Goal: Communication & Community: Answer question/provide support

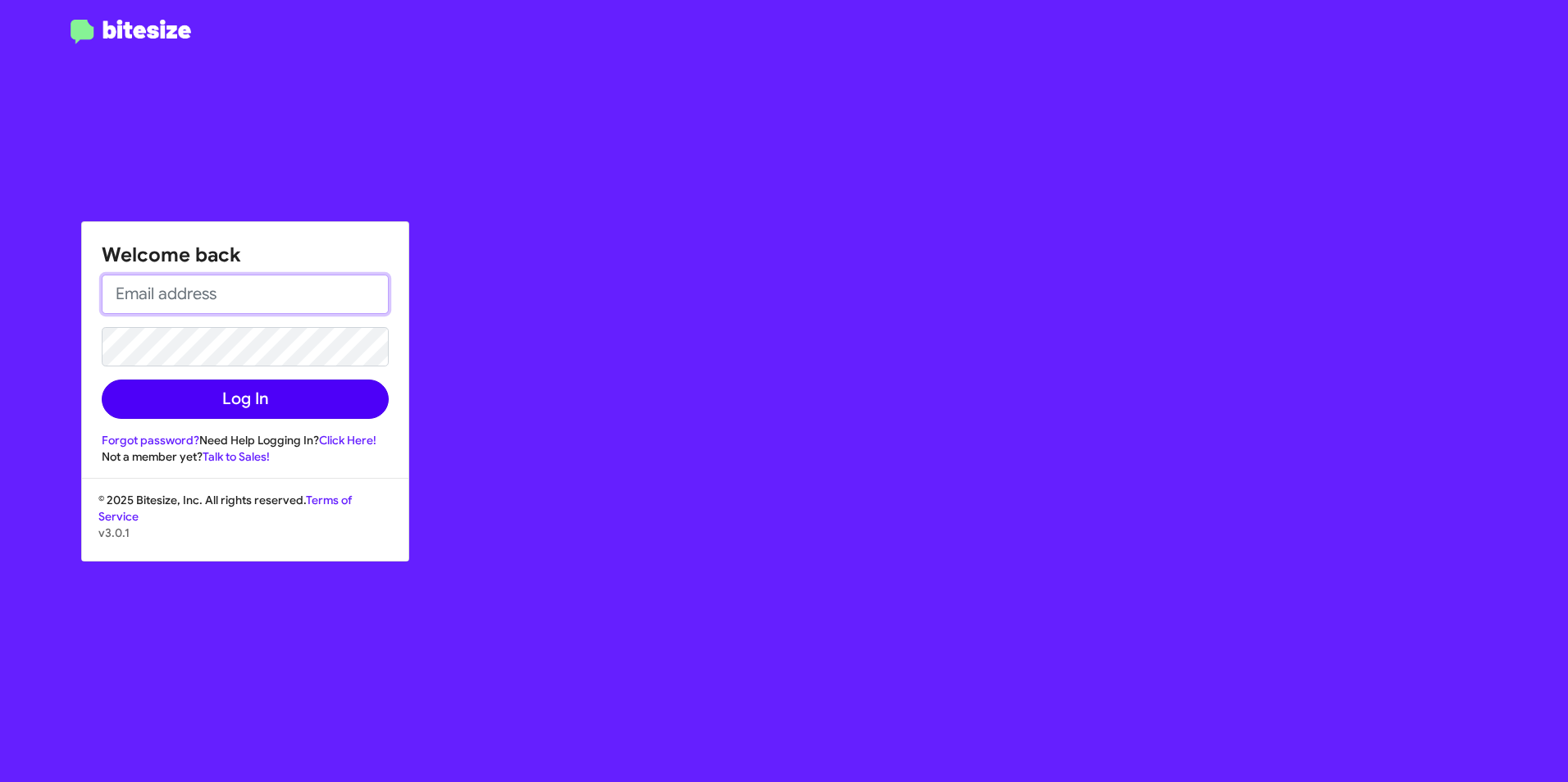
type input "[EMAIL_ADDRESS][PERSON_NAME][DOMAIN_NAME]"
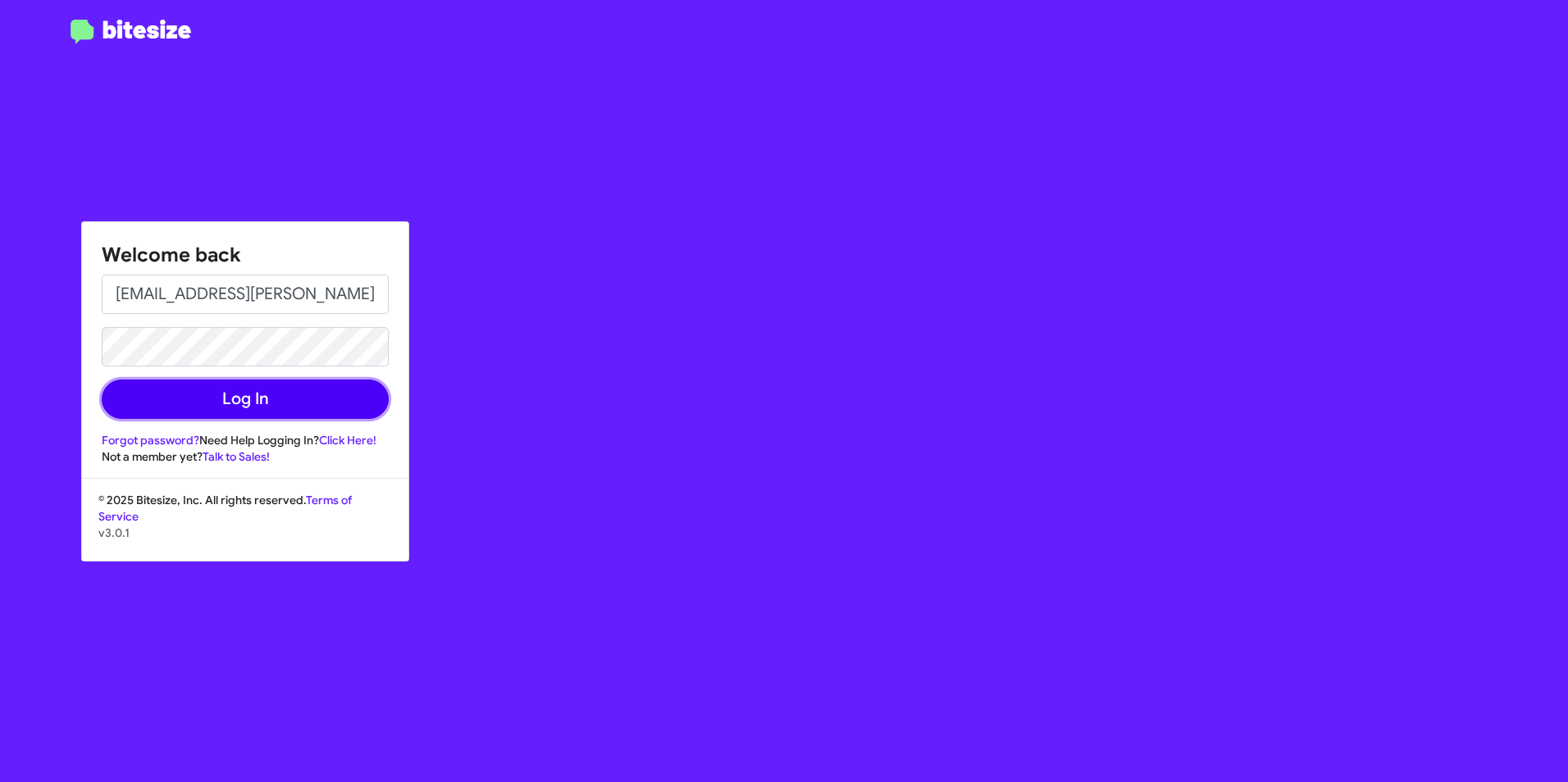
click at [217, 404] on button "Log In" at bounding box center [245, 399] width 287 height 39
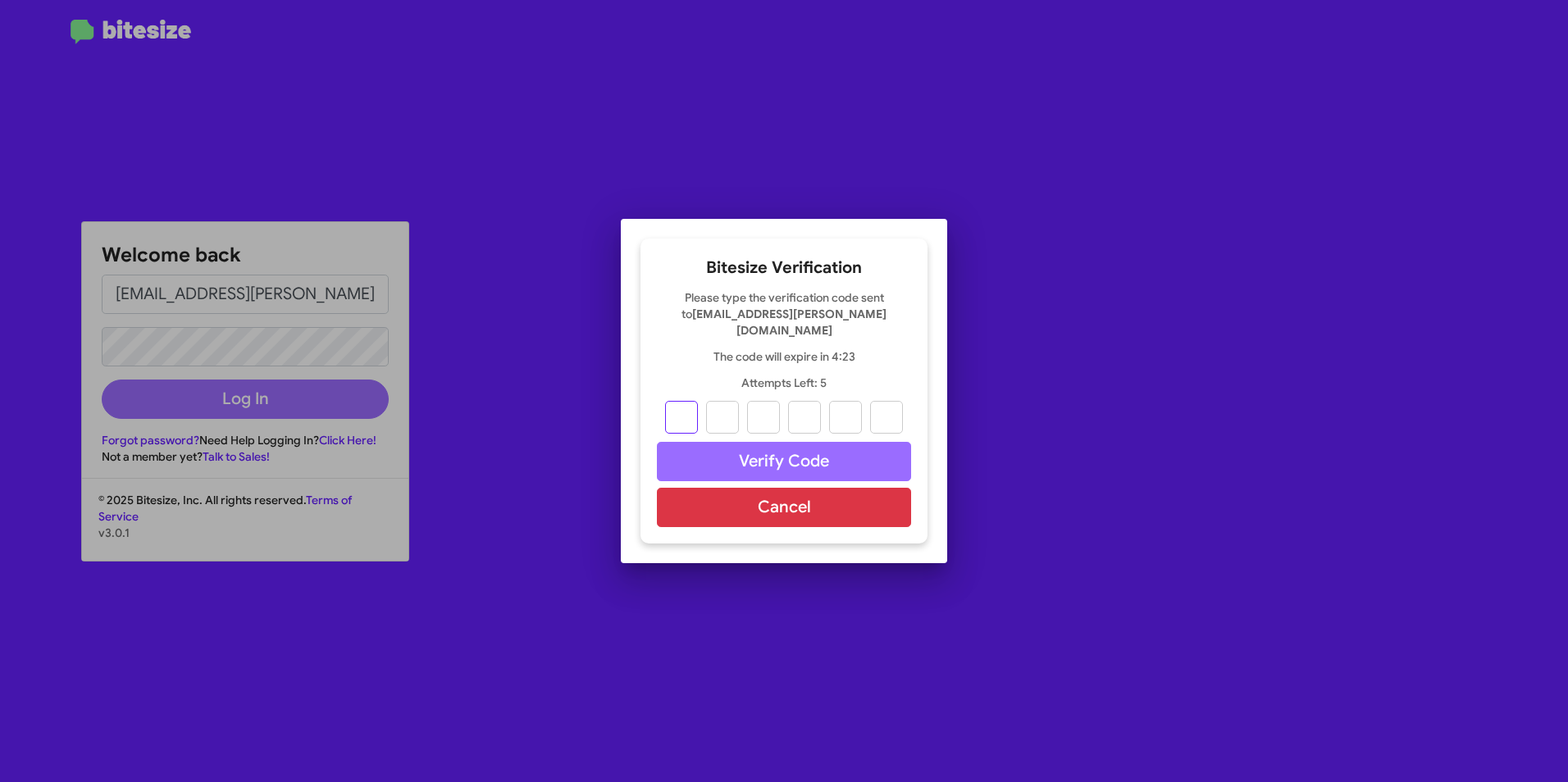
type input "0"
type input "1"
type input "2"
type input "8"
type input "5"
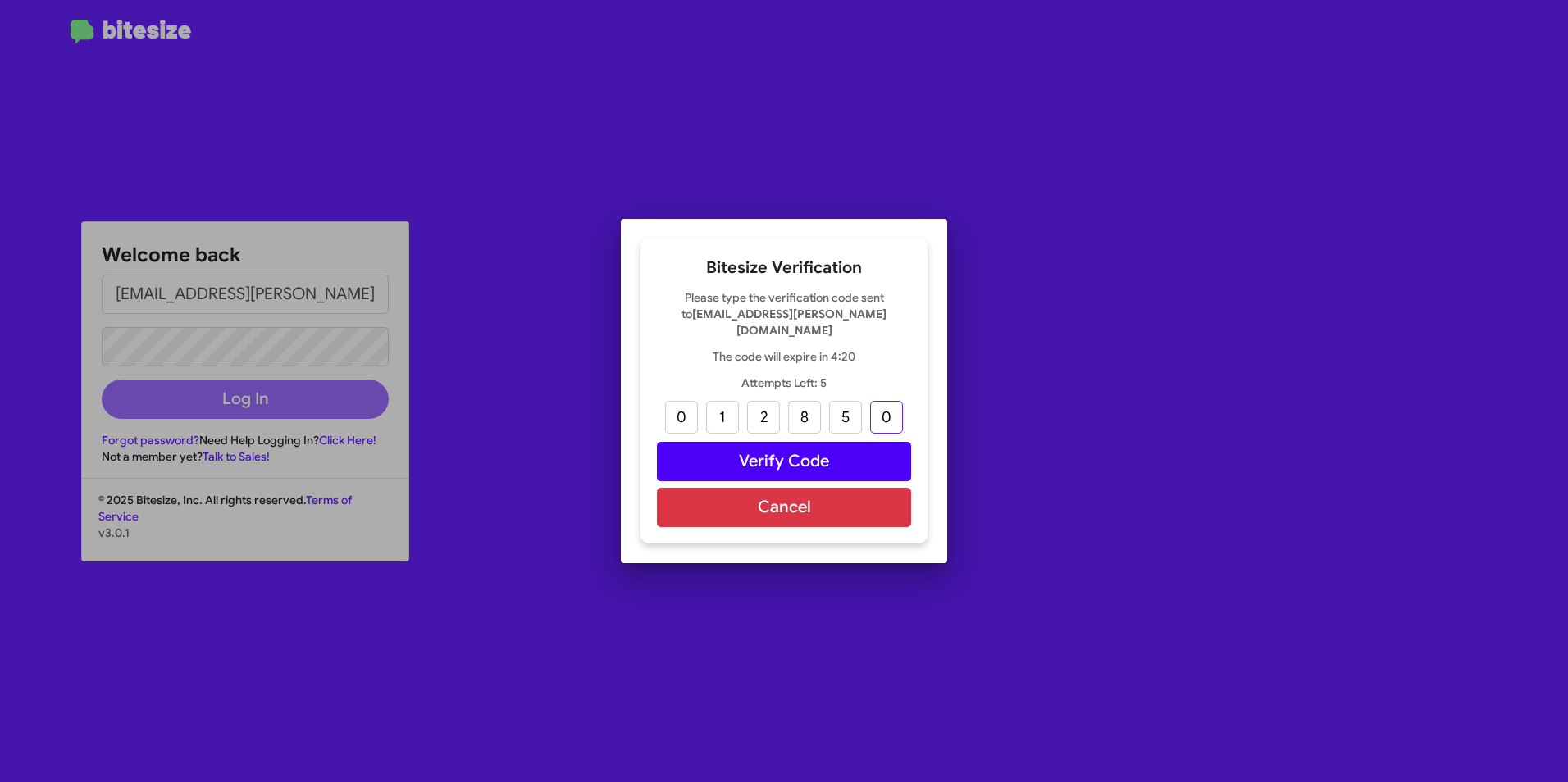
type input "0"
click at [732, 446] on button "Verify Code" at bounding box center [784, 461] width 254 height 39
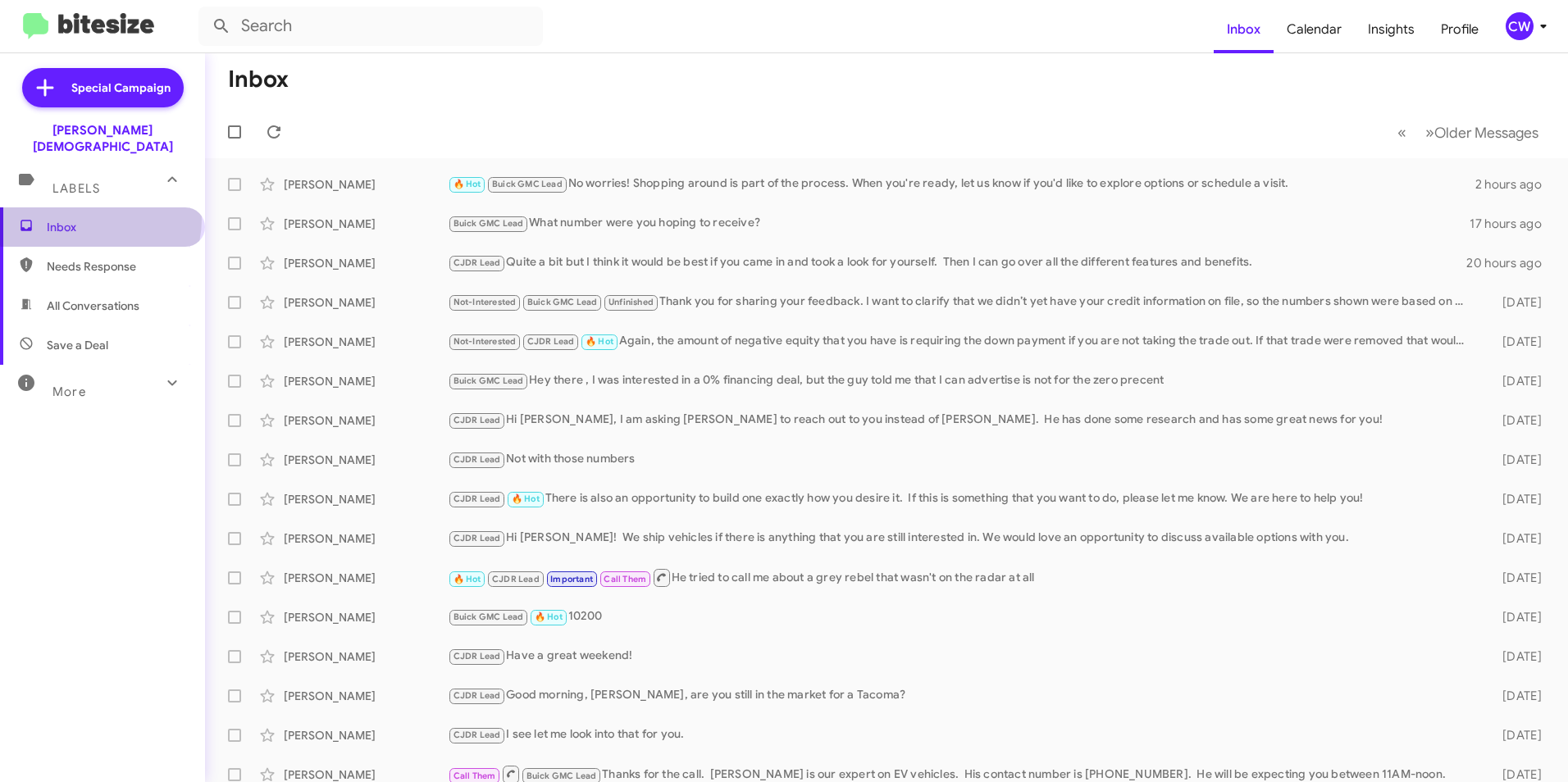
click at [100, 219] on span "Inbox" at bounding box center [116, 227] width 140 height 16
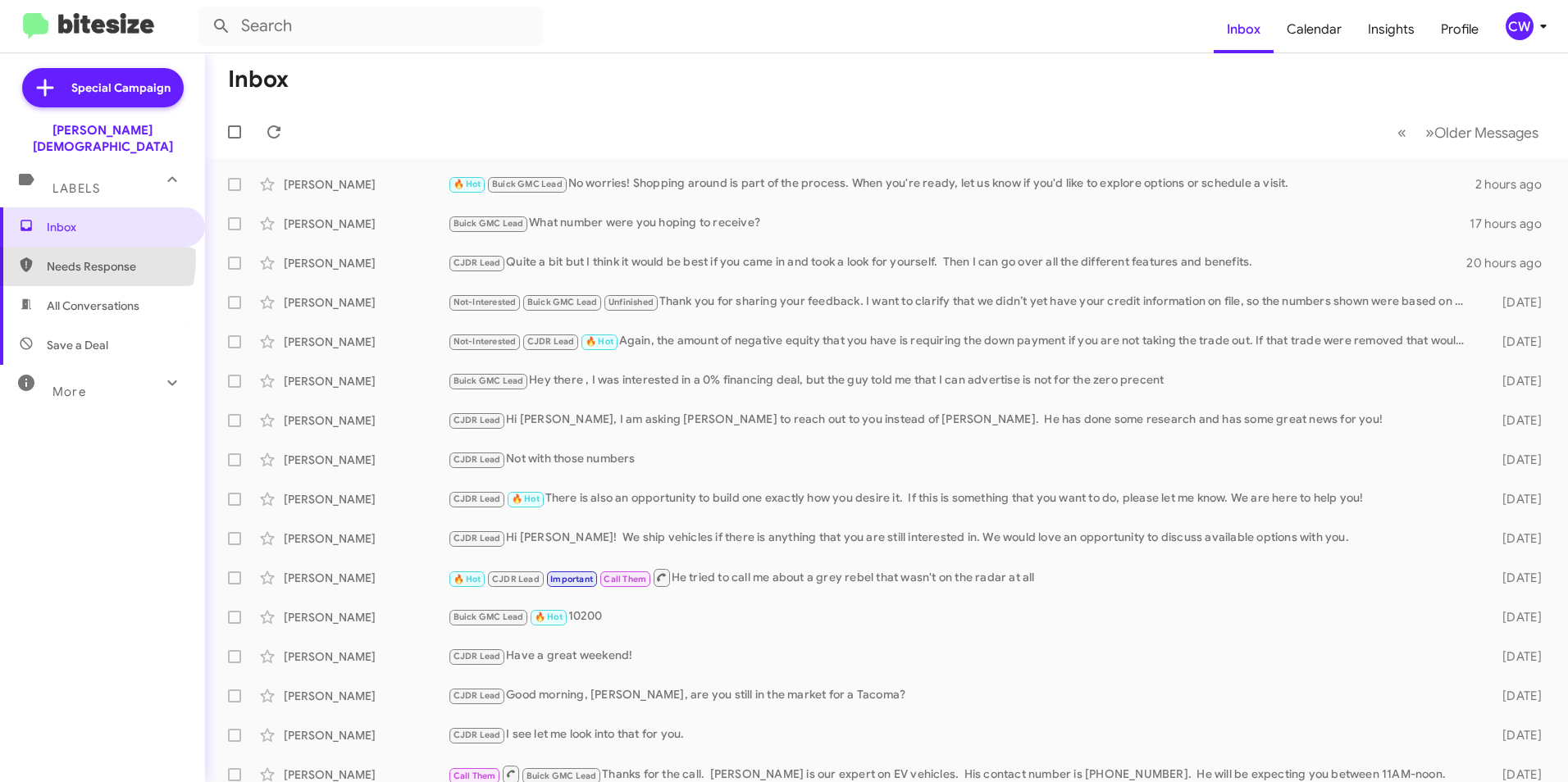
click at [79, 259] on span "Needs Response" at bounding box center [116, 267] width 140 height 16
type input "in:needs-response"
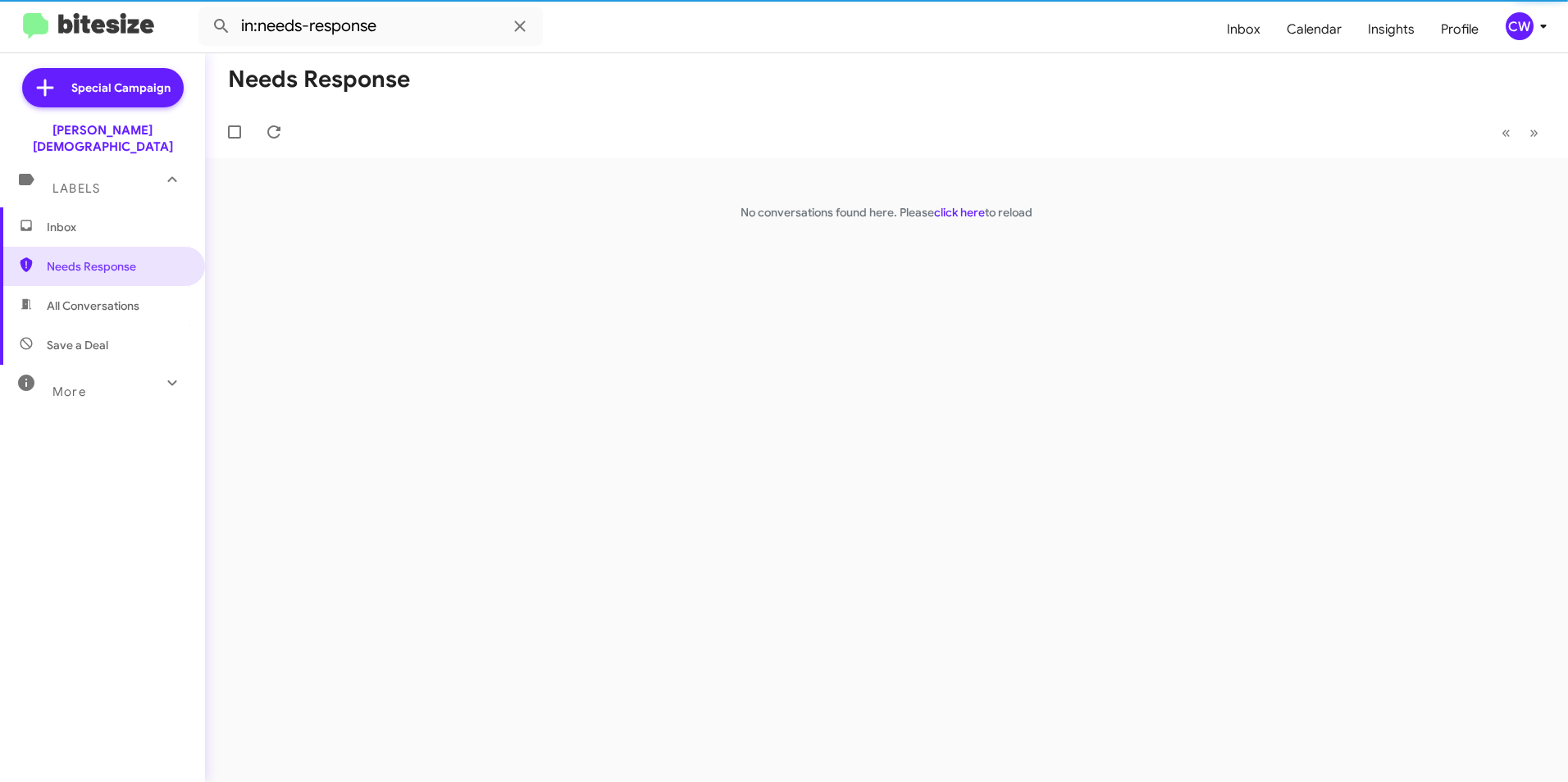
click at [52, 219] on span "Inbox" at bounding box center [116, 227] width 140 height 16
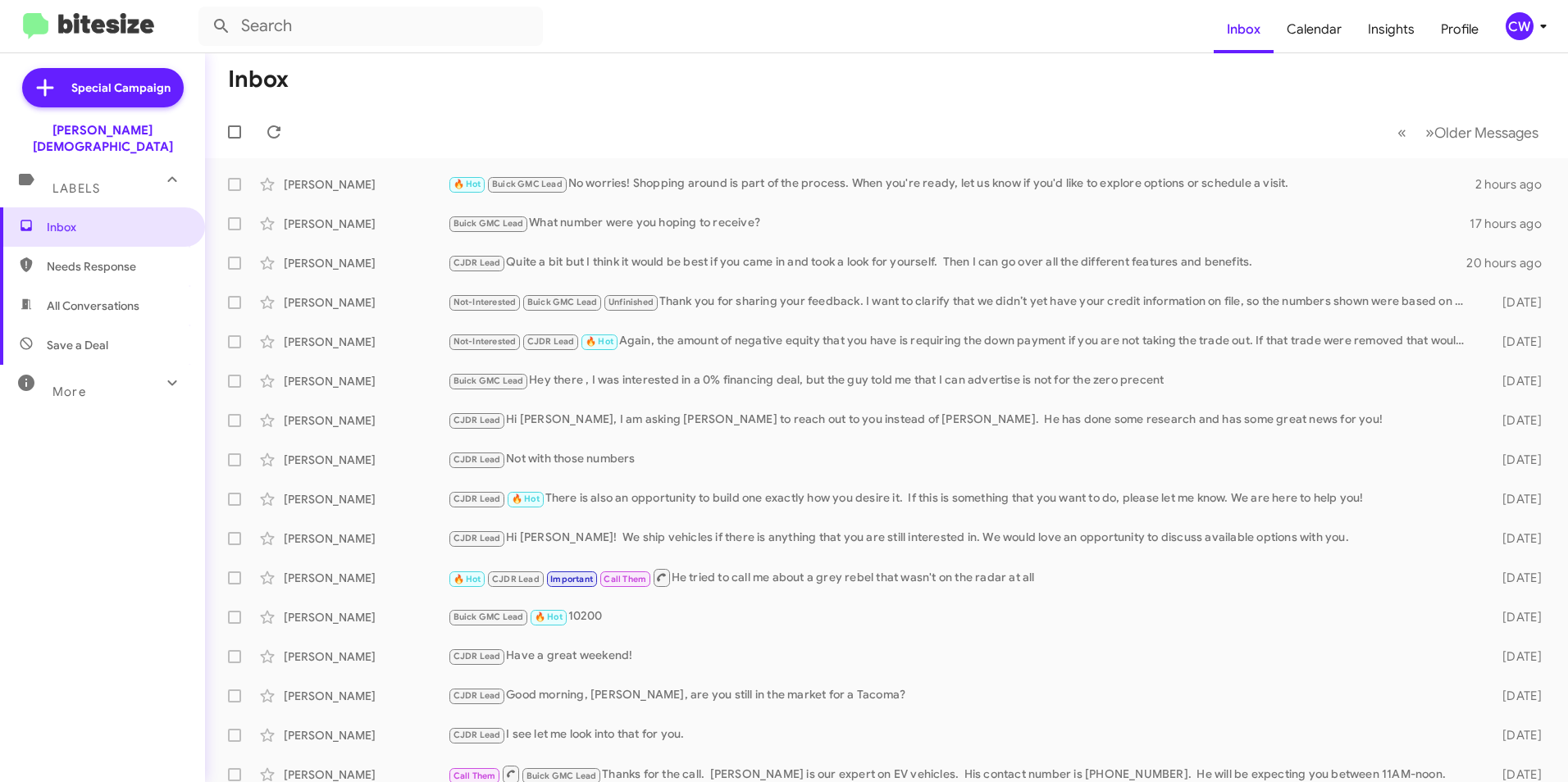
click at [76, 298] on span "All Conversations" at bounding box center [92, 306] width 92 height 16
type input "in:all-conversations"
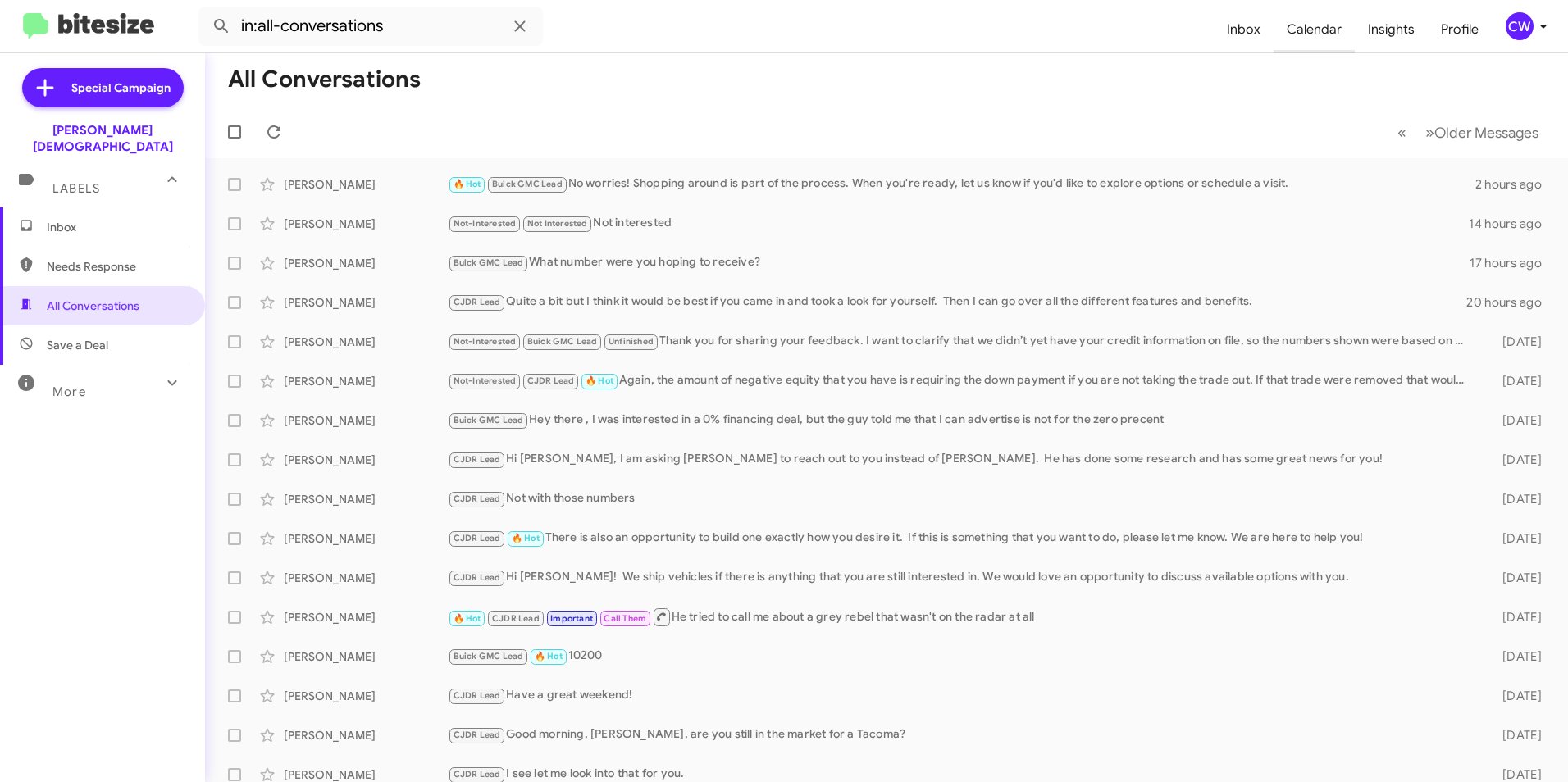
click at [1336, 35] on span "Calendar" at bounding box center [1314, 29] width 81 height 48
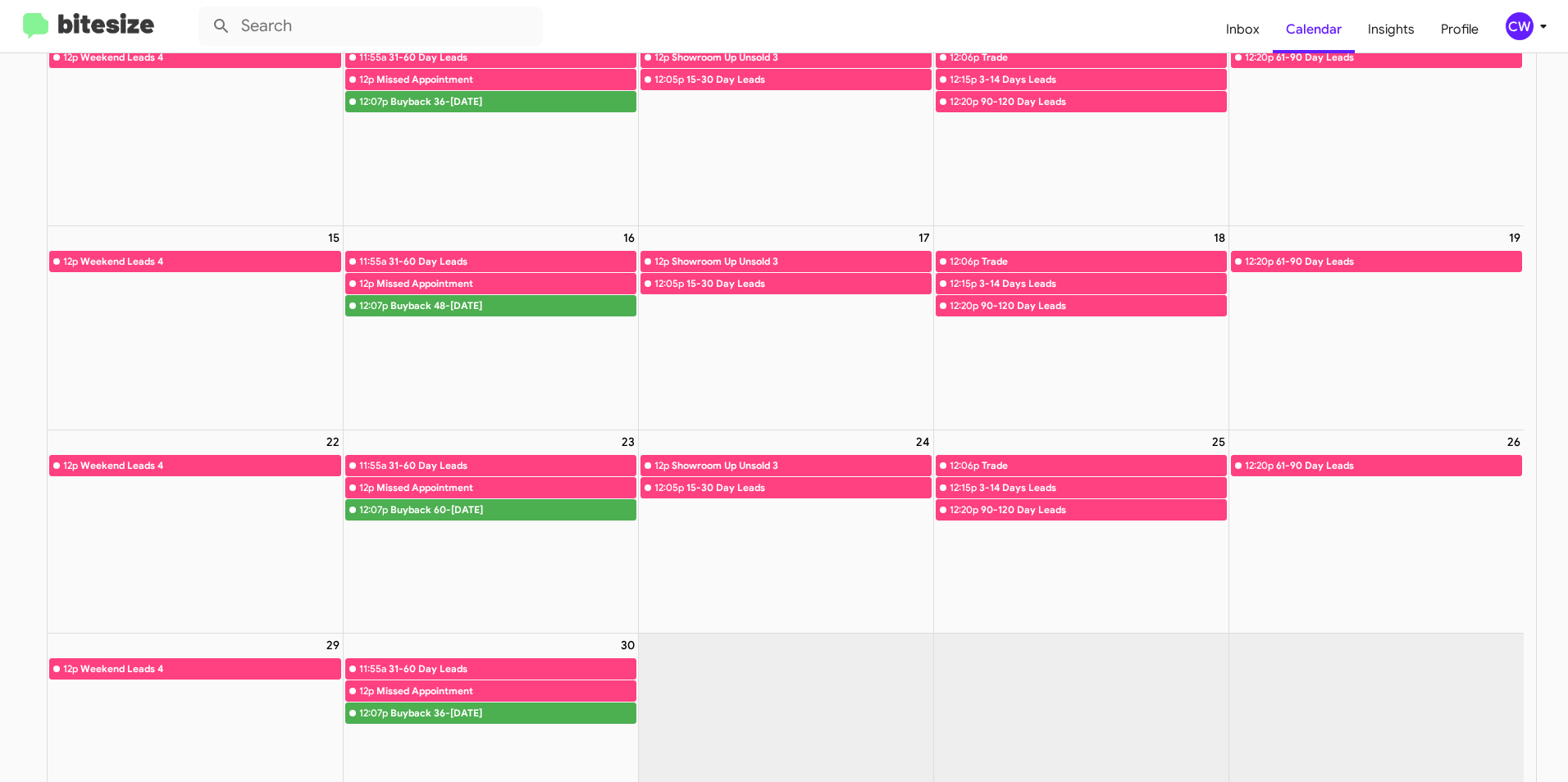
scroll to position [443, 0]
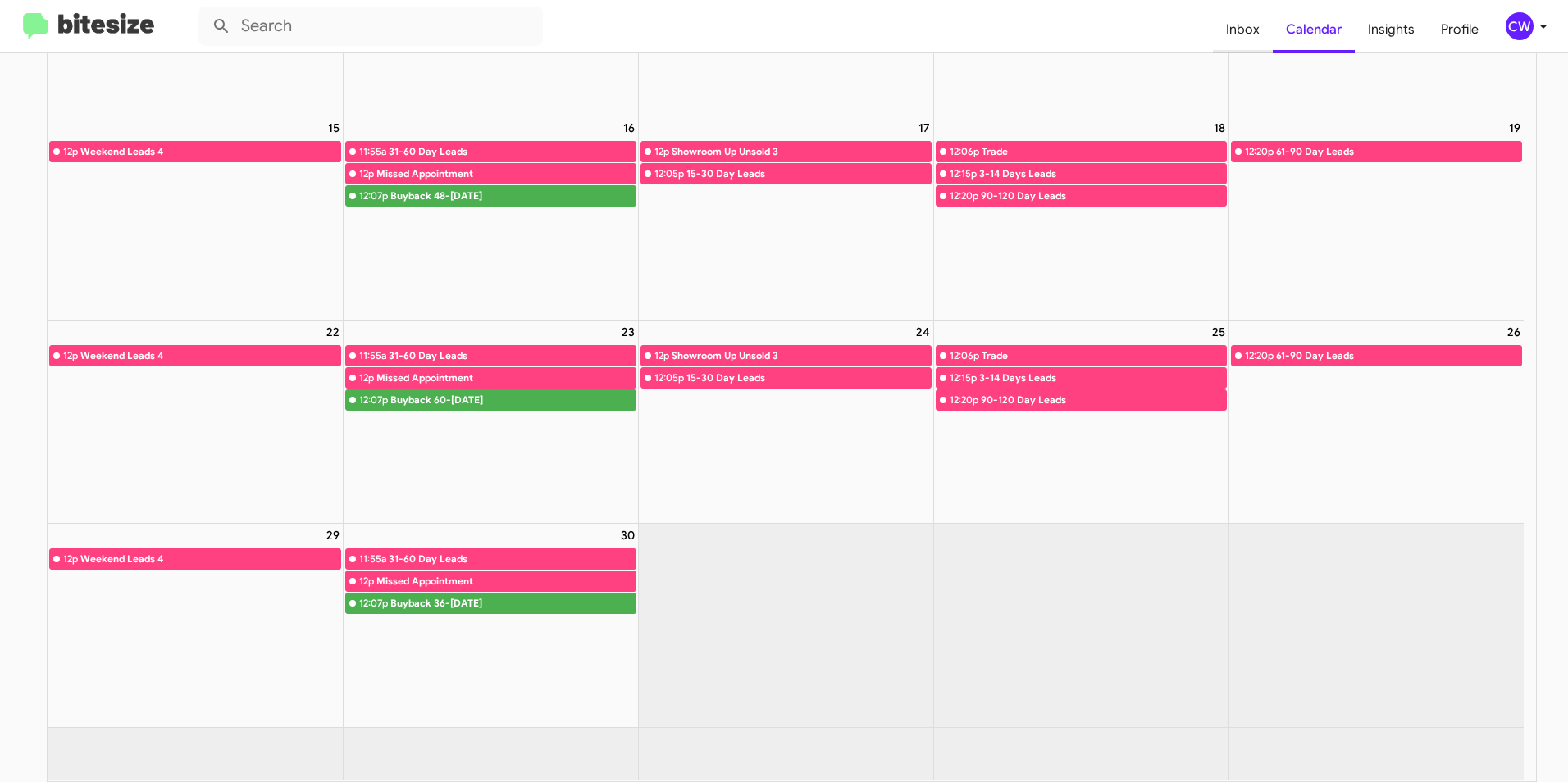
click at [1252, 36] on span "Inbox" at bounding box center [1243, 29] width 60 height 48
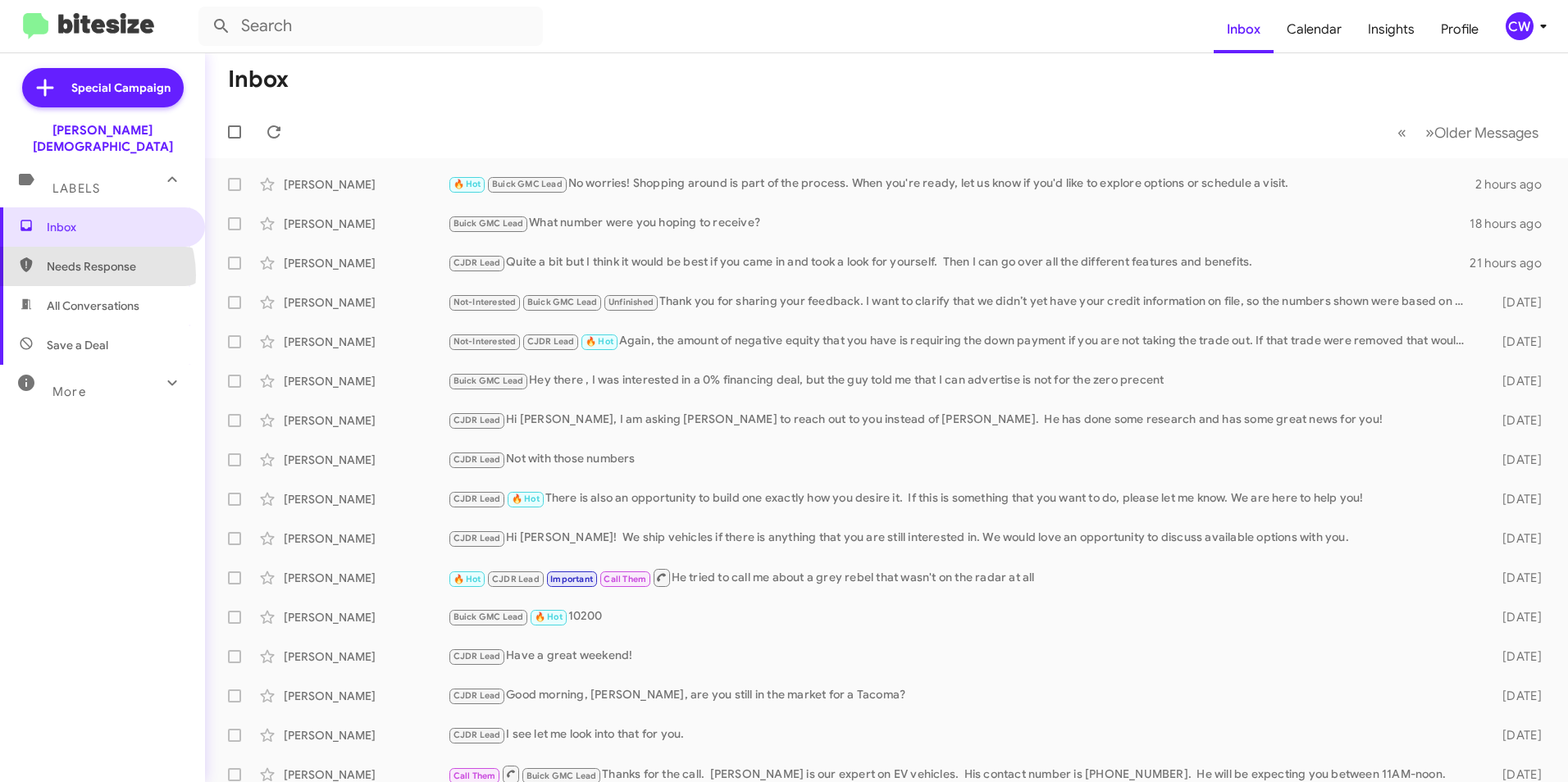
click at [81, 259] on span "Needs Response" at bounding box center [102, 266] width 205 height 39
type input "in:needs-response"
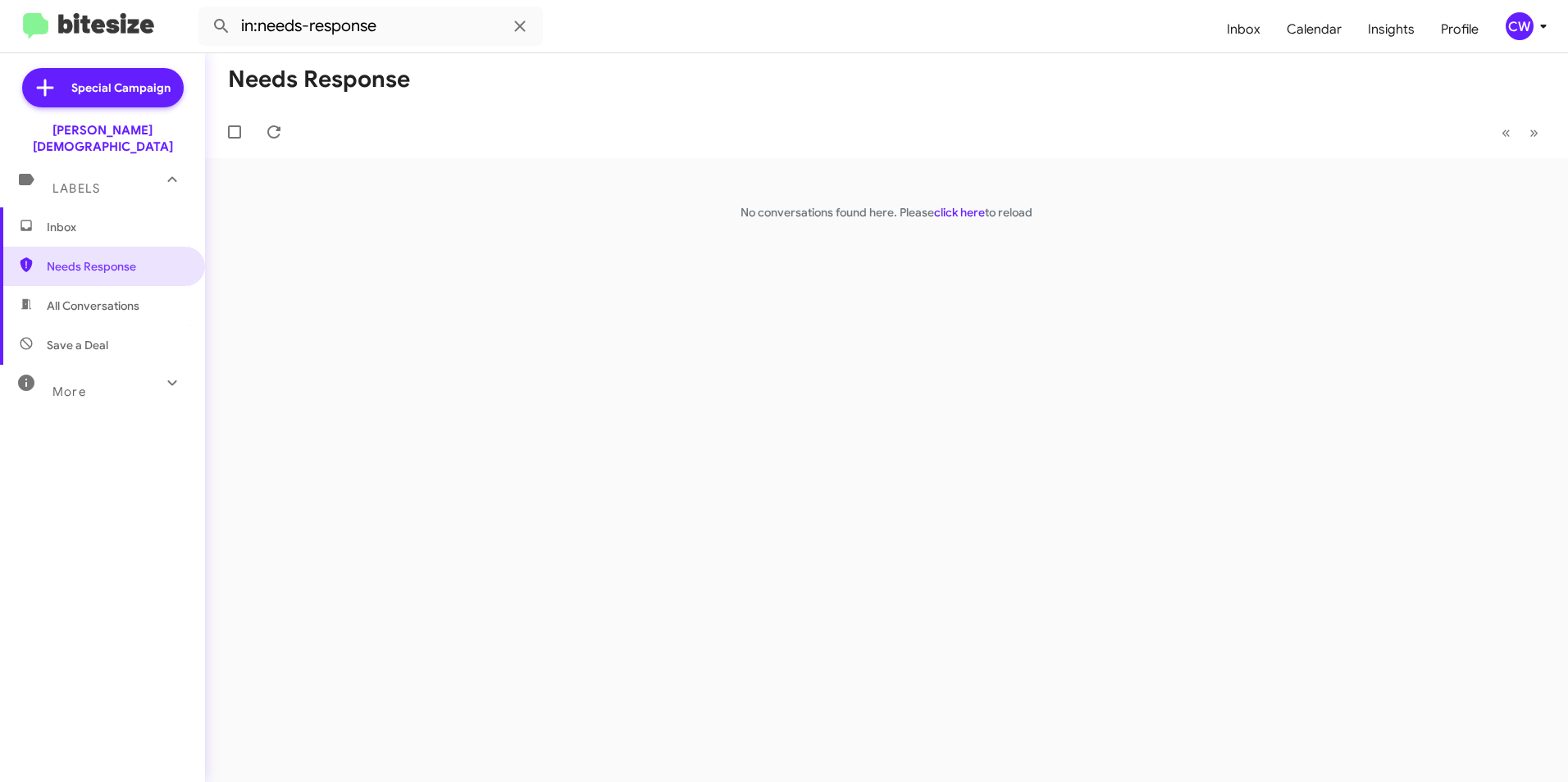
click at [63, 219] on span "Inbox" at bounding box center [116, 227] width 140 height 16
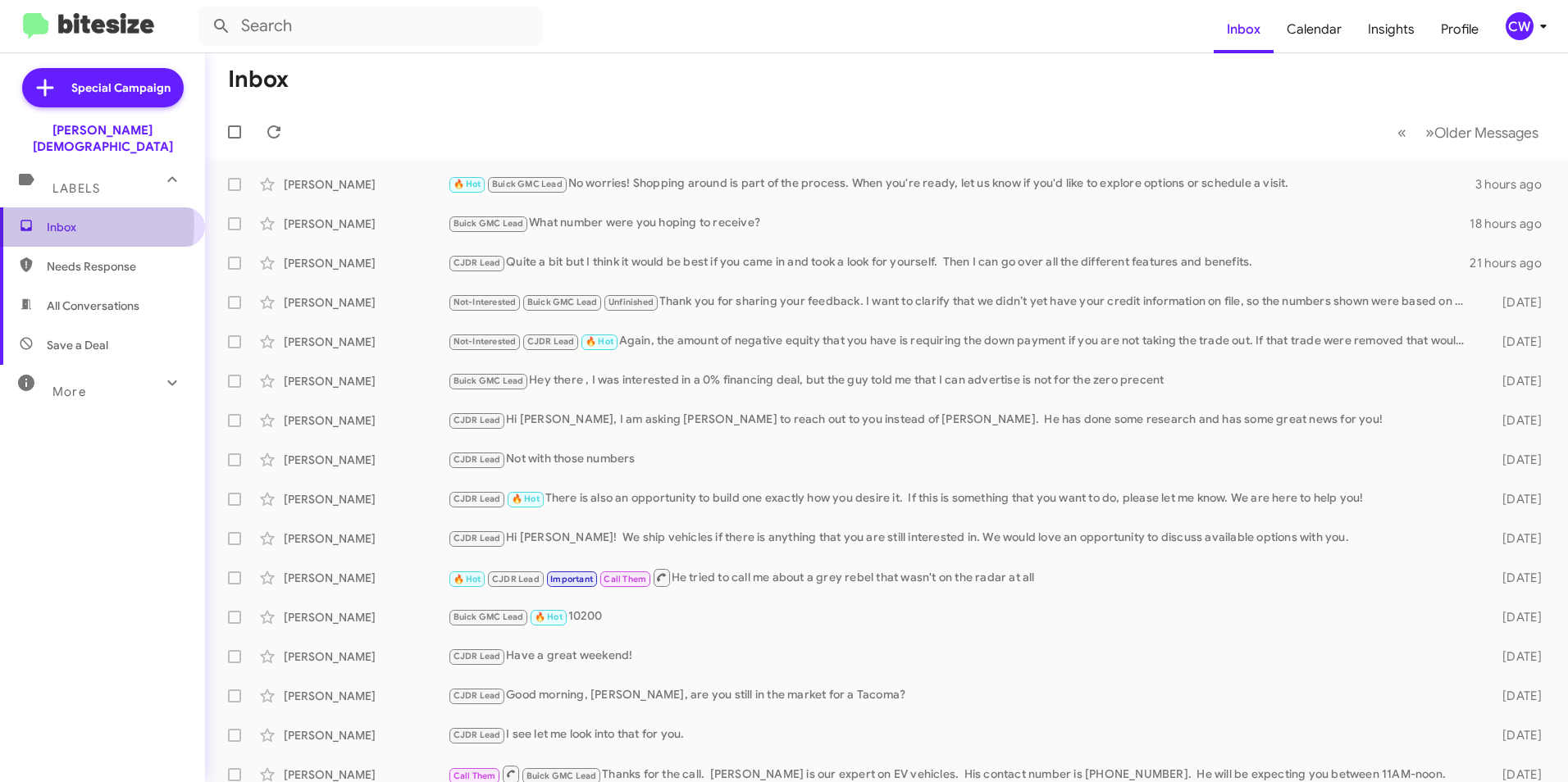
click at [60, 219] on span "Inbox" at bounding box center [116, 227] width 140 height 16
click at [57, 219] on span "Inbox" at bounding box center [116, 227] width 140 height 16
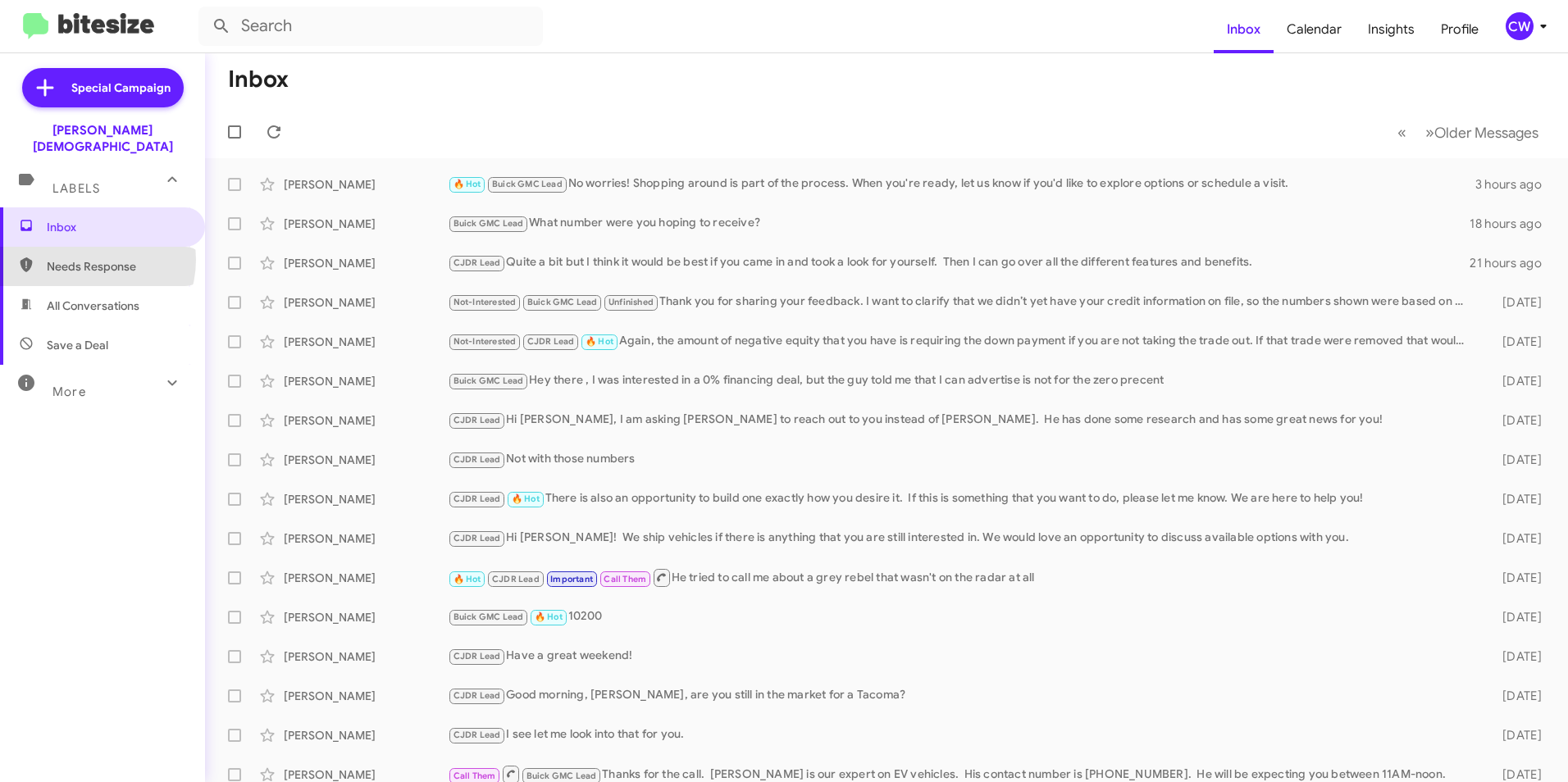
click at [87, 259] on span "Needs Response" at bounding box center [116, 267] width 140 height 16
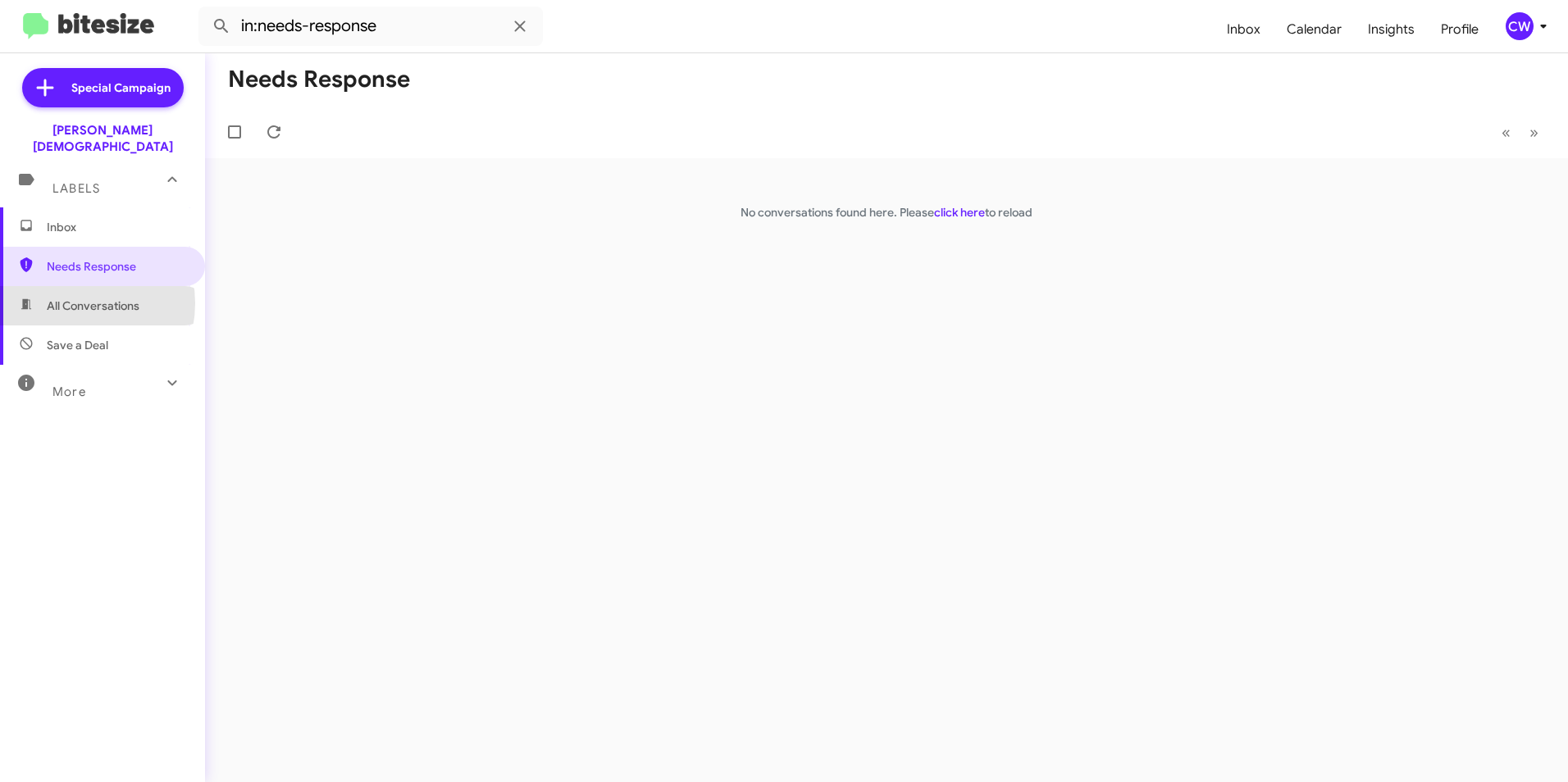
click at [76, 298] on span "All Conversations" at bounding box center [92, 306] width 92 height 16
type input "in:all-conversations"
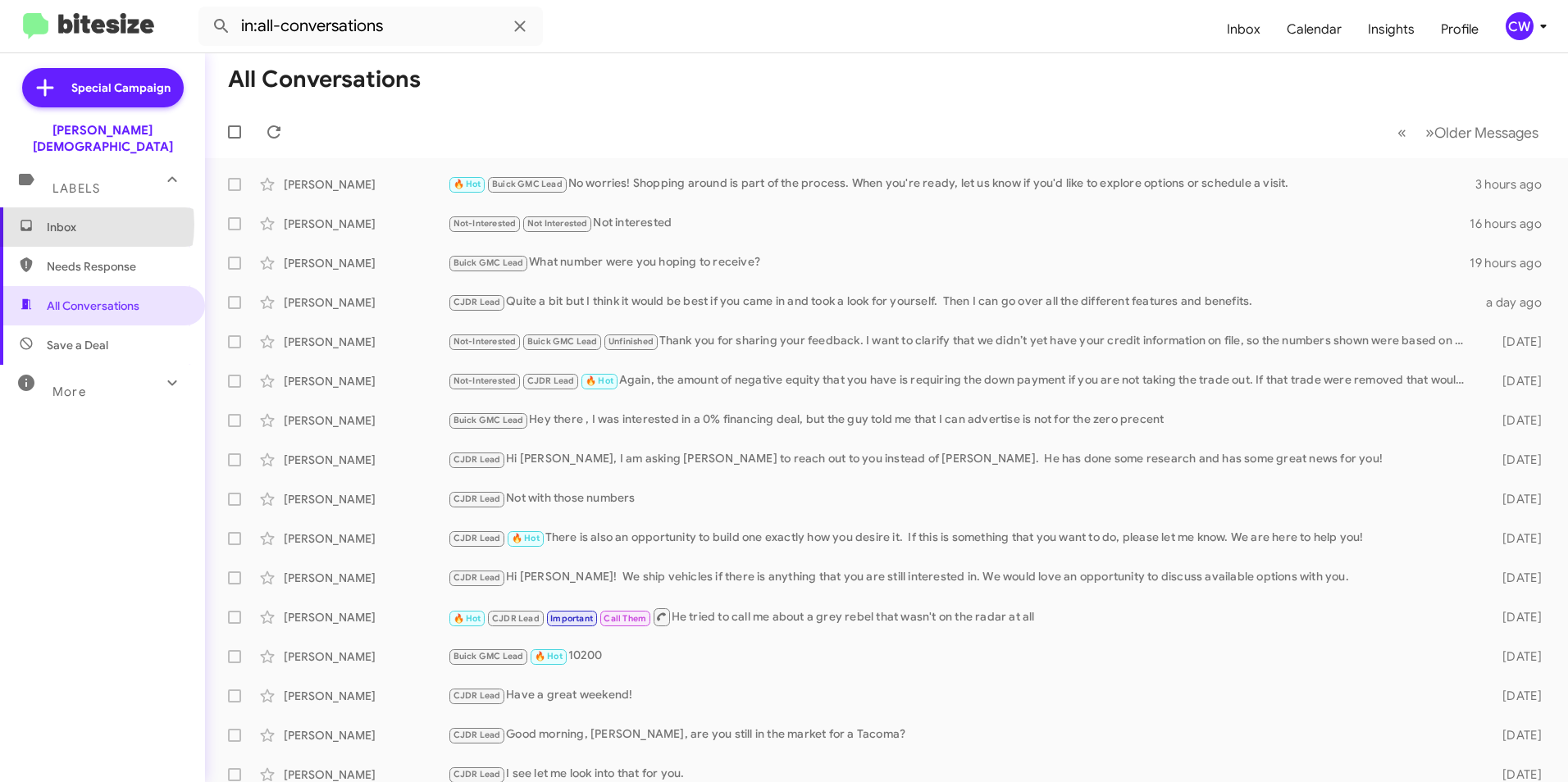
click at [70, 219] on span "Inbox" at bounding box center [116, 227] width 140 height 16
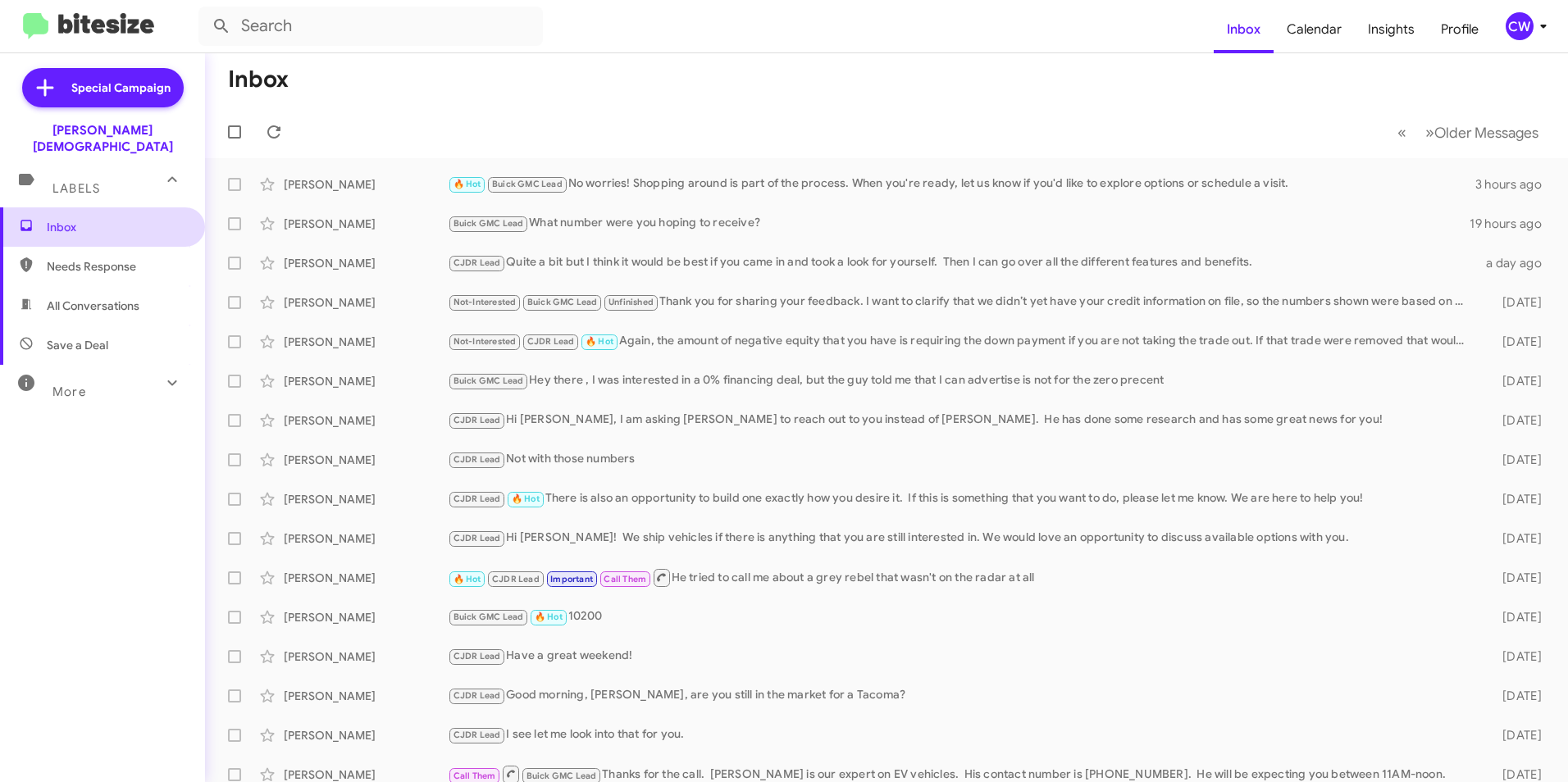
click at [87, 219] on span "Inbox" at bounding box center [116, 227] width 140 height 16
click at [71, 219] on span "Inbox" at bounding box center [116, 227] width 140 height 16
click at [65, 219] on span "Inbox" at bounding box center [116, 227] width 140 height 16
click at [107, 259] on span "Needs Response" at bounding box center [116, 267] width 140 height 16
type input "in:needs-response"
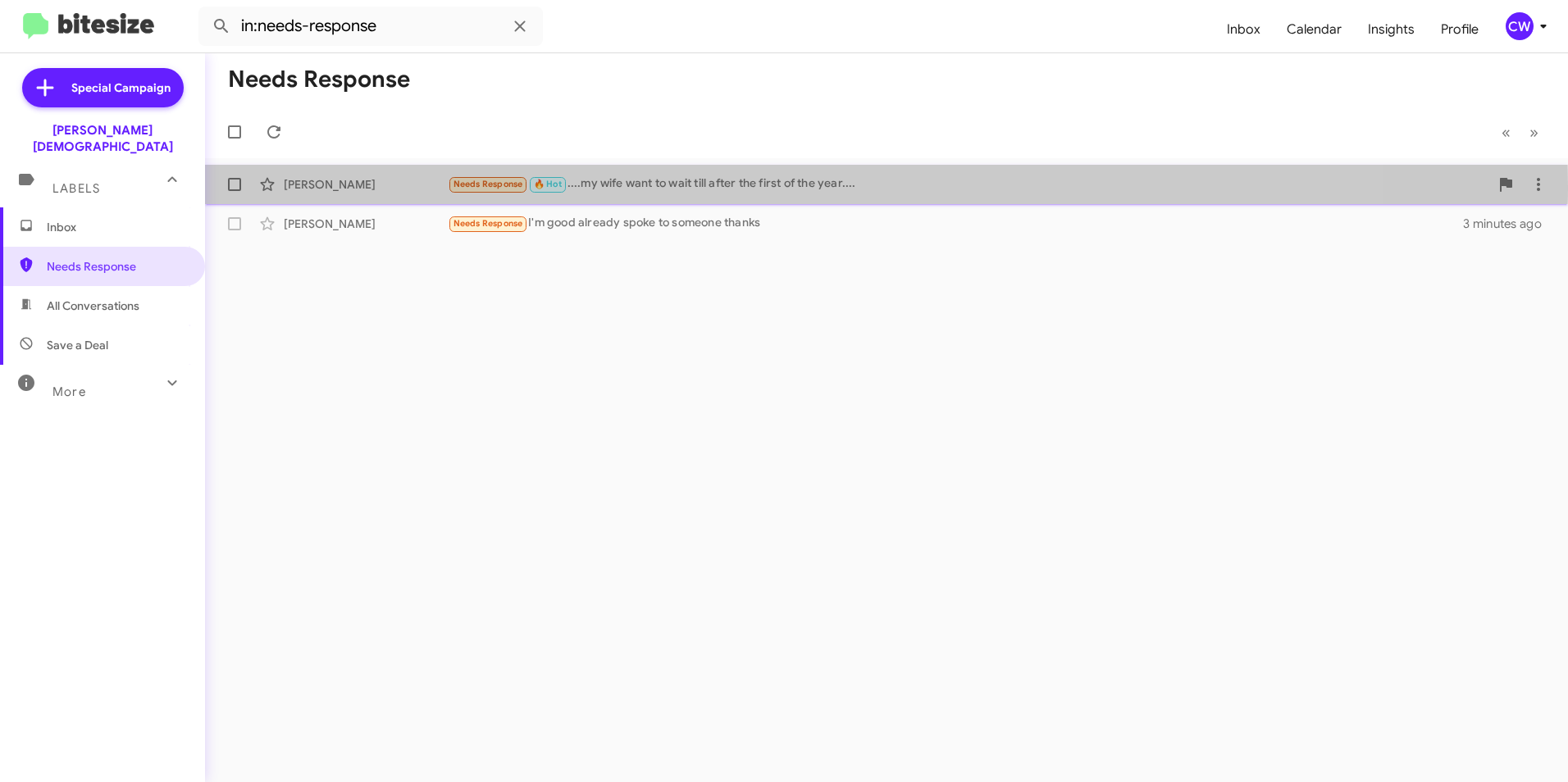
click at [747, 187] on div "Needs Response 🔥 Hot ....my wife want to wait till after the first of the year.…" at bounding box center [969, 184] width 1042 height 19
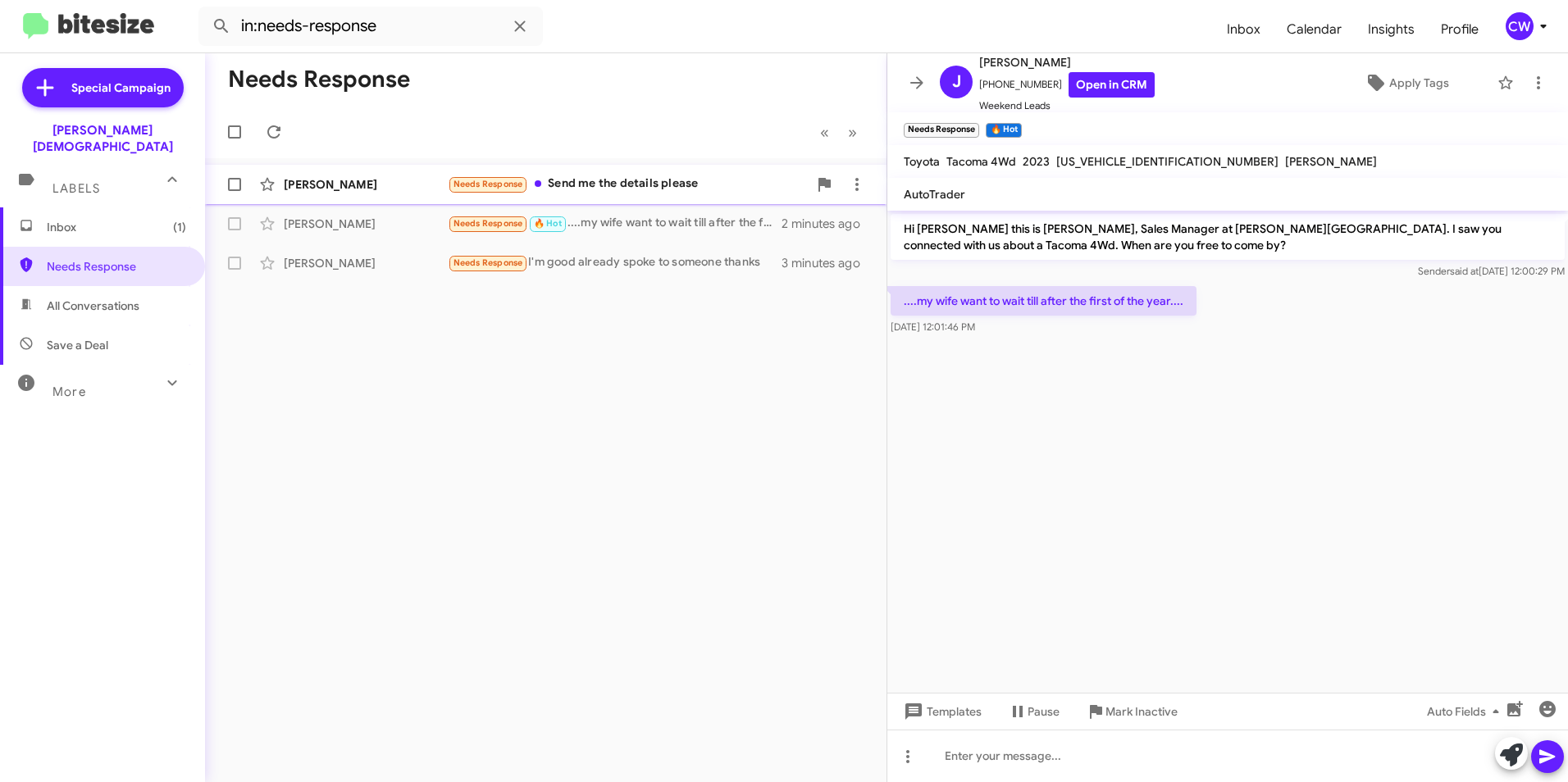
click at [577, 179] on div "Needs Response Send me the details please" at bounding box center [628, 184] width 360 height 19
drag, startPoint x: 1099, startPoint y: 547, endPoint x: 1132, endPoint y: 768, distance: 223.5
click at [1099, 549] on cdk-virtual-scroll-viewport "Hi [PERSON_NAME] this is [PERSON_NAME], Sales Manager at [PERSON_NAME][GEOGRAPH…" at bounding box center [1227, 452] width 681 height 482
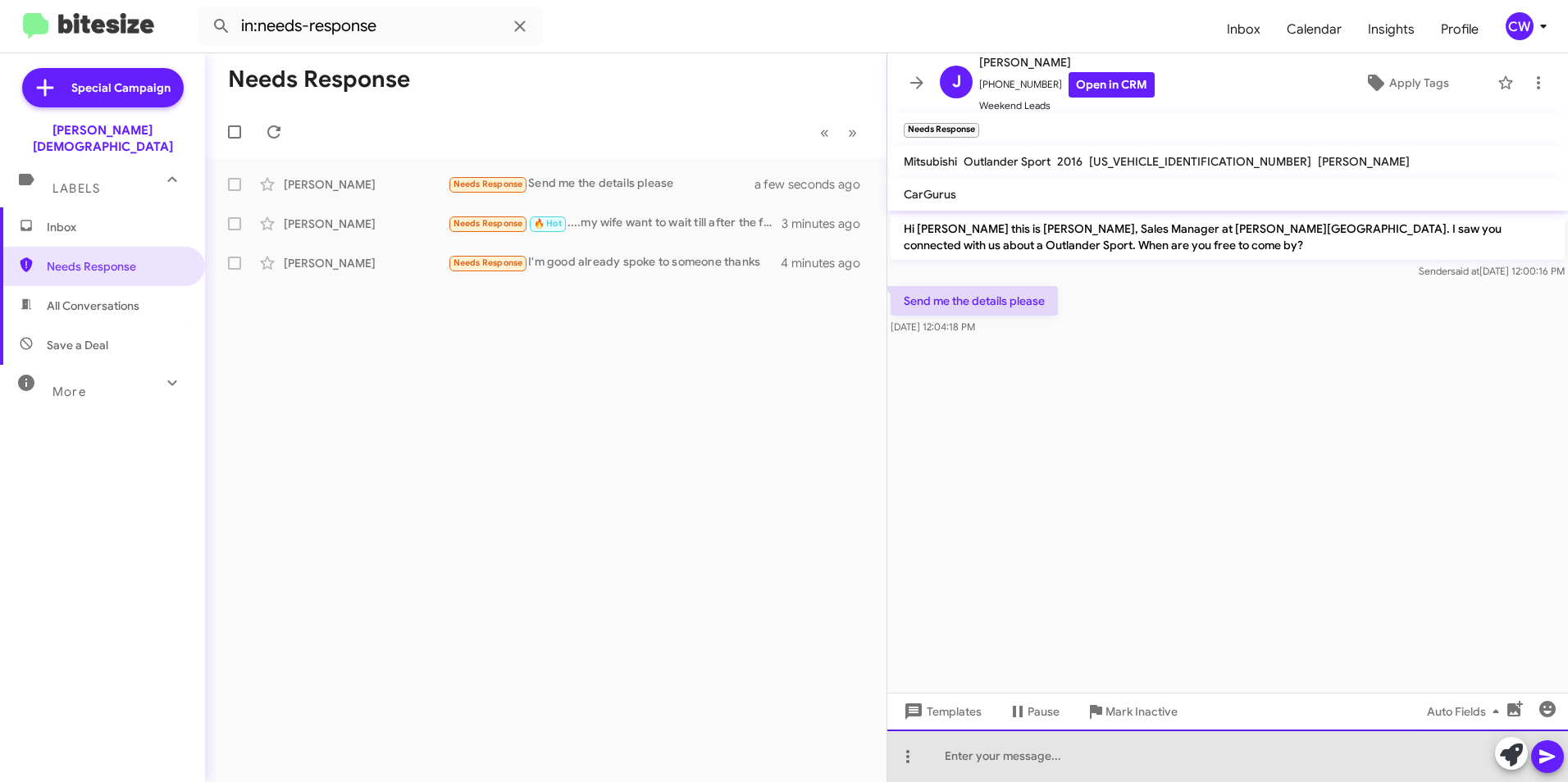
click at [1078, 771] on div at bounding box center [1227, 756] width 681 height 52
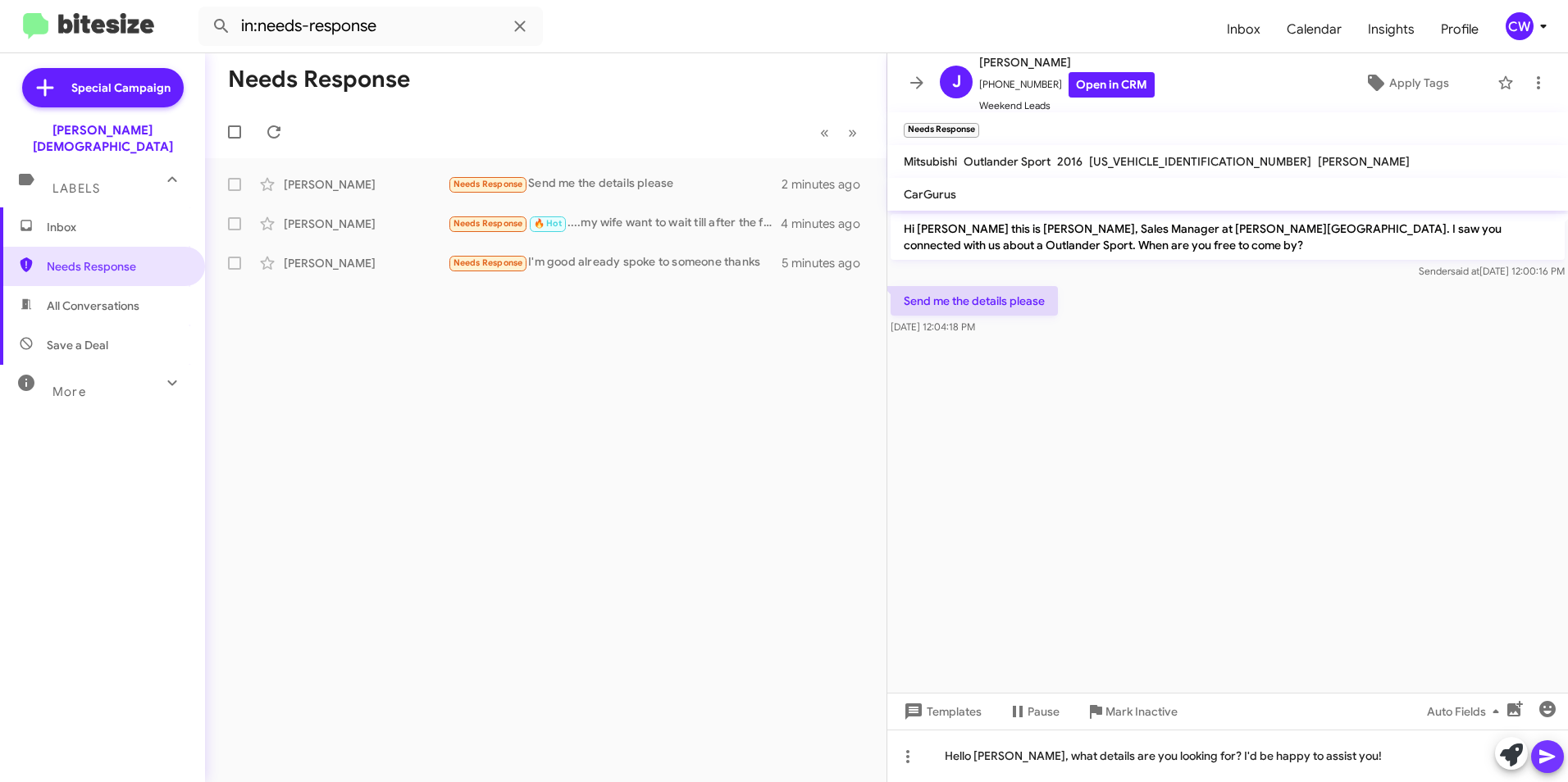
click at [1552, 759] on icon at bounding box center [1548, 757] width 20 height 20
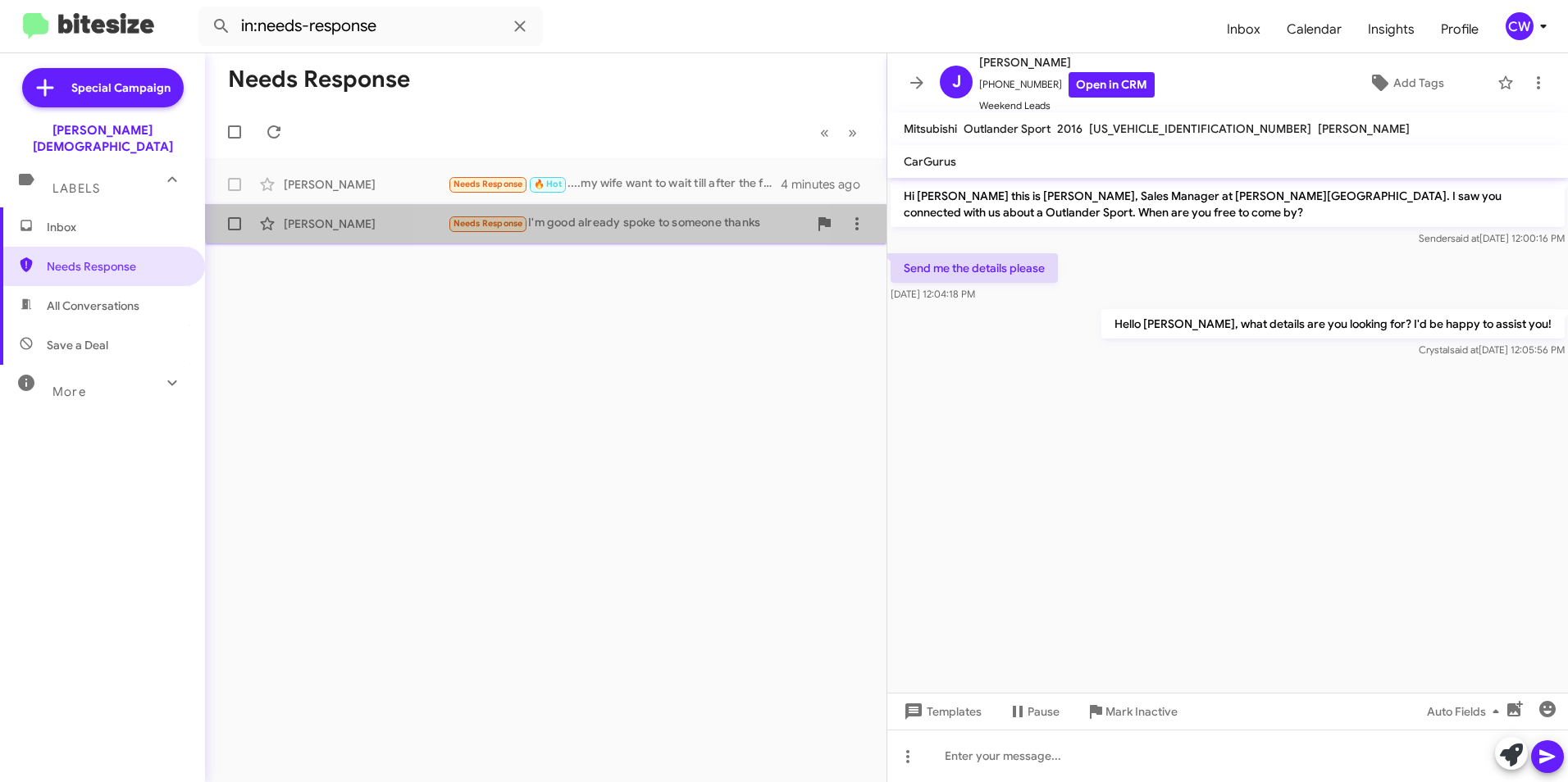
click at [556, 216] on div "Needs Response I'm good already spoke to someone thanks" at bounding box center [628, 223] width 360 height 19
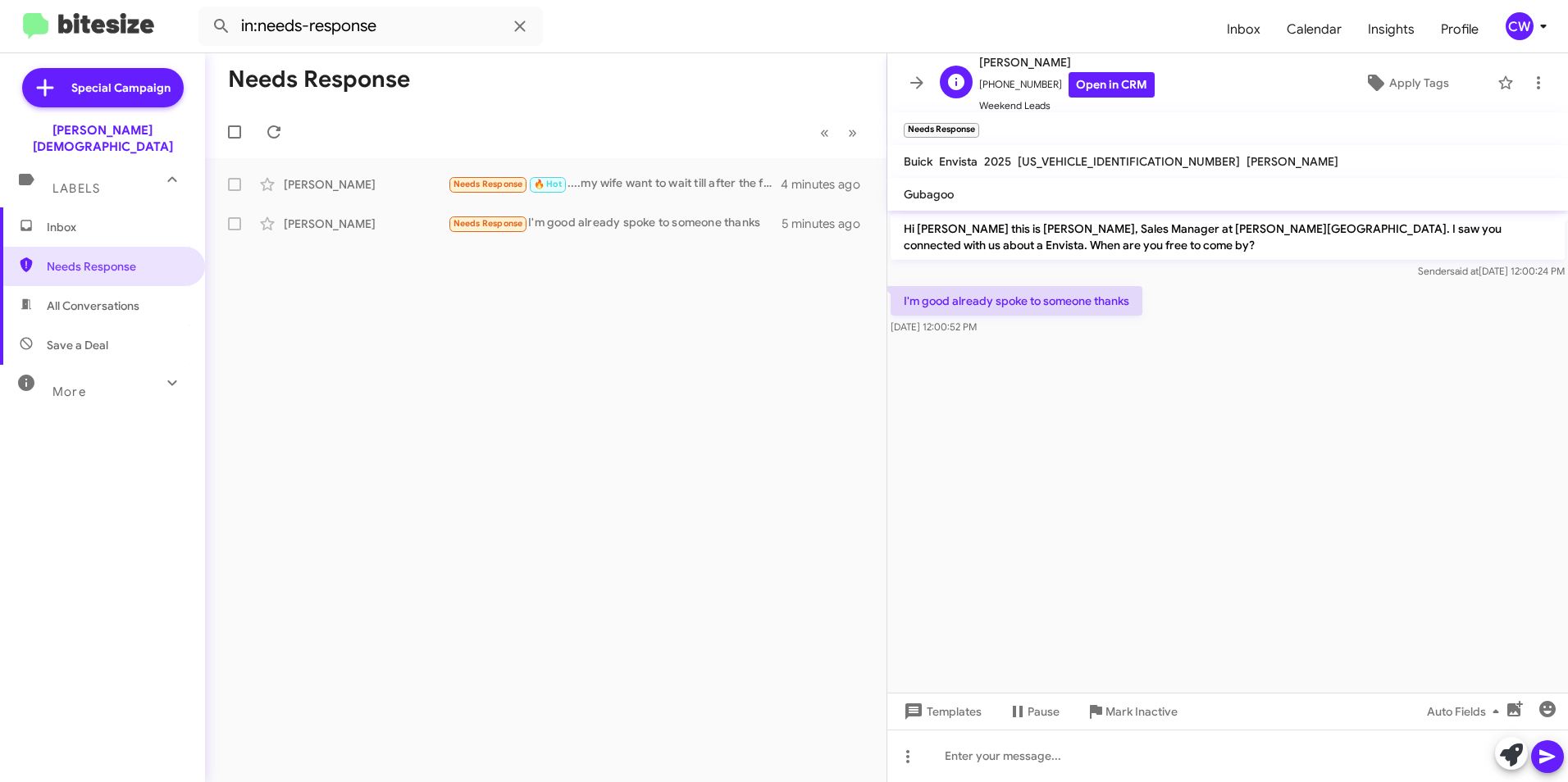
drag, startPoint x: 1041, startPoint y: 82, endPoint x: 989, endPoint y: 87, distance: 52.2
click at [989, 87] on span "[PHONE_NUMBER] Open in CRM" at bounding box center [1067, 85] width 175 height 26
drag, startPoint x: 989, startPoint y: 87, endPoint x: 995, endPoint y: 78, distance: 10.8
copy span "8135802166"
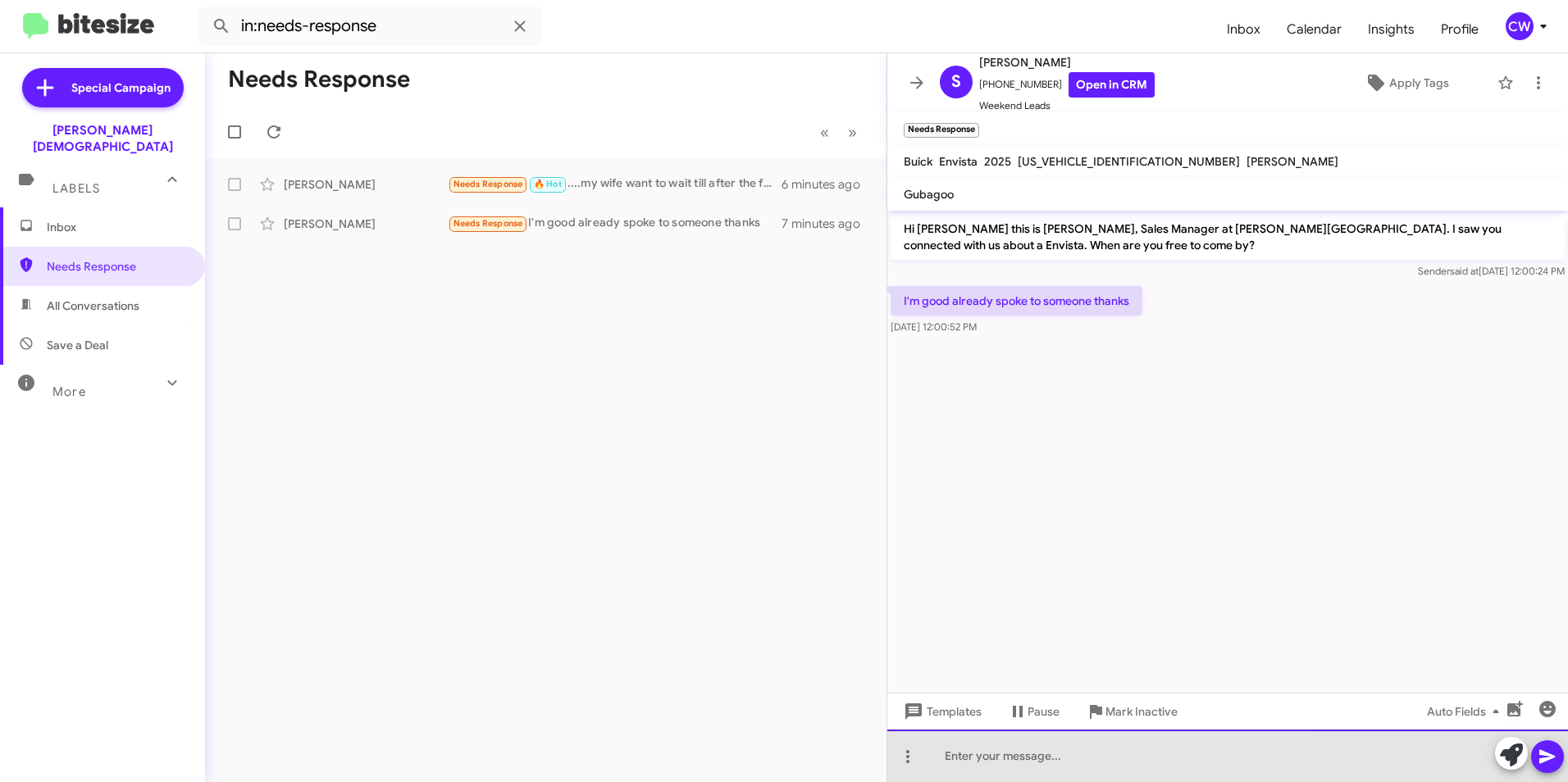
click at [1129, 766] on div at bounding box center [1227, 756] width 681 height 52
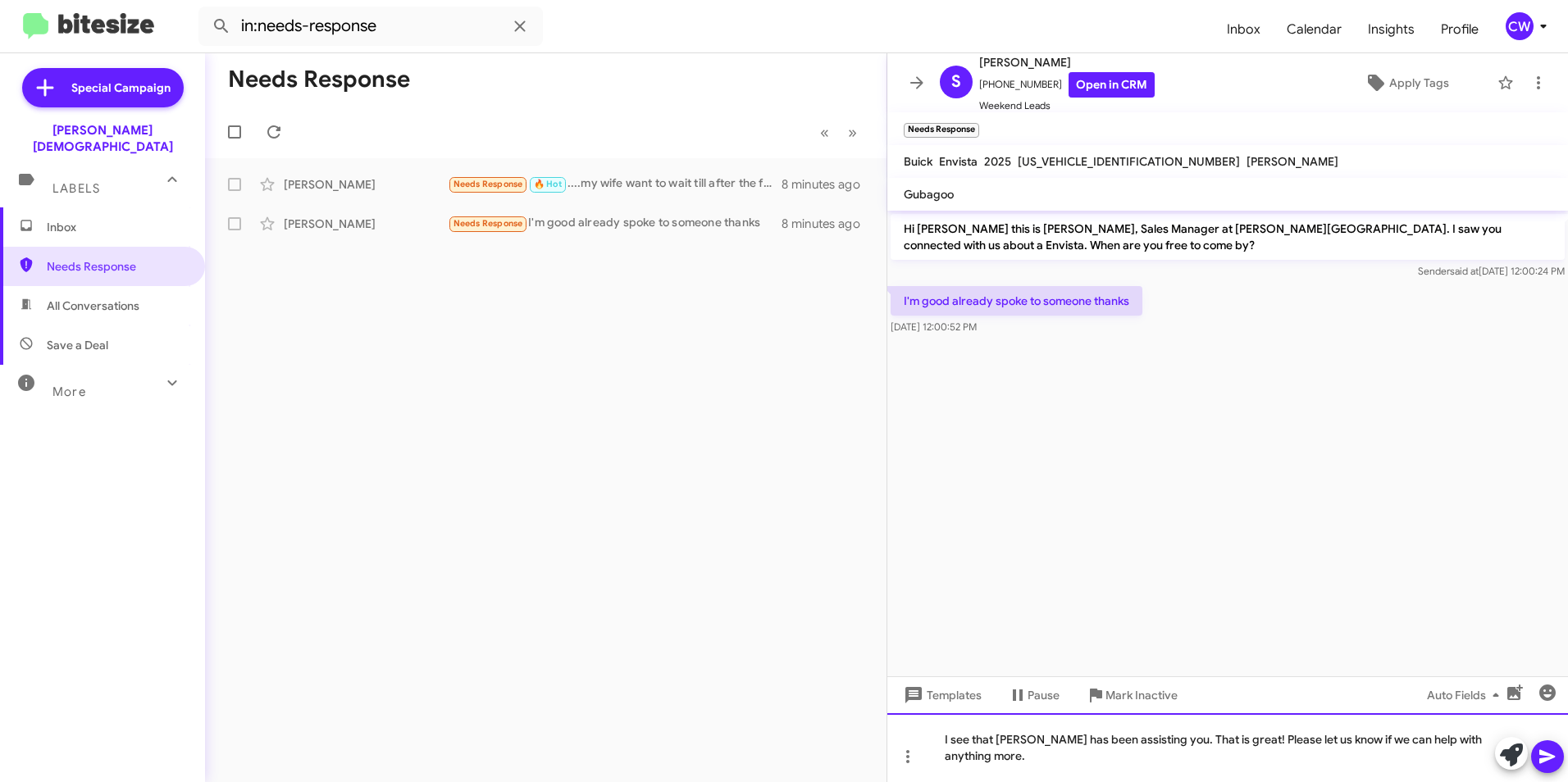
click at [1036, 763] on div "I see that [PERSON_NAME] has been assisting you. That is great! Please let us k…" at bounding box center [1227, 747] width 681 height 69
click at [1546, 763] on icon at bounding box center [1548, 757] width 20 height 20
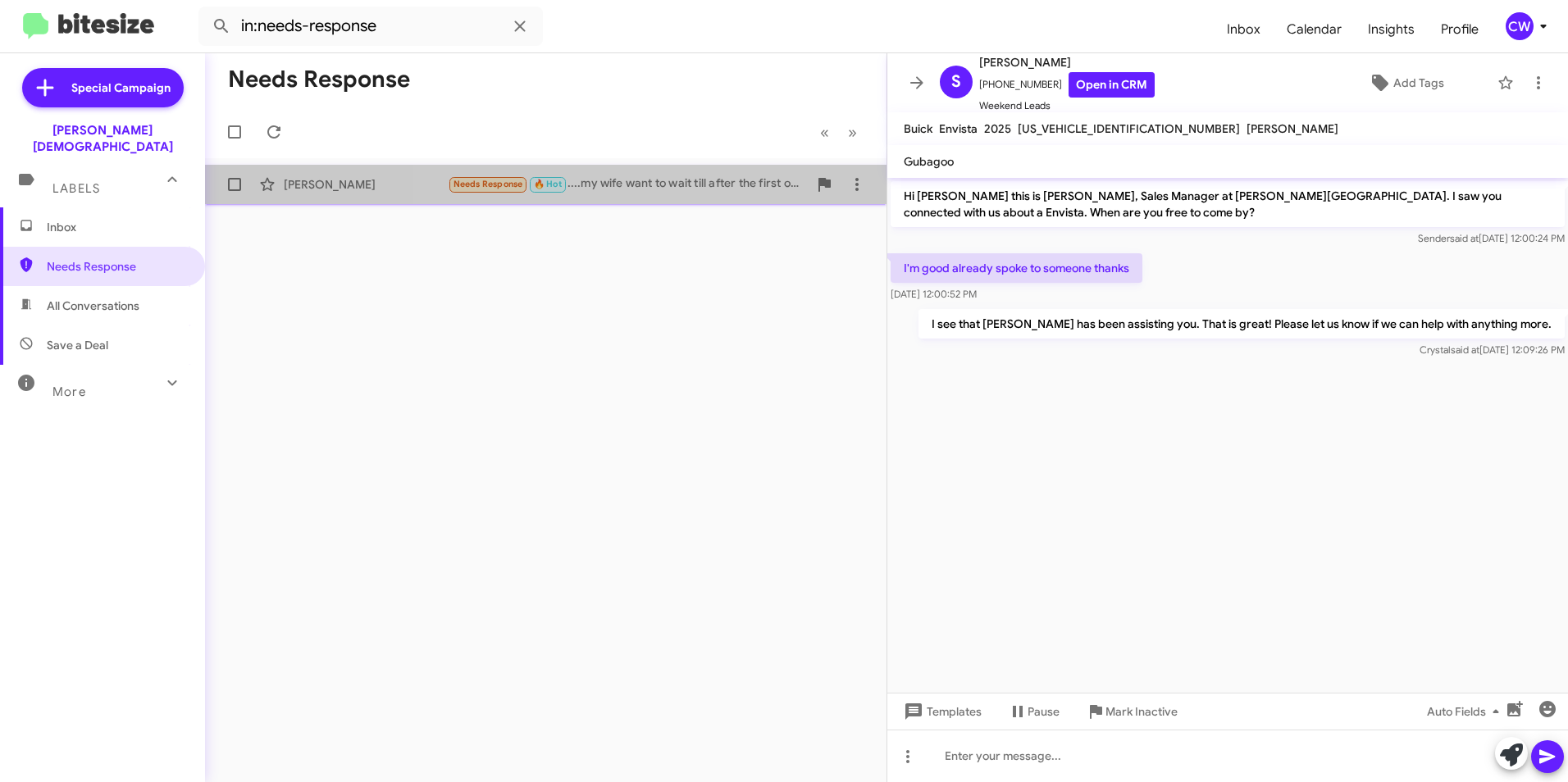
click at [643, 180] on div "Needs Response 🔥 Hot ....my wife want to wait till after the first of the year.…" at bounding box center [628, 184] width 360 height 19
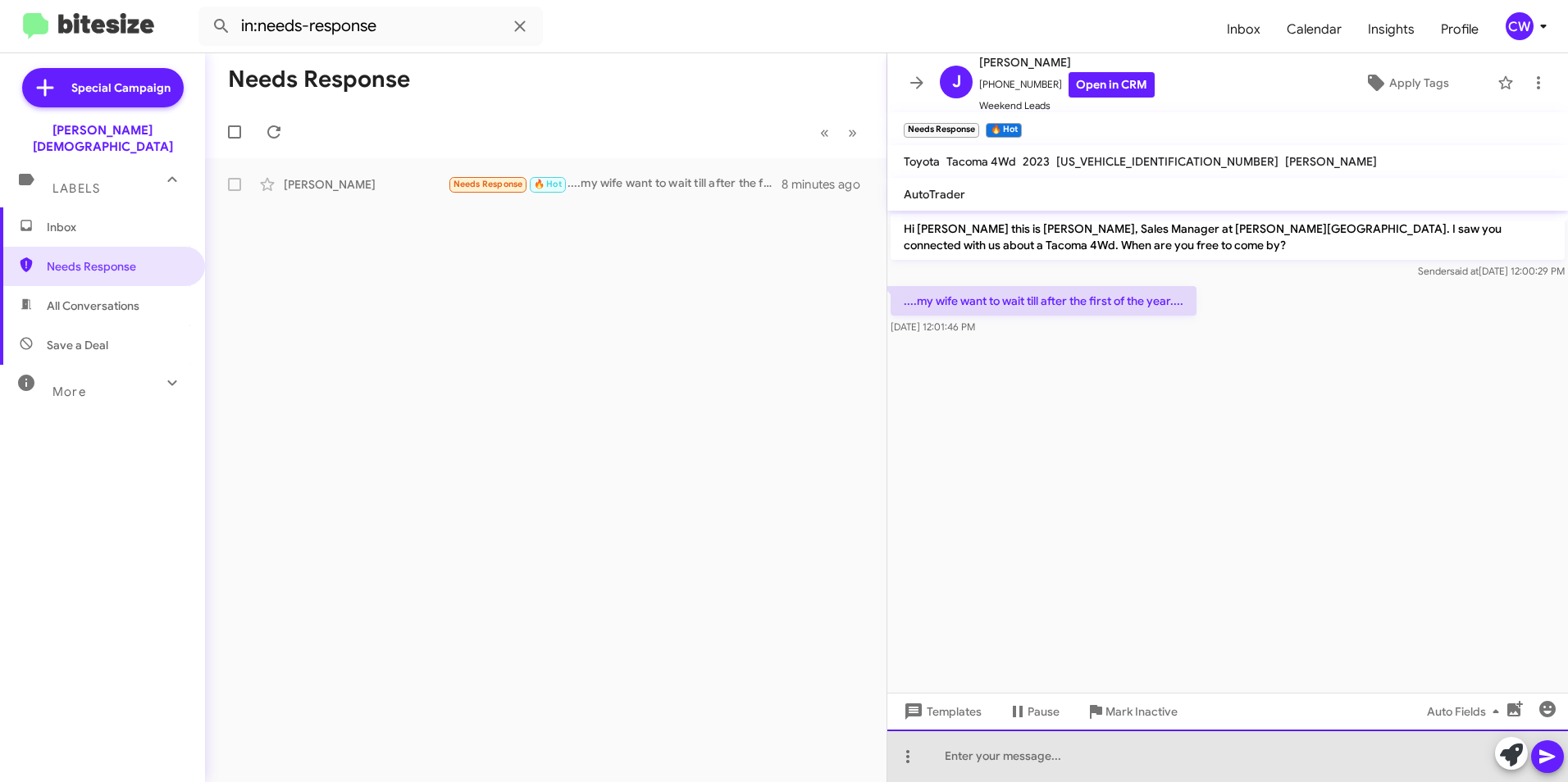
click at [999, 765] on div at bounding box center [1227, 756] width 681 height 52
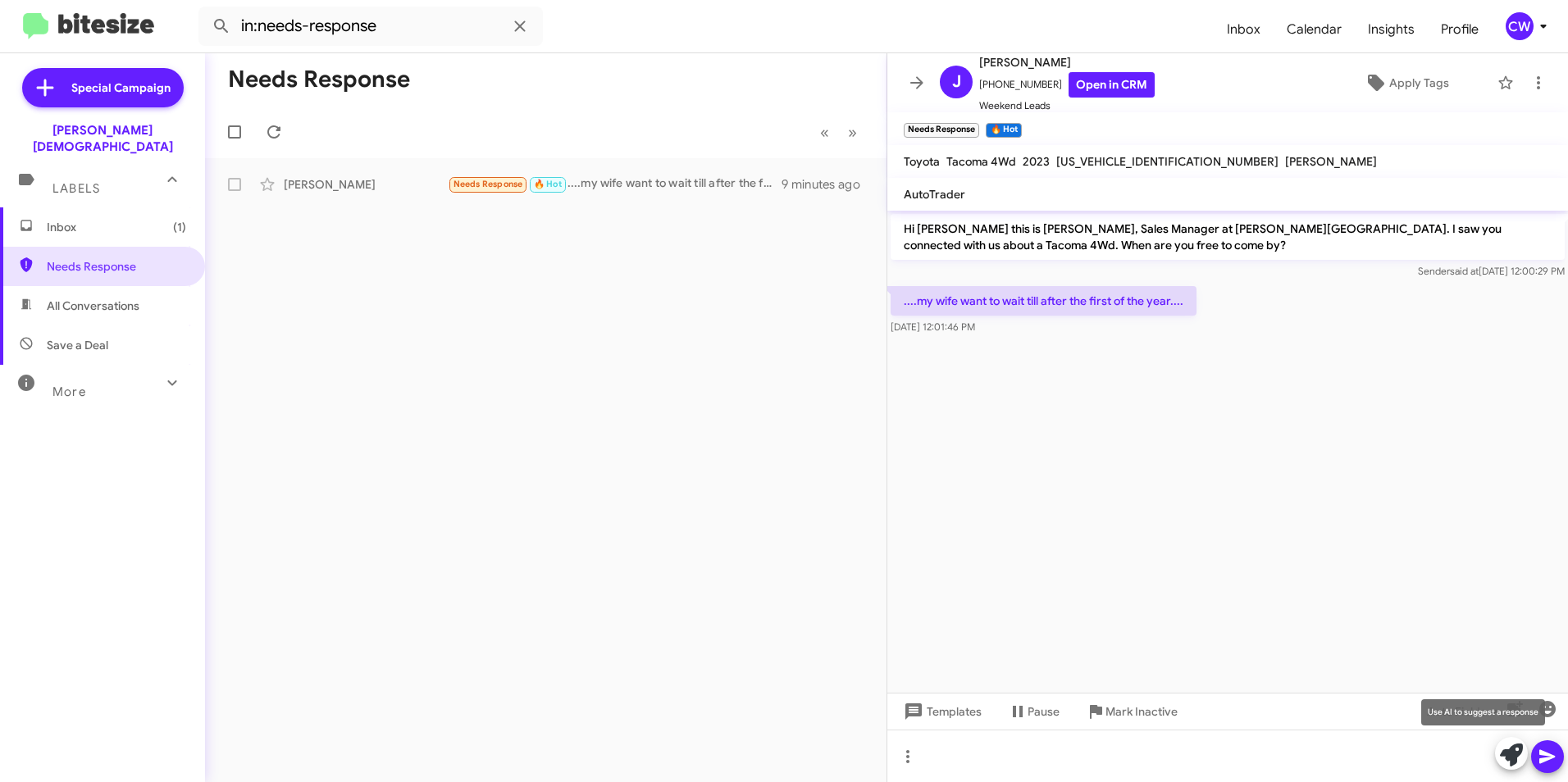
click at [1515, 756] on icon at bounding box center [1510, 755] width 23 height 23
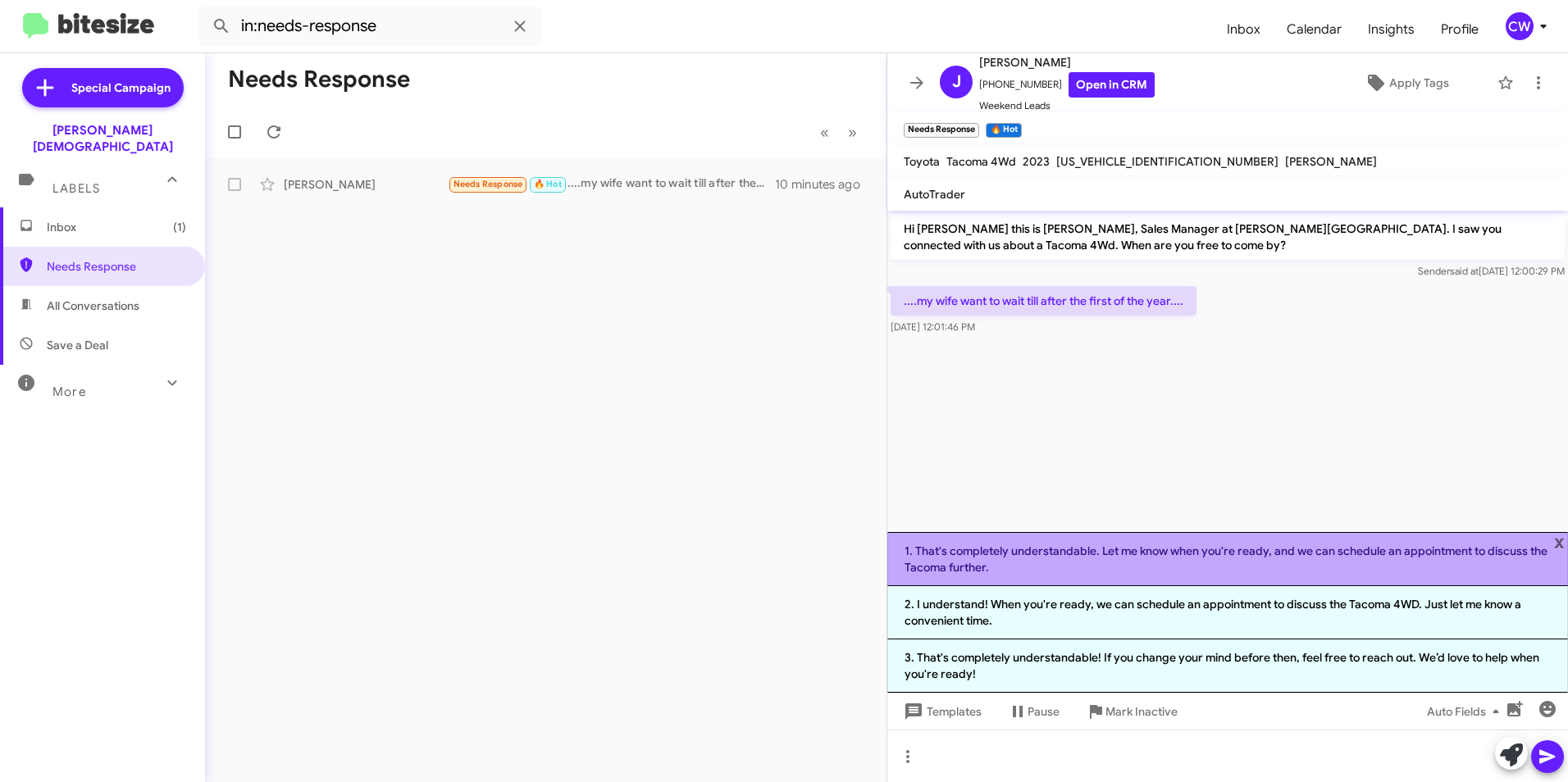
click at [1208, 555] on li "1. That's completely understandable. Let me know when you're ready, and we can …" at bounding box center [1227, 558] width 681 height 54
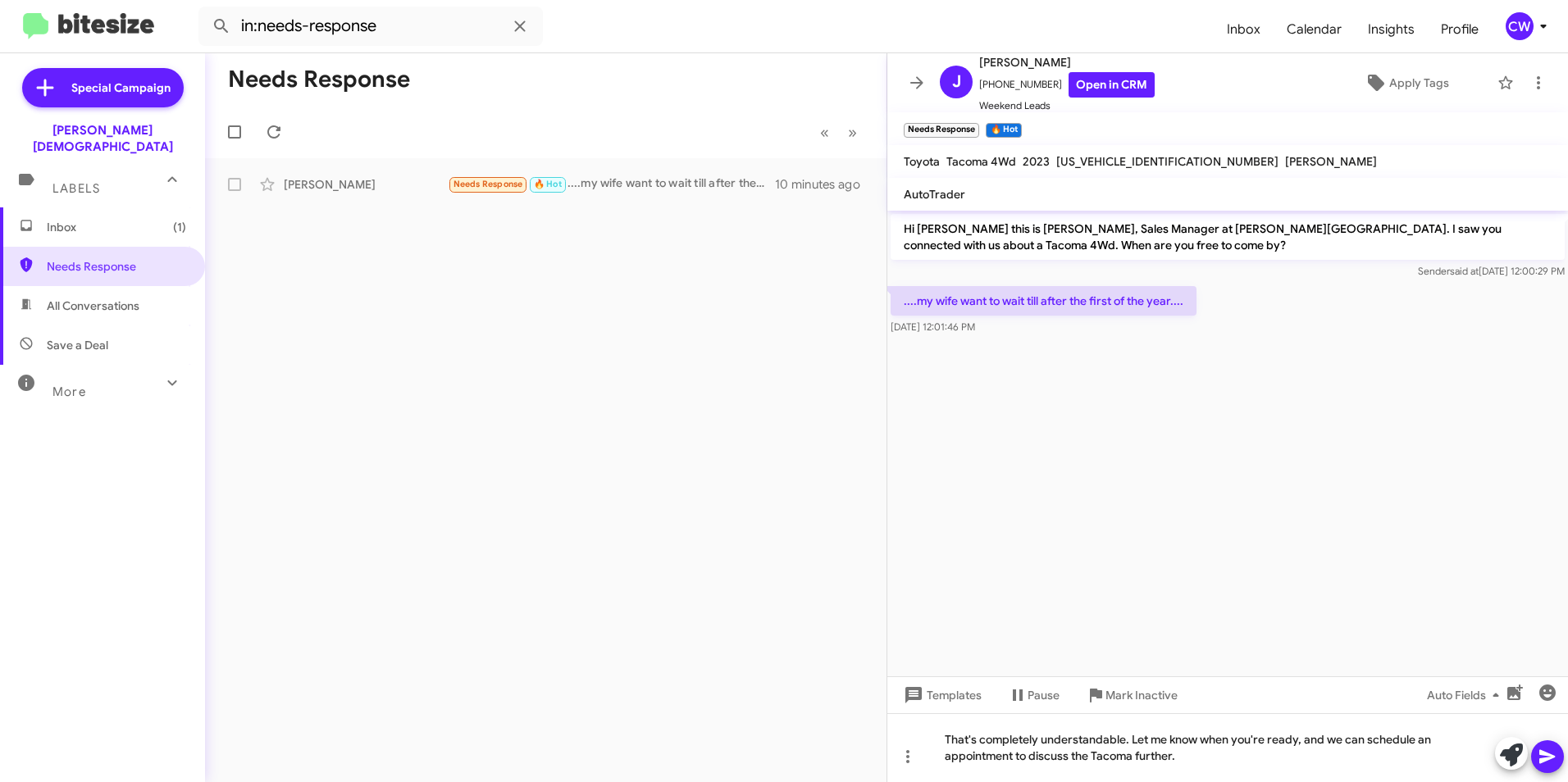
click at [1547, 755] on icon at bounding box center [1546, 756] width 16 height 14
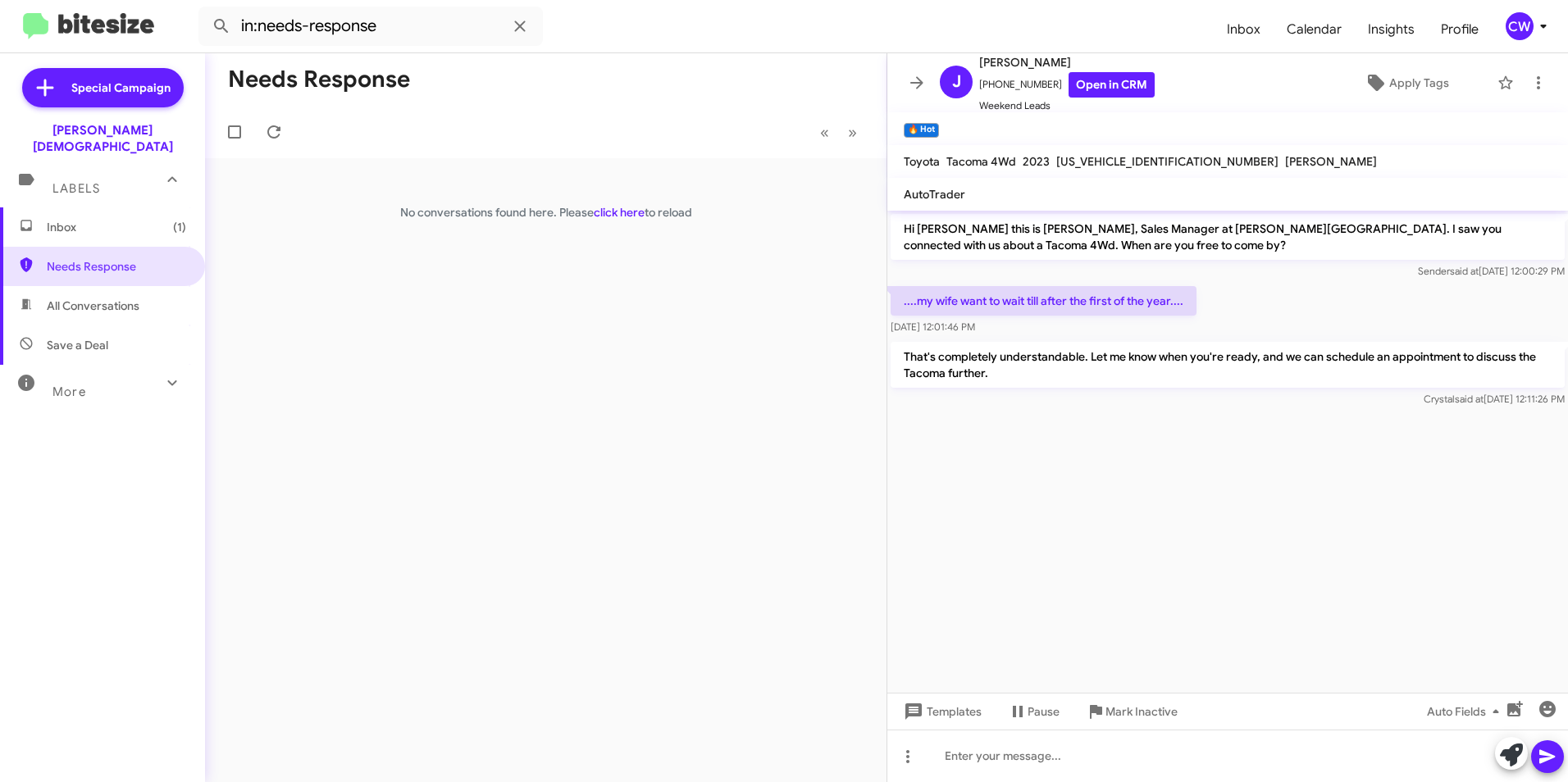
click at [114, 219] on span "Inbox (1)" at bounding box center [116, 227] width 140 height 16
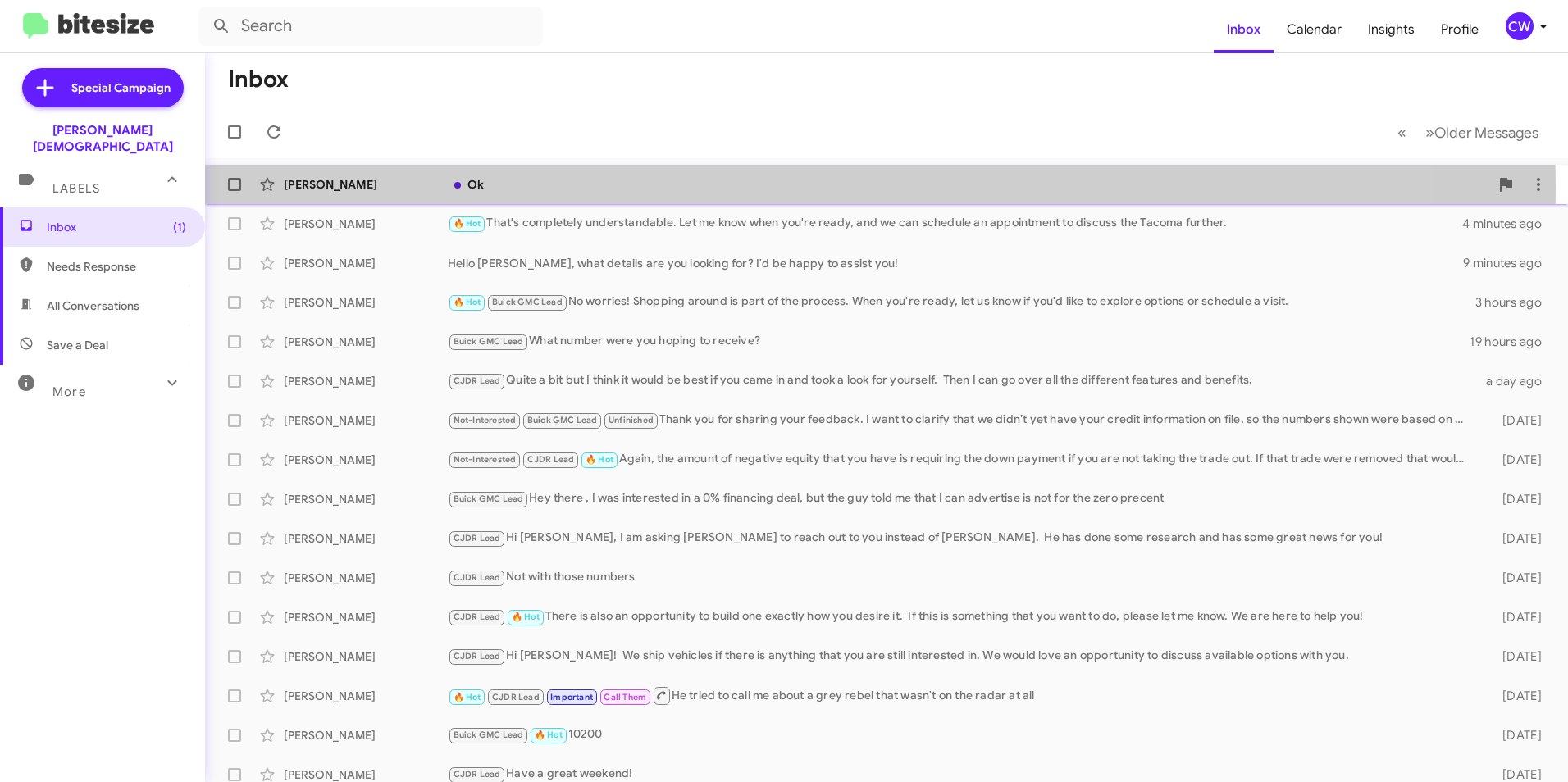
click at [348, 188] on div "[PERSON_NAME]" at bounding box center [366, 185] width 164 height 16
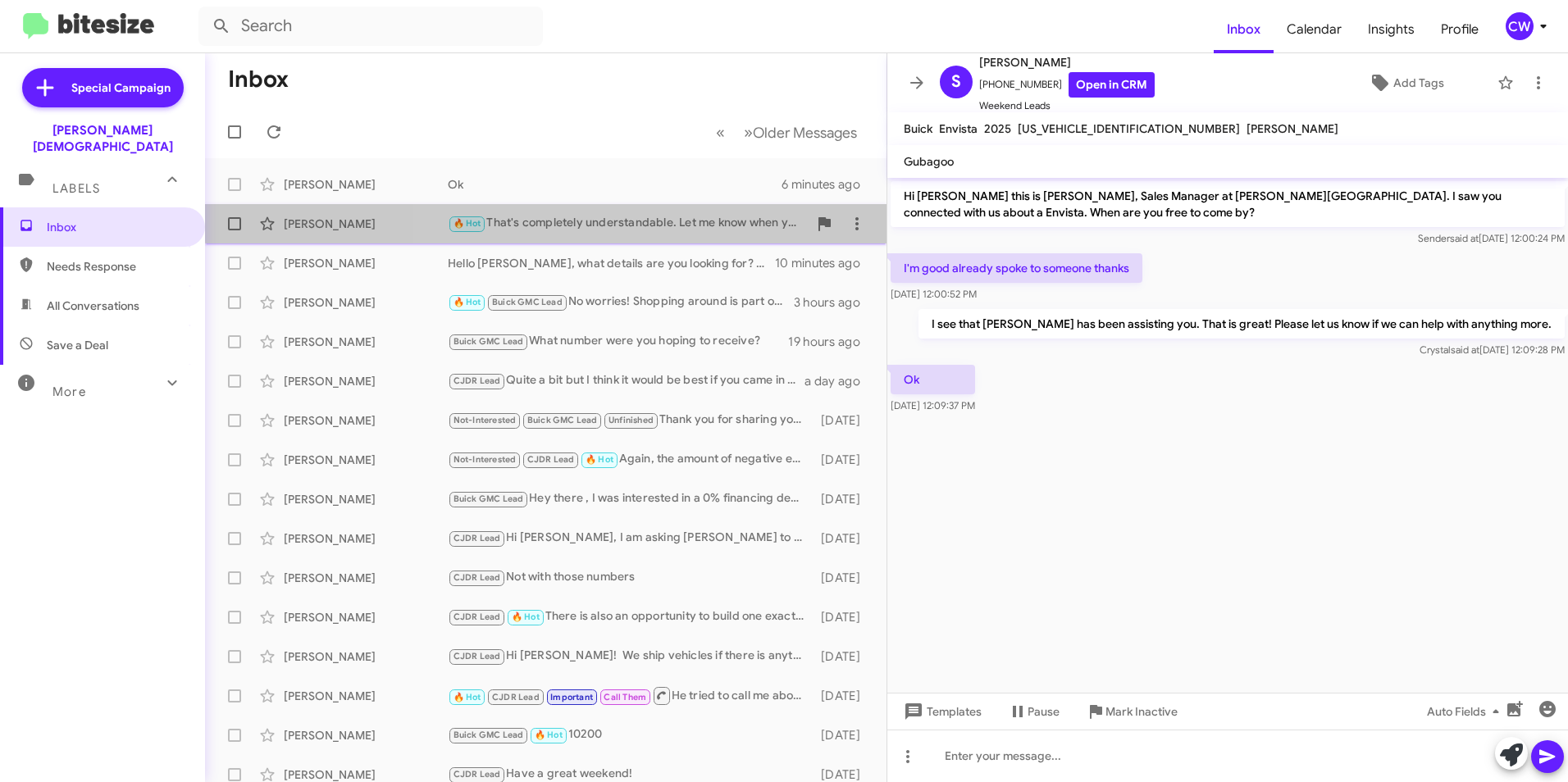
click at [569, 219] on div "🔥 Hot That's completely understandable. Let me know when you're ready, and we c…" at bounding box center [628, 223] width 360 height 19
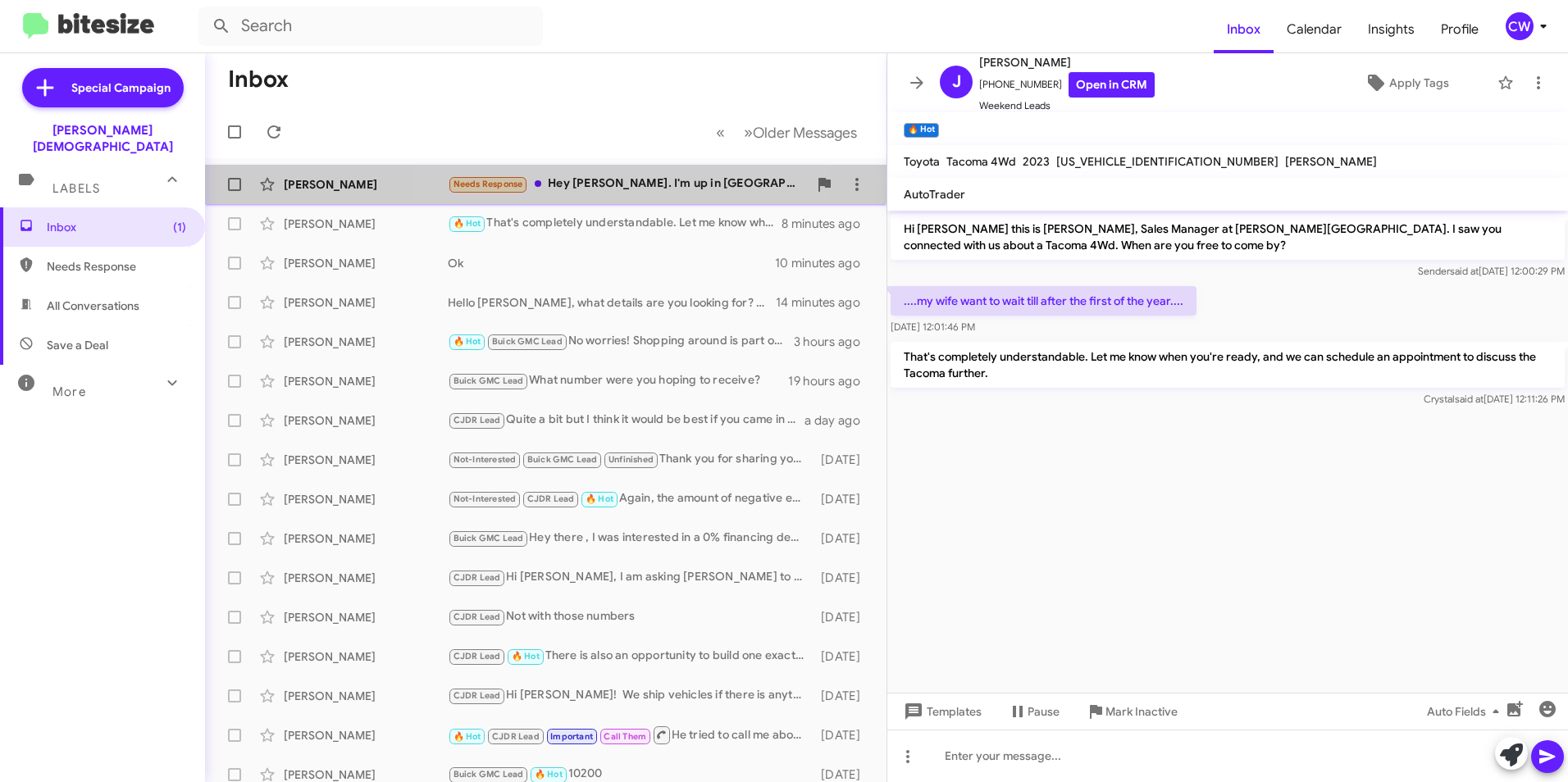
click at [620, 184] on div "Needs Response Hey [PERSON_NAME]. I'm up in [GEOGRAPHIC_DATA] so not quite righ…" at bounding box center [628, 184] width 360 height 19
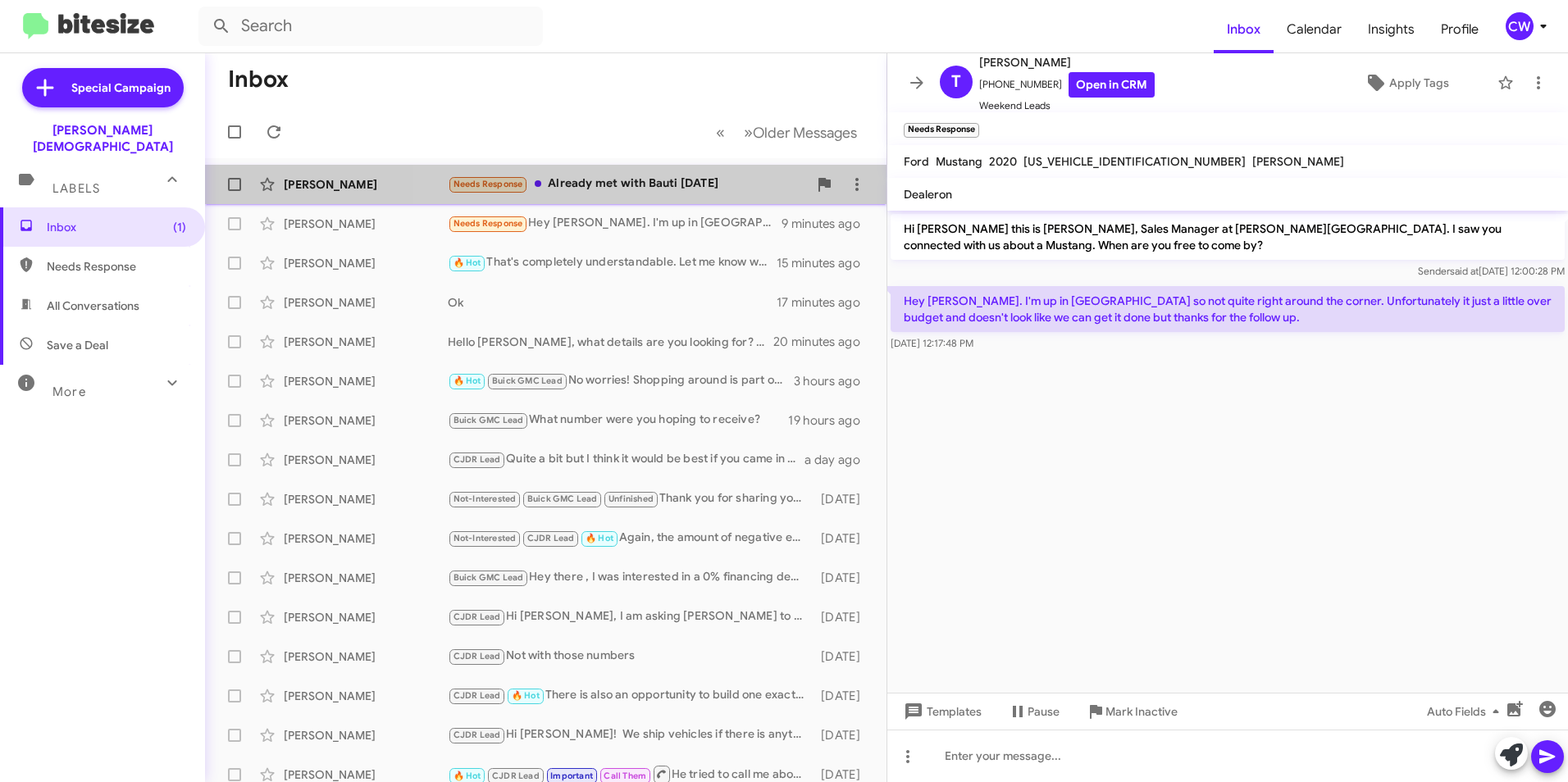
click at [611, 187] on div "Needs Response Already met with [PERSON_NAME] [DATE]" at bounding box center [628, 184] width 360 height 19
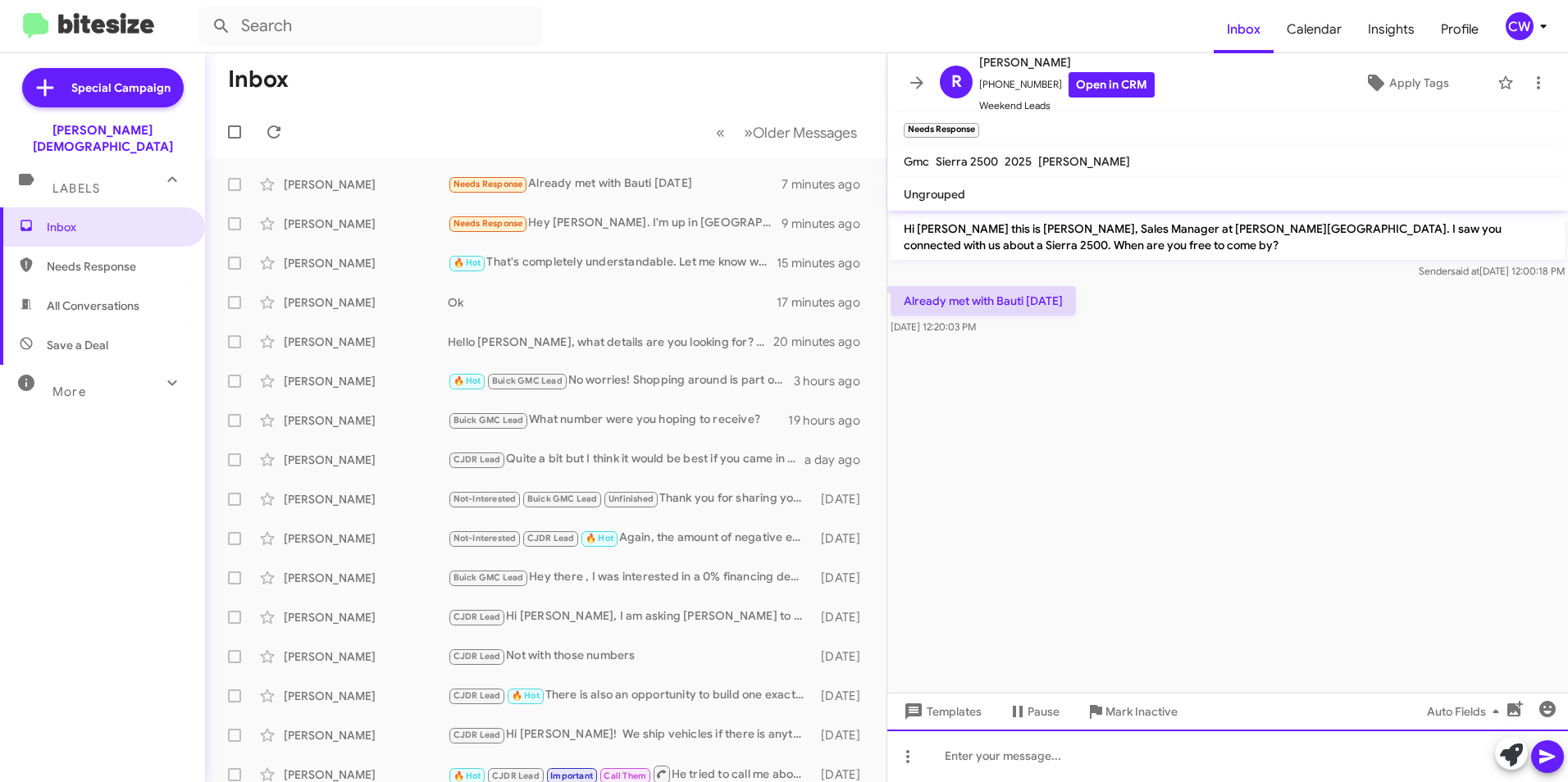
click at [960, 767] on div at bounding box center [1227, 756] width 681 height 52
click at [1508, 756] on icon at bounding box center [1510, 755] width 23 height 23
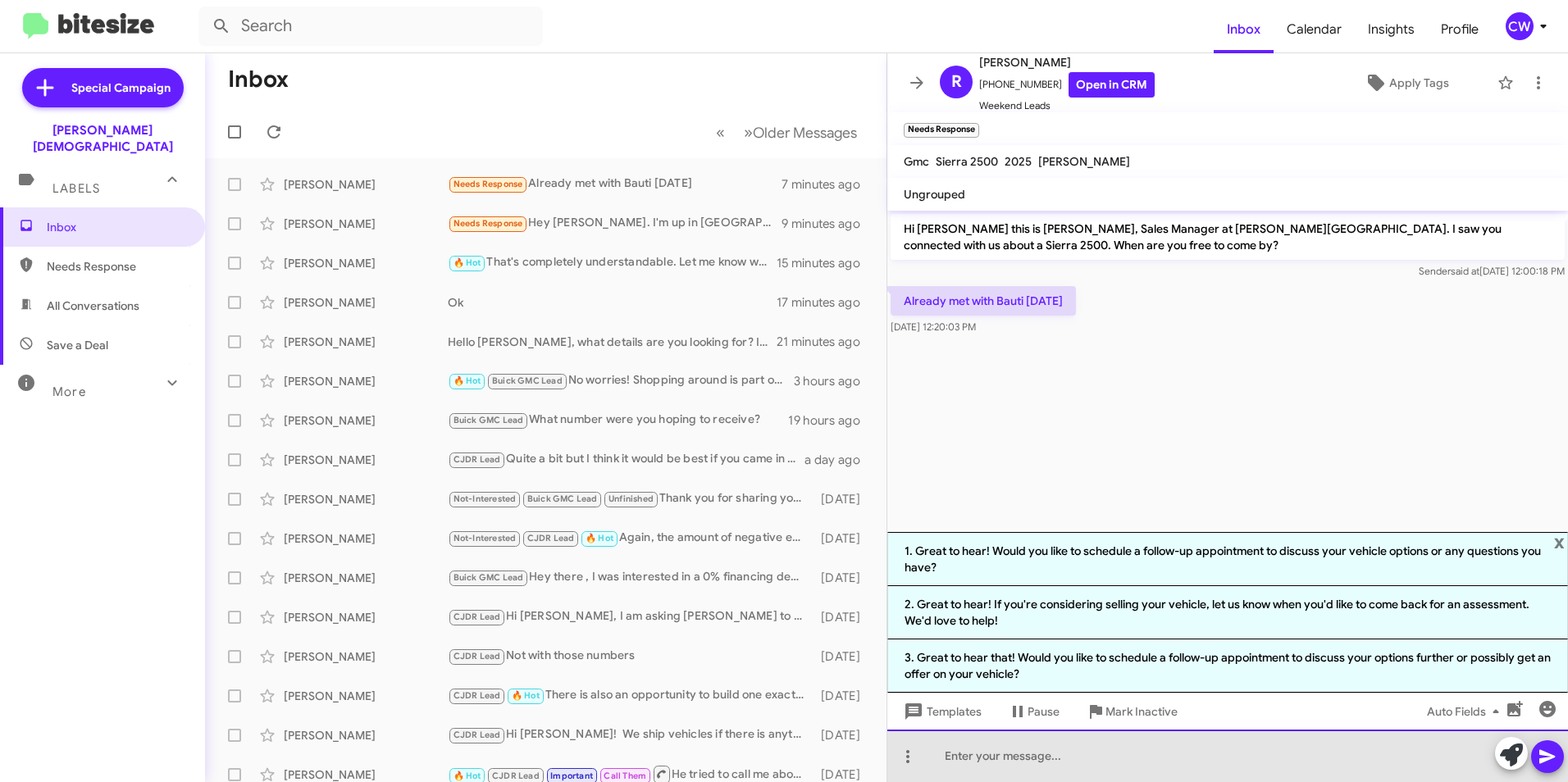
click at [1136, 773] on div at bounding box center [1227, 756] width 681 height 52
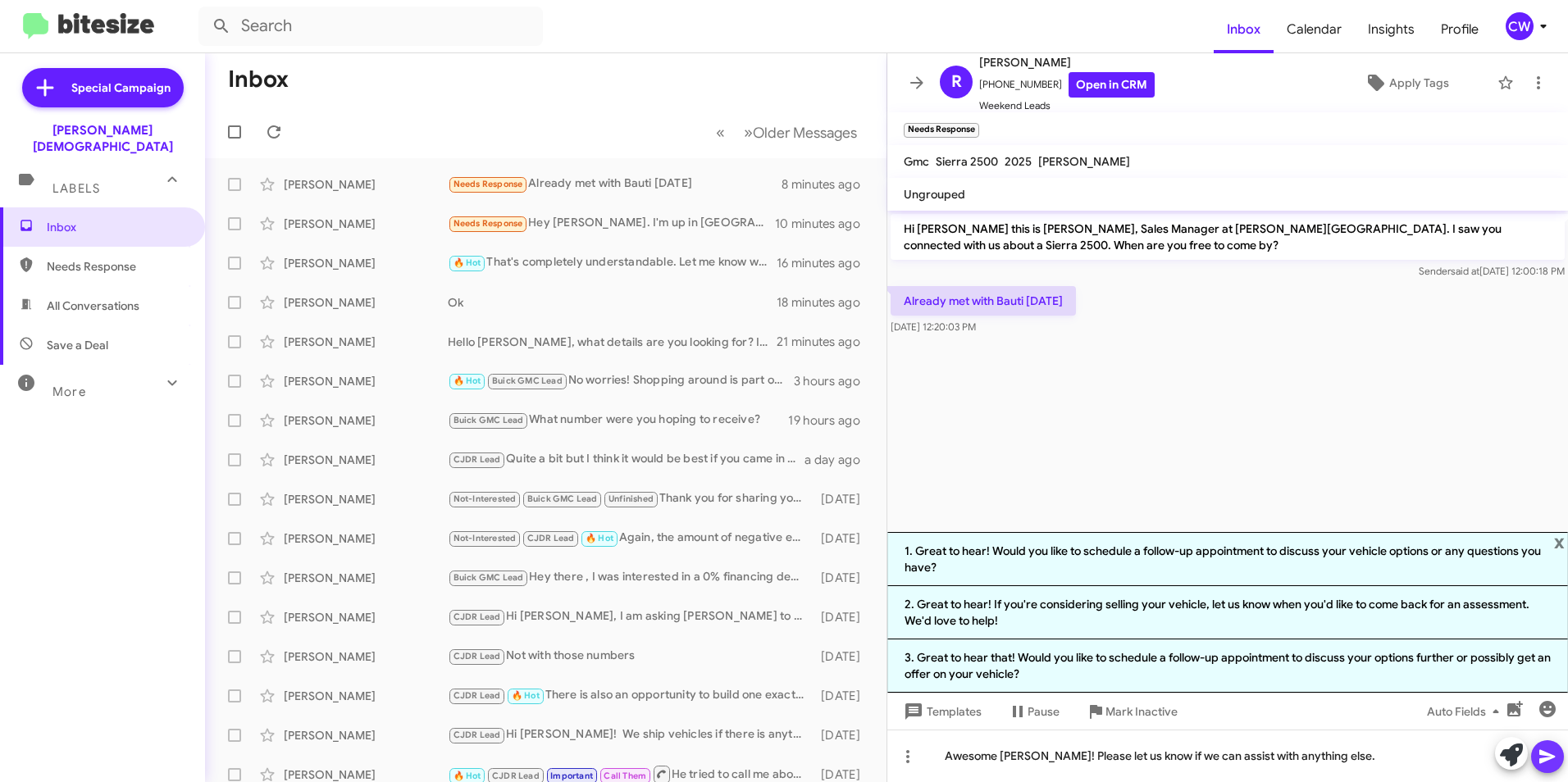
click at [1550, 764] on icon at bounding box center [1548, 757] width 20 height 20
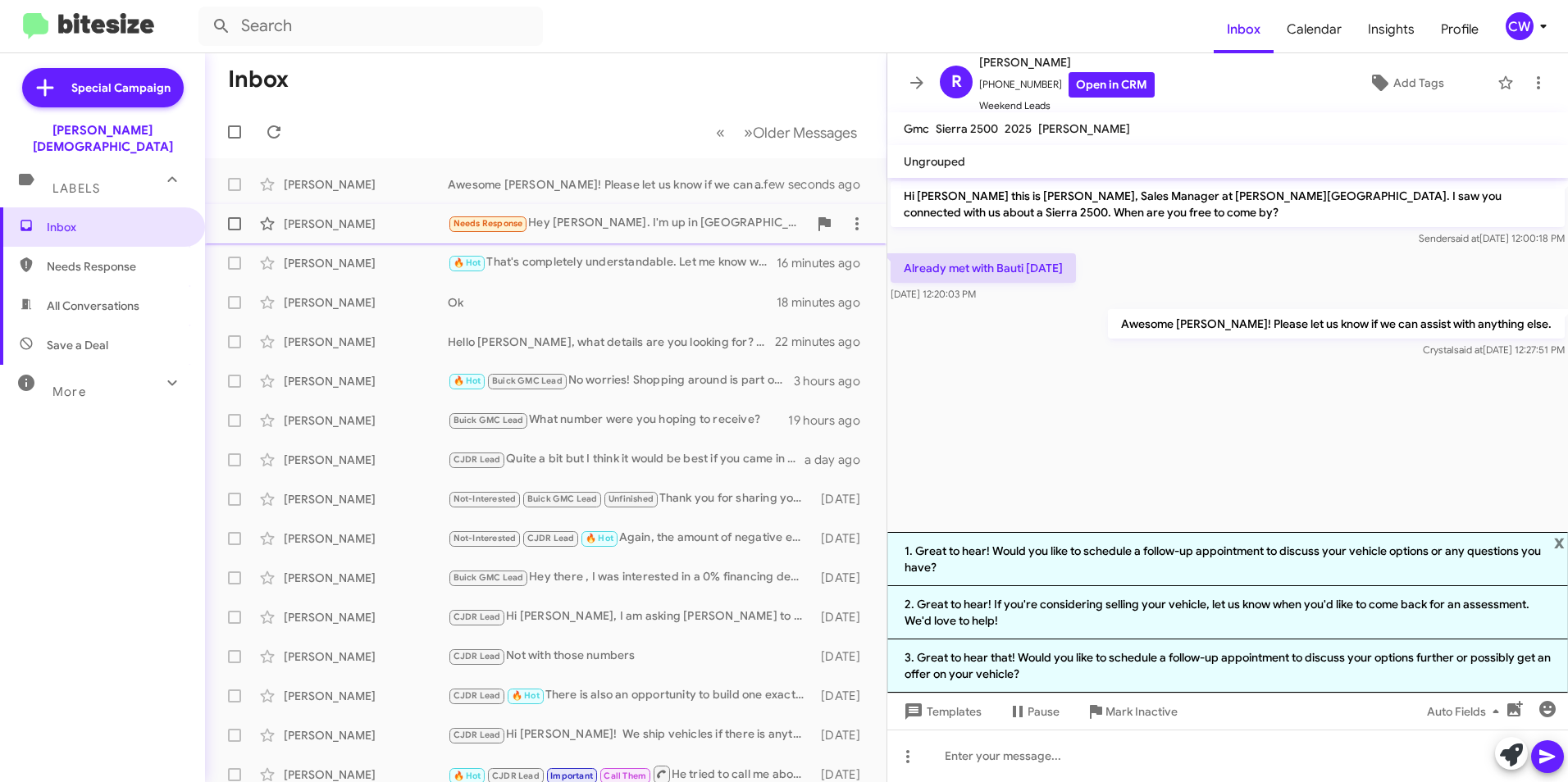
click at [590, 219] on div "Needs Response Hey [PERSON_NAME]. I'm up in [GEOGRAPHIC_DATA] so not quite righ…" at bounding box center [628, 223] width 360 height 19
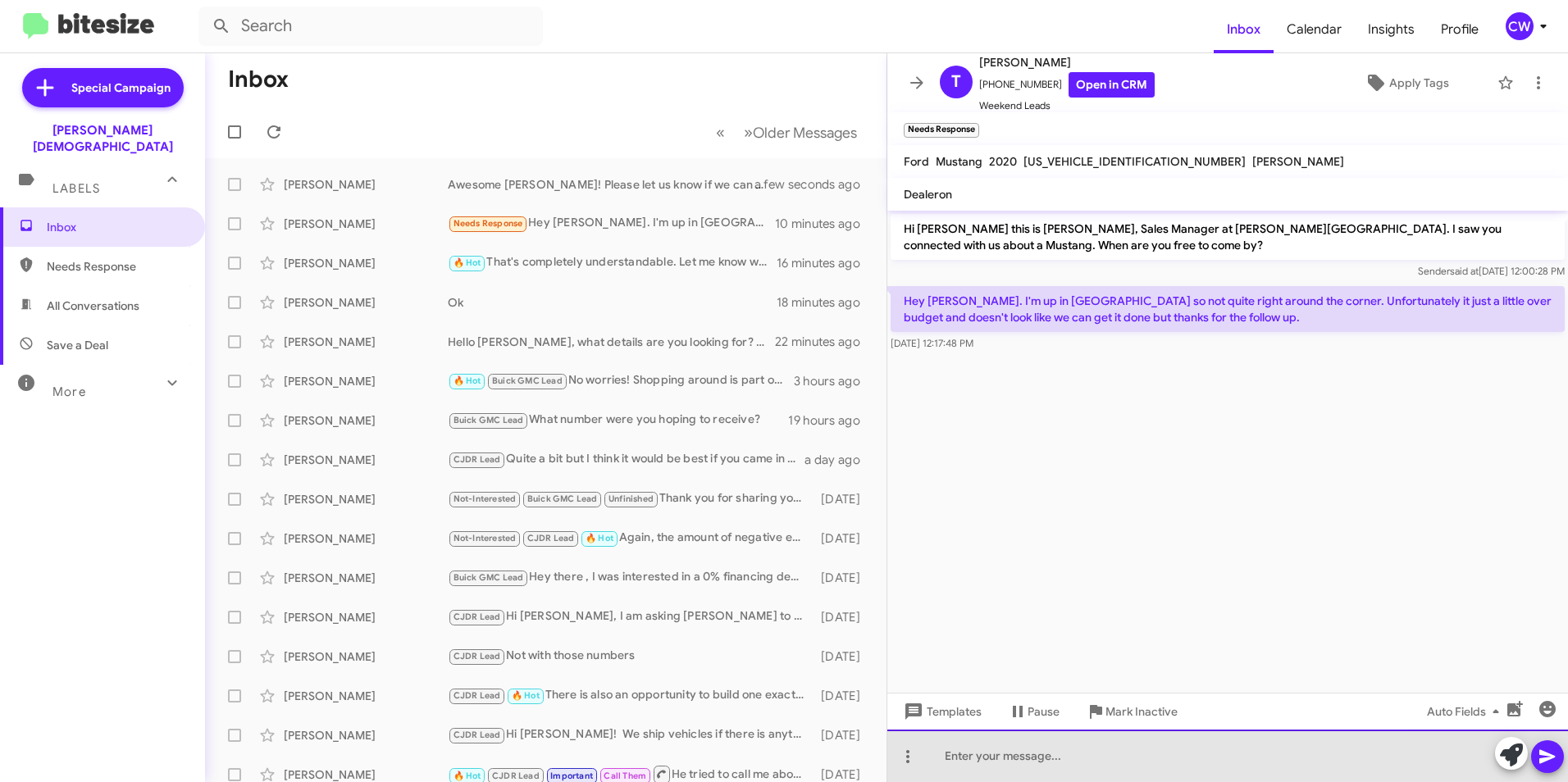
click at [1069, 757] on div at bounding box center [1227, 756] width 681 height 52
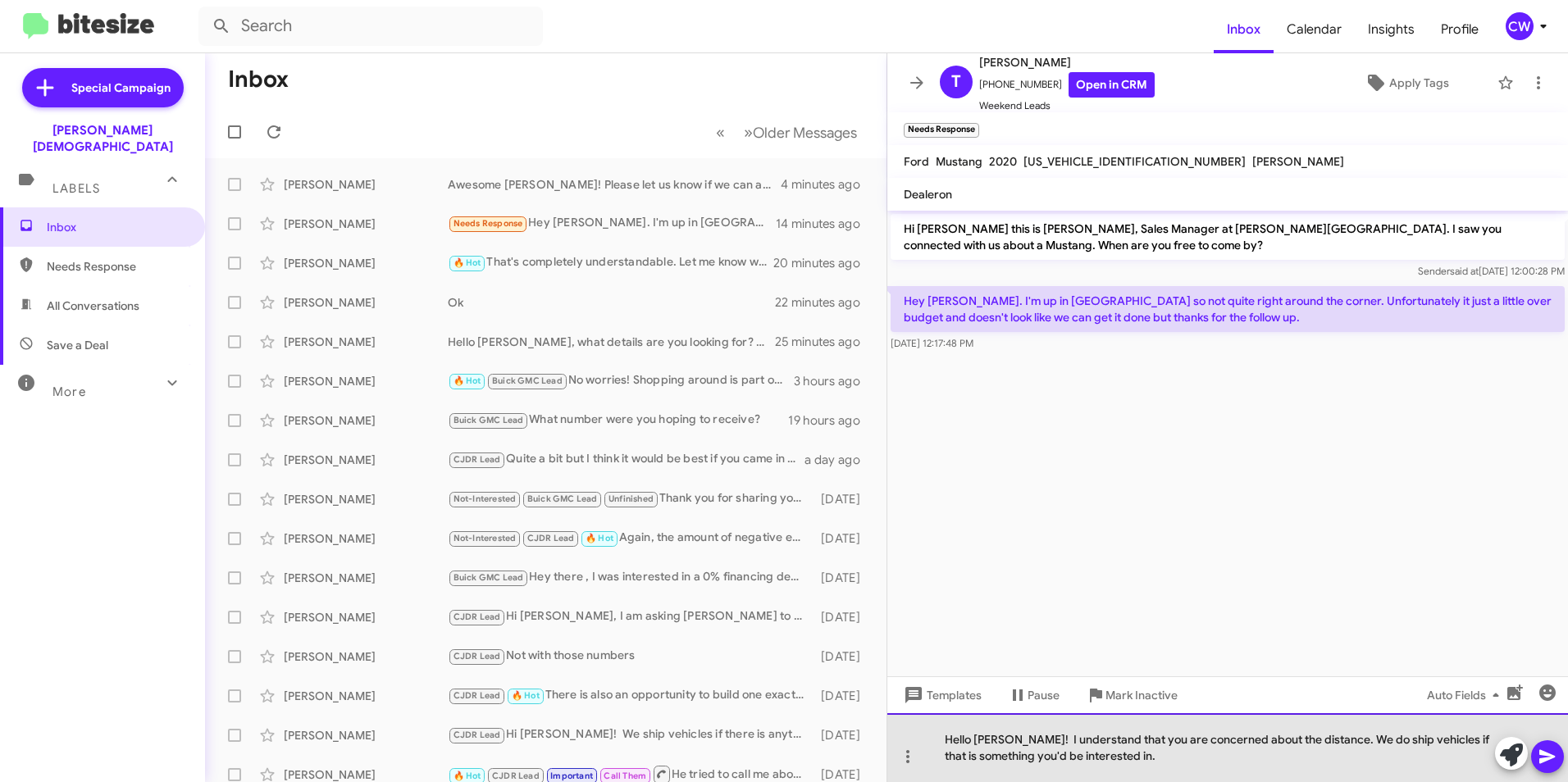
click at [1003, 741] on div "Hello [PERSON_NAME]! I understand that you are concerned about the distance. We…" at bounding box center [1227, 747] width 681 height 69
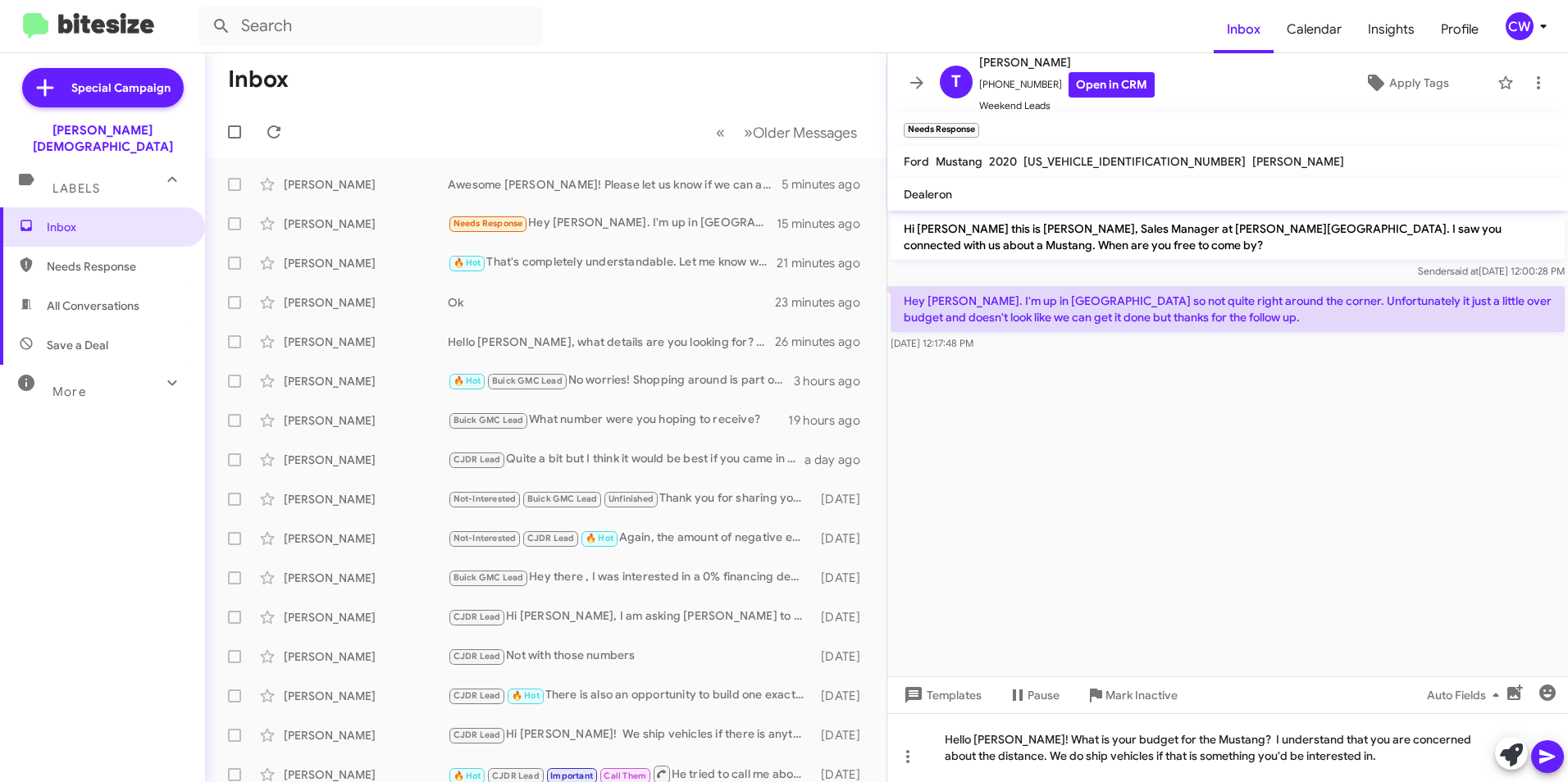
click at [1553, 758] on icon at bounding box center [1548, 757] width 20 height 20
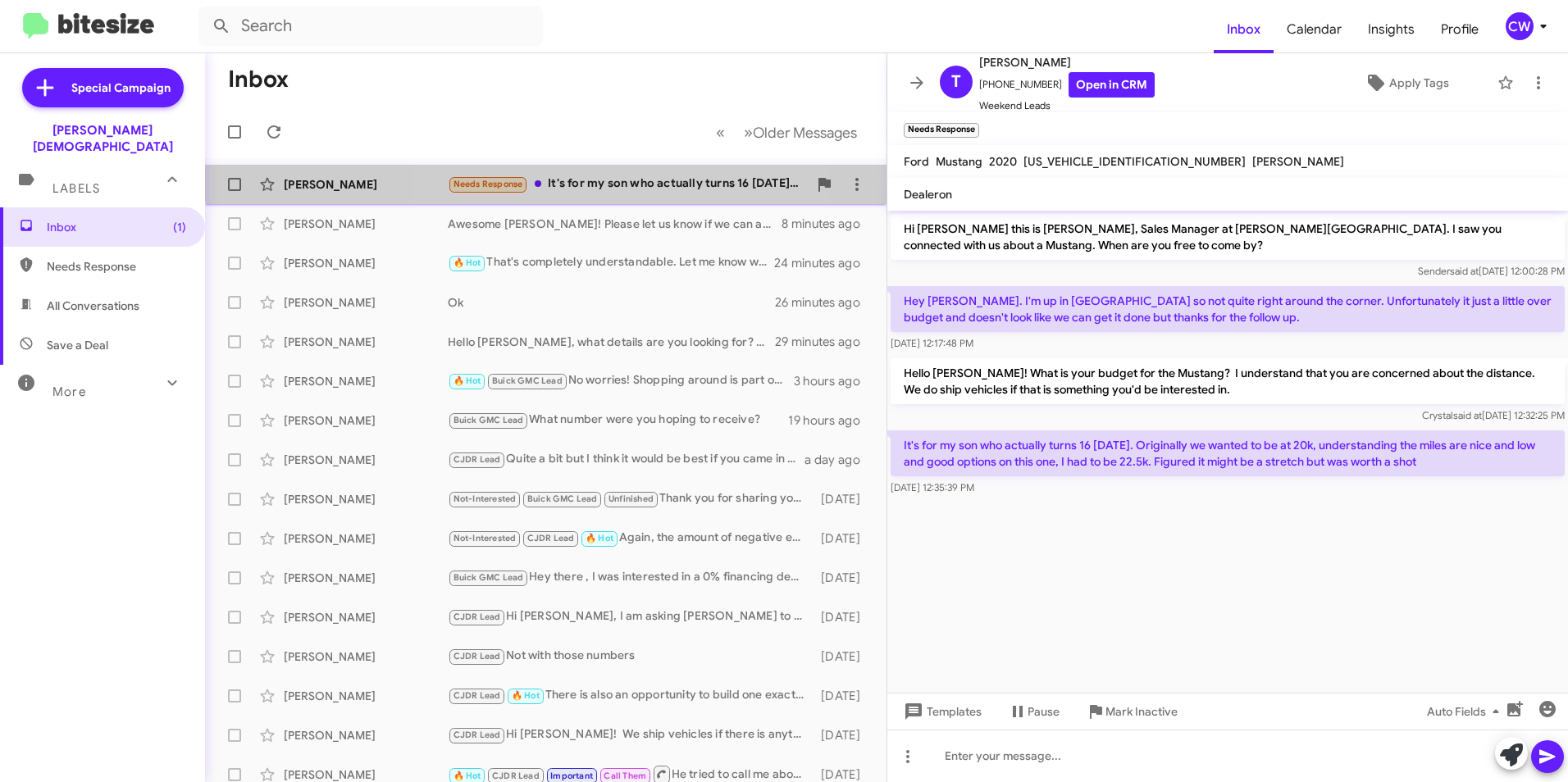
click at [588, 176] on div "Needs Response It's for my son who actually turns 16 [DATE]. Originally we want…" at bounding box center [628, 184] width 360 height 19
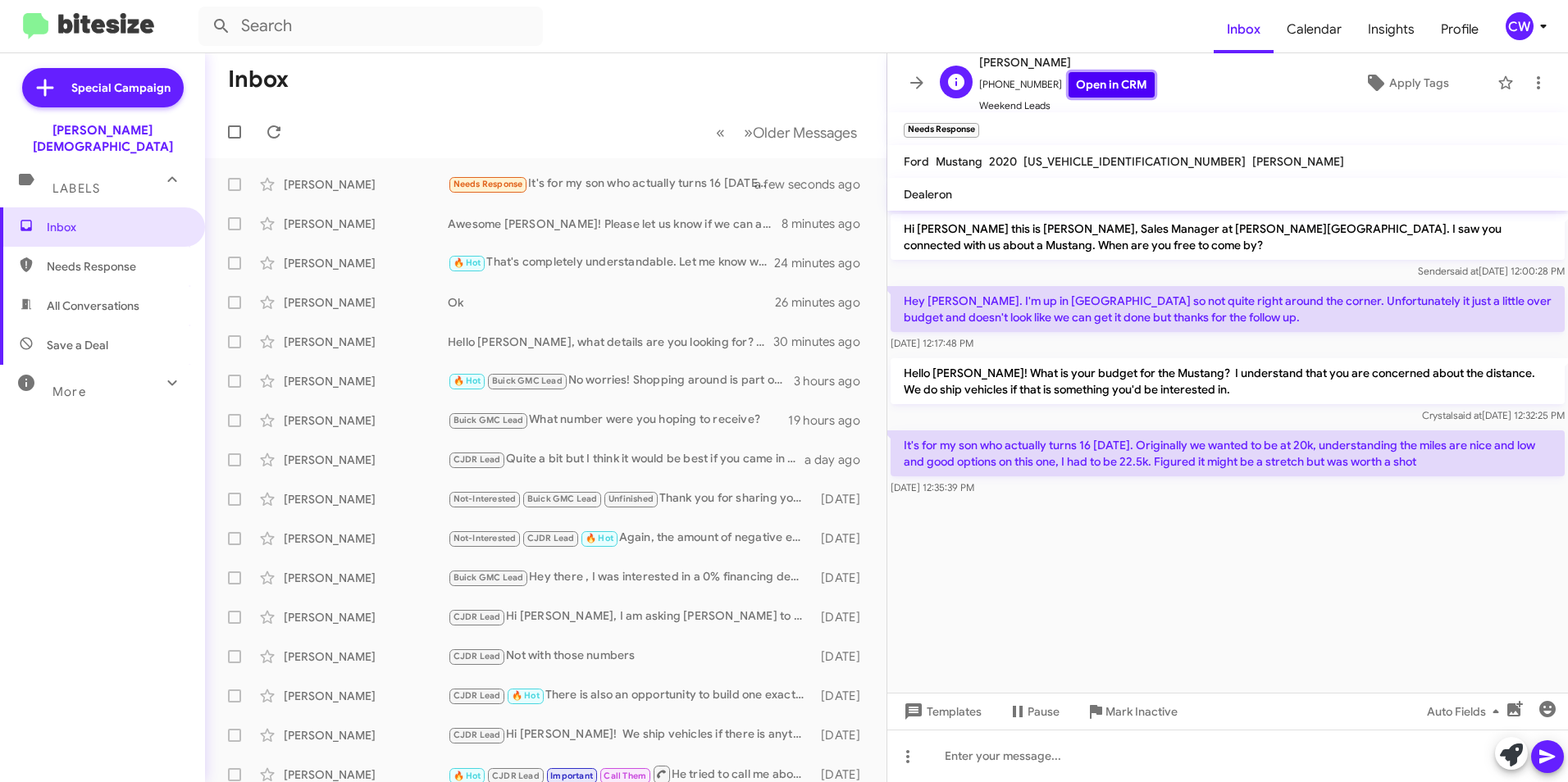
click at [1111, 91] on link "Open in CRM" at bounding box center [1111, 85] width 86 height 26
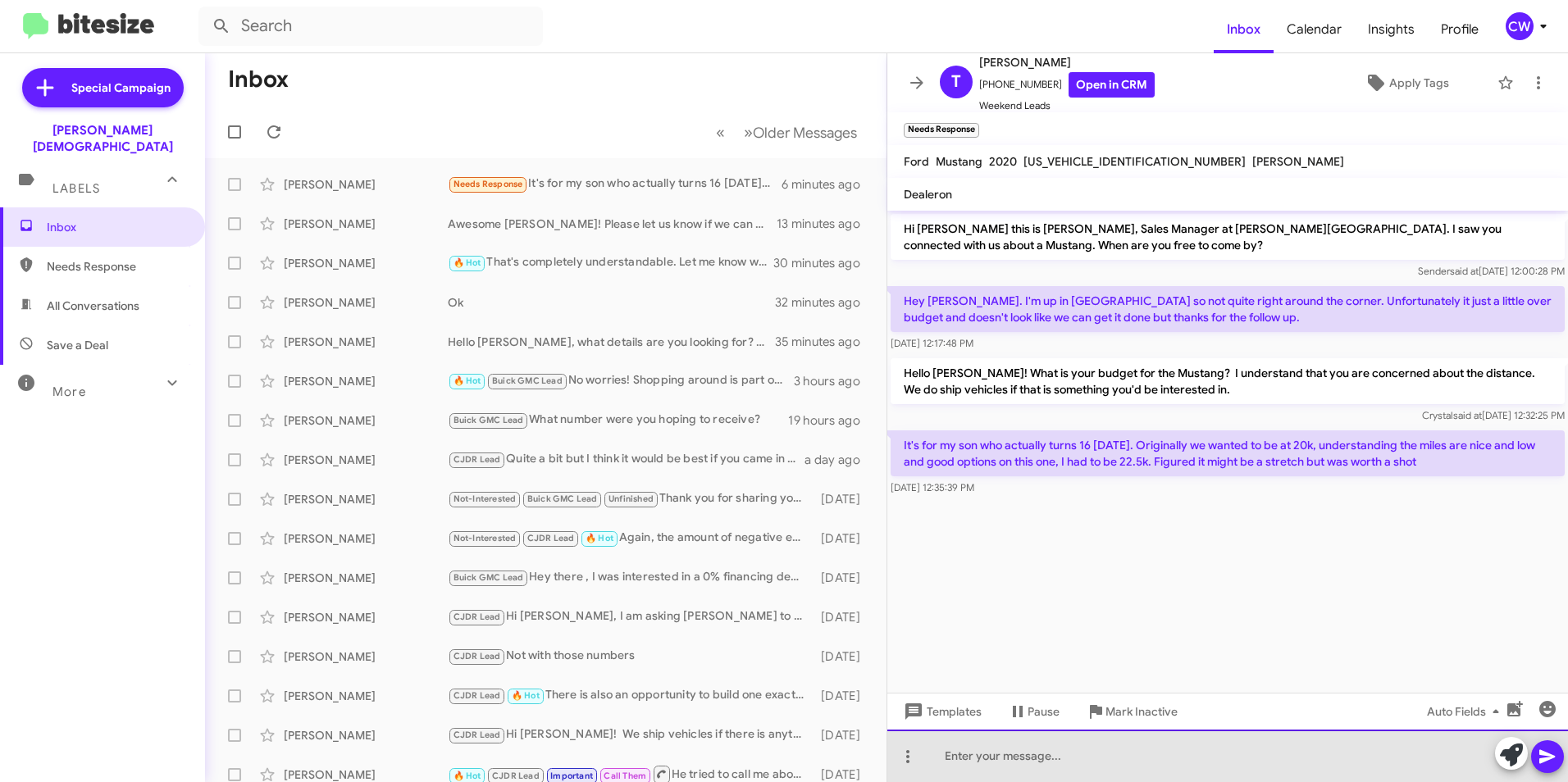
click at [987, 775] on div at bounding box center [1227, 756] width 681 height 52
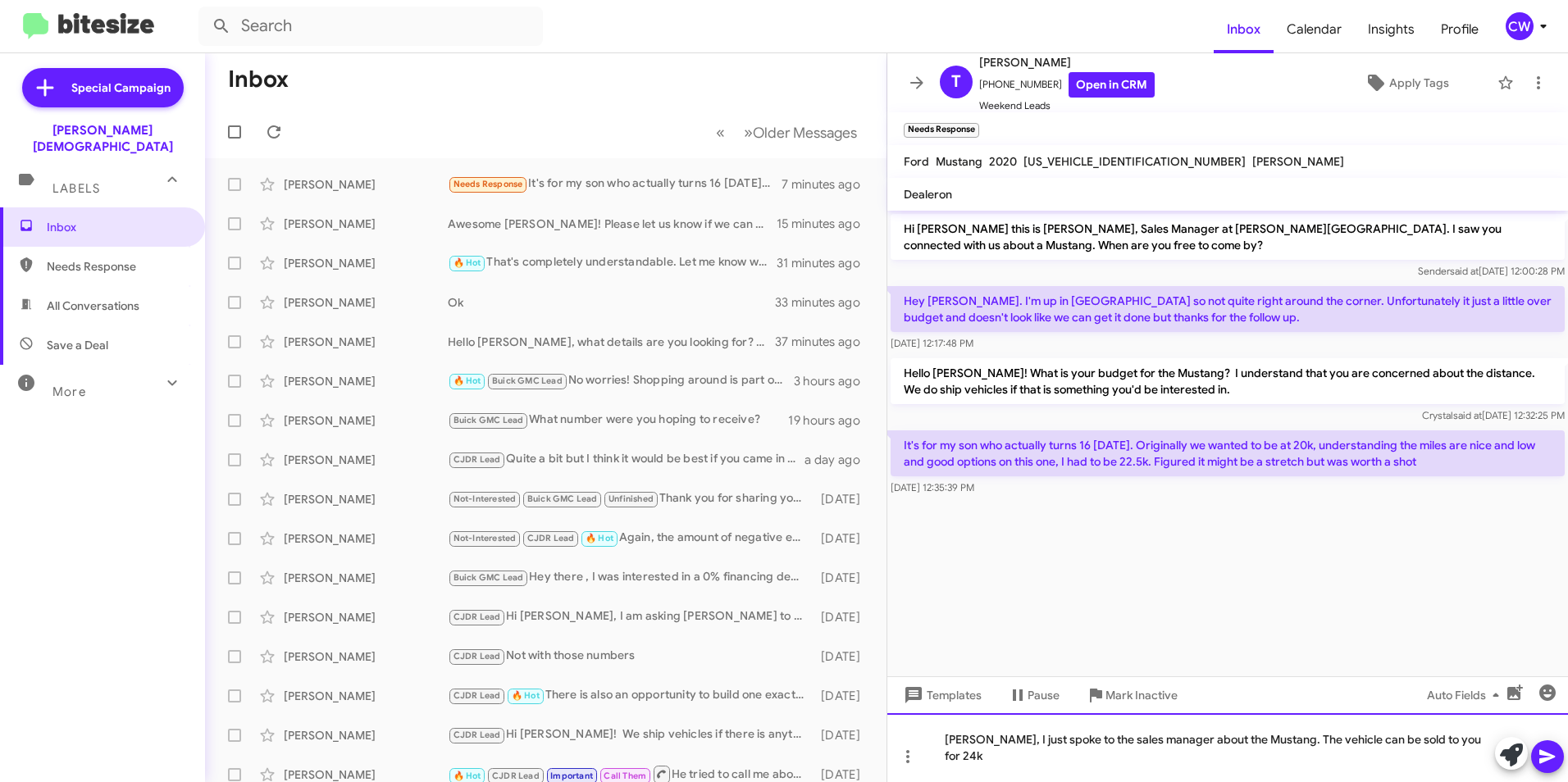
click at [1457, 749] on div "[PERSON_NAME], I just spoke to the sales manager about the Mustang. The vehicle…" at bounding box center [1227, 747] width 681 height 69
click at [1054, 765] on div "[PERSON_NAME], I just spoke to the sales manager about the Mustang. The vehicle…" at bounding box center [1227, 747] width 681 height 69
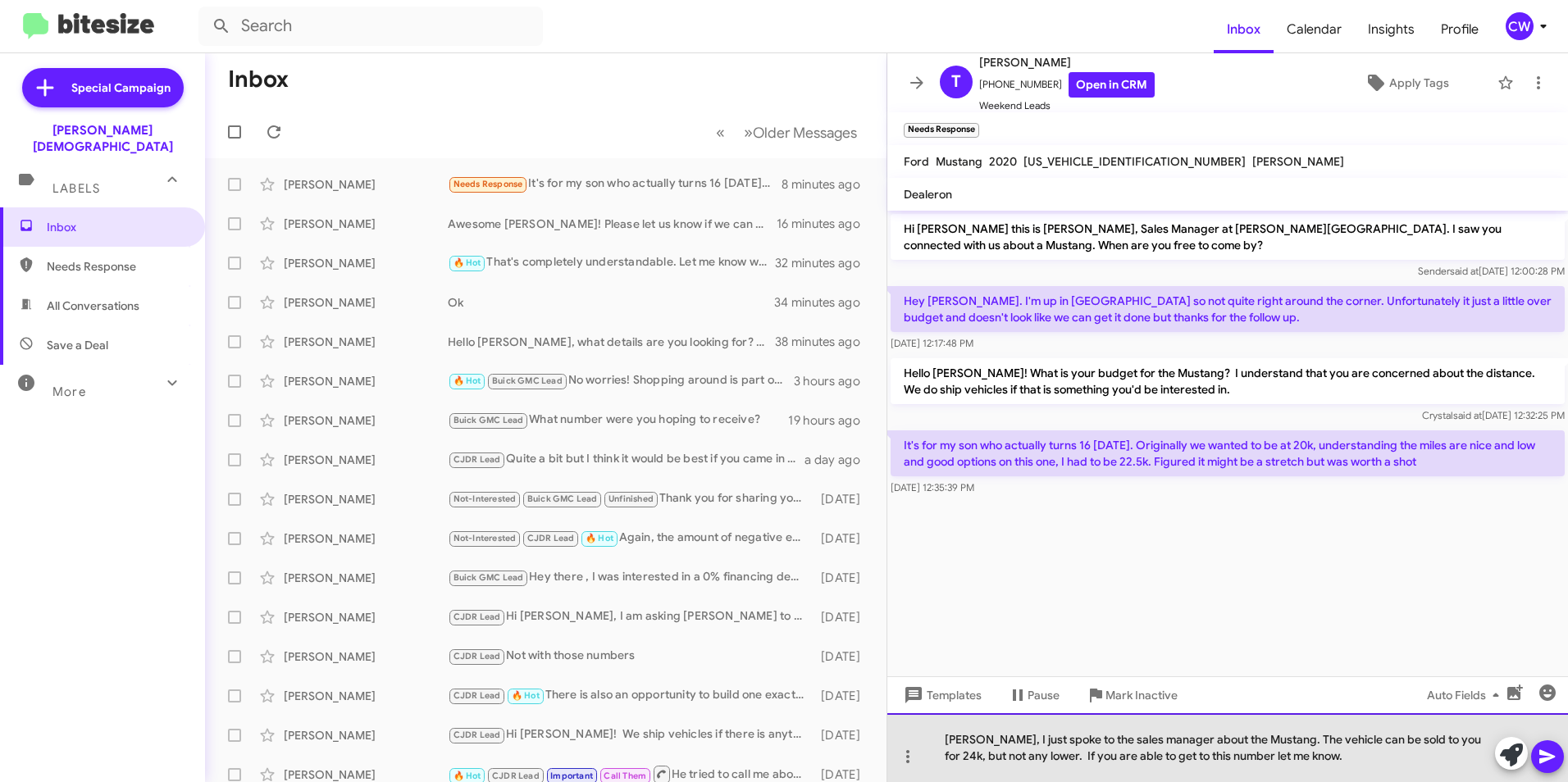
click at [1298, 759] on div "[PERSON_NAME], I just spoke to the sales manager about the Mustang. The vehicle…" at bounding box center [1227, 747] width 681 height 69
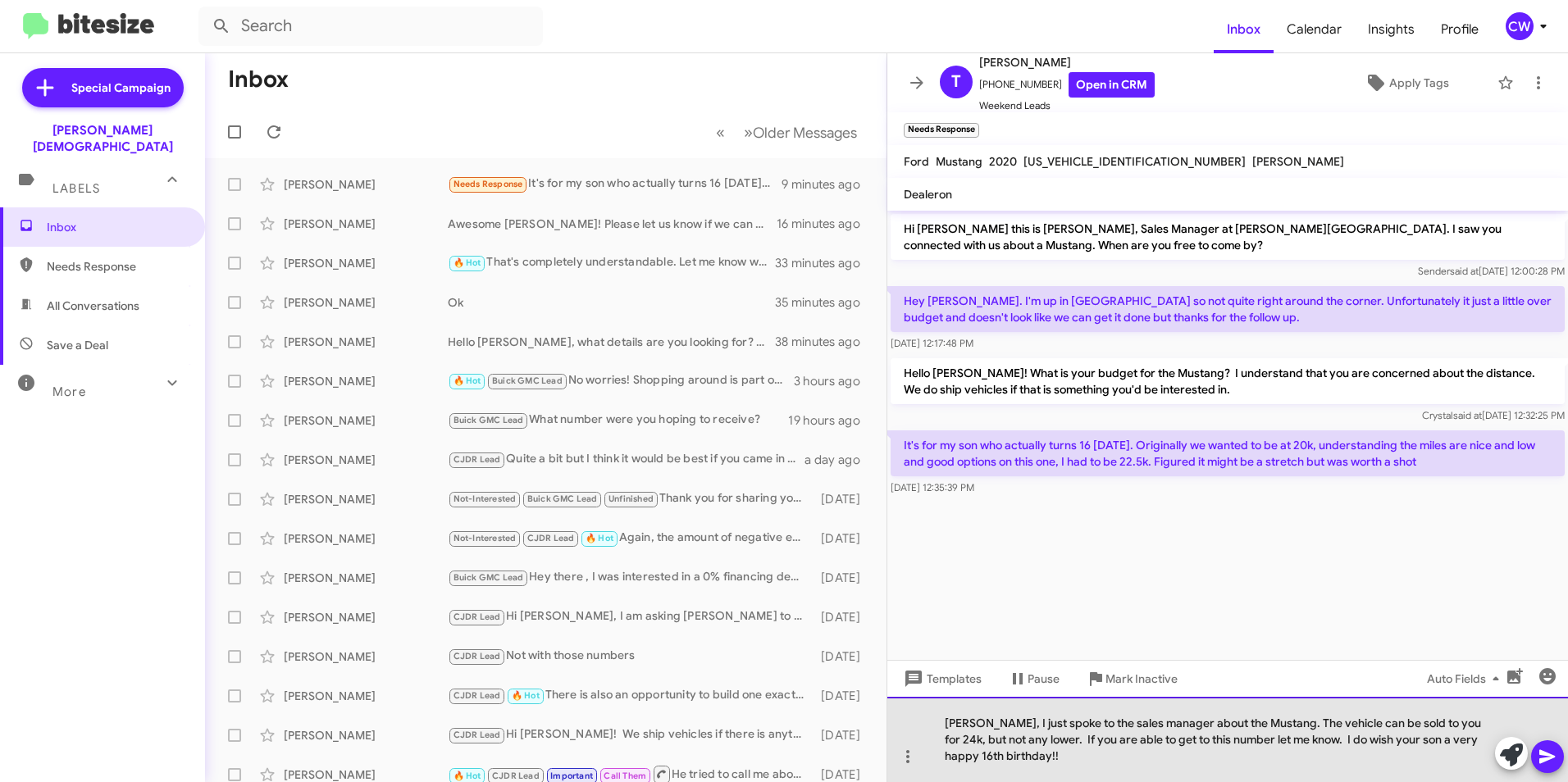
click at [1193, 780] on div "[PERSON_NAME], I just spoke to the sales manager about the Mustang. The vehicle…" at bounding box center [1227, 739] width 681 height 85
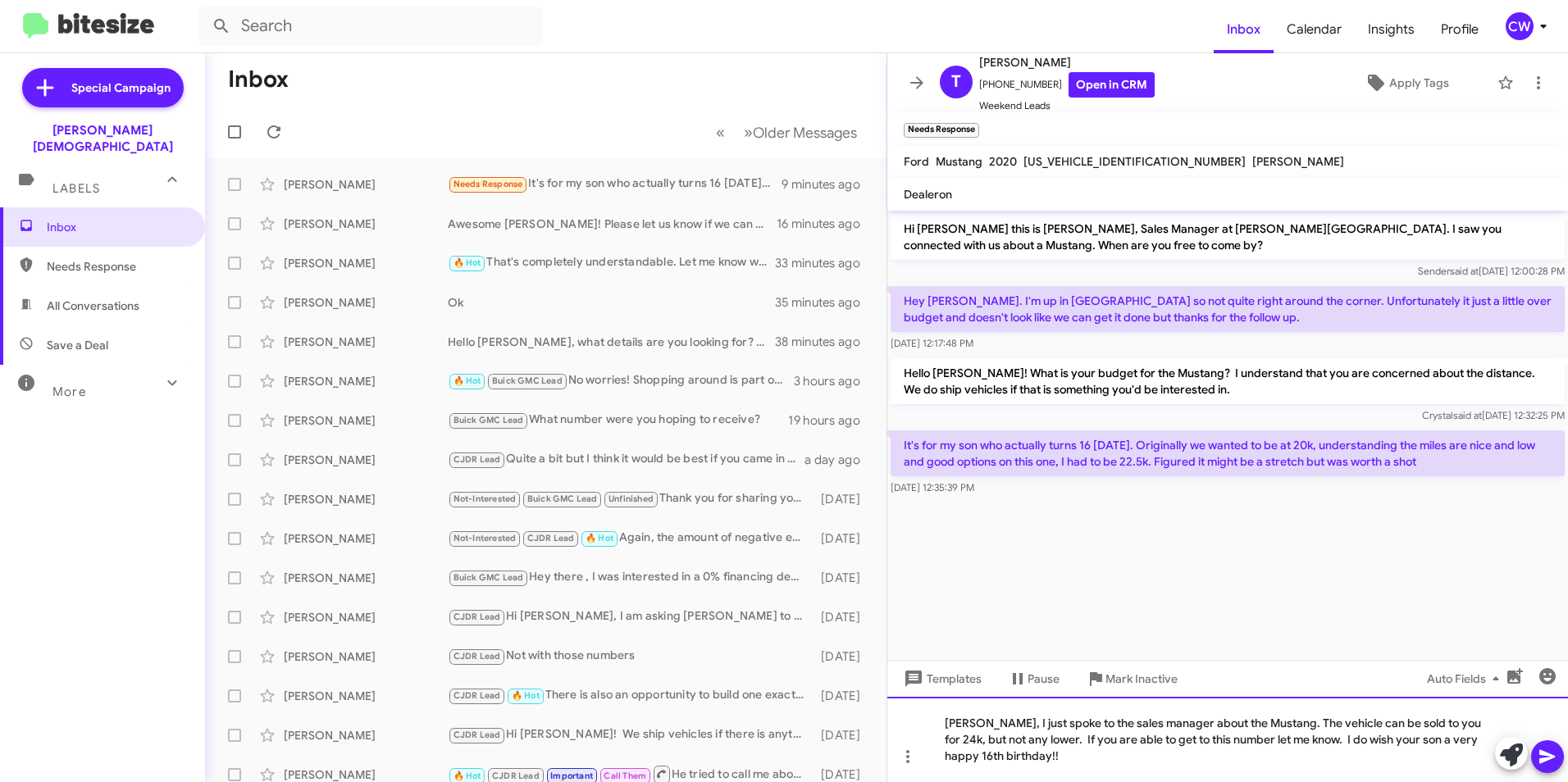
click at [1094, 771] on div "[PERSON_NAME], I just spoke to the sales manager about the Mustang. The vehicle…" at bounding box center [1227, 739] width 681 height 85
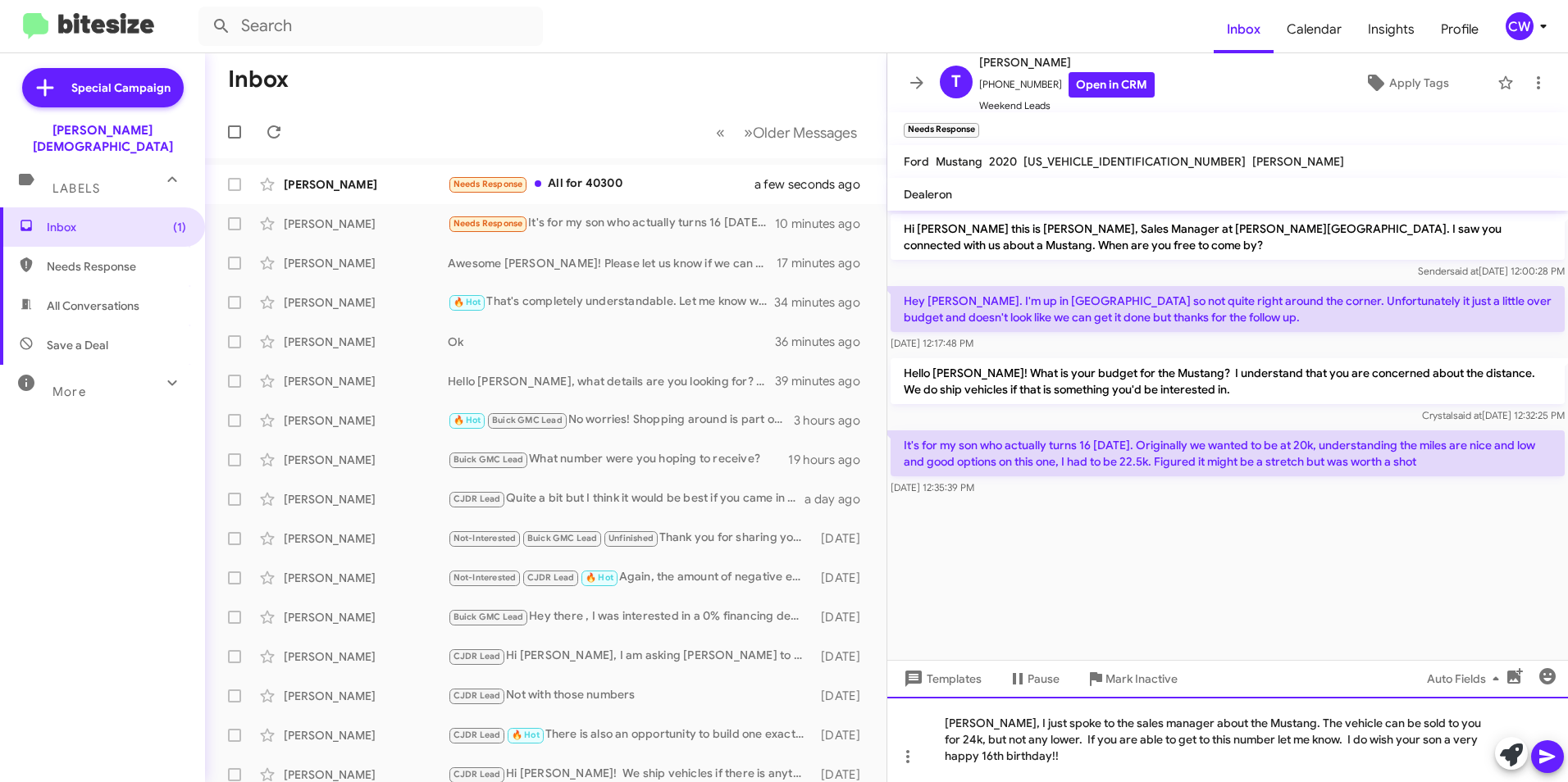
click at [1033, 755] on div "[PERSON_NAME], I just spoke to the sales manager about the Mustang. The vehicle…" at bounding box center [1227, 739] width 681 height 85
click at [1034, 756] on div "[PERSON_NAME], I just spoke to the sales manager about the Mustang. The vehicle…" at bounding box center [1227, 739] width 681 height 85
click at [1543, 757] on icon at bounding box center [1548, 757] width 20 height 20
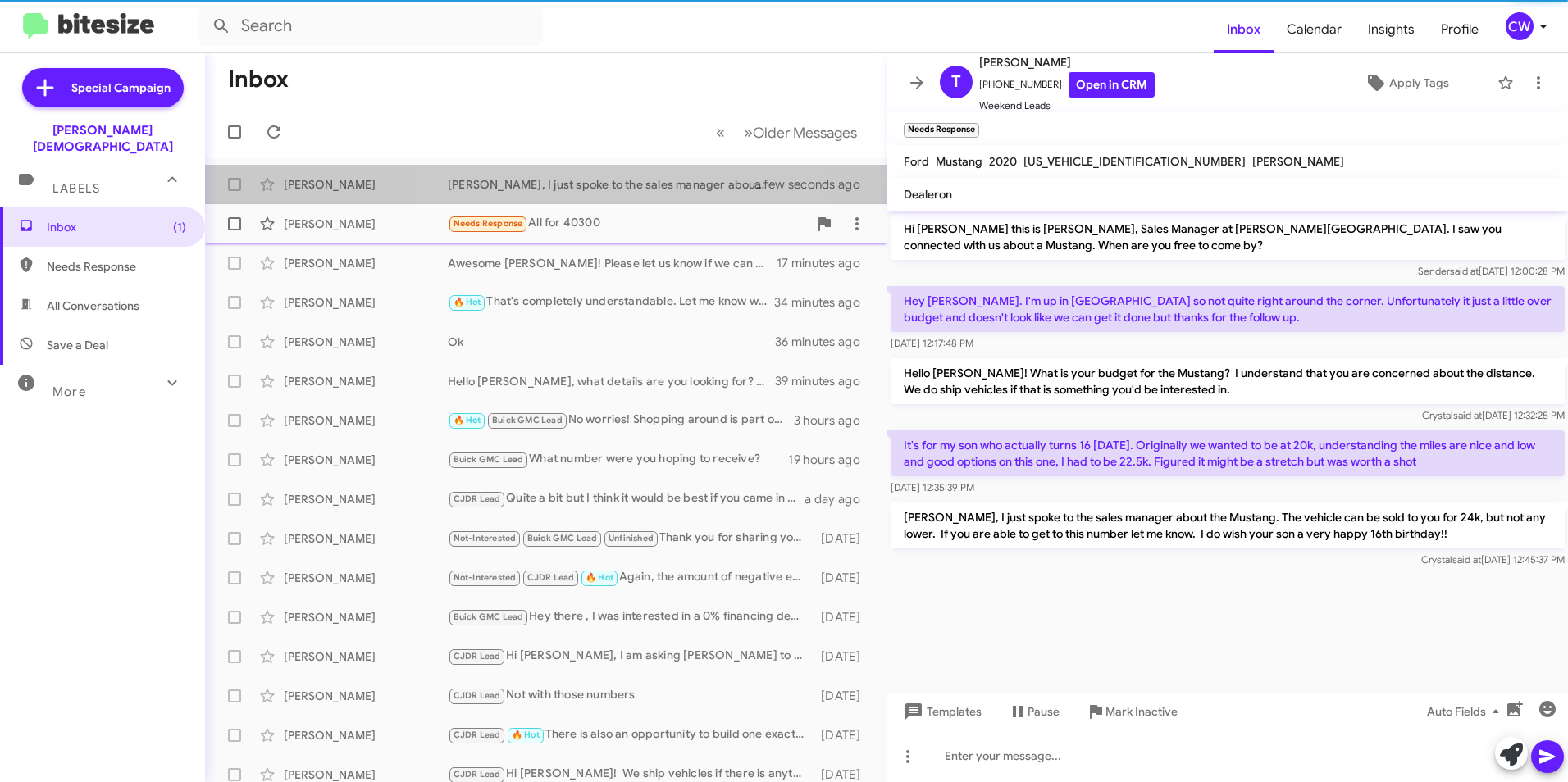
click at [566, 185] on div "[PERSON_NAME], I just spoke to the sales manager about the Mustang. The vehicle…" at bounding box center [611, 185] width 327 height 16
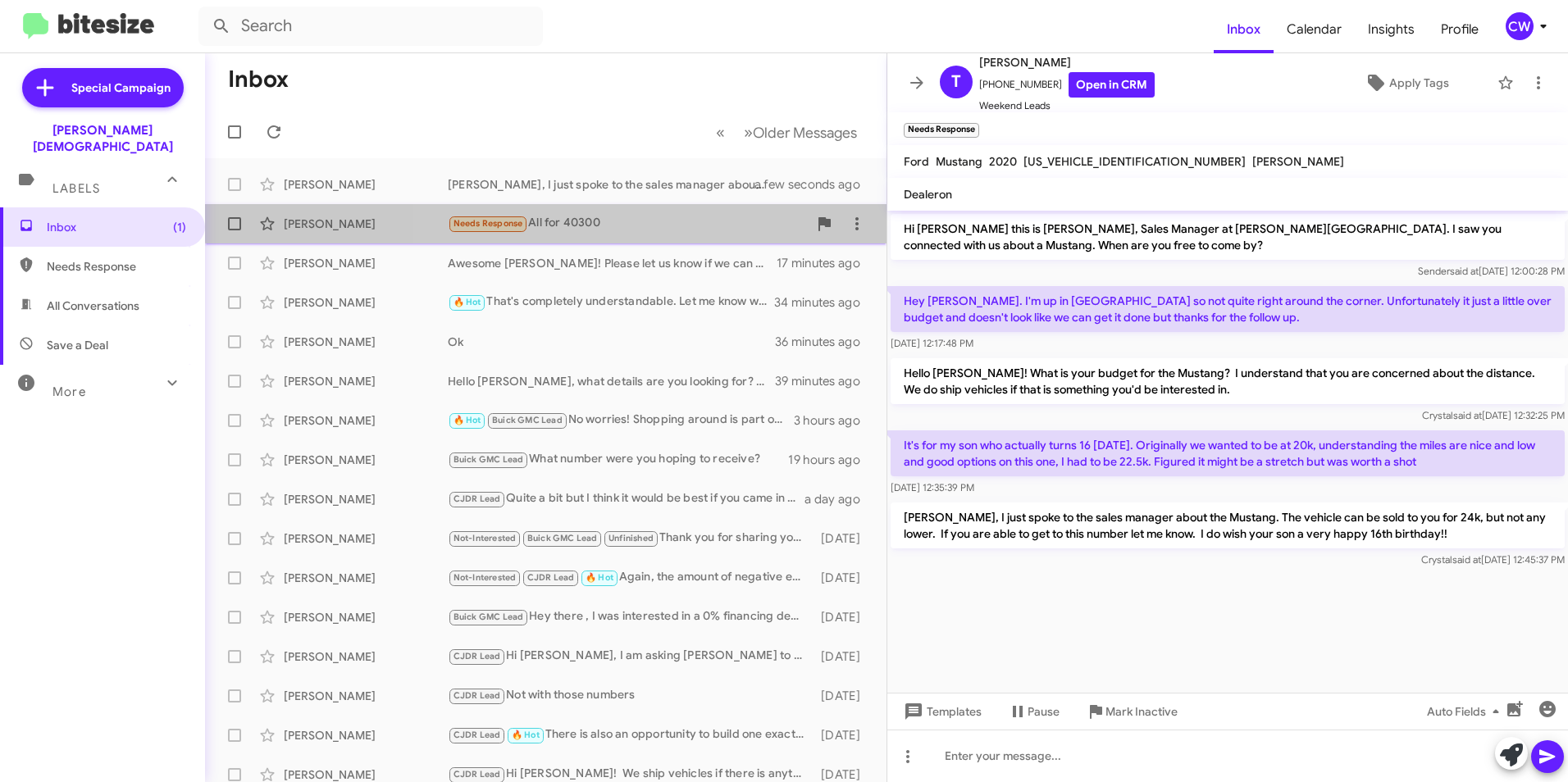
click at [611, 216] on div "Needs Response All for 40300" at bounding box center [628, 223] width 360 height 19
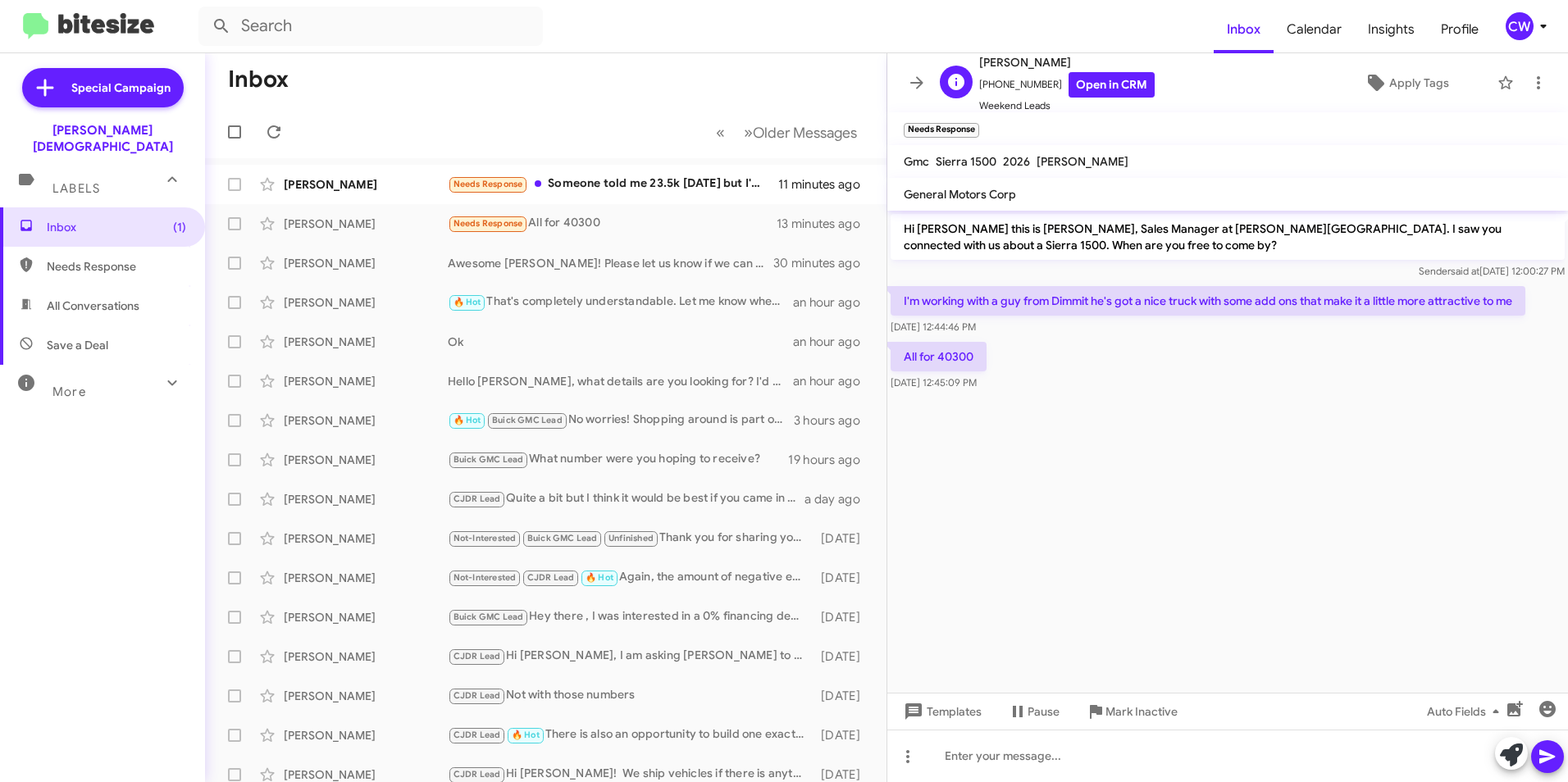
drag, startPoint x: 1037, startPoint y: 82, endPoint x: 991, endPoint y: 79, distance: 46.1
click at [991, 79] on span "[PHONE_NUMBER] Open in CRM" at bounding box center [1067, 85] width 175 height 26
copy span "8137787957"
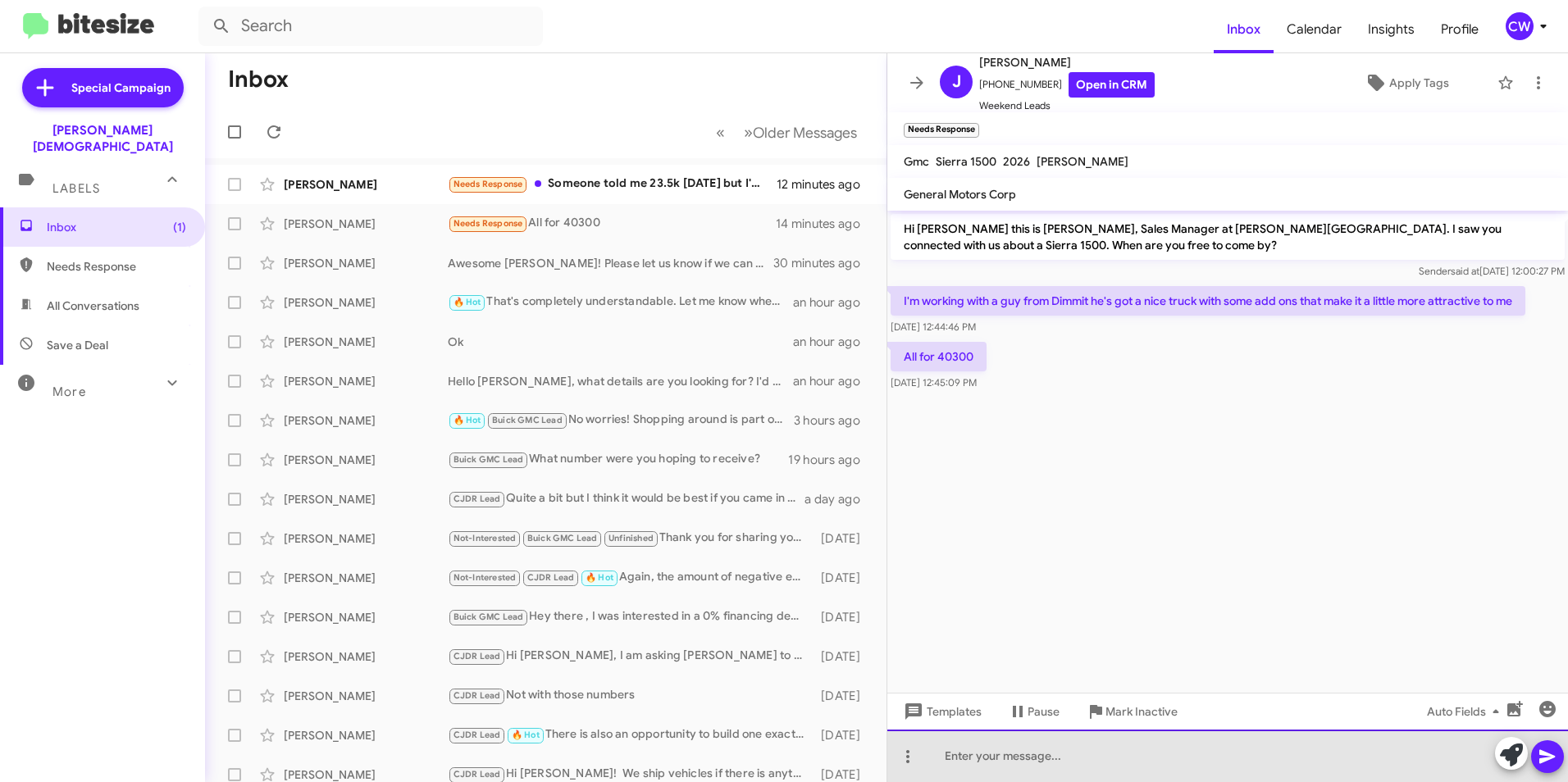
click at [968, 771] on div at bounding box center [1227, 756] width 681 height 52
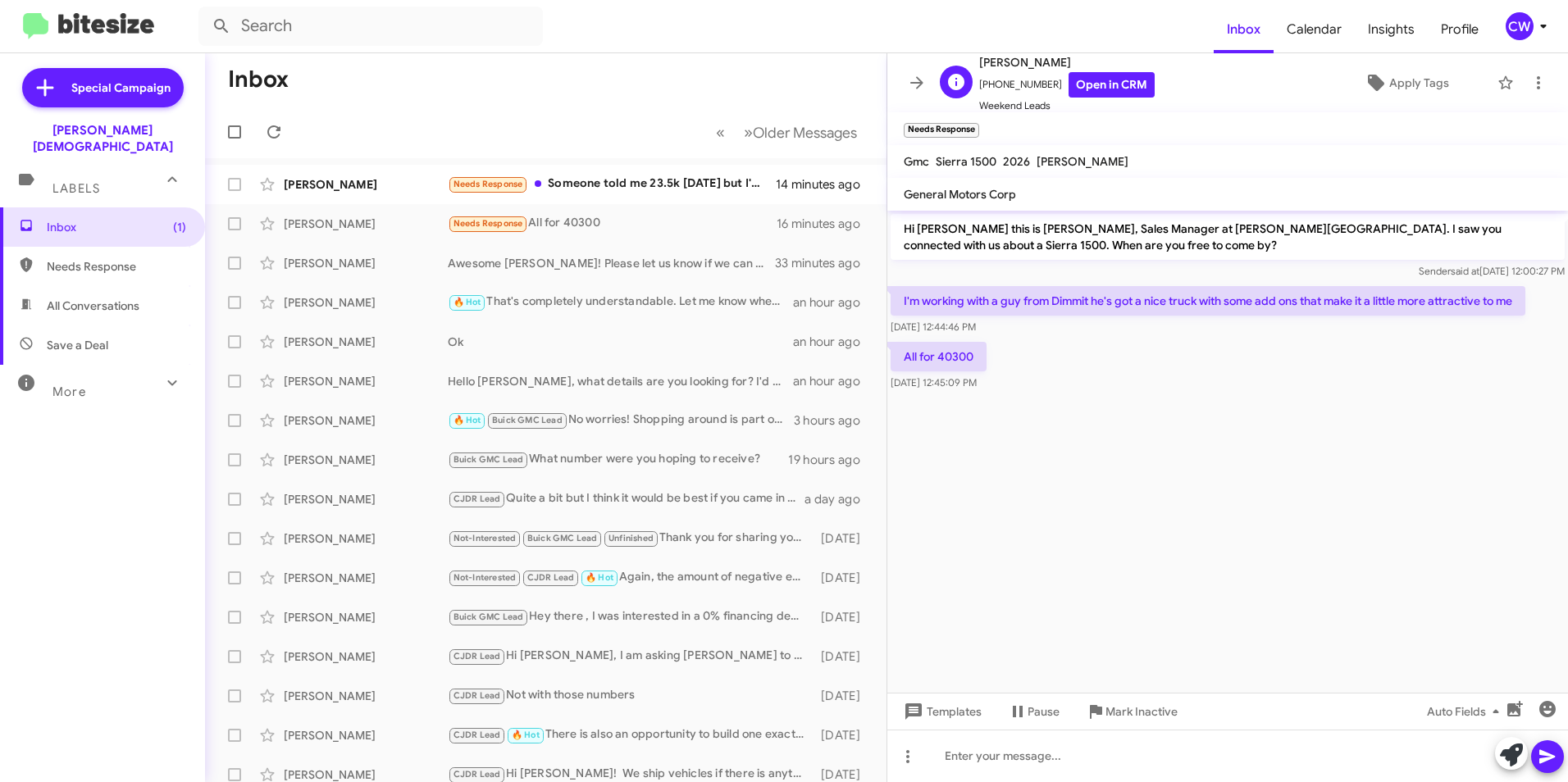
drag, startPoint x: 1044, startPoint y: 79, endPoint x: 1018, endPoint y: 80, distance: 26.0
click at [1018, 80] on span "[PHONE_NUMBER] Open in CRM" at bounding box center [1067, 85] width 175 height 26
drag, startPoint x: 1018, startPoint y: 80, endPoint x: 1199, endPoint y: 111, distance: 183.6
click at [1199, 111] on div "J [PERSON_NAME] [PHONE_NUMBER] Open in CRM Weekend Leads Apply Tags" at bounding box center [1211, 82] width 556 height 61
click at [1121, 84] on link "Open in CRM" at bounding box center [1111, 85] width 86 height 26
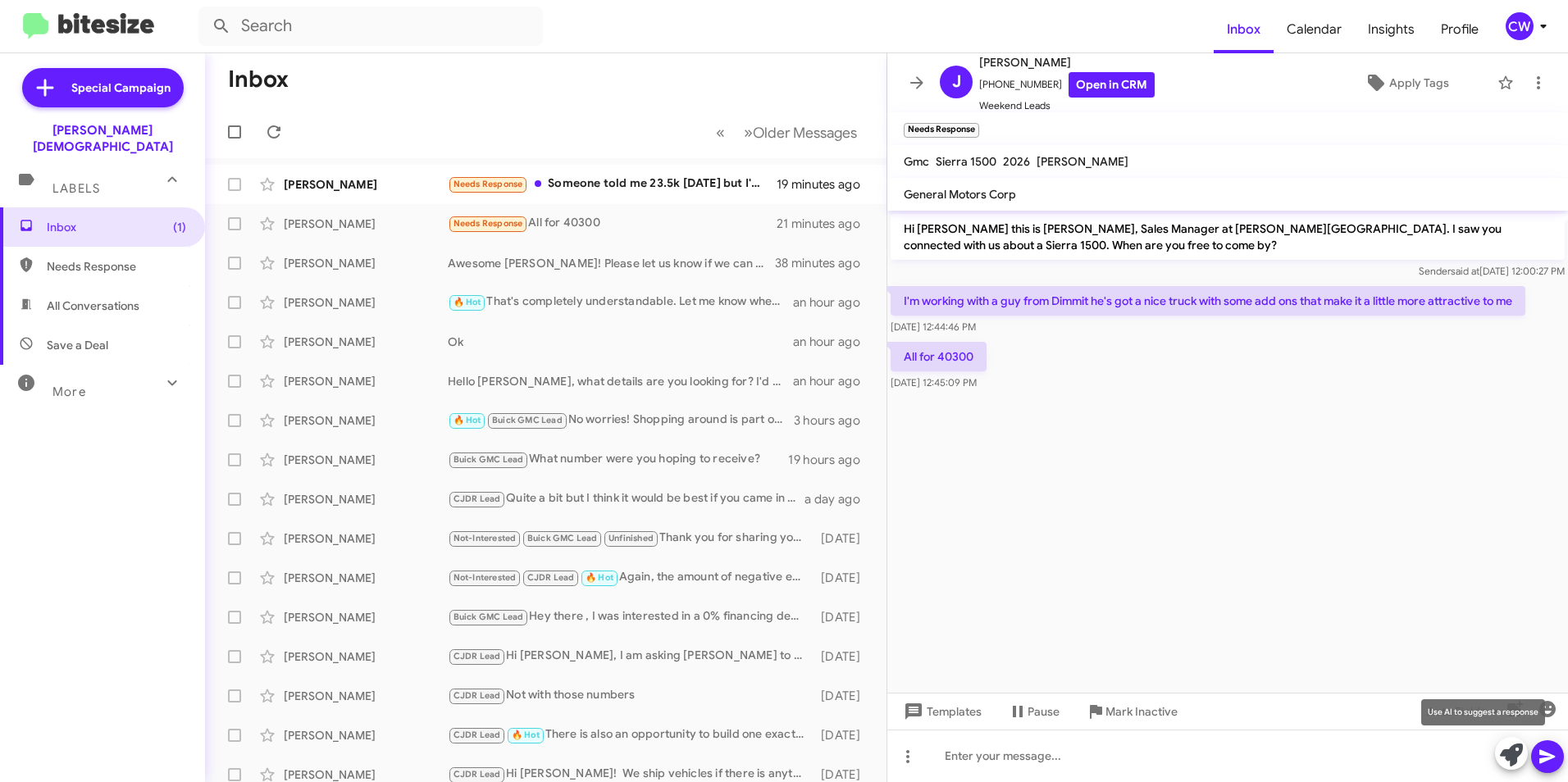
click at [1513, 756] on icon at bounding box center [1510, 755] width 23 height 23
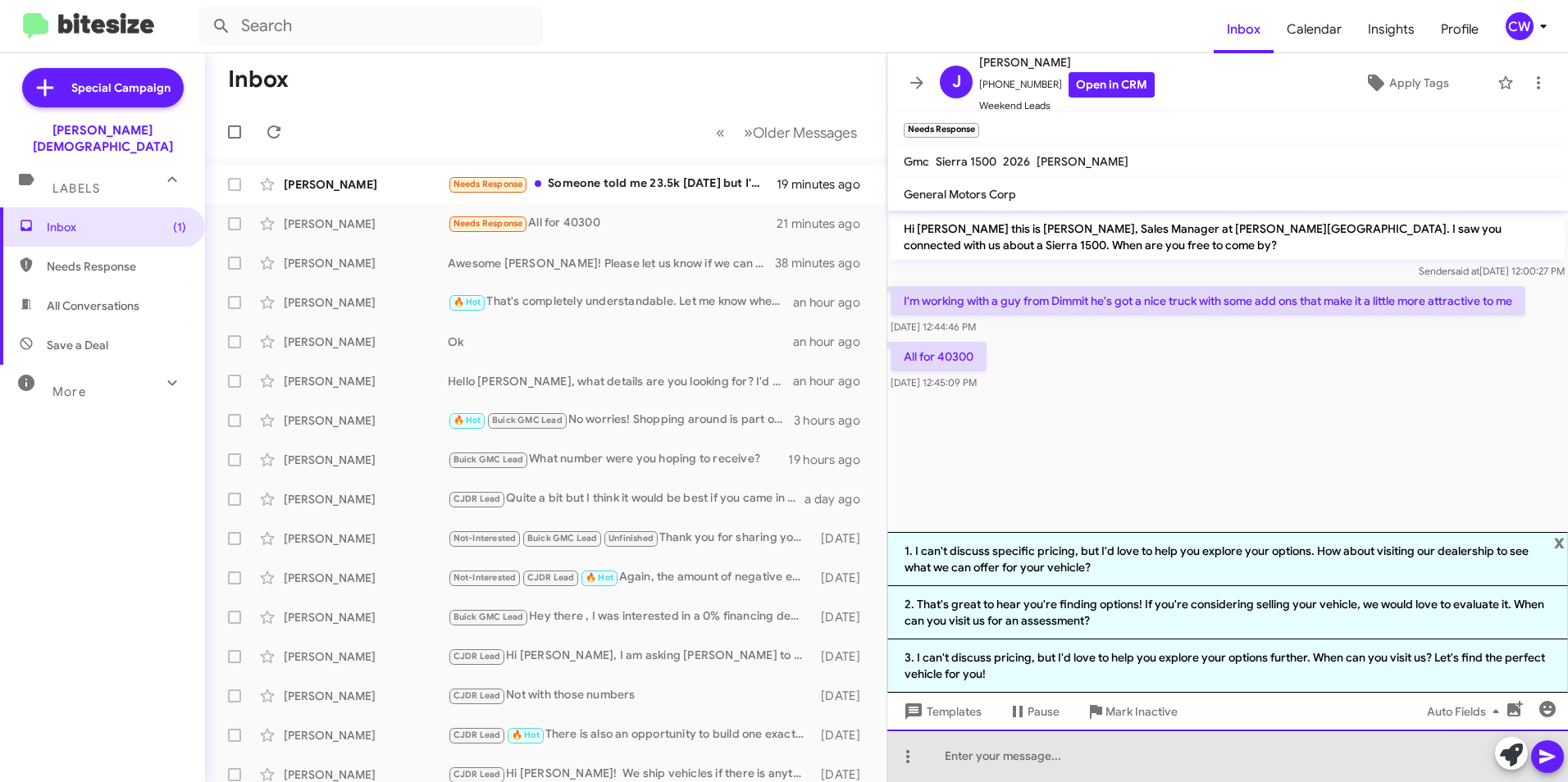
click at [1091, 755] on div at bounding box center [1227, 756] width 681 height 52
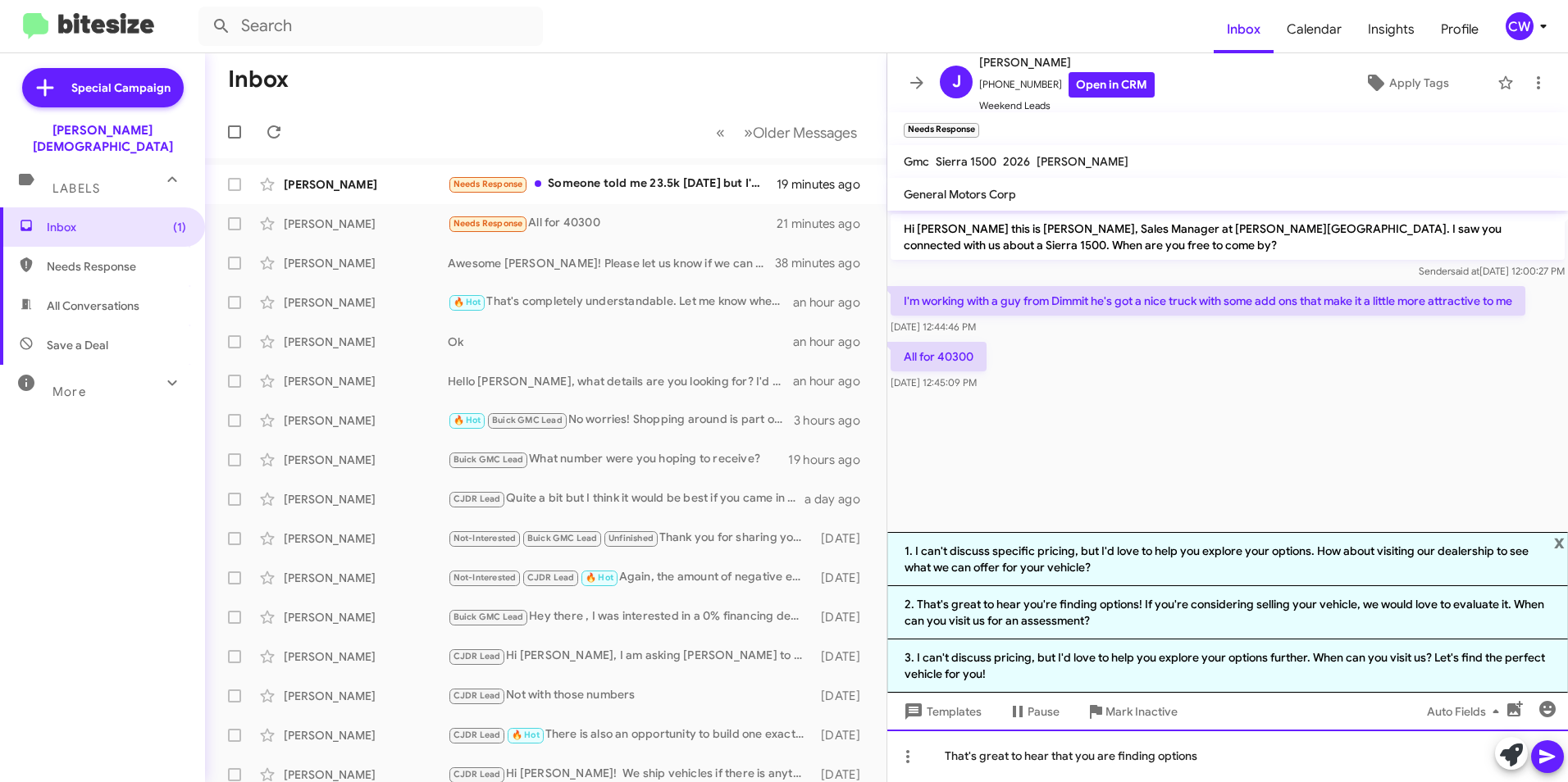
click at [1202, 756] on div "That's great to hear that you are finding options" at bounding box center [1227, 756] width 681 height 52
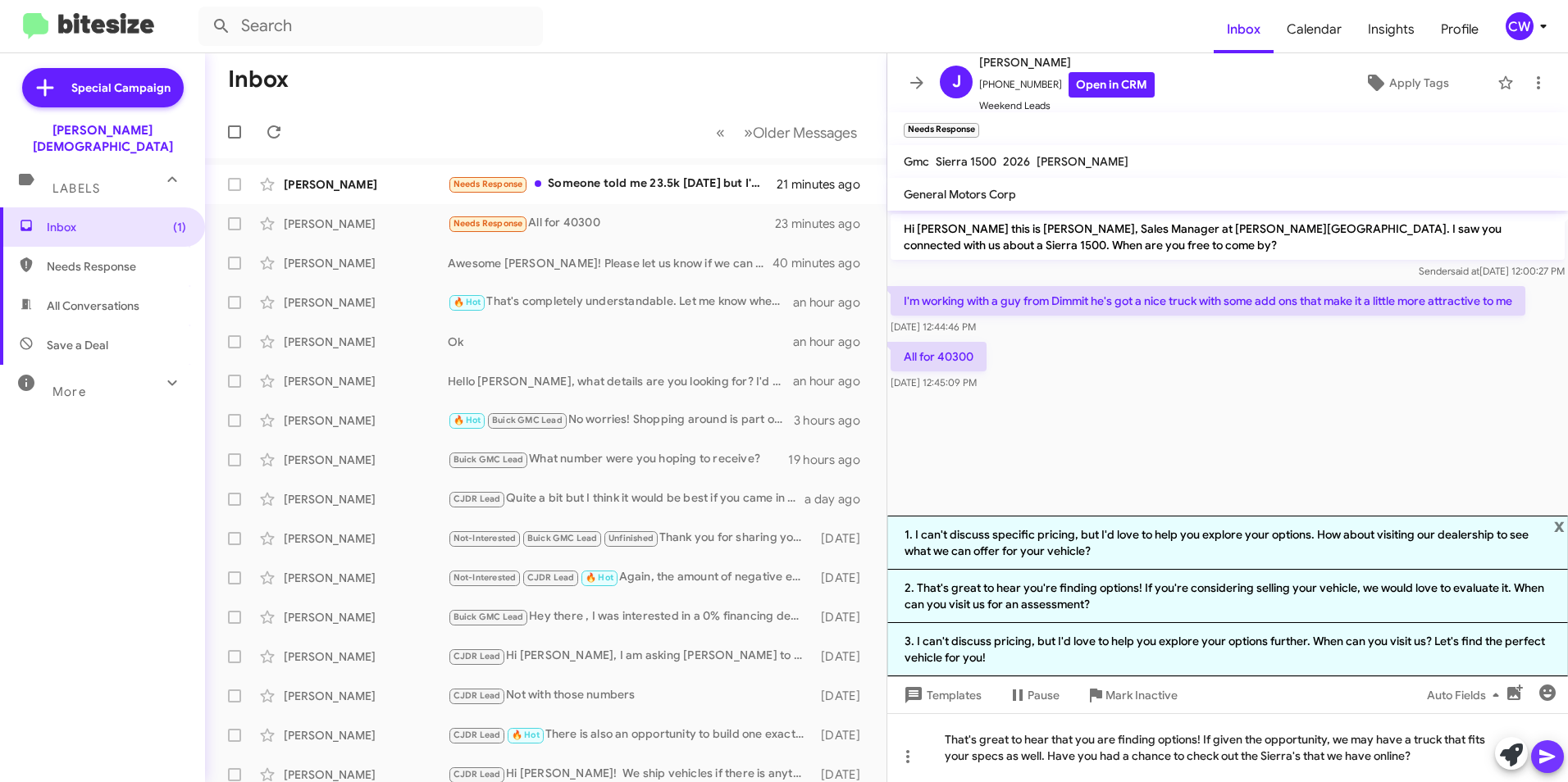
click at [1544, 766] on icon at bounding box center [1548, 757] width 20 height 20
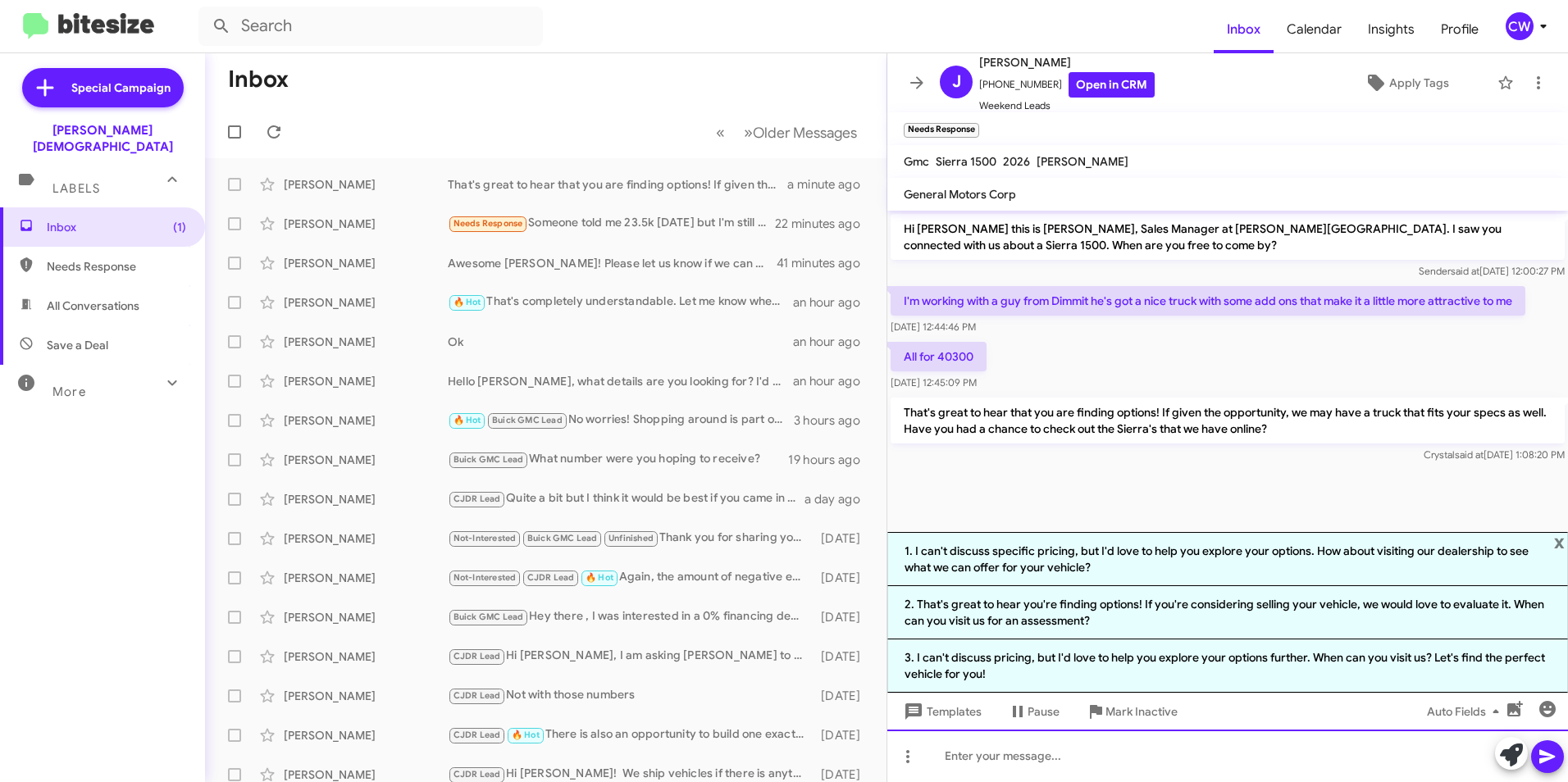
drag, startPoint x: 1054, startPoint y: 765, endPoint x: 980, endPoint y: 767, distance: 74.0
click at [980, 767] on div at bounding box center [1227, 756] width 681 height 52
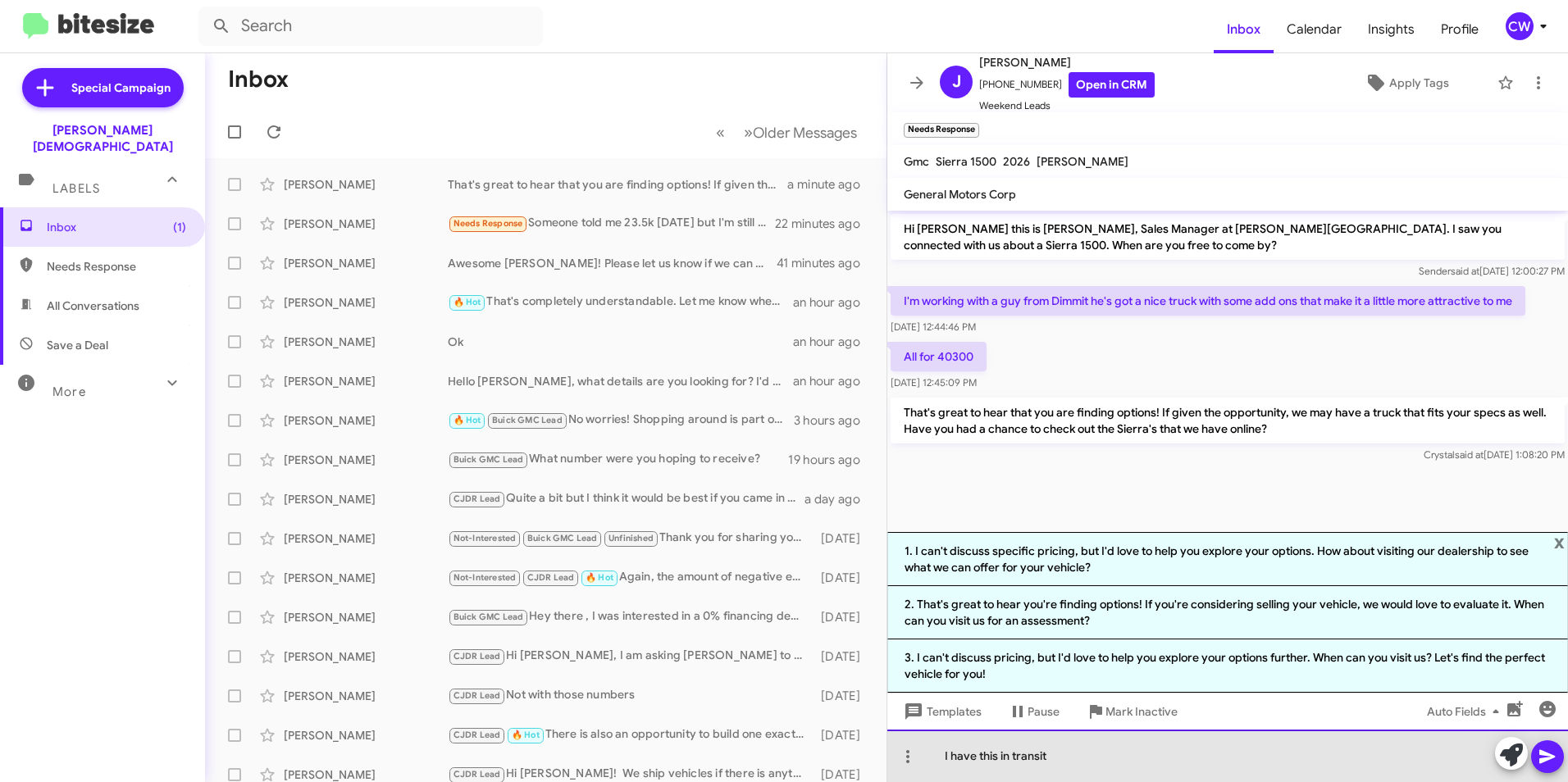
click at [995, 756] on div "I have this in transit" at bounding box center [1227, 756] width 681 height 52
click at [1083, 755] on div "I have this truck in transit" at bounding box center [1227, 756] width 681 height 52
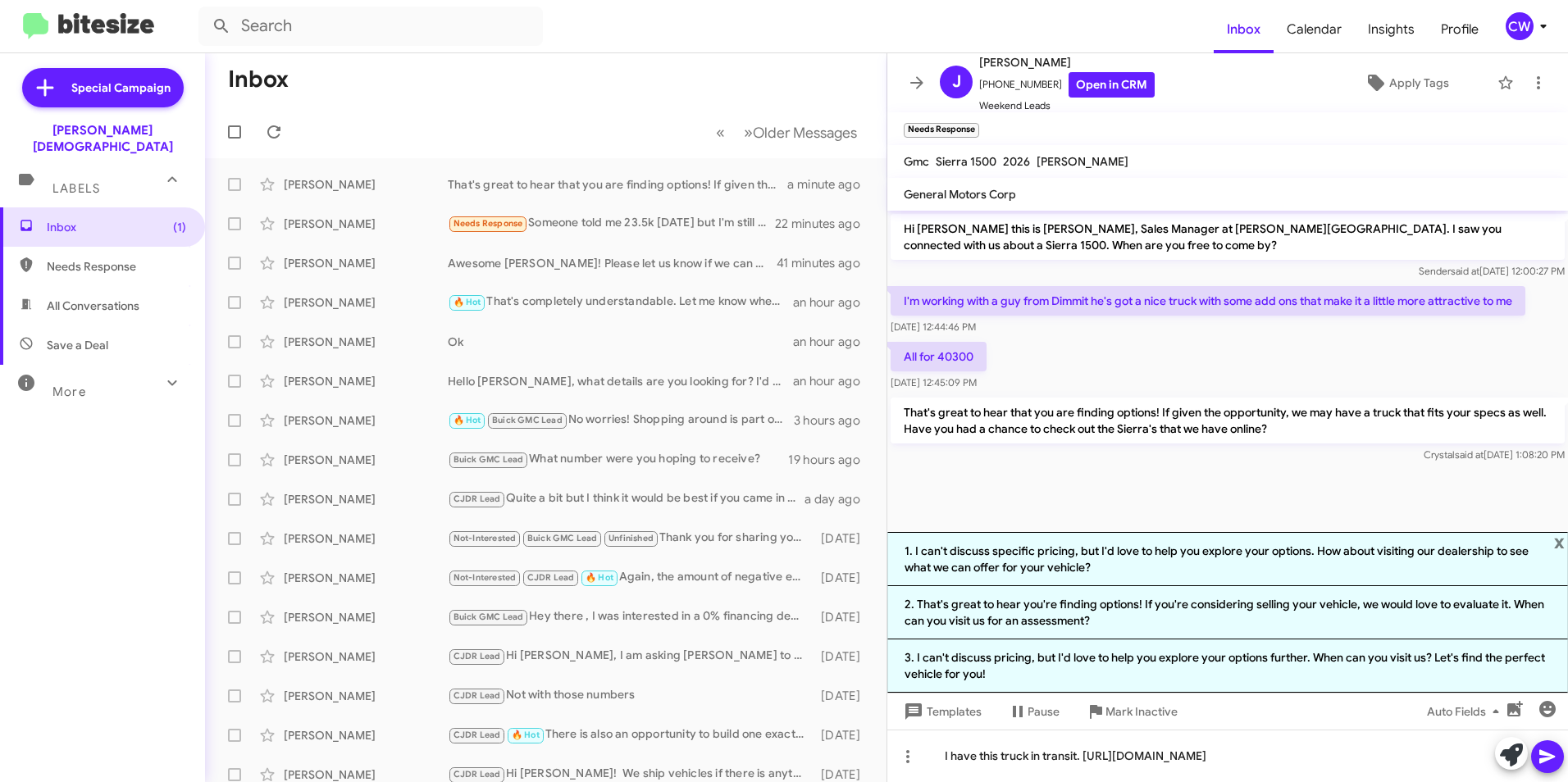
click at [1542, 754] on icon at bounding box center [1546, 756] width 16 height 14
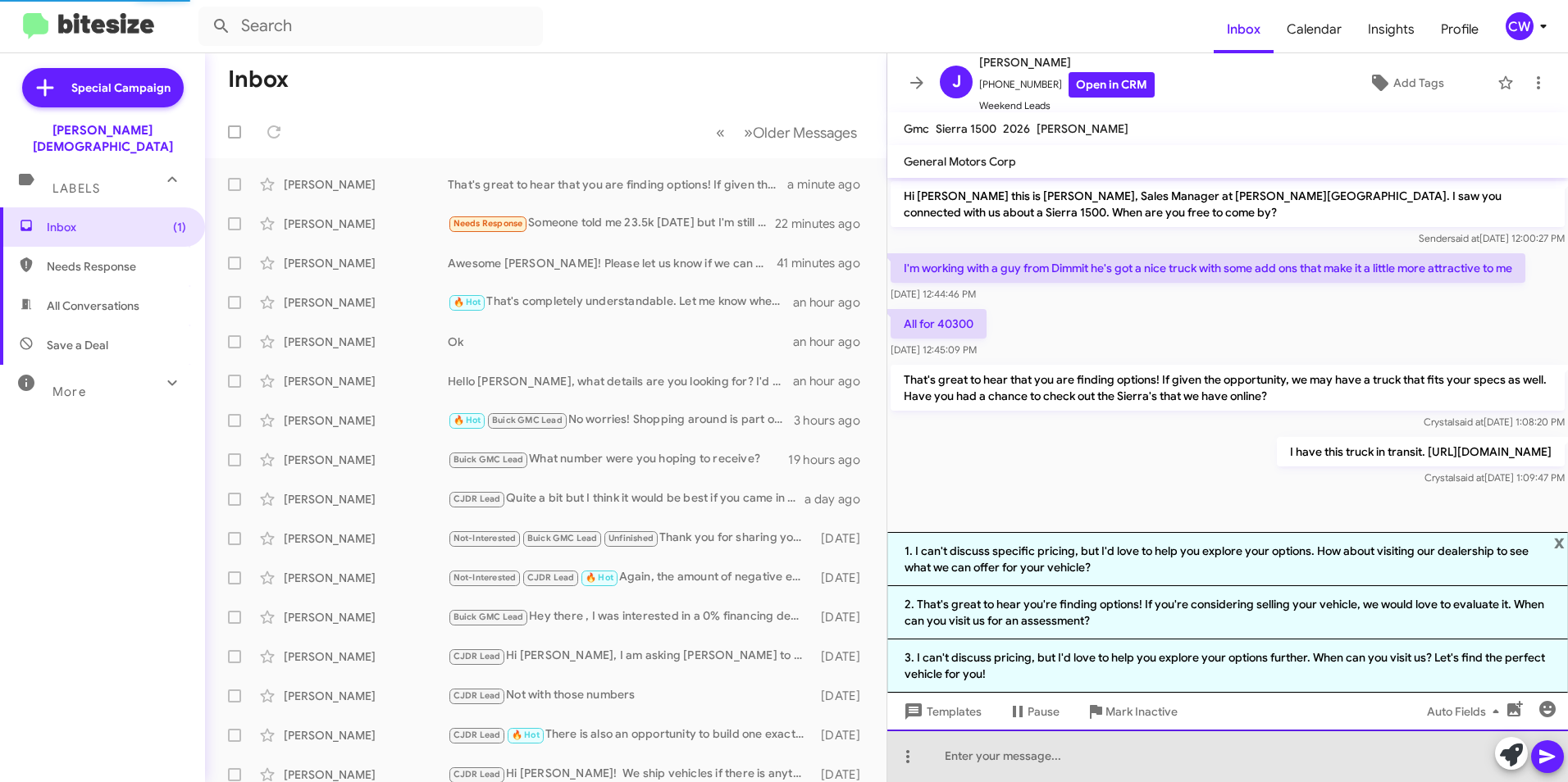
click at [1023, 774] on div at bounding box center [1227, 756] width 681 height 52
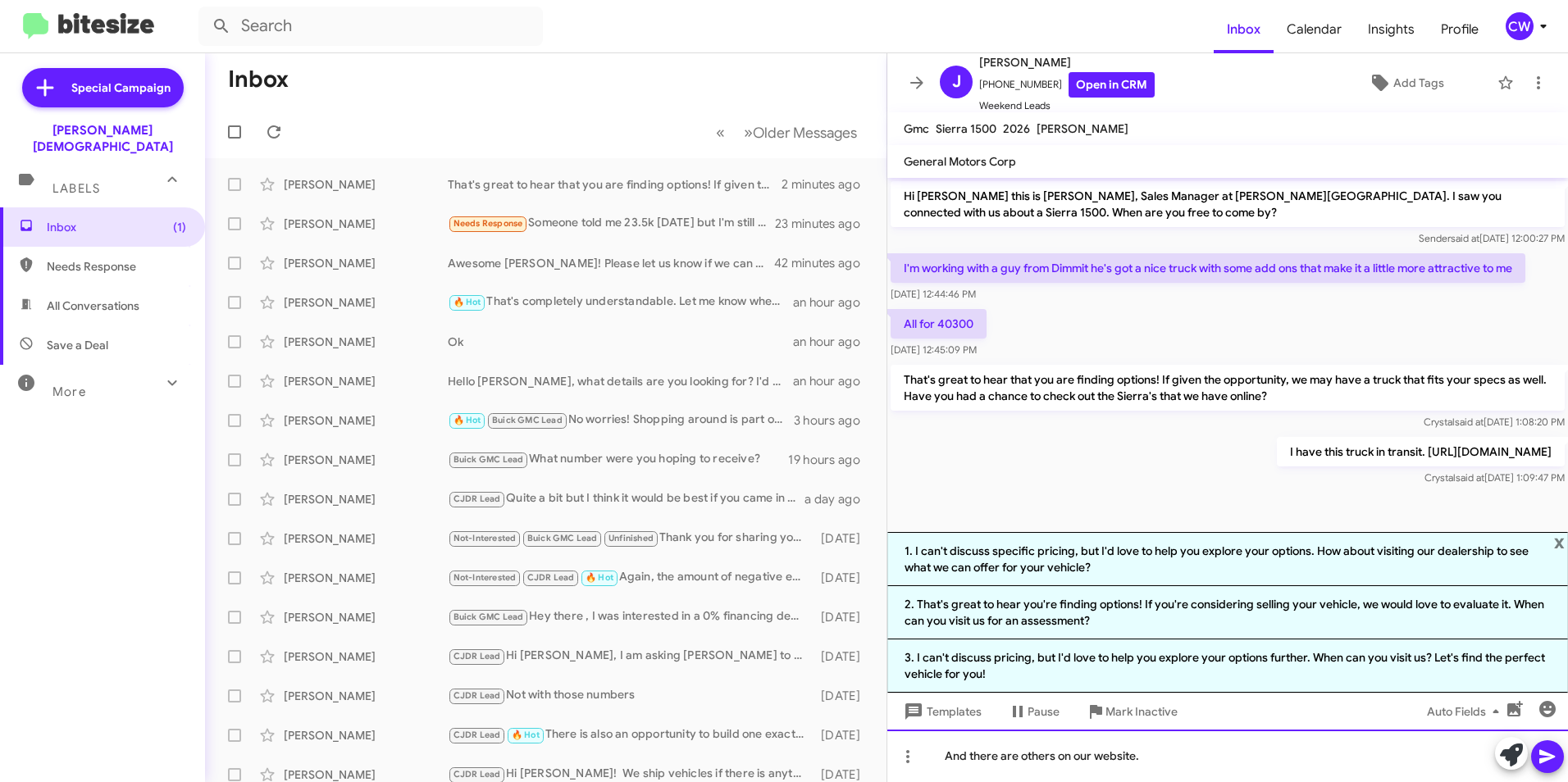
click at [1253, 769] on div "And there are others on our website." at bounding box center [1227, 756] width 681 height 52
click at [1543, 755] on icon at bounding box center [1546, 756] width 16 height 14
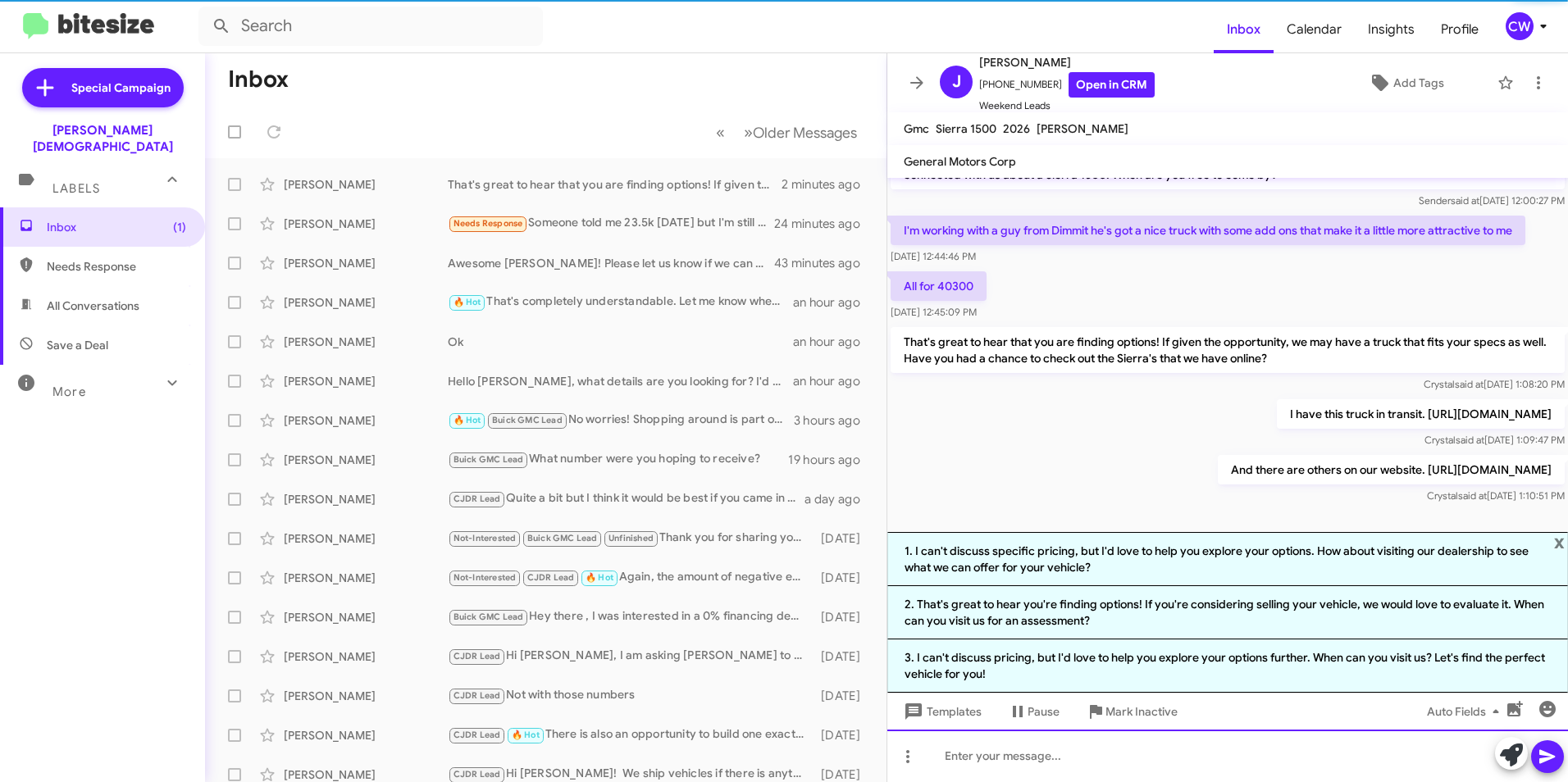
scroll to position [54, 0]
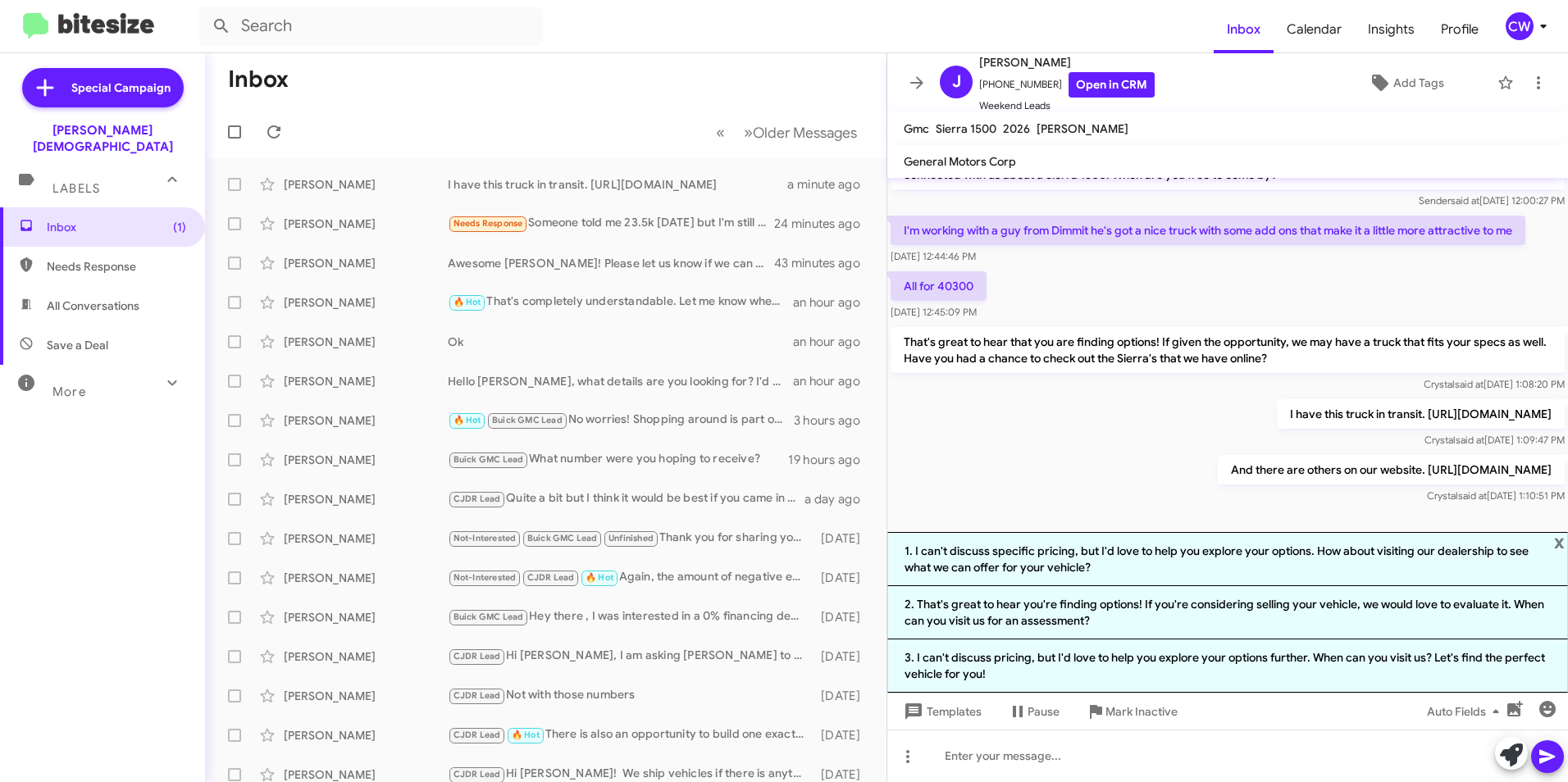
click at [82, 576] on div "Inbox (1) Needs Response All Conversations Save a Deal More Important 🔥 Hot App…" at bounding box center [102, 441] width 205 height 469
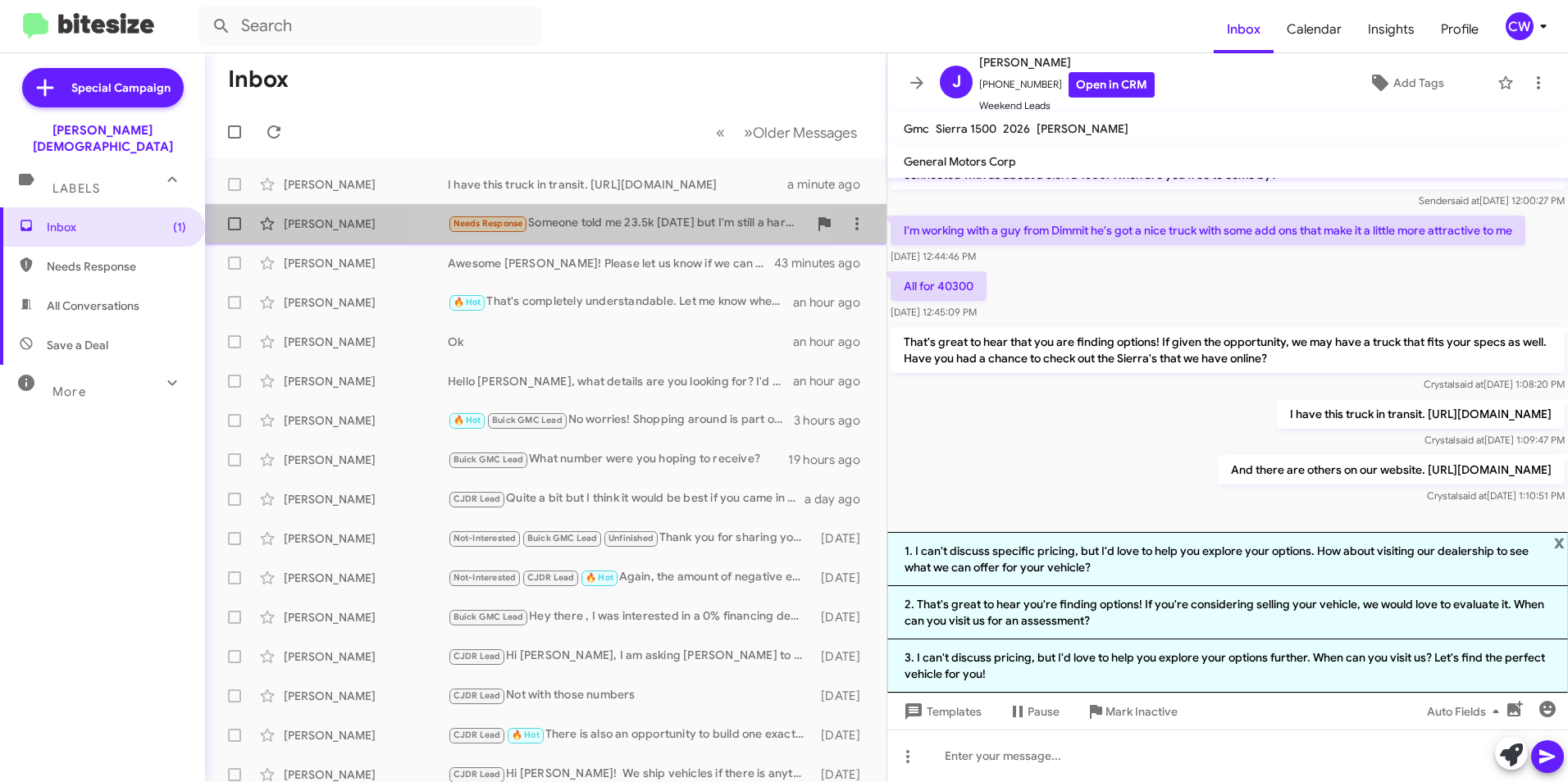
click at [578, 222] on div "Needs Response Someone told me 23.5k [DATE] but I'm still a hard no. We will ke…" at bounding box center [628, 223] width 360 height 19
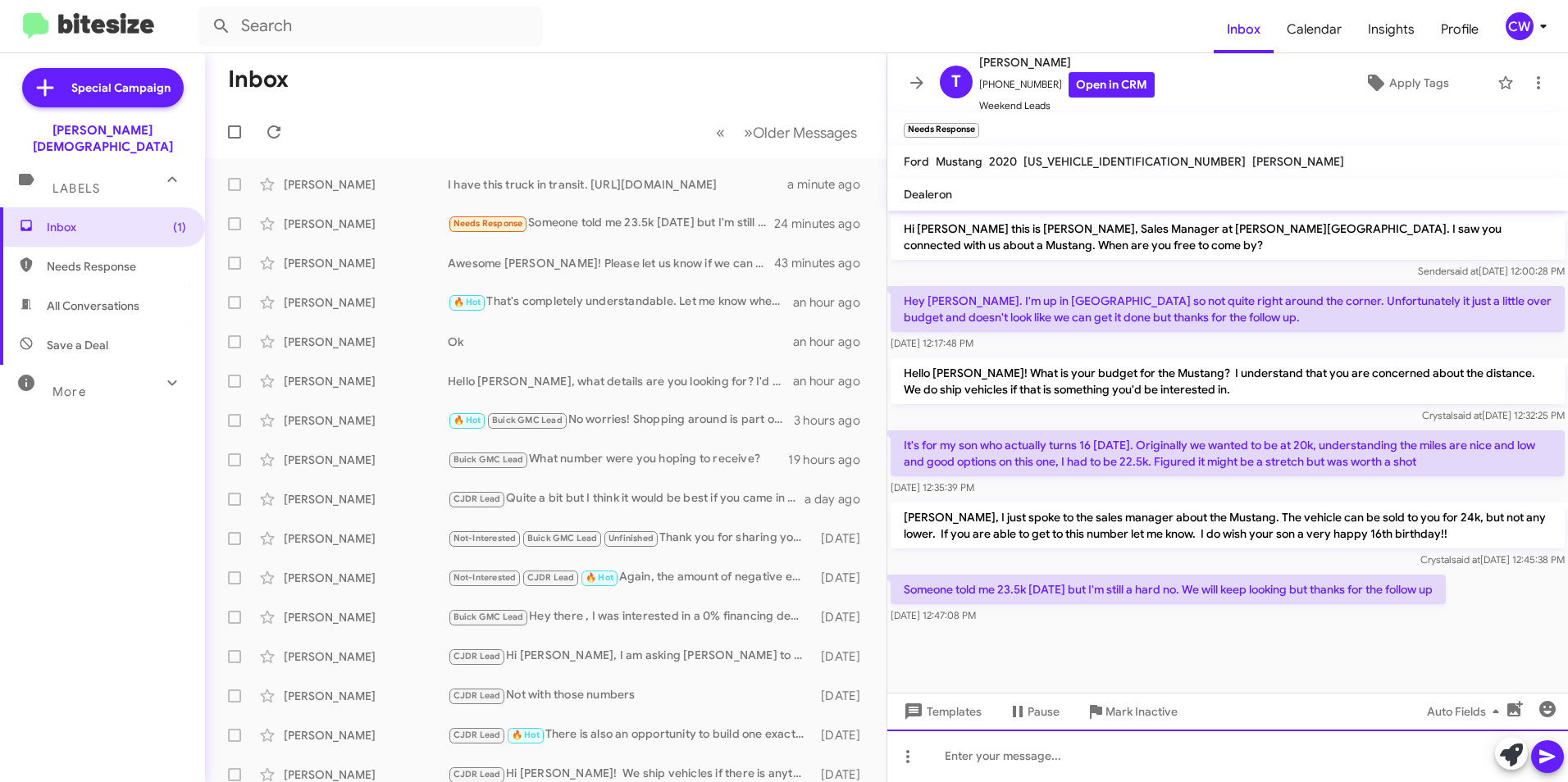
click at [1128, 770] on div at bounding box center [1227, 756] width 681 height 52
click at [1178, 777] on div "You are welcome, [PERSON_NAME]. Thank you!" at bounding box center [1227, 756] width 681 height 52
click at [1542, 759] on icon at bounding box center [1546, 756] width 16 height 14
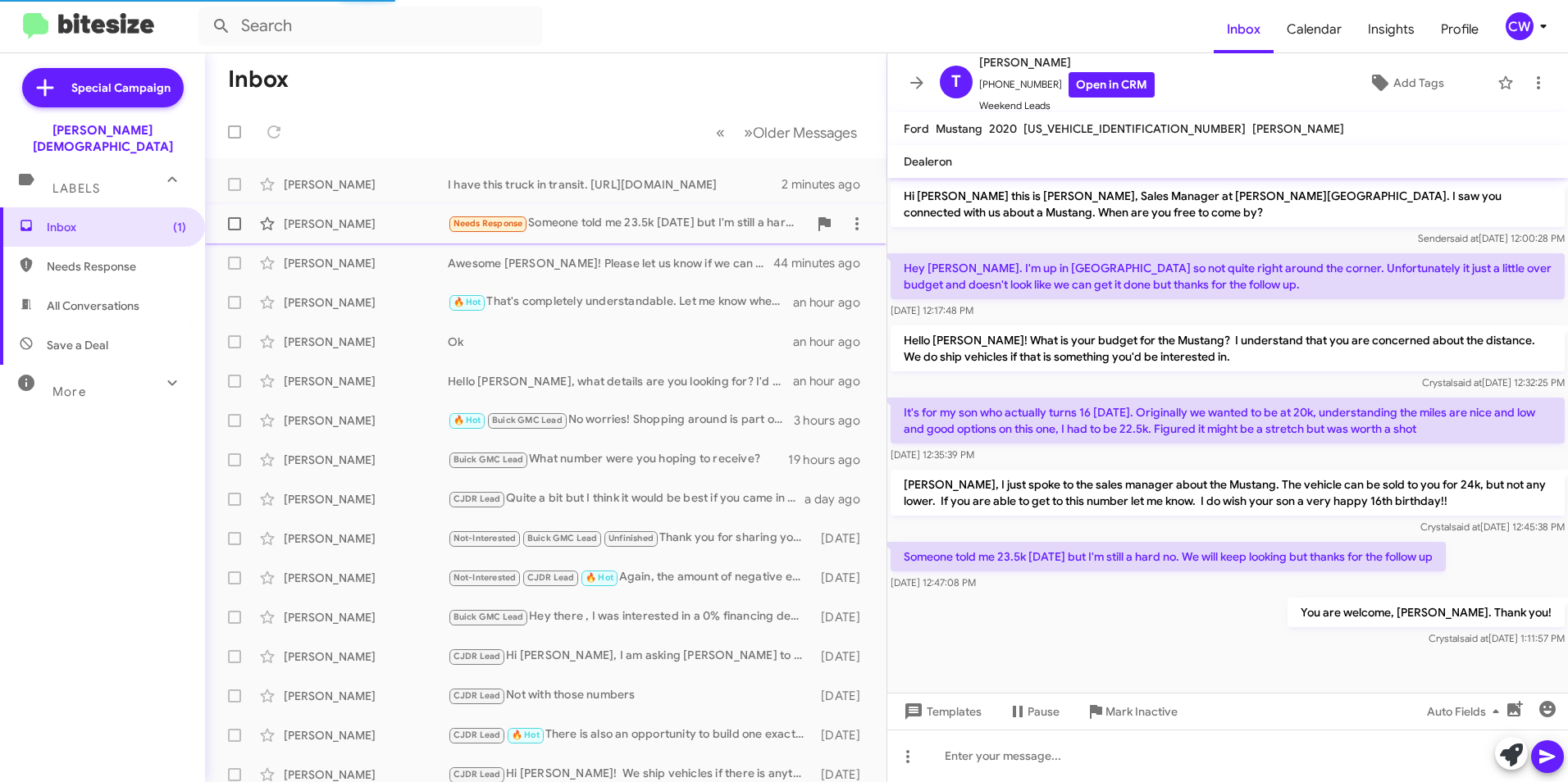
click at [559, 220] on div "Needs Response Someone told me 23.5k [DATE] but I'm still a hard no. We will ke…" at bounding box center [628, 223] width 360 height 19
click at [117, 259] on span "Needs Response" at bounding box center [116, 267] width 140 height 16
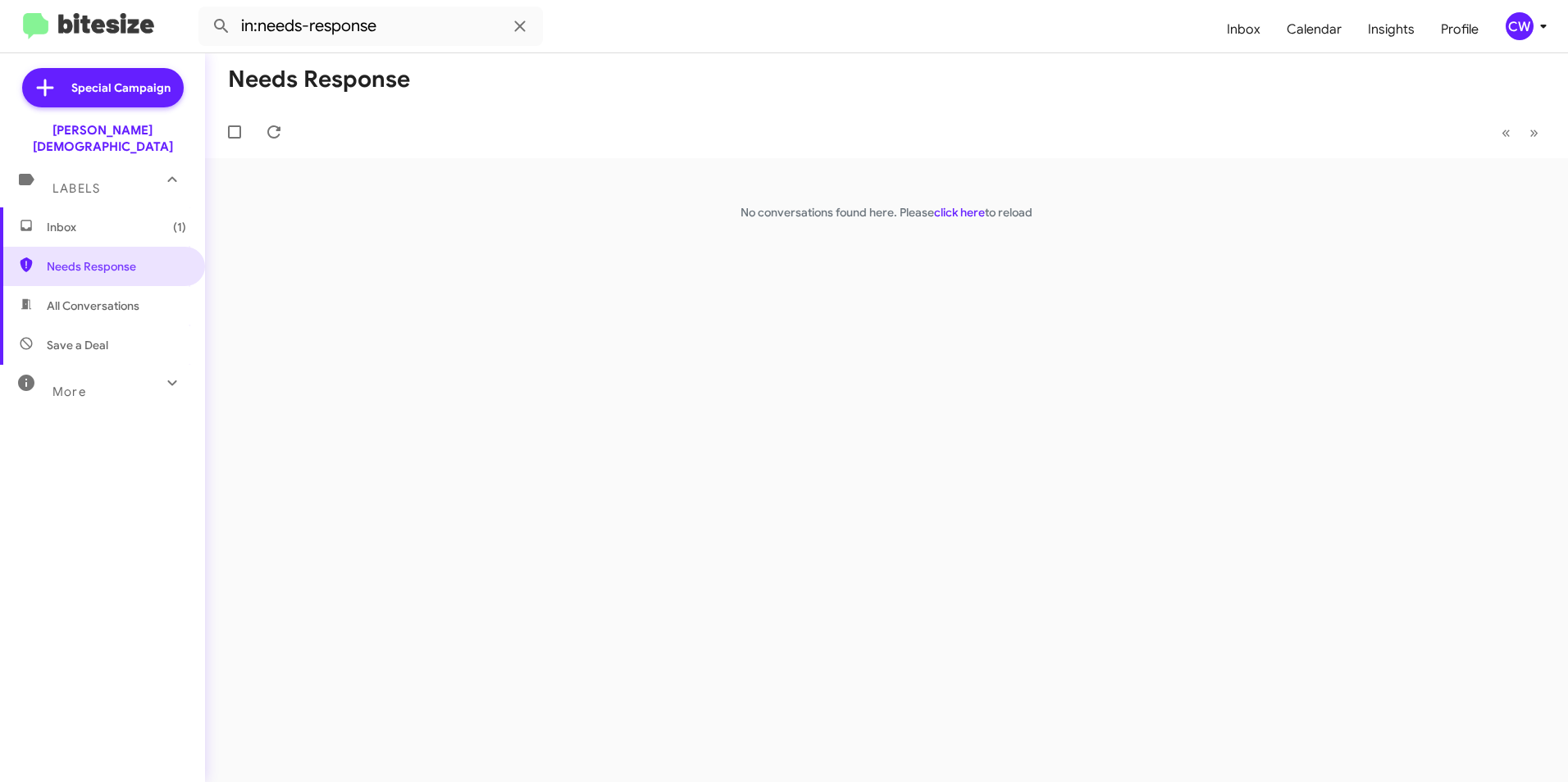
click at [88, 298] on span "All Conversations" at bounding box center [92, 306] width 92 height 16
type input "in:all-conversations"
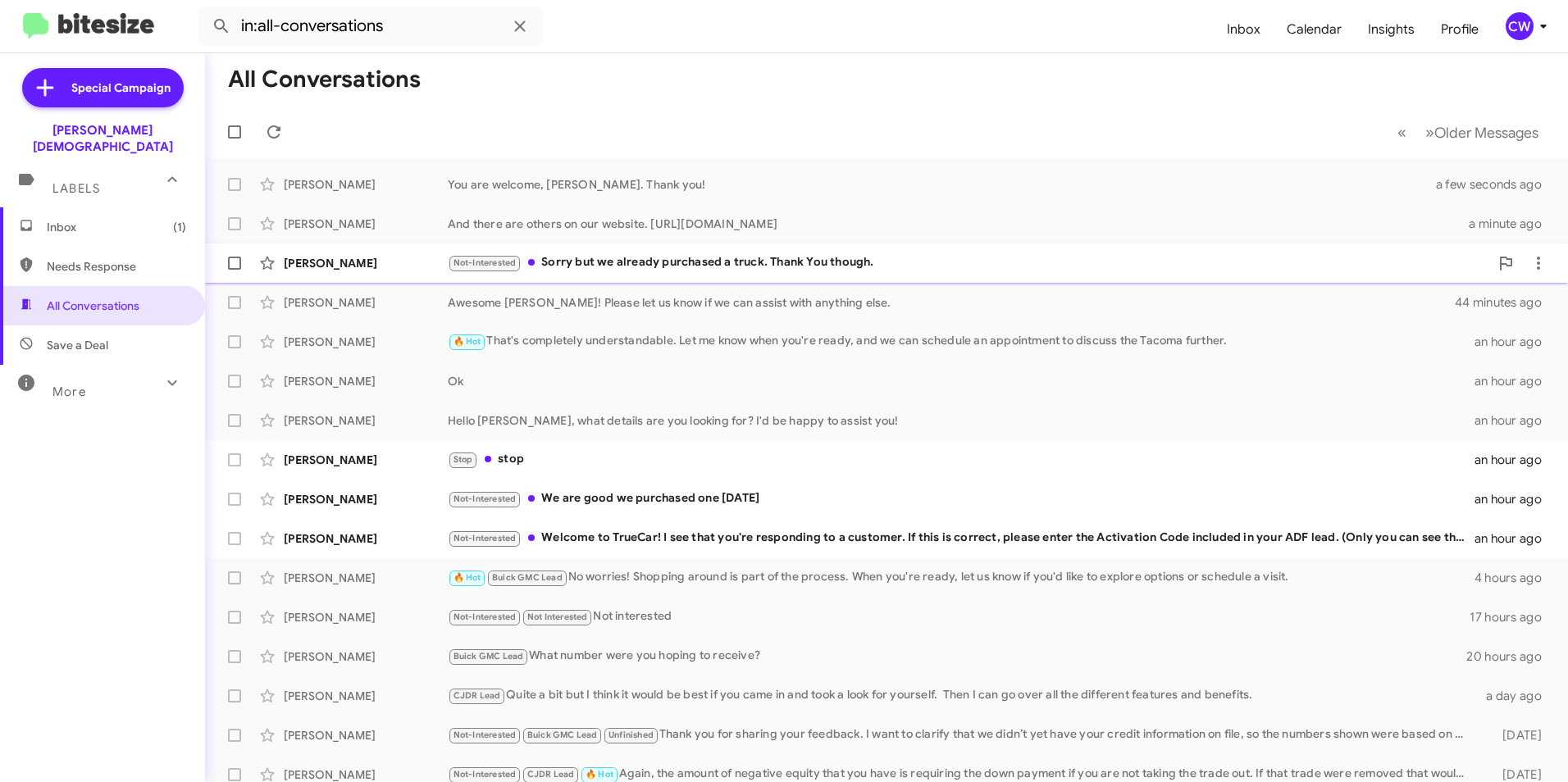
click at [620, 260] on div "Not-Interested Sorry but we already purchased a truck. Thank You though." at bounding box center [969, 262] width 1042 height 19
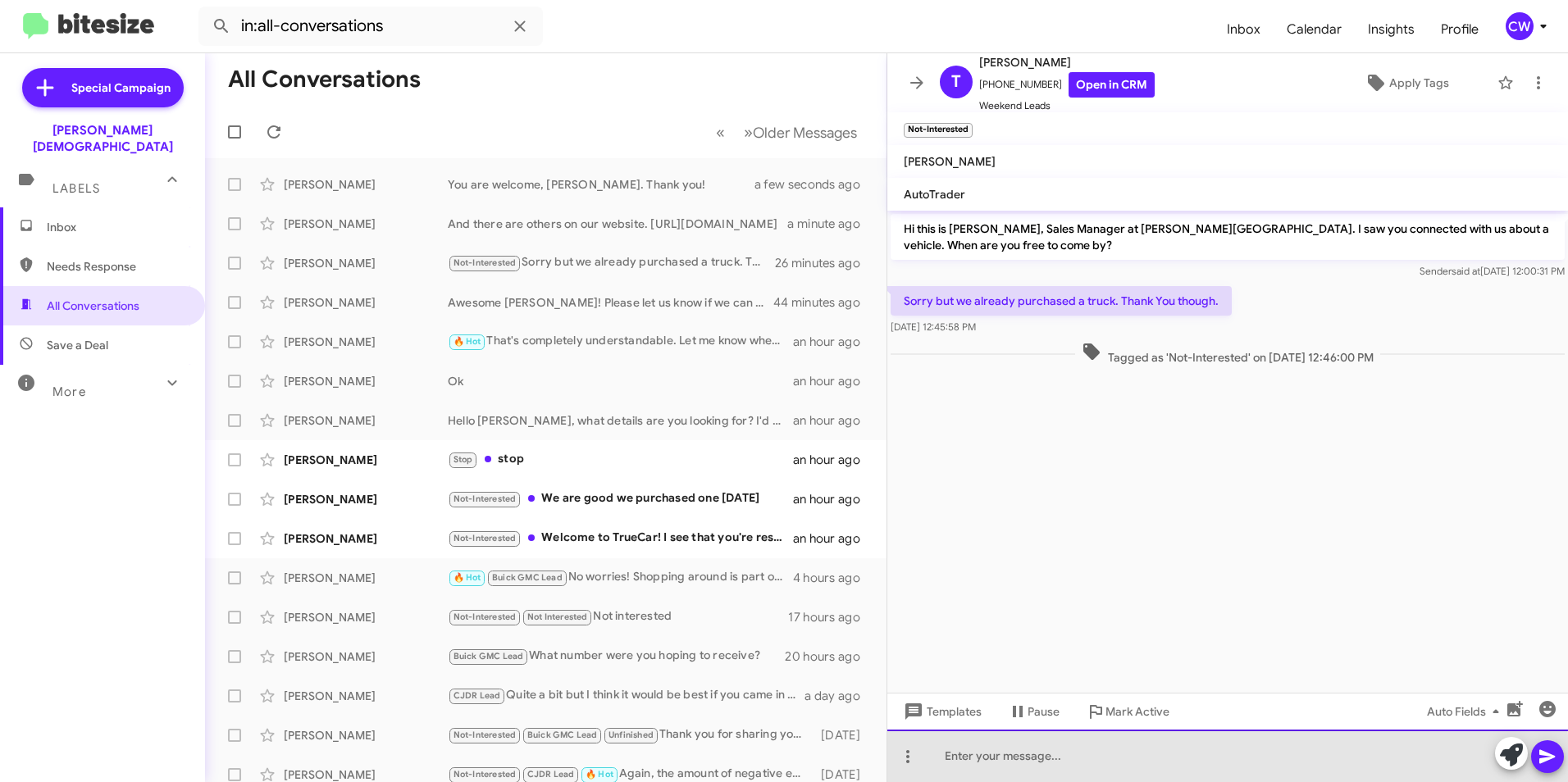
click at [991, 766] on div at bounding box center [1227, 756] width 681 height 52
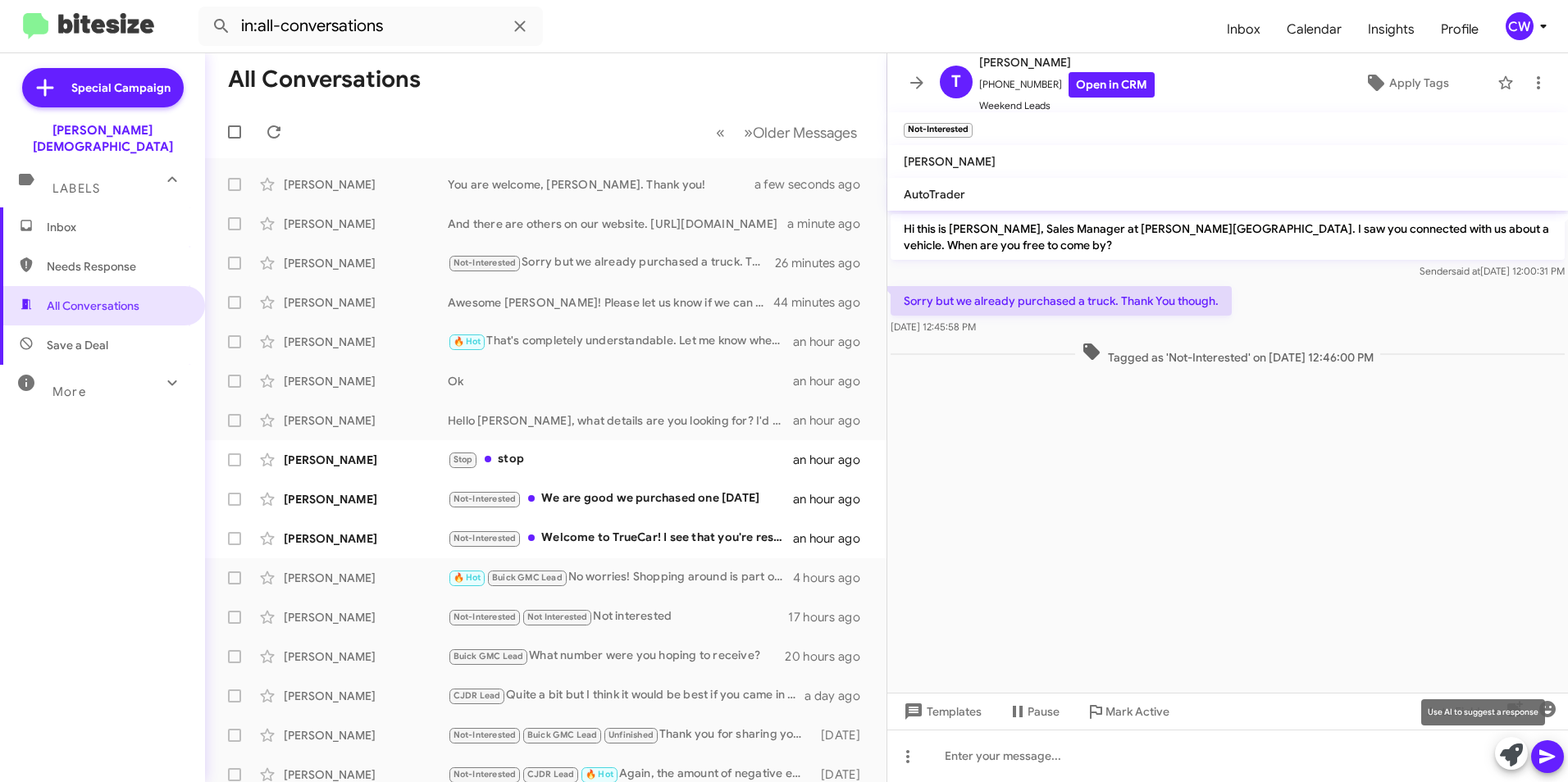
click at [1514, 756] on icon at bounding box center [1510, 755] width 23 height 23
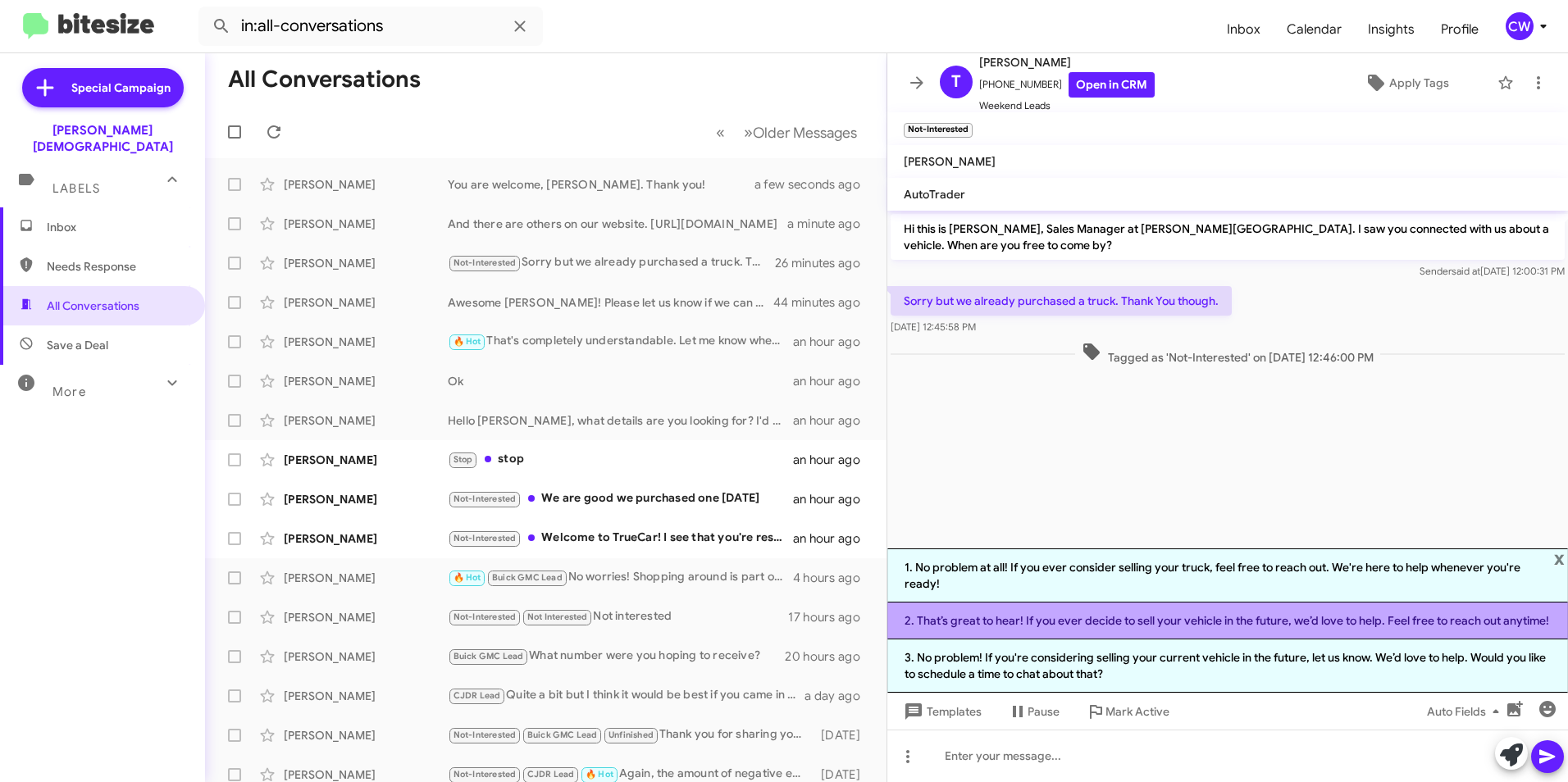
click at [1212, 611] on li "2. That’s great to hear! If you ever decide to sell your vehicle in the future,…" at bounding box center [1227, 621] width 681 height 37
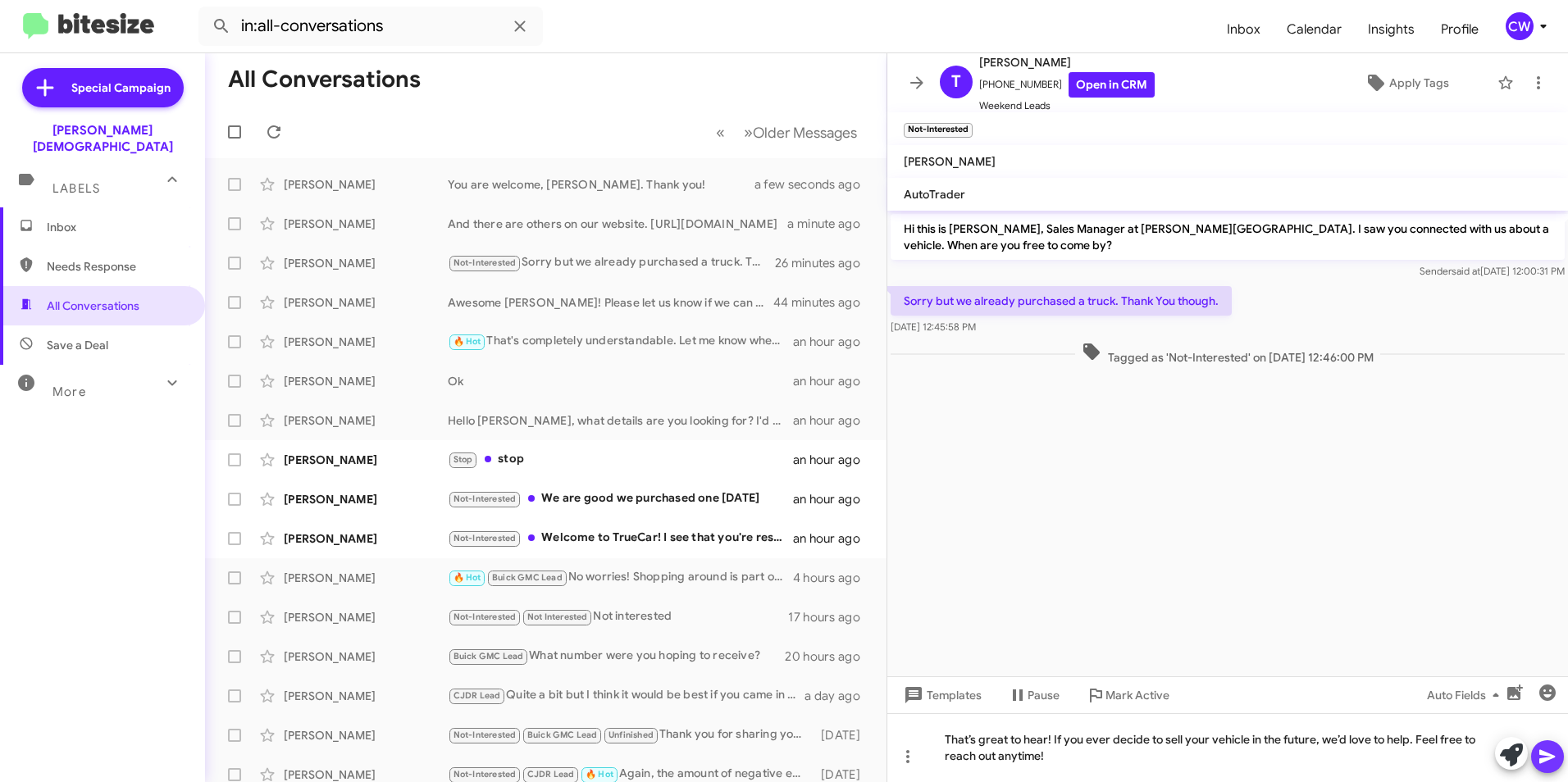
click at [1542, 765] on icon at bounding box center [1548, 757] width 20 height 20
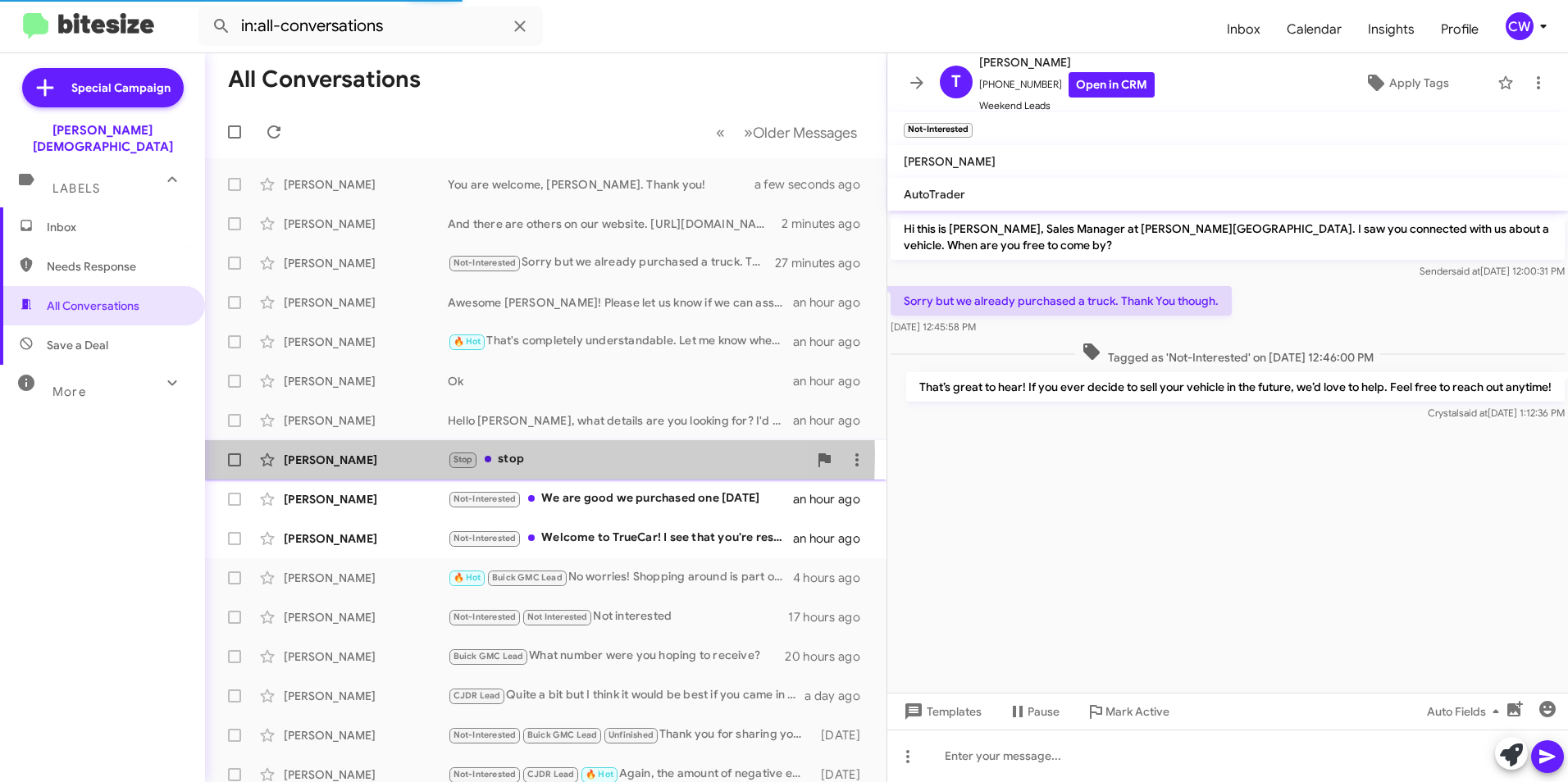
click at [321, 454] on div "[PERSON_NAME]" at bounding box center [366, 460] width 164 height 16
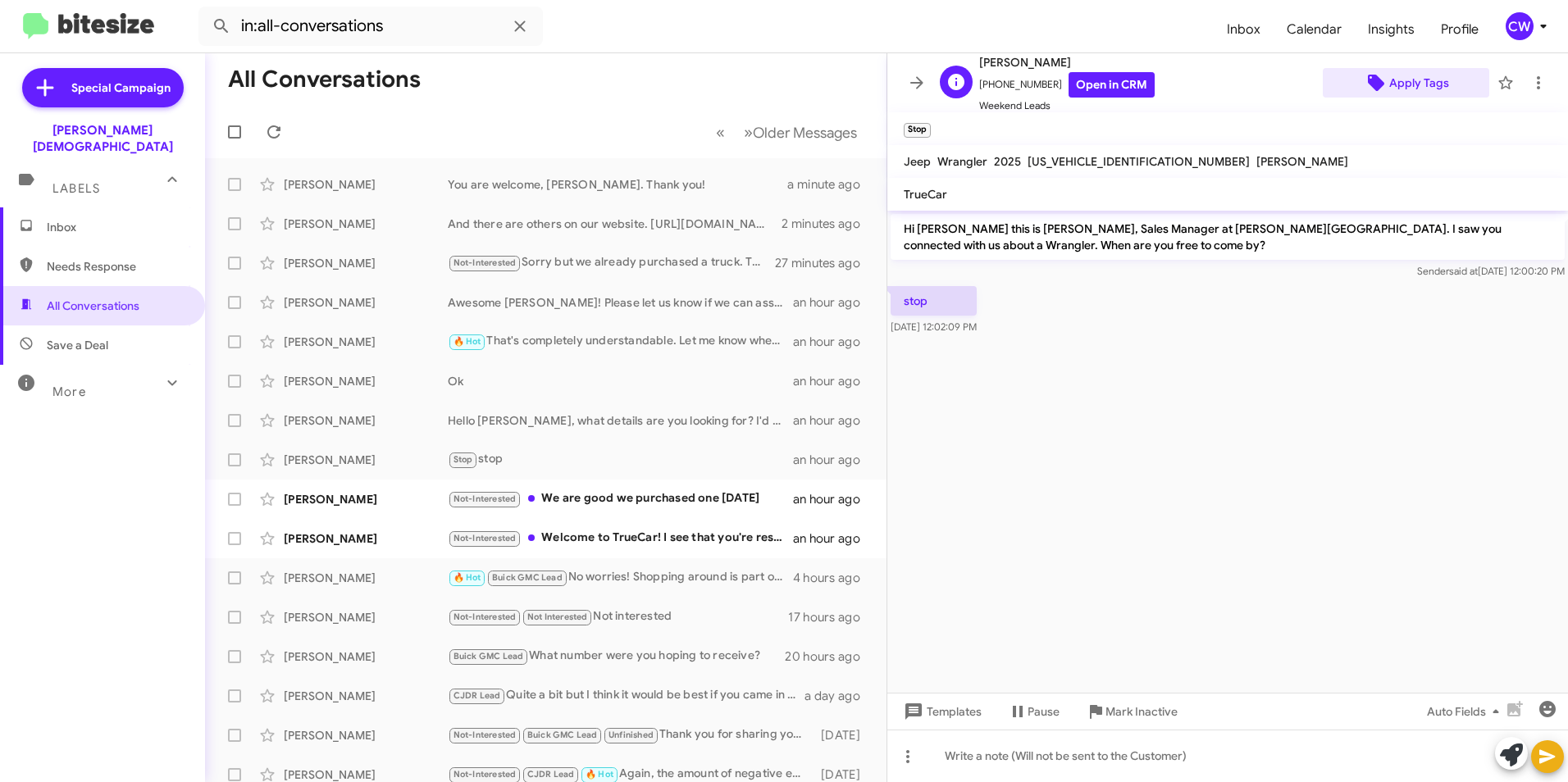
click at [1405, 79] on span "Apply Tags" at bounding box center [1419, 82] width 60 height 29
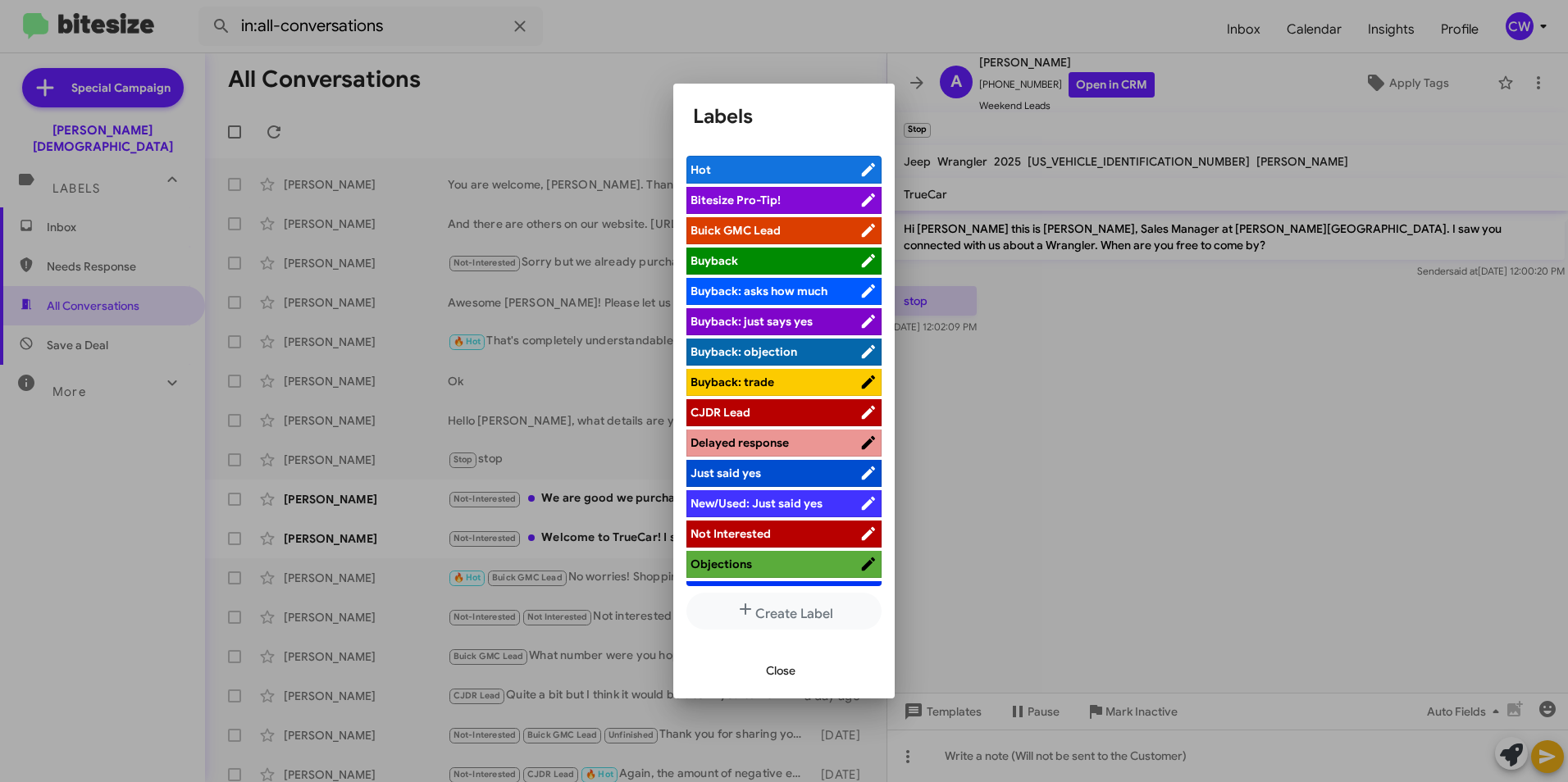
click at [777, 534] on span "Not Interested" at bounding box center [775, 534] width 169 height 16
click at [789, 672] on span "Close" at bounding box center [780, 671] width 29 height 29
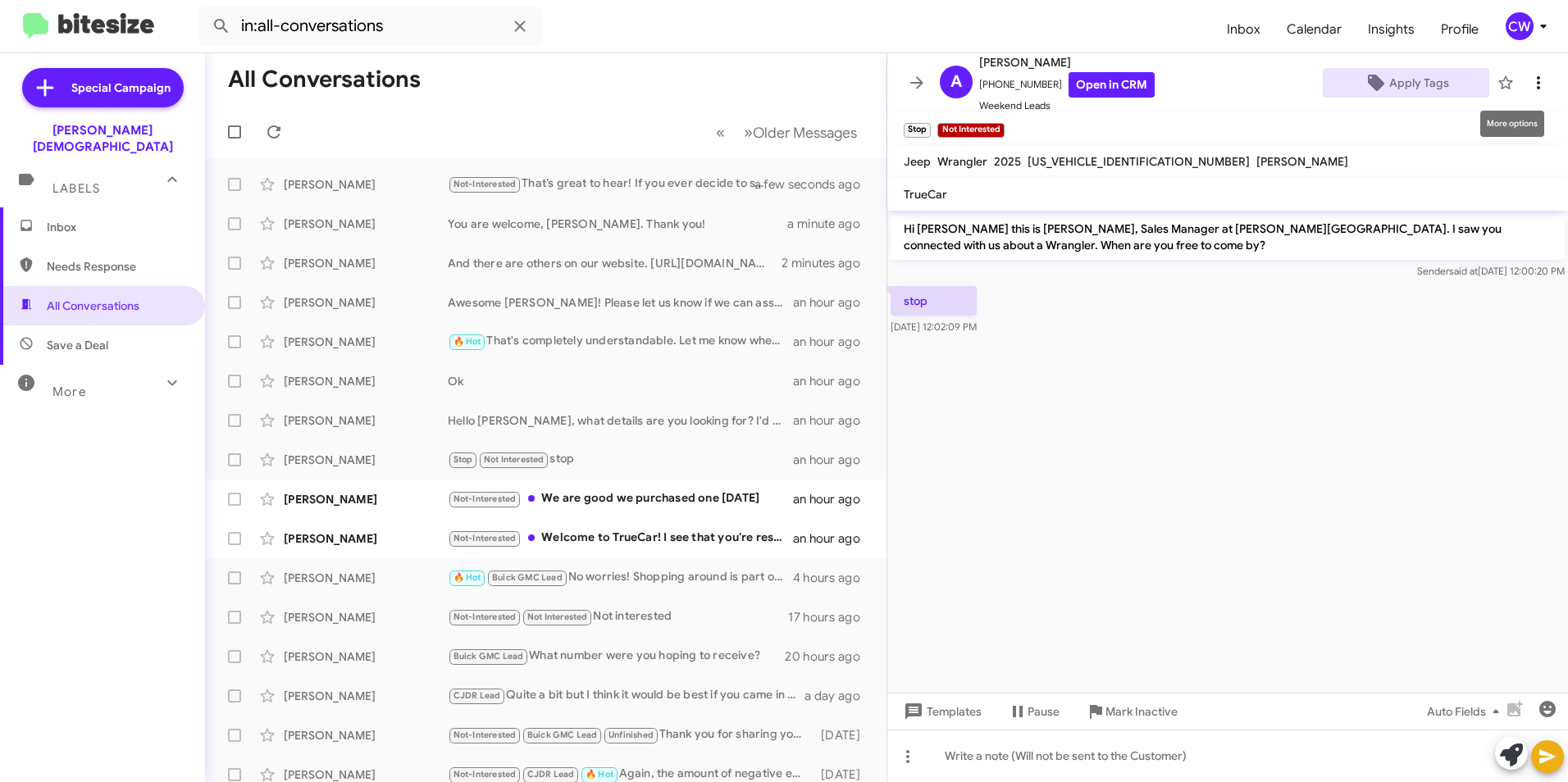
click at [1529, 84] on icon at bounding box center [1539, 83] width 20 height 20
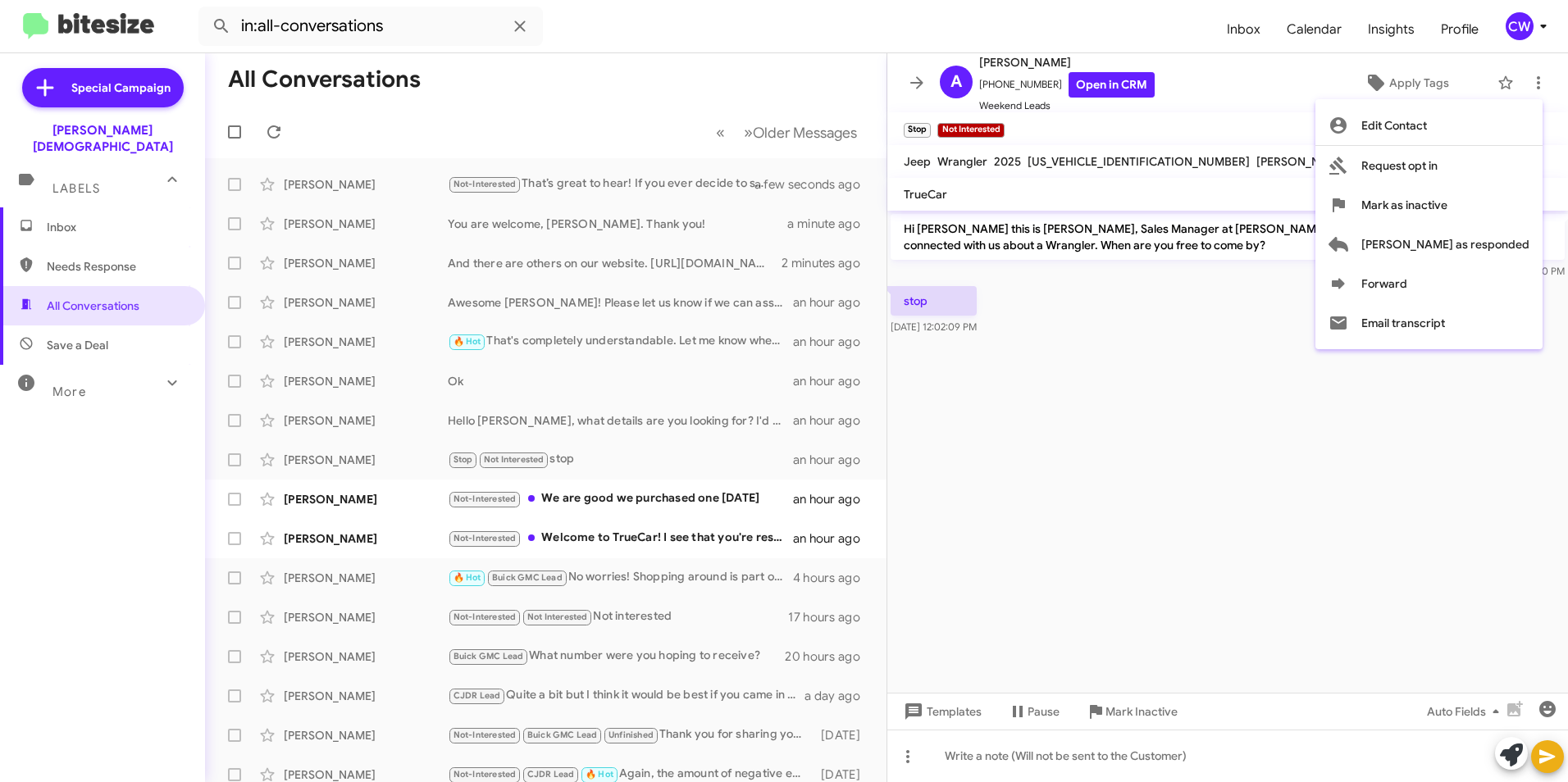
click at [1293, 127] on div at bounding box center [784, 391] width 1568 height 782
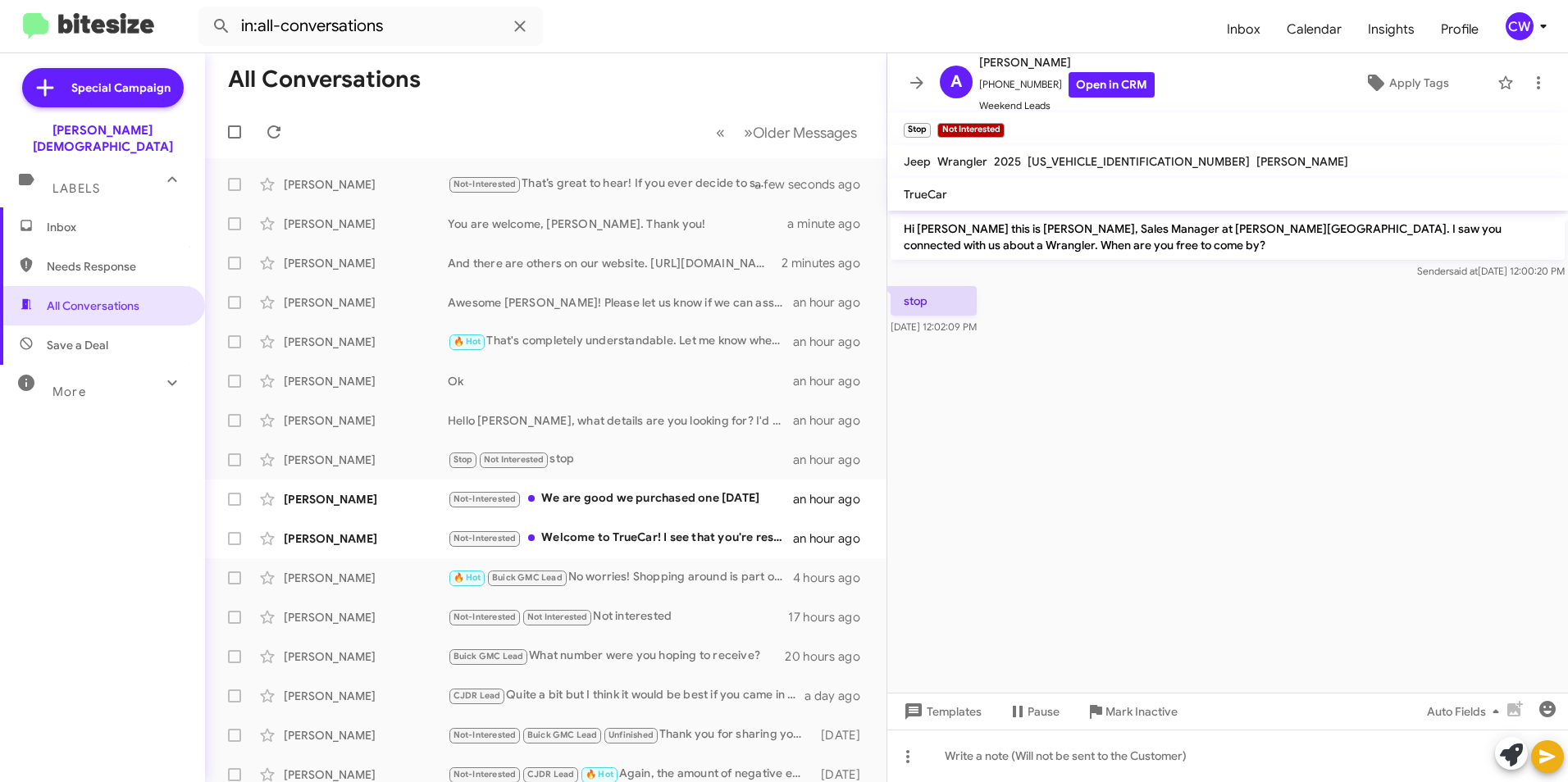
click at [1227, 545] on cdk-virtual-scroll-viewport "Hi [PERSON_NAME] this is [PERSON_NAME], Sales Manager at [PERSON_NAME][GEOGRAPH…" at bounding box center [1227, 452] width 681 height 482
click at [1537, 86] on icon at bounding box center [1539, 82] width 4 height 13
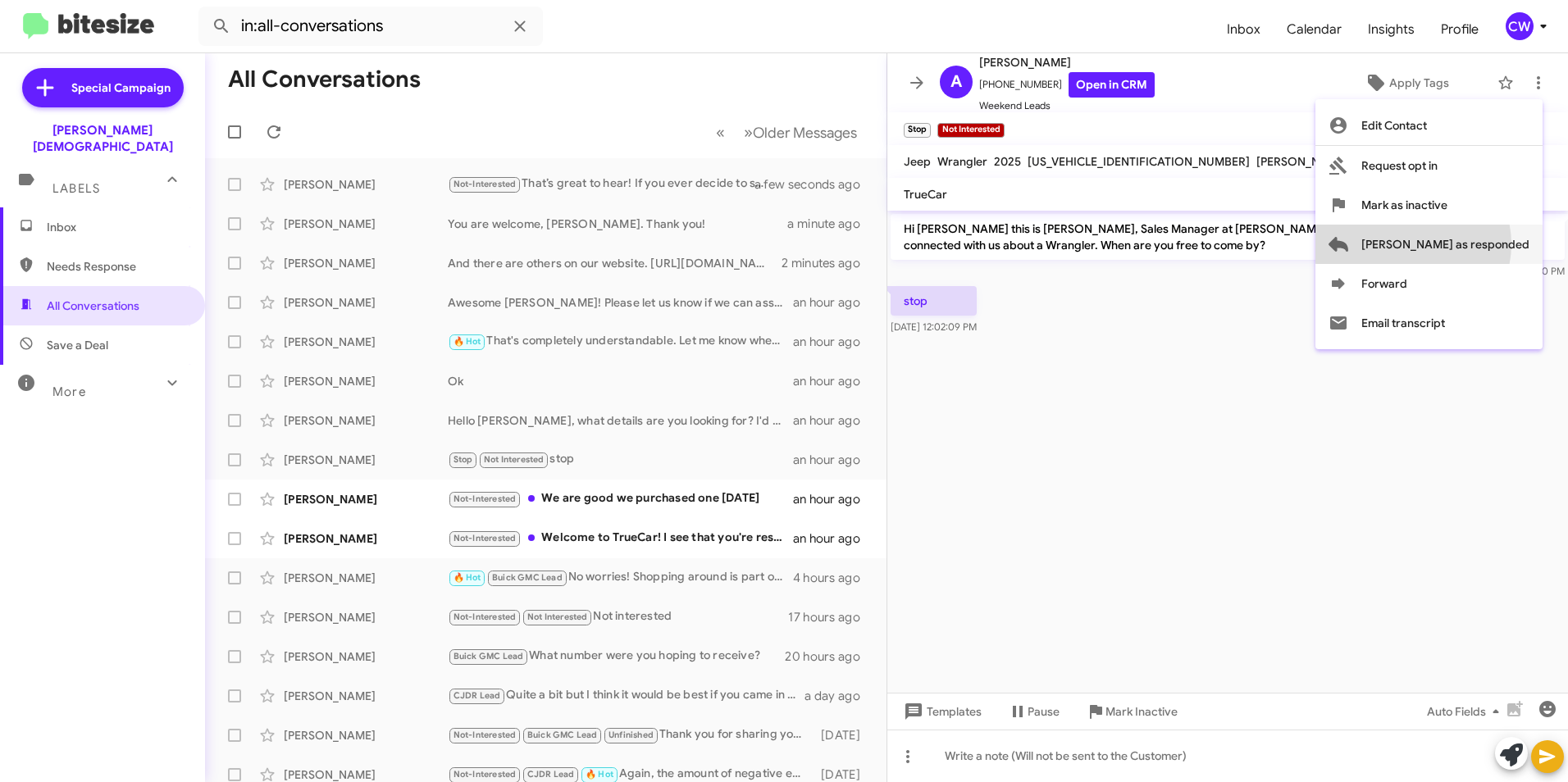
click at [1478, 244] on span "[PERSON_NAME] as responded" at bounding box center [1446, 244] width 168 height 39
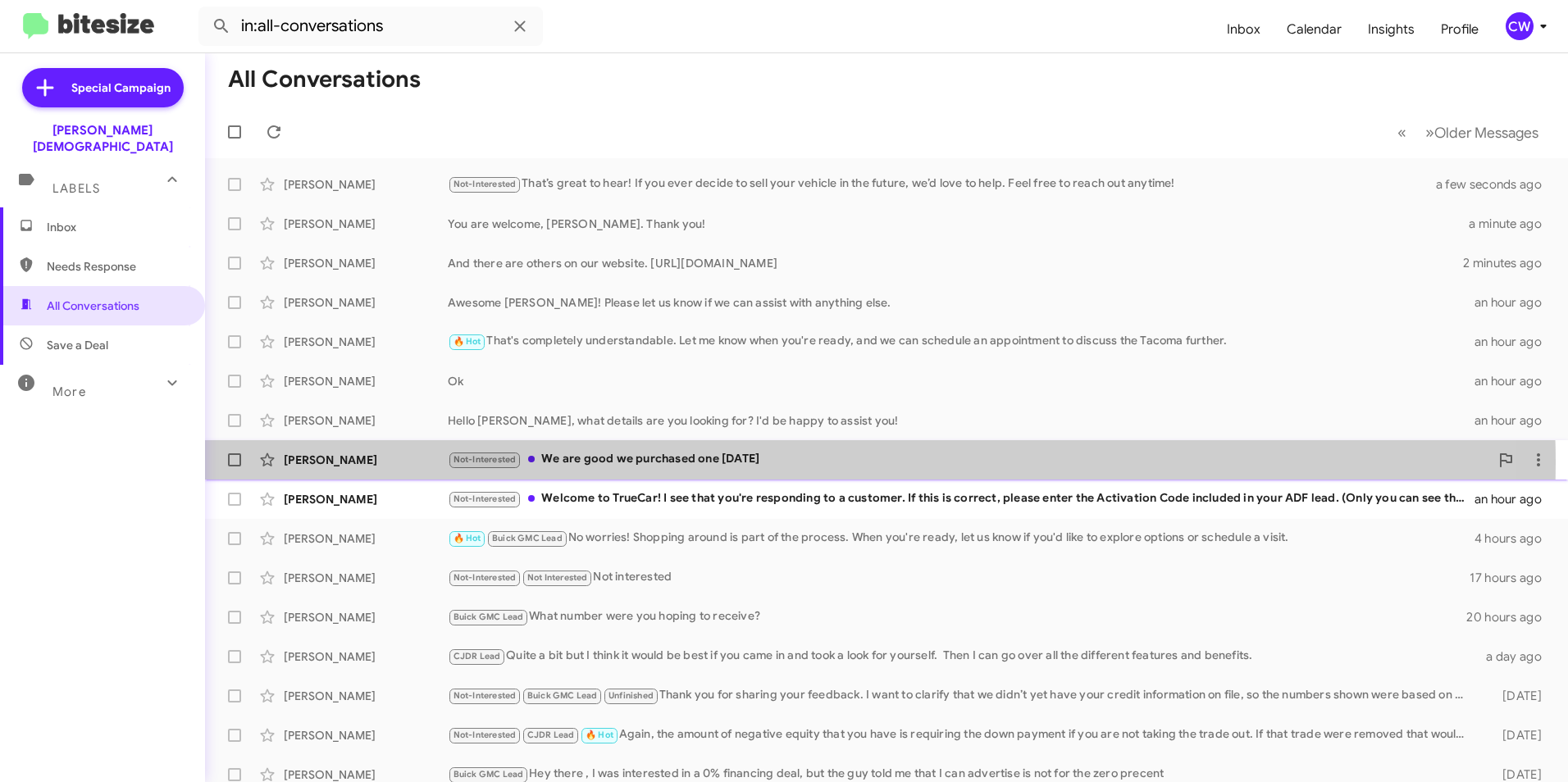
click at [702, 462] on div "Not-Interested We are good we purchased one [DATE]" at bounding box center [969, 460] width 1042 height 19
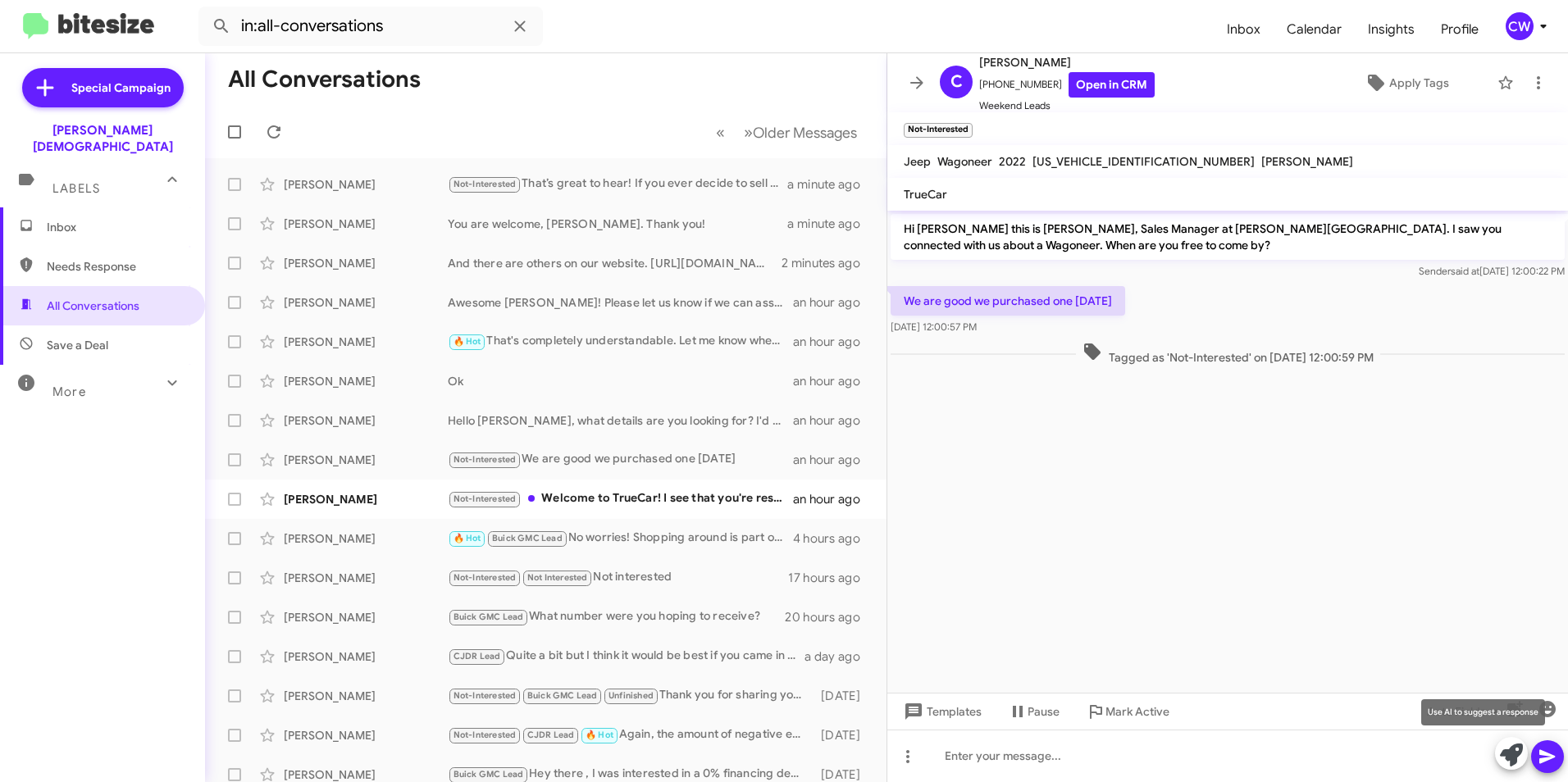
click at [1516, 757] on icon at bounding box center [1510, 755] width 23 height 23
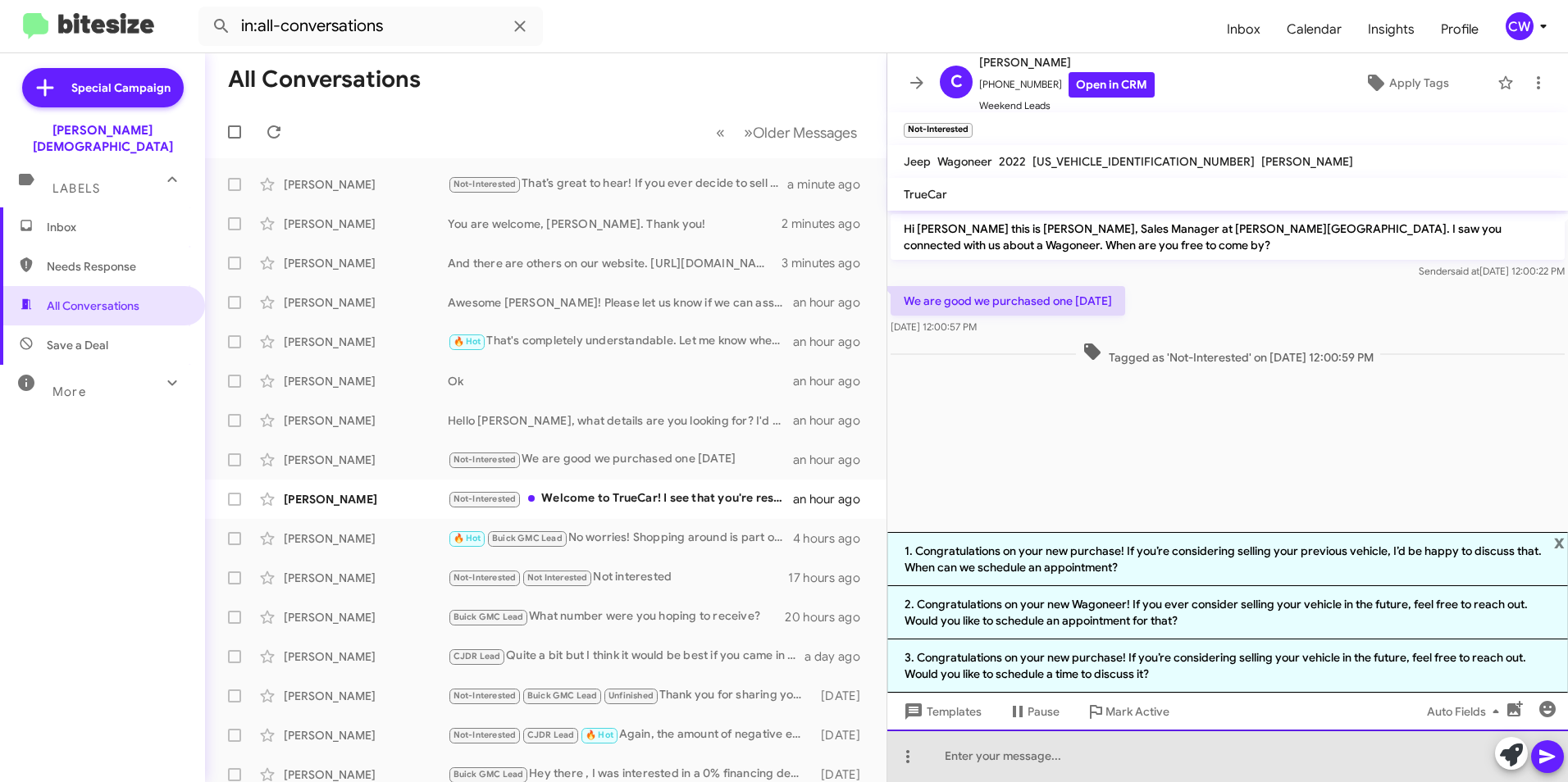
click at [1063, 767] on div at bounding box center [1227, 756] width 681 height 52
click at [1345, 747] on div "Congratulations on your purchase! Let us know if we can help with anything" at bounding box center [1227, 756] width 681 height 52
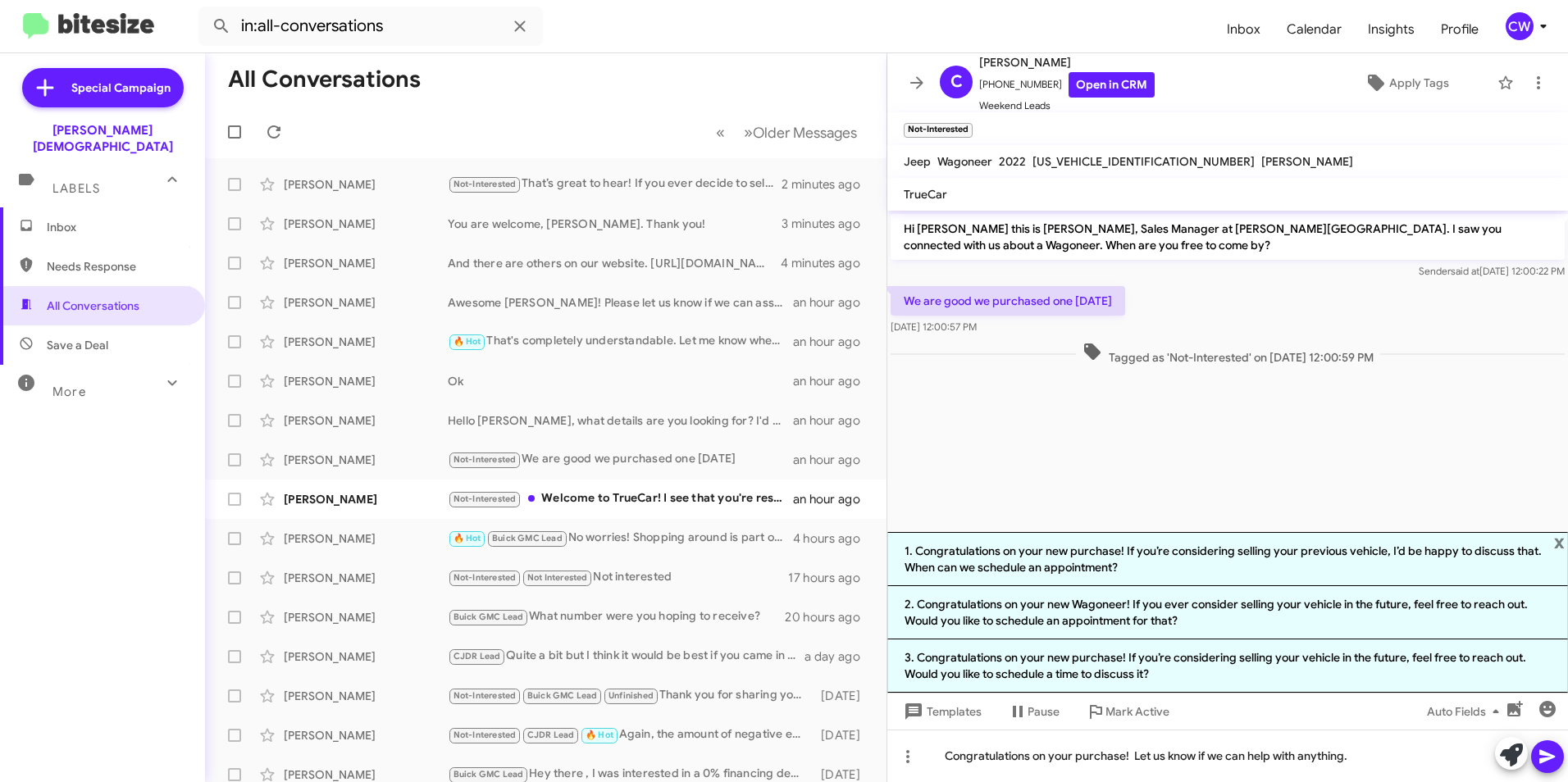
click at [1549, 759] on icon at bounding box center [1546, 756] width 16 height 14
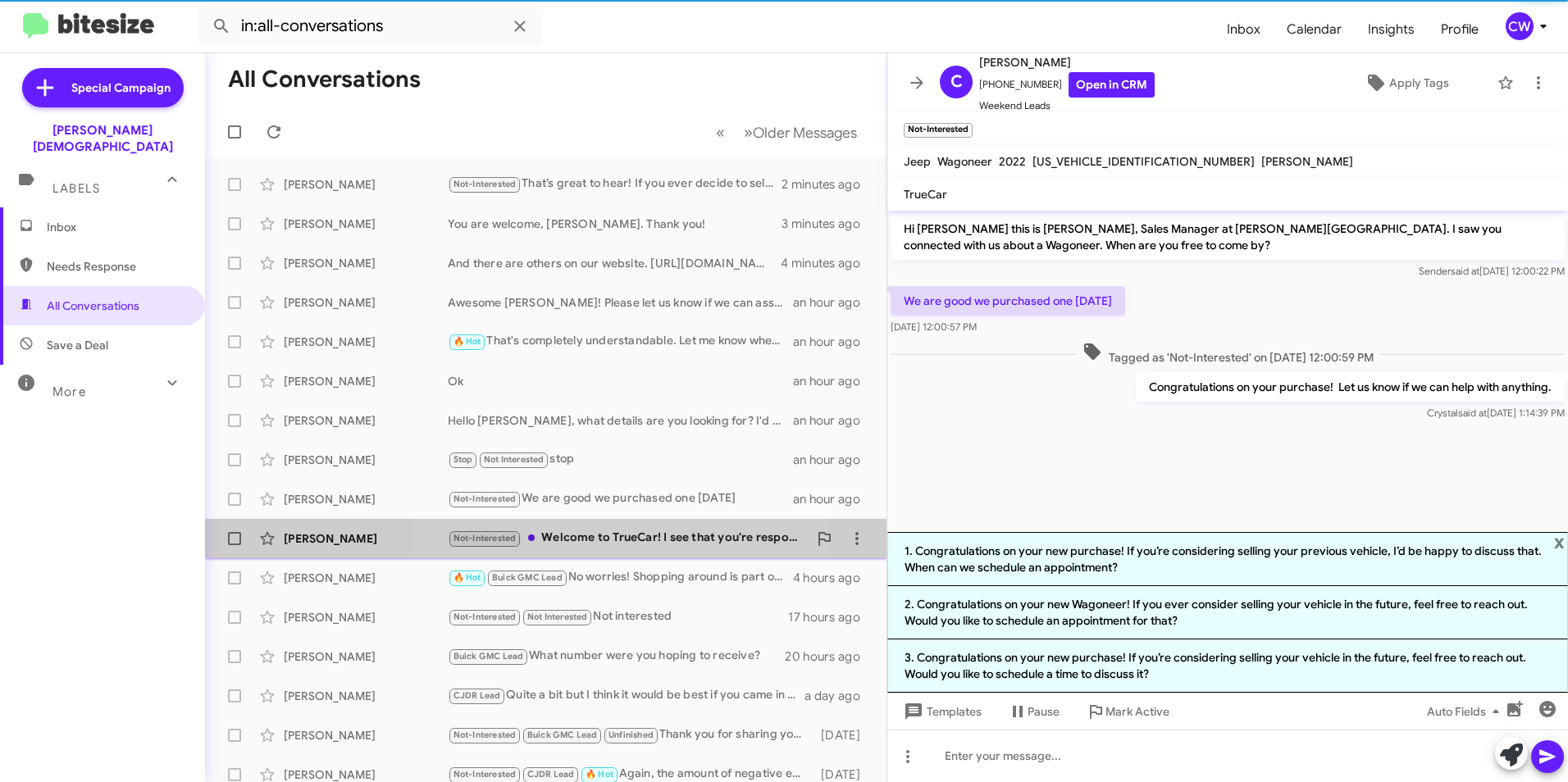
click at [603, 539] on div "Not-Interested Welcome to TrueCar! I see that you're responding to a customer. …" at bounding box center [628, 538] width 360 height 19
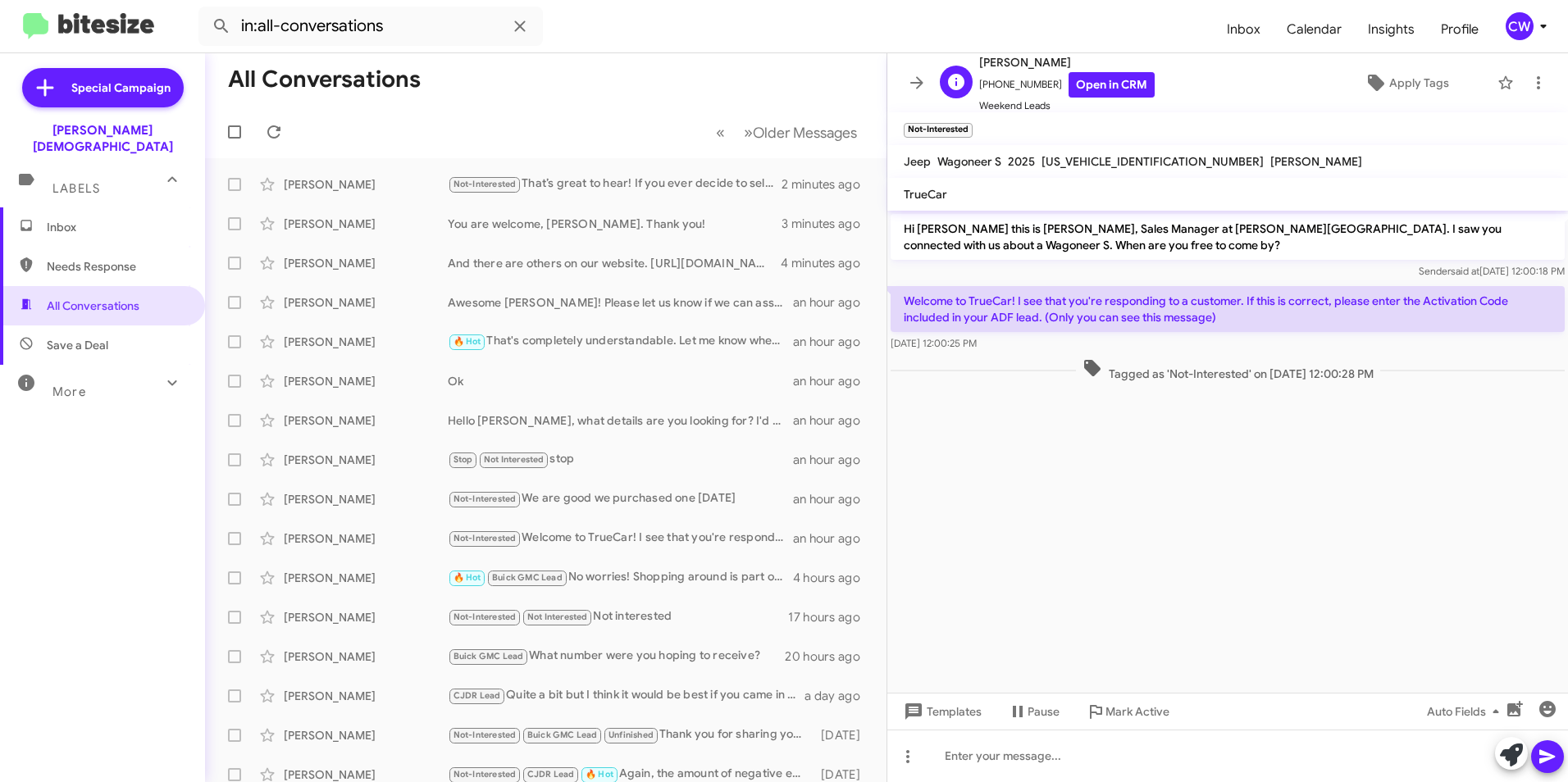
drag, startPoint x: 1044, startPoint y: 80, endPoint x: 990, endPoint y: 81, distance: 54.0
click at [990, 81] on span "[PHONE_NUMBER] Open in CRM" at bounding box center [1067, 85] width 175 height 26
copy span "9388003556"
click at [1088, 82] on link "Open in CRM" at bounding box center [1111, 85] width 86 height 26
click at [1505, 95] on mat-toolbar "C [PERSON_NAME] [PHONE_NUMBER] Open in CRM Weekend Leads Apply Tags" at bounding box center [1227, 82] width 681 height 59
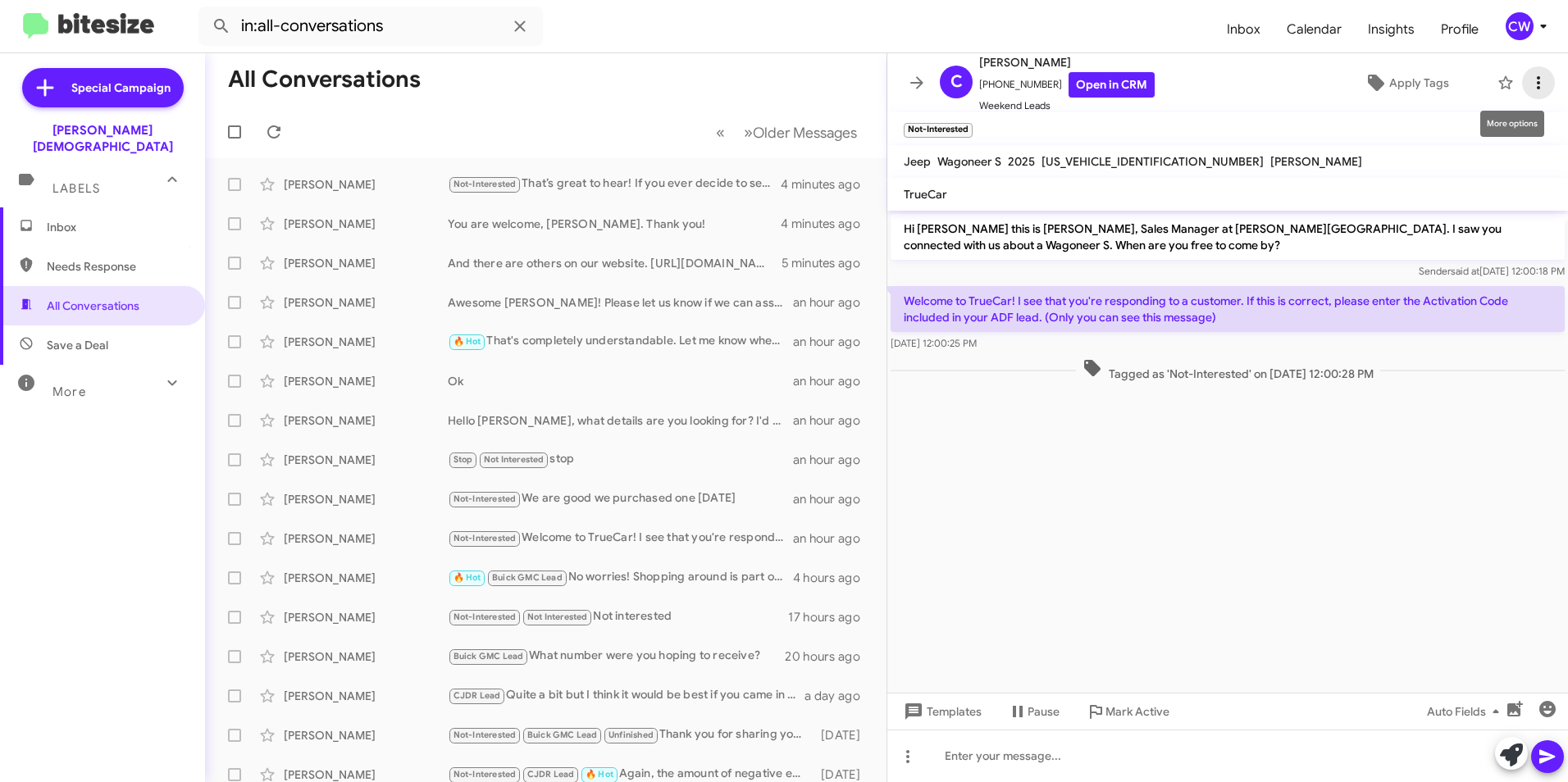
click at [1529, 81] on icon at bounding box center [1539, 83] width 20 height 20
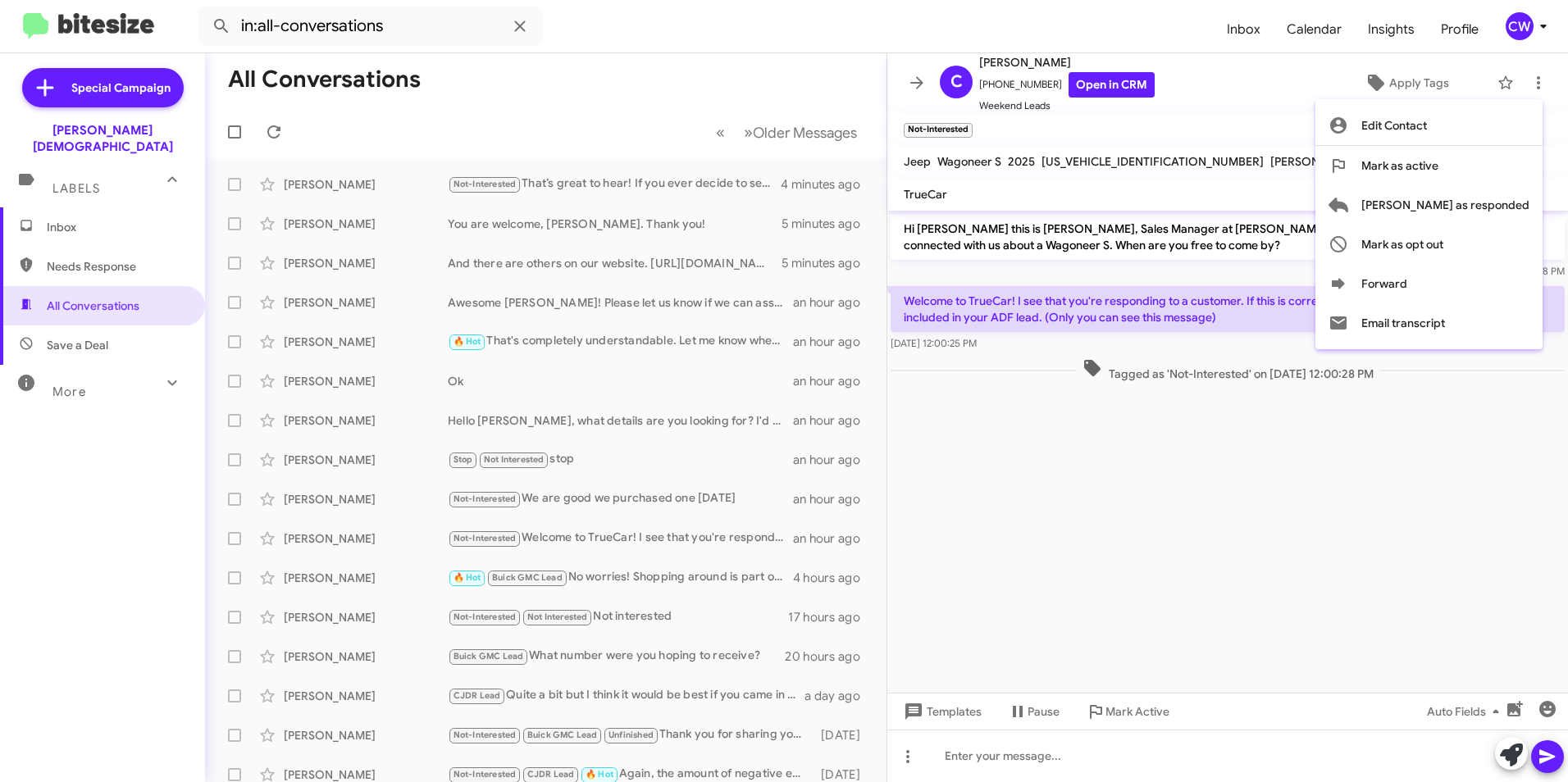
click at [930, 4] on div at bounding box center [784, 391] width 1568 height 782
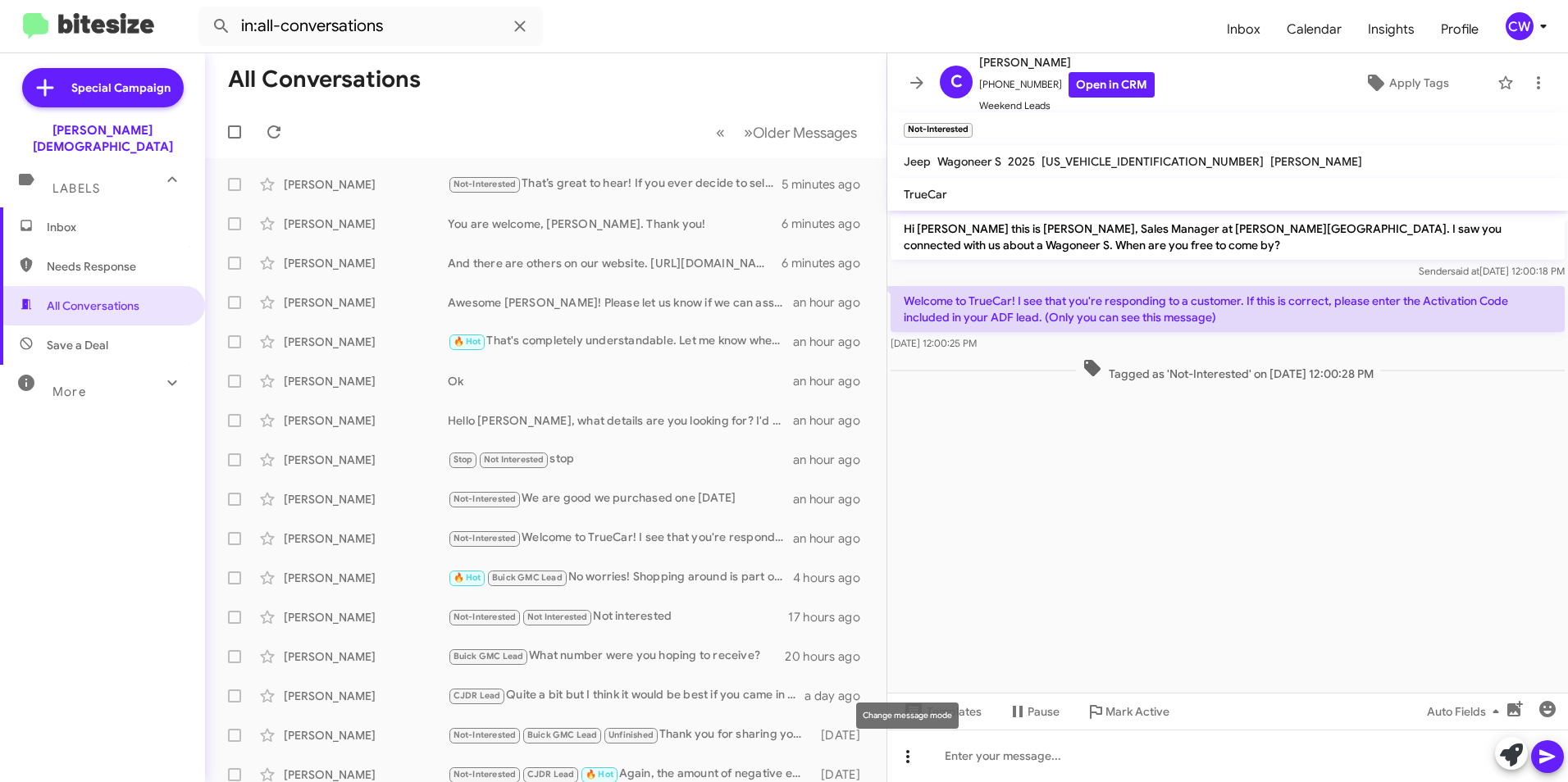
click at [901, 759] on icon at bounding box center [908, 757] width 20 height 20
click at [1044, 530] on div at bounding box center [784, 391] width 1568 height 782
click at [1529, 84] on icon at bounding box center [1539, 83] width 20 height 20
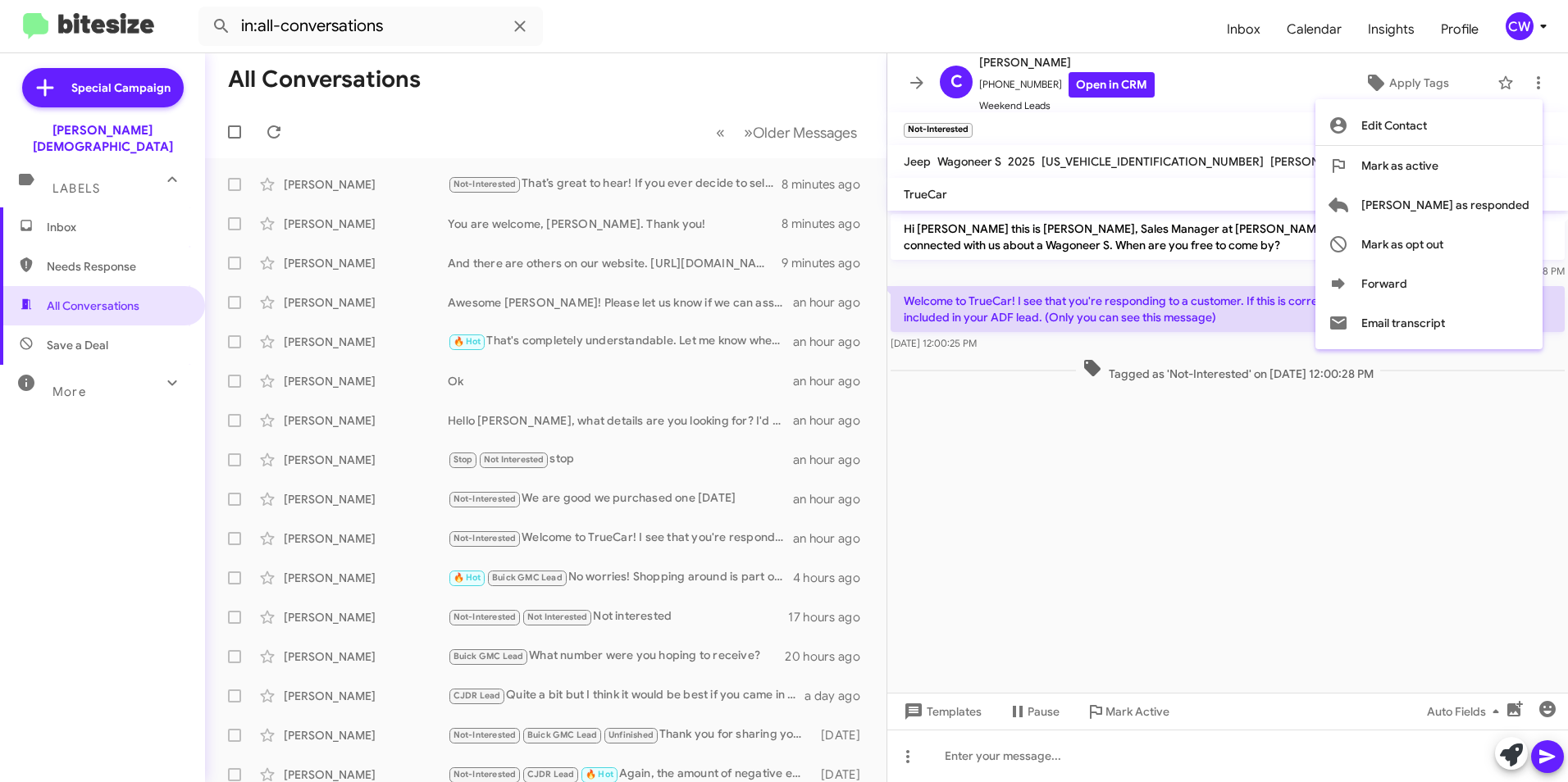
click at [1046, 603] on div at bounding box center [784, 391] width 1568 height 782
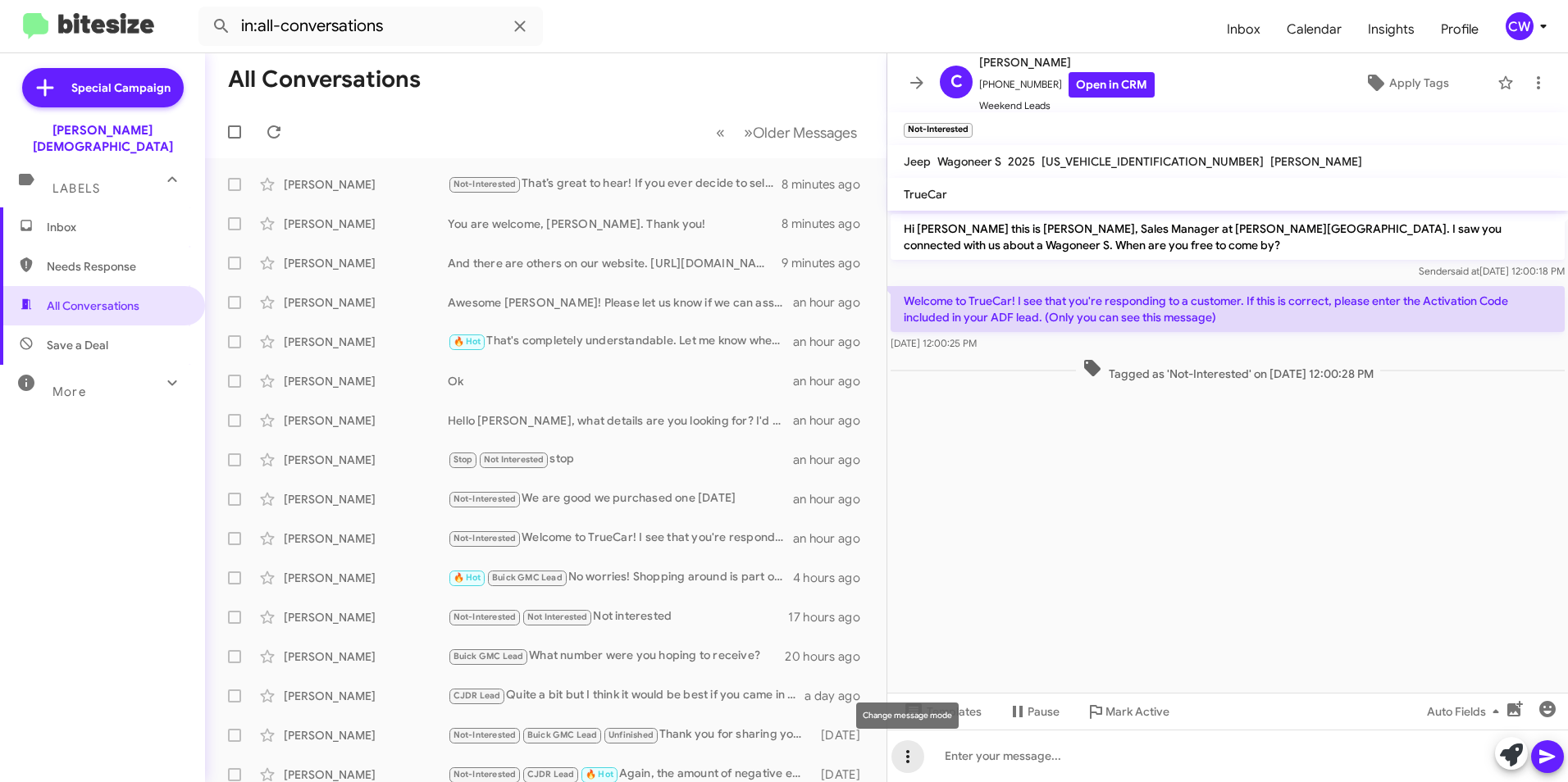
click at [906, 757] on icon at bounding box center [908, 757] width 20 height 20
drag, startPoint x: 1003, startPoint y: 756, endPoint x: 1187, endPoint y: 707, distance: 190.4
click at [1004, 756] on div at bounding box center [784, 391] width 1568 height 782
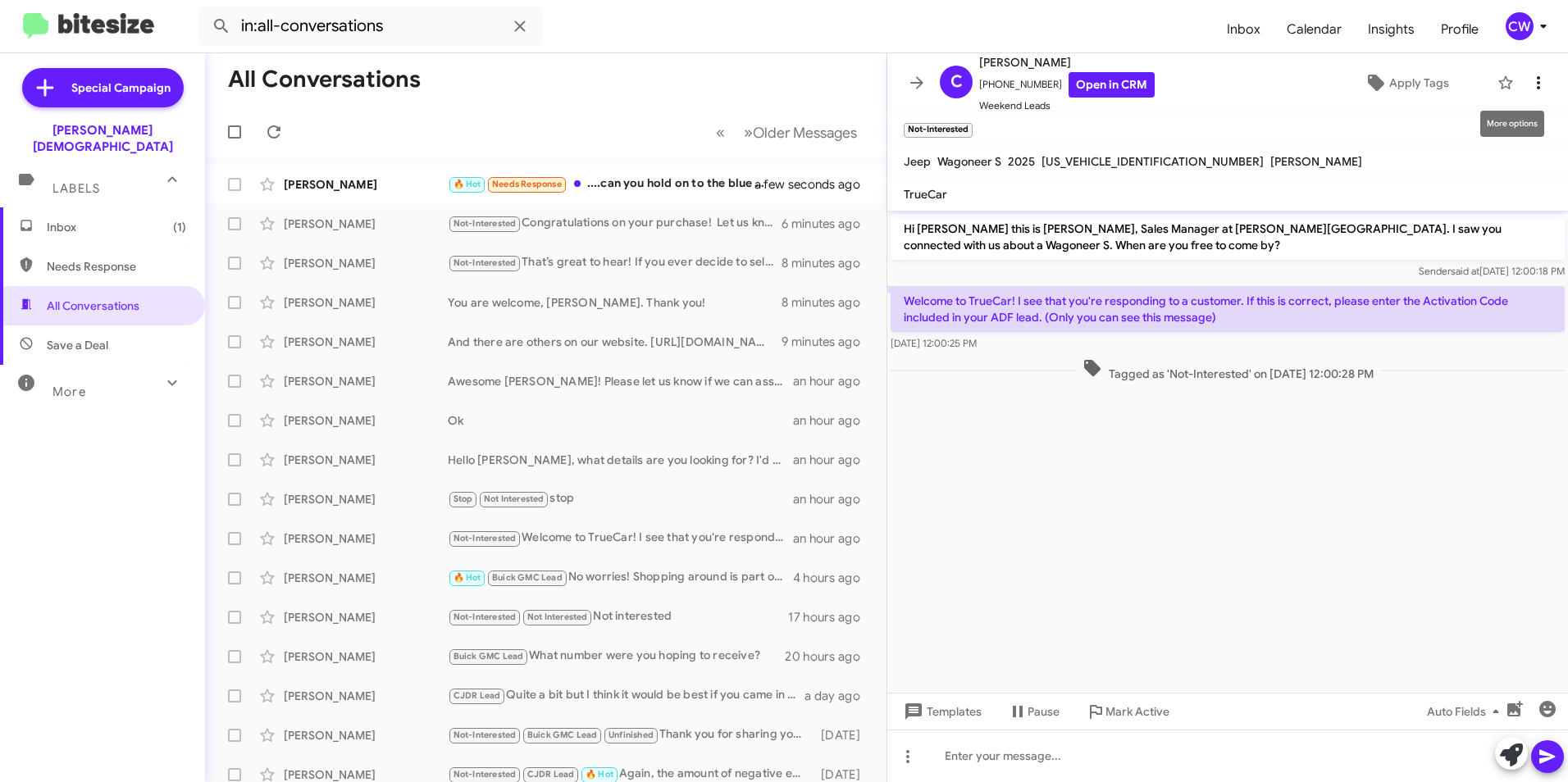
click at [1529, 78] on icon at bounding box center [1539, 83] width 20 height 20
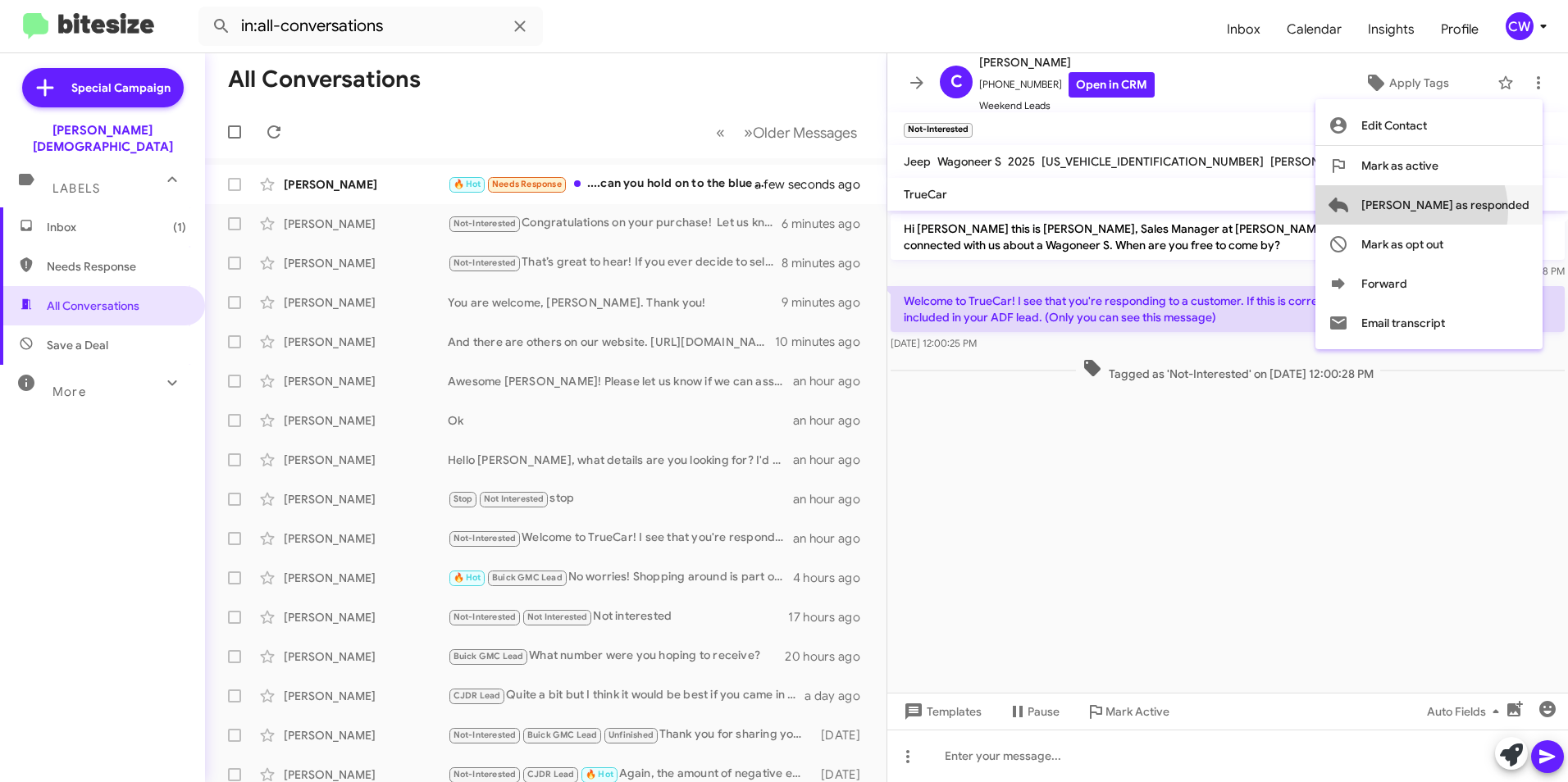
click at [1476, 211] on span "[PERSON_NAME] as responded" at bounding box center [1446, 205] width 168 height 39
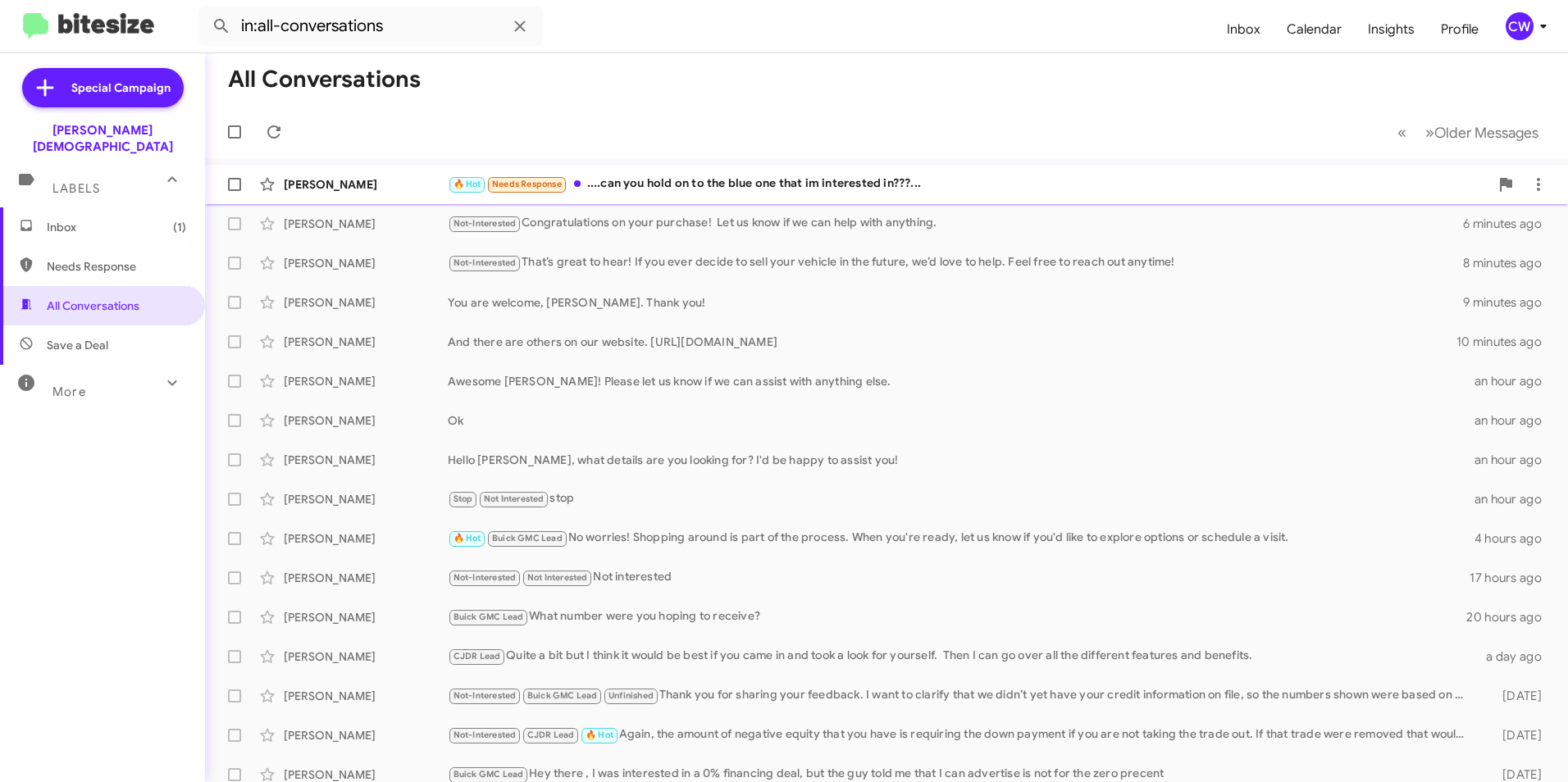
click at [794, 190] on div "🔥 Hot Needs Response ....can you hold on to the blue one that im interested in?…" at bounding box center [969, 184] width 1042 height 19
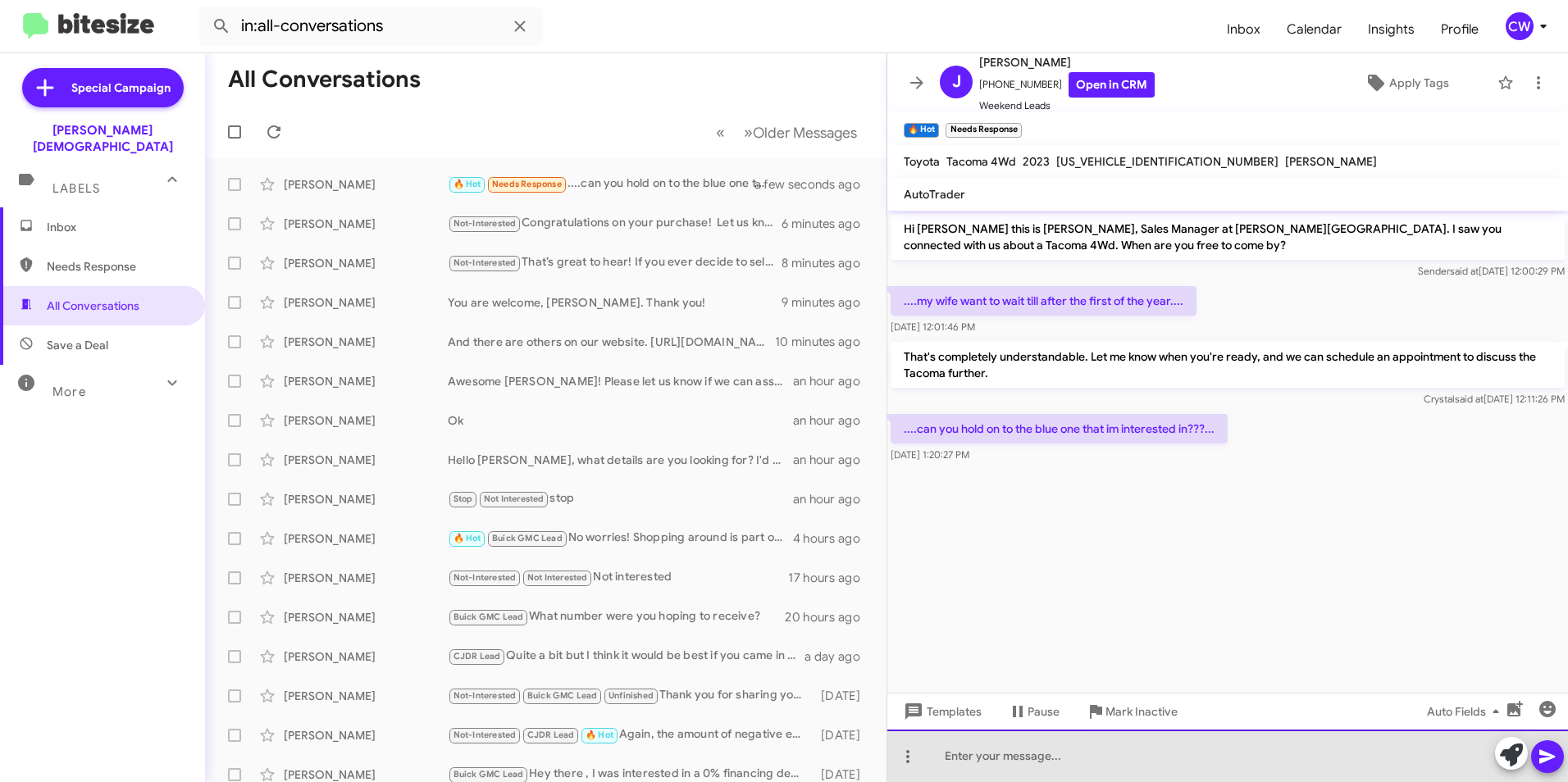
click at [1293, 771] on div at bounding box center [1227, 756] width 681 height 52
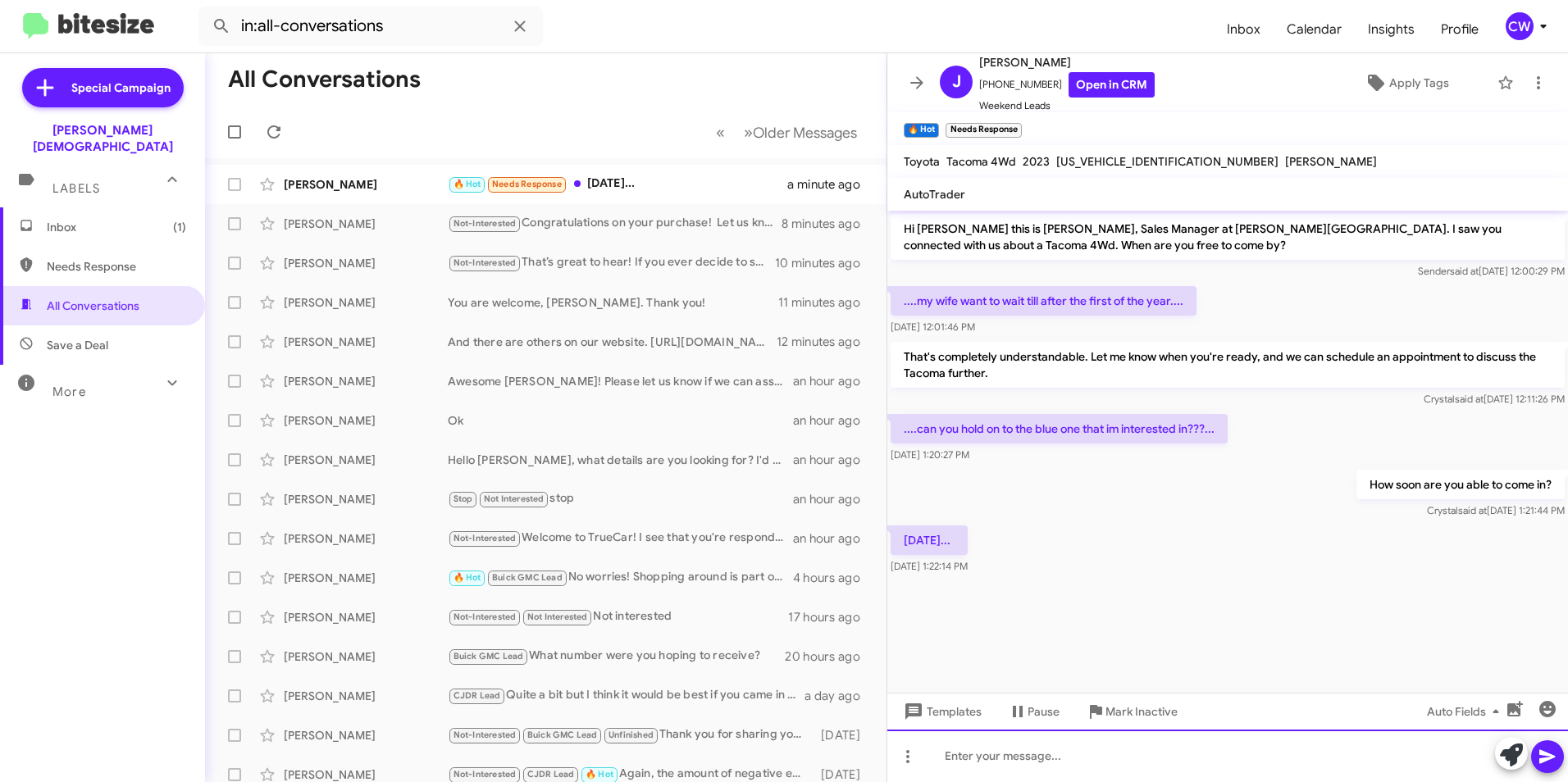
click at [971, 766] on div at bounding box center [1227, 756] width 681 height 52
click at [1304, 758] on div "Is it still the Tacoma that you are interested in? Or something else?" at bounding box center [1227, 756] width 681 height 52
click at [1542, 755] on icon at bounding box center [1546, 756] width 16 height 14
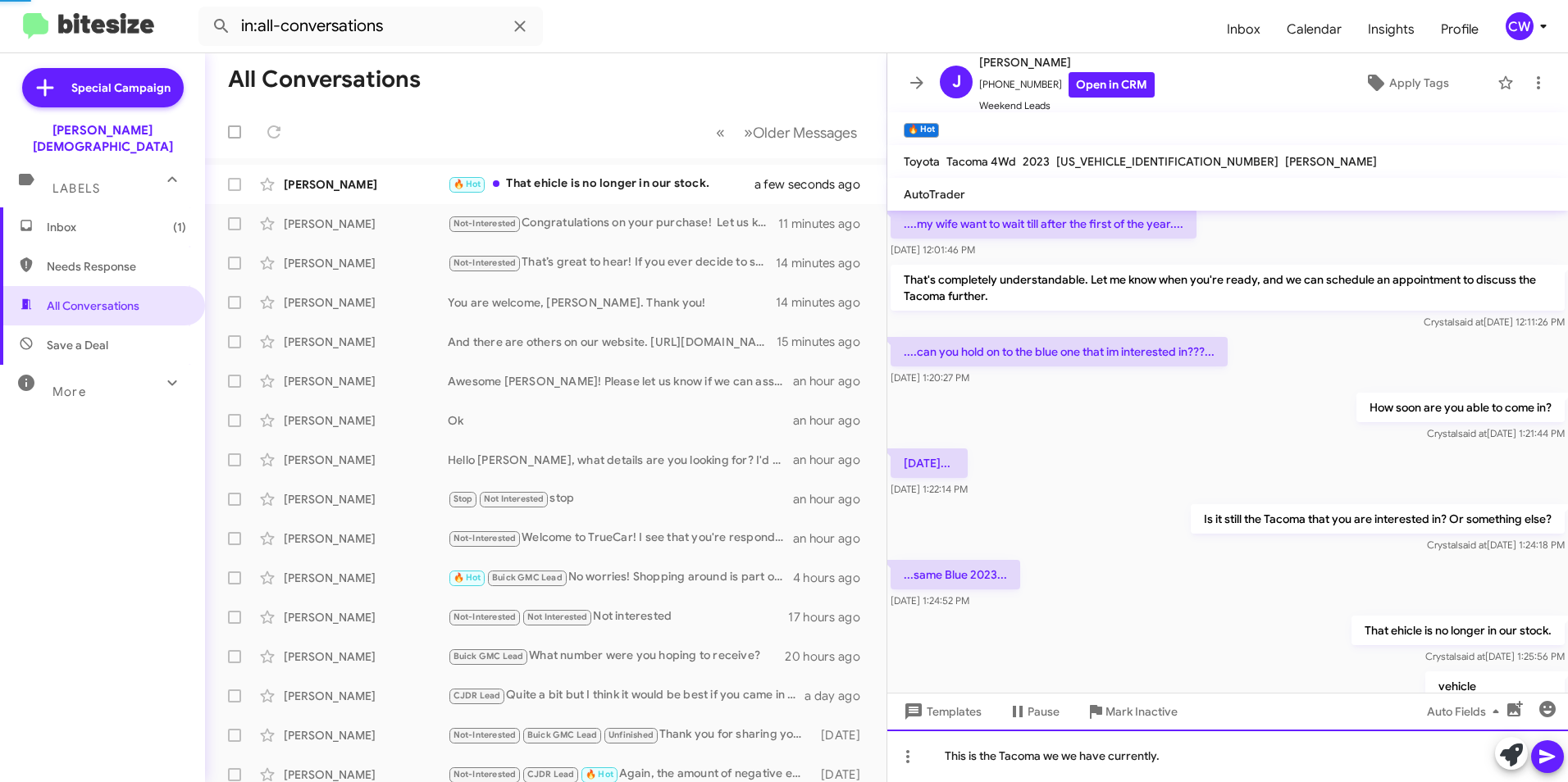
scroll to position [209, 0]
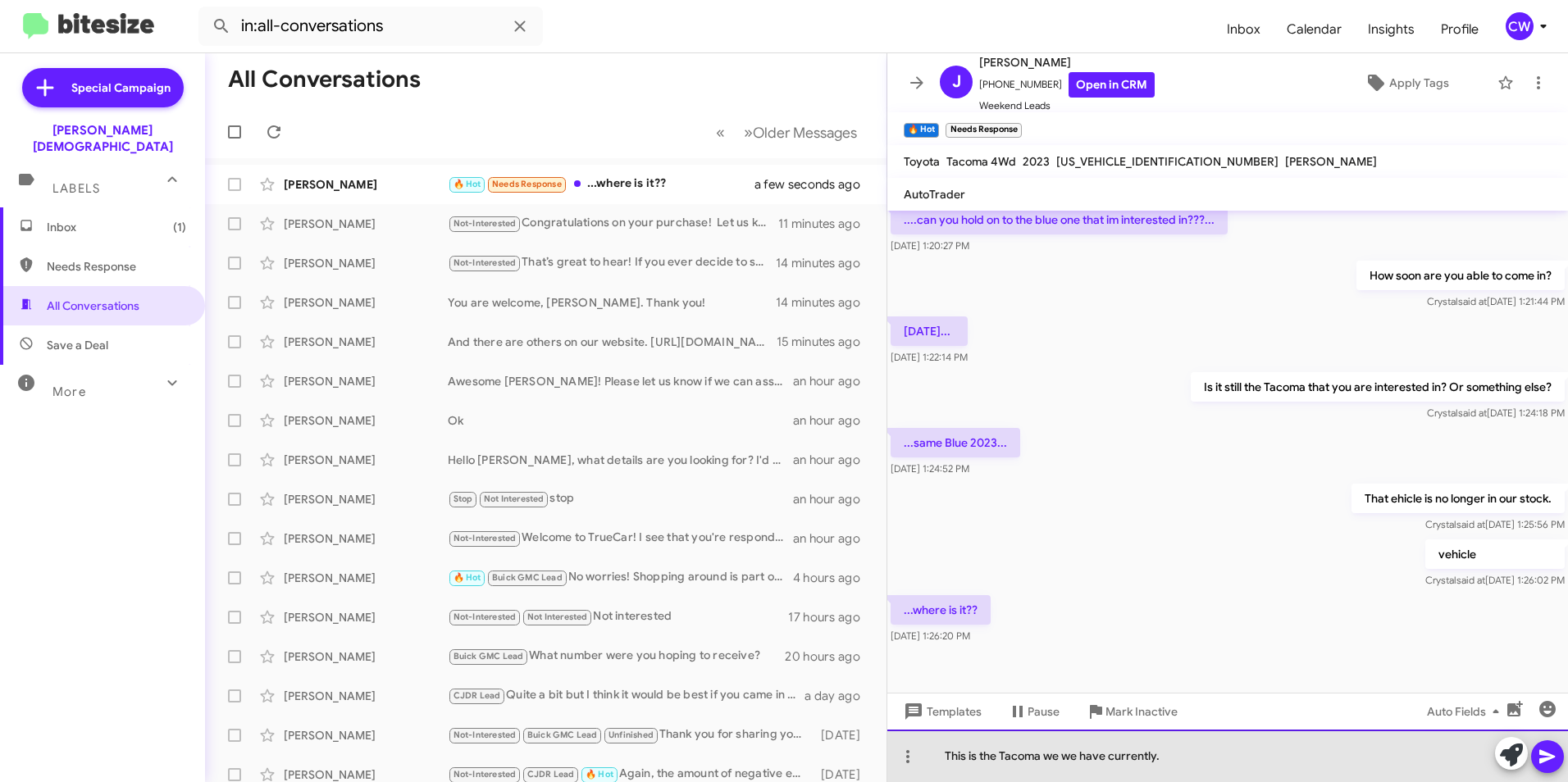
click at [1080, 761] on div "This is the Tacoma we we have currently." at bounding box center [1227, 756] width 681 height 52
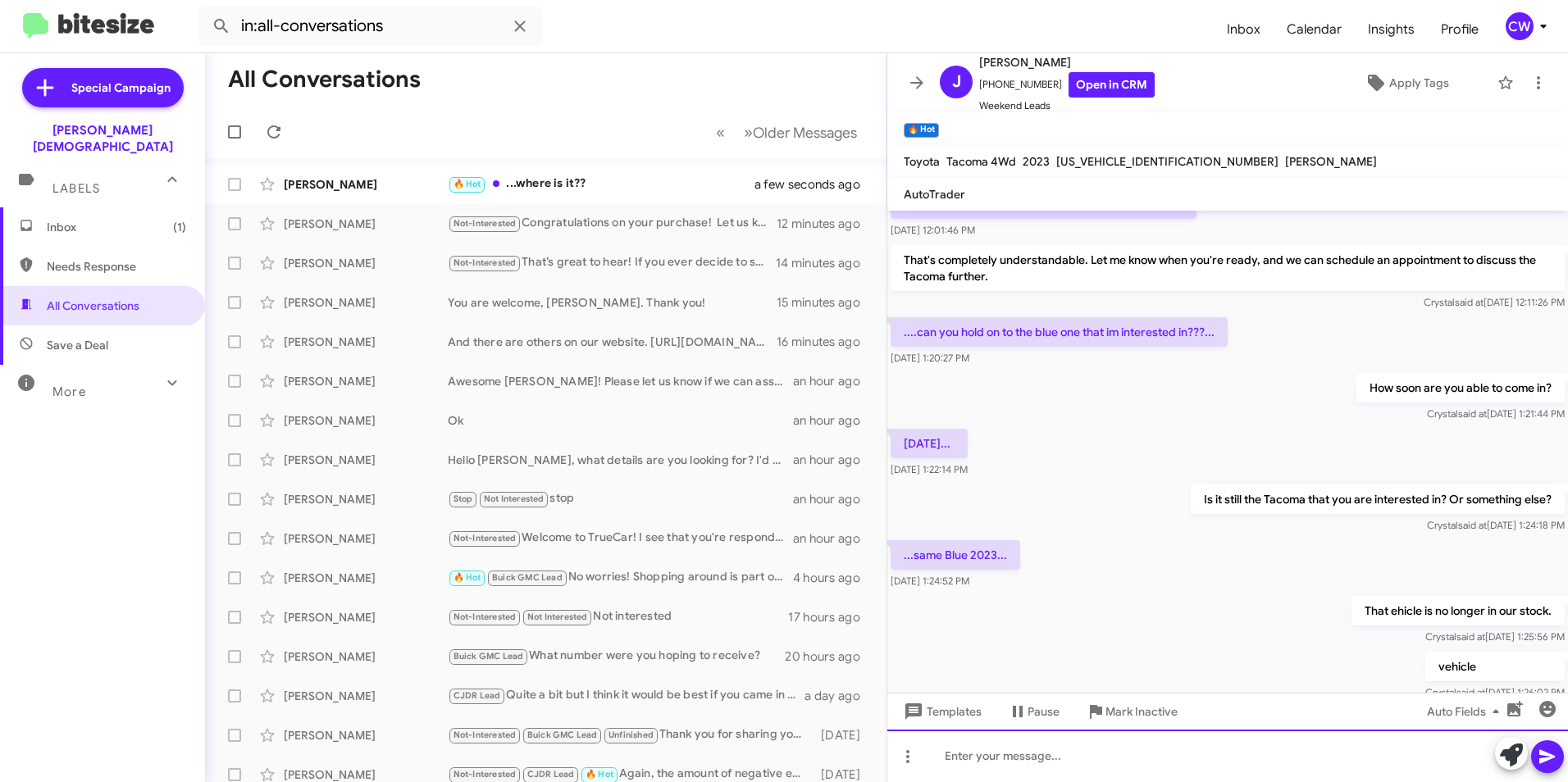
scroll to position [285, 0]
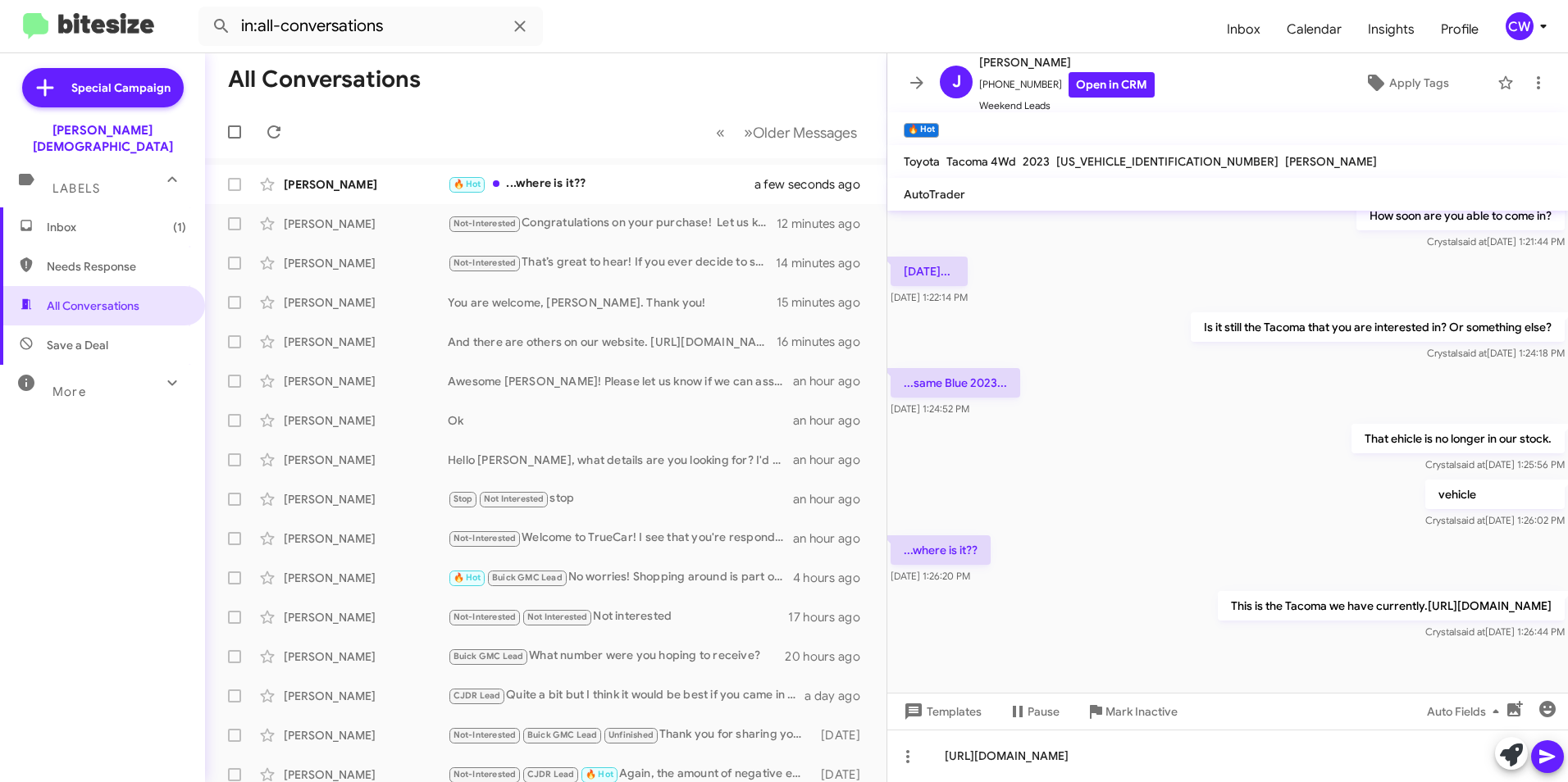
click at [1546, 759] on icon at bounding box center [1546, 756] width 16 height 14
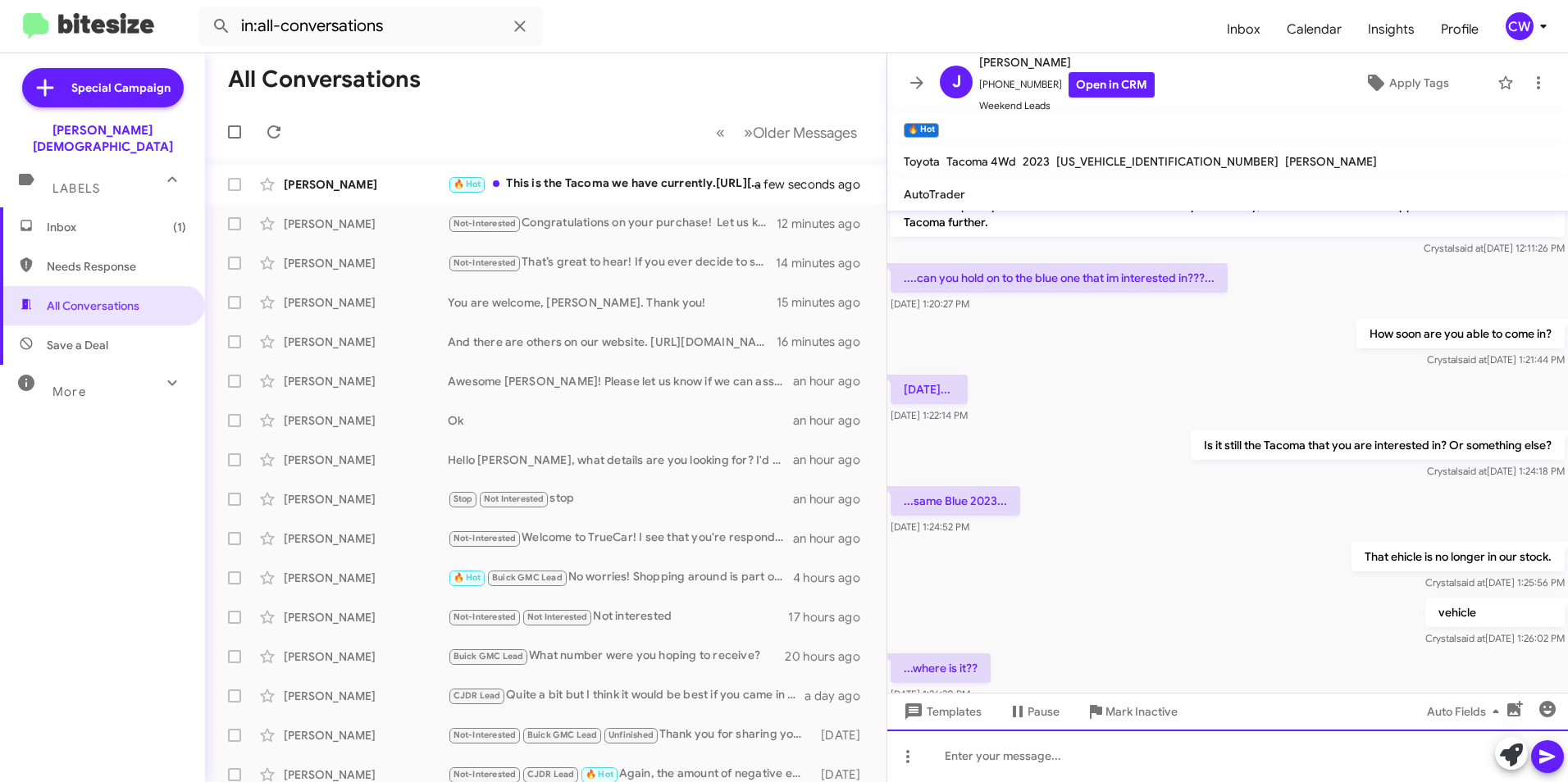
scroll to position [362, 0]
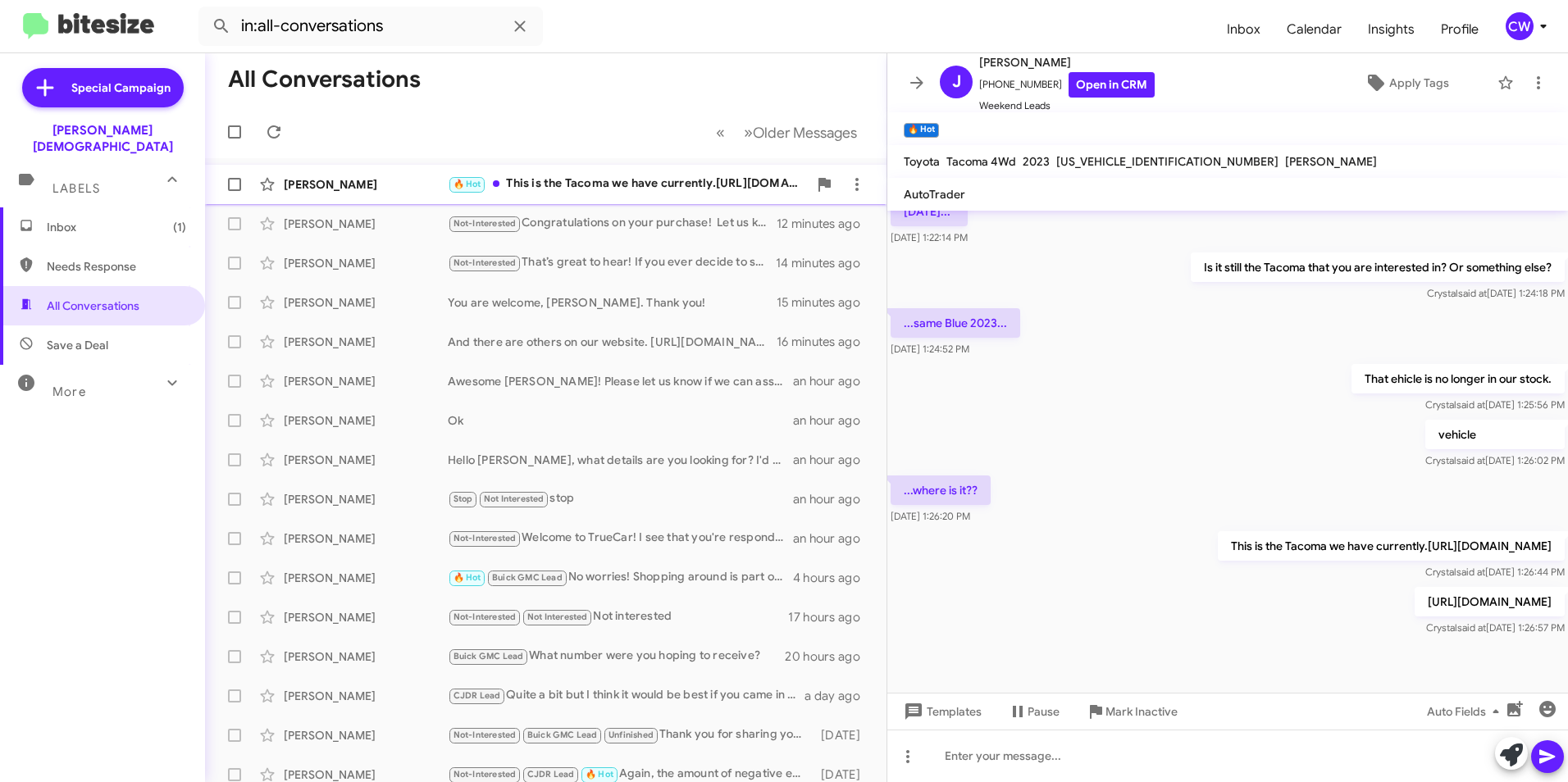
click at [647, 186] on div "🔥 Hot This is the Tacoma we have currently.[URL][DOMAIN_NAME]" at bounding box center [628, 184] width 360 height 19
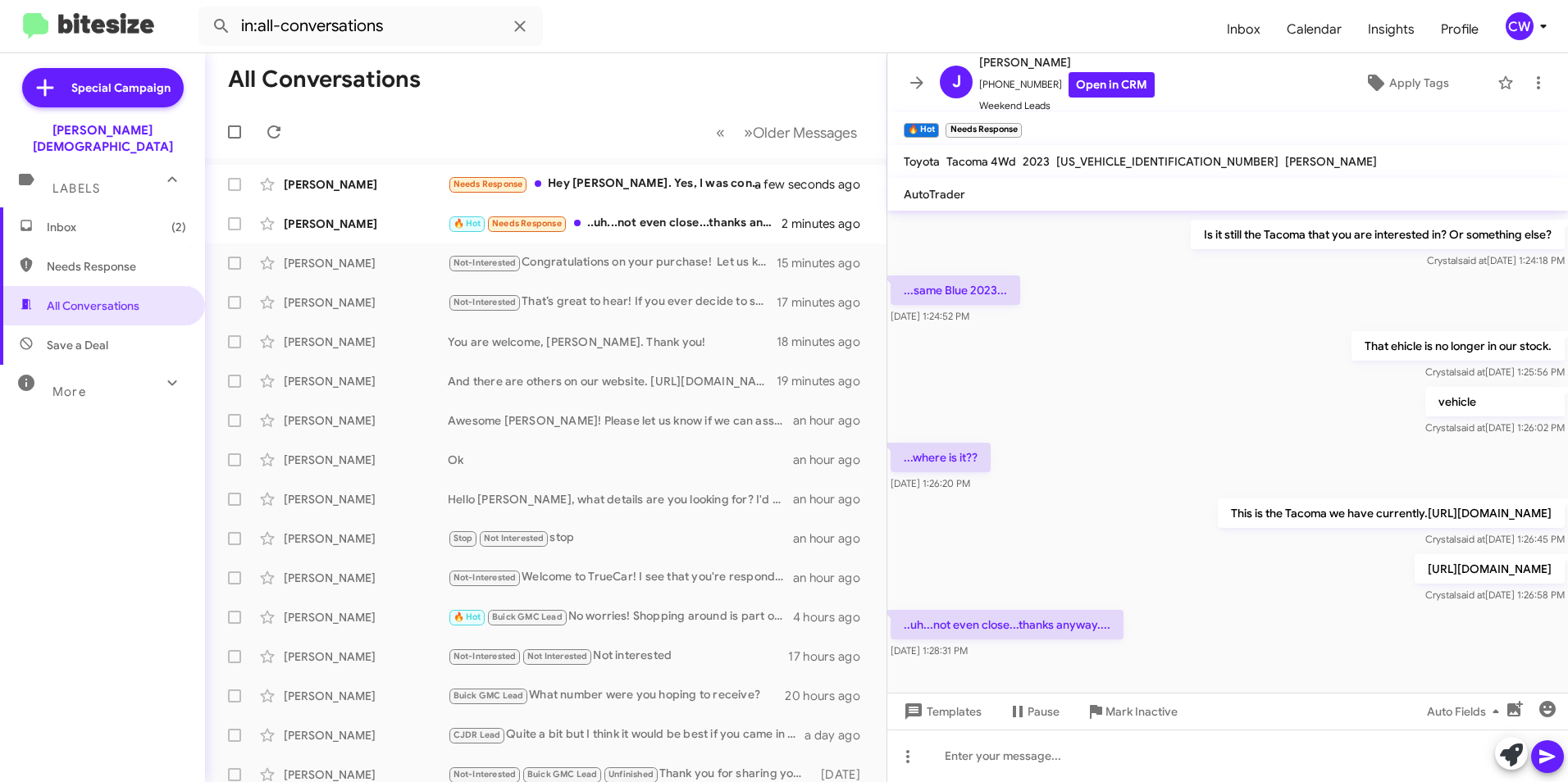
scroll to position [0, 0]
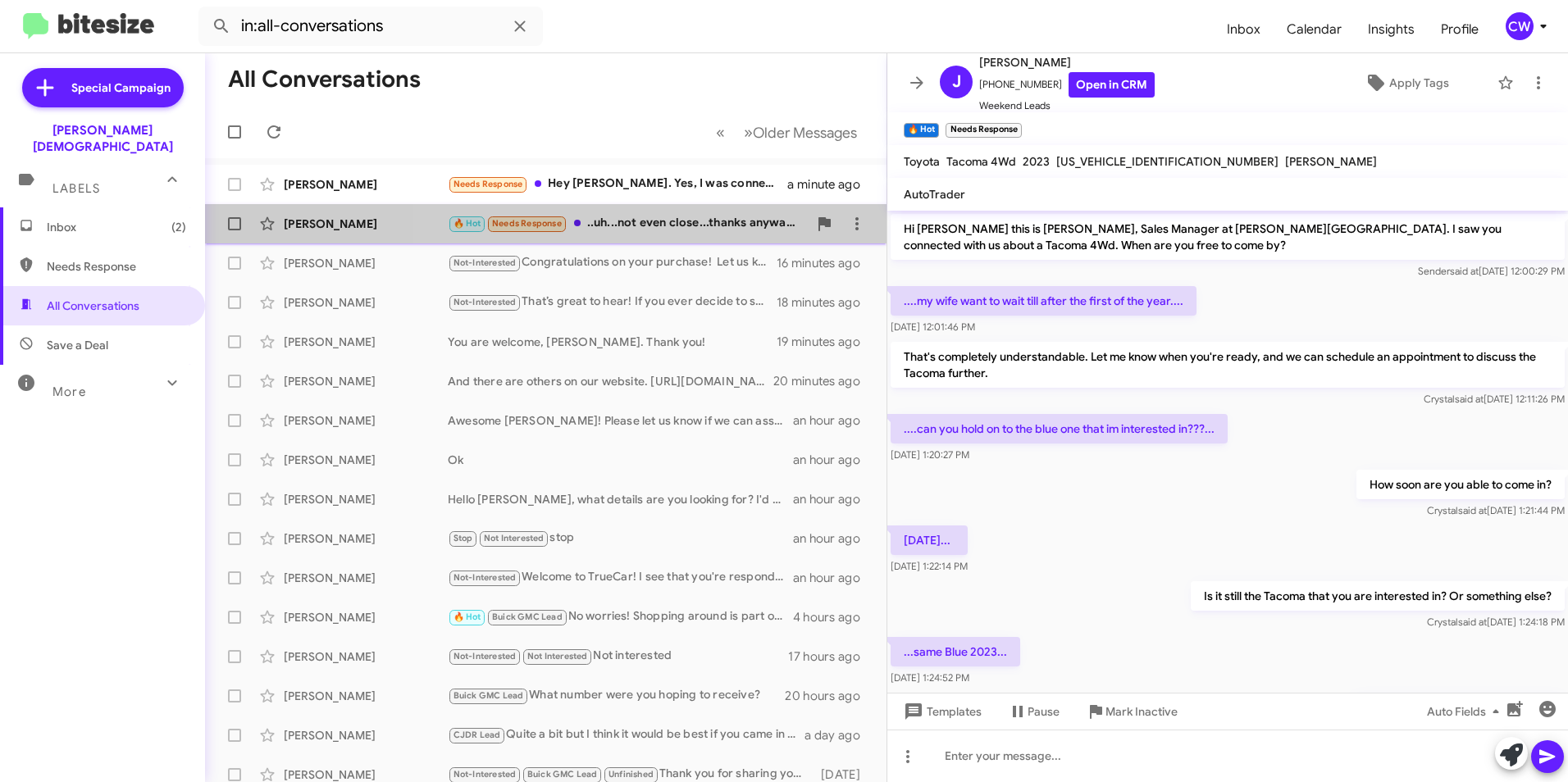
click at [644, 221] on div "🔥 Hot Needs Response ..uh...not even close...thanks anyway...." at bounding box center [628, 223] width 360 height 19
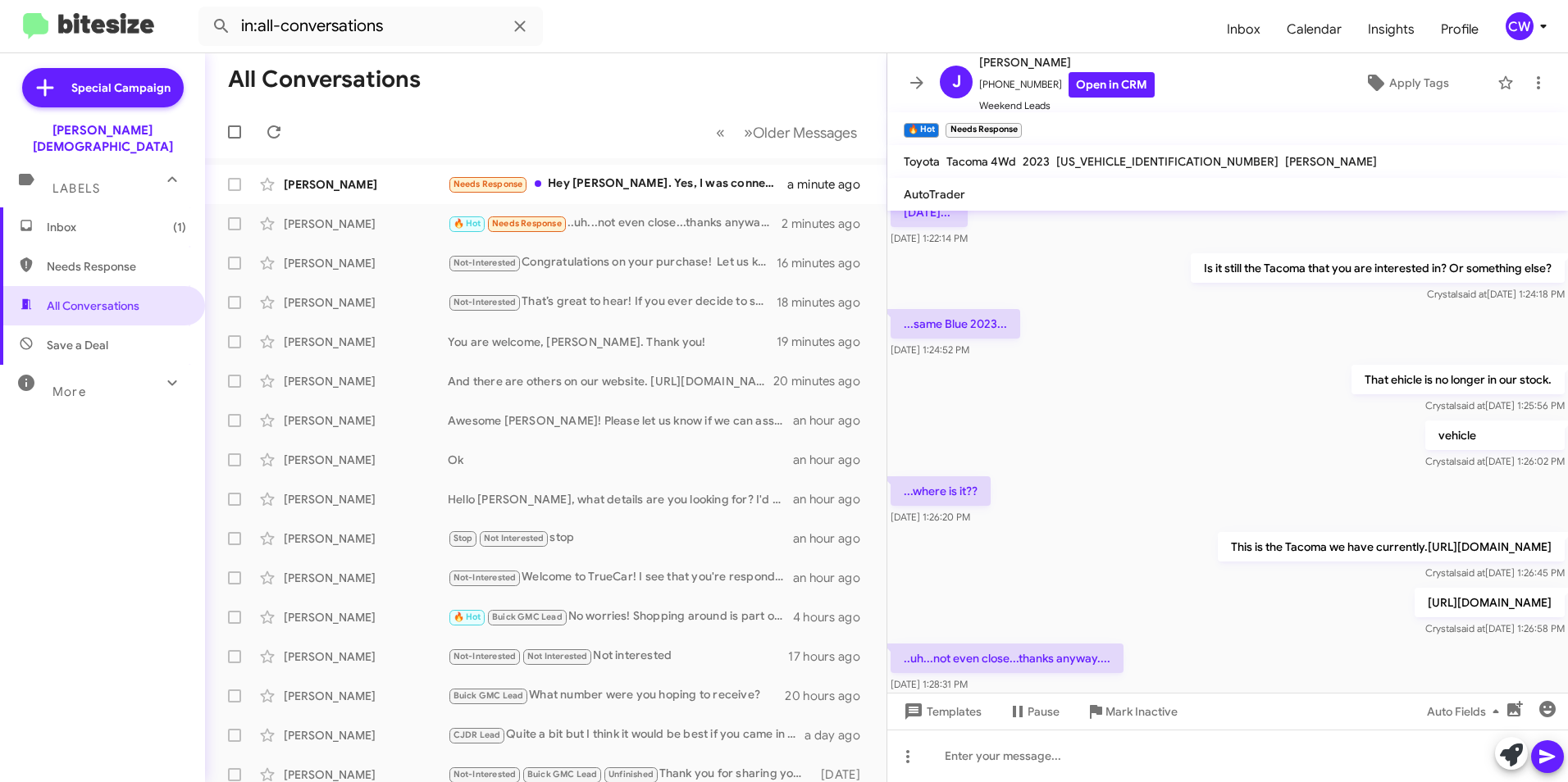
scroll to position [421, 0]
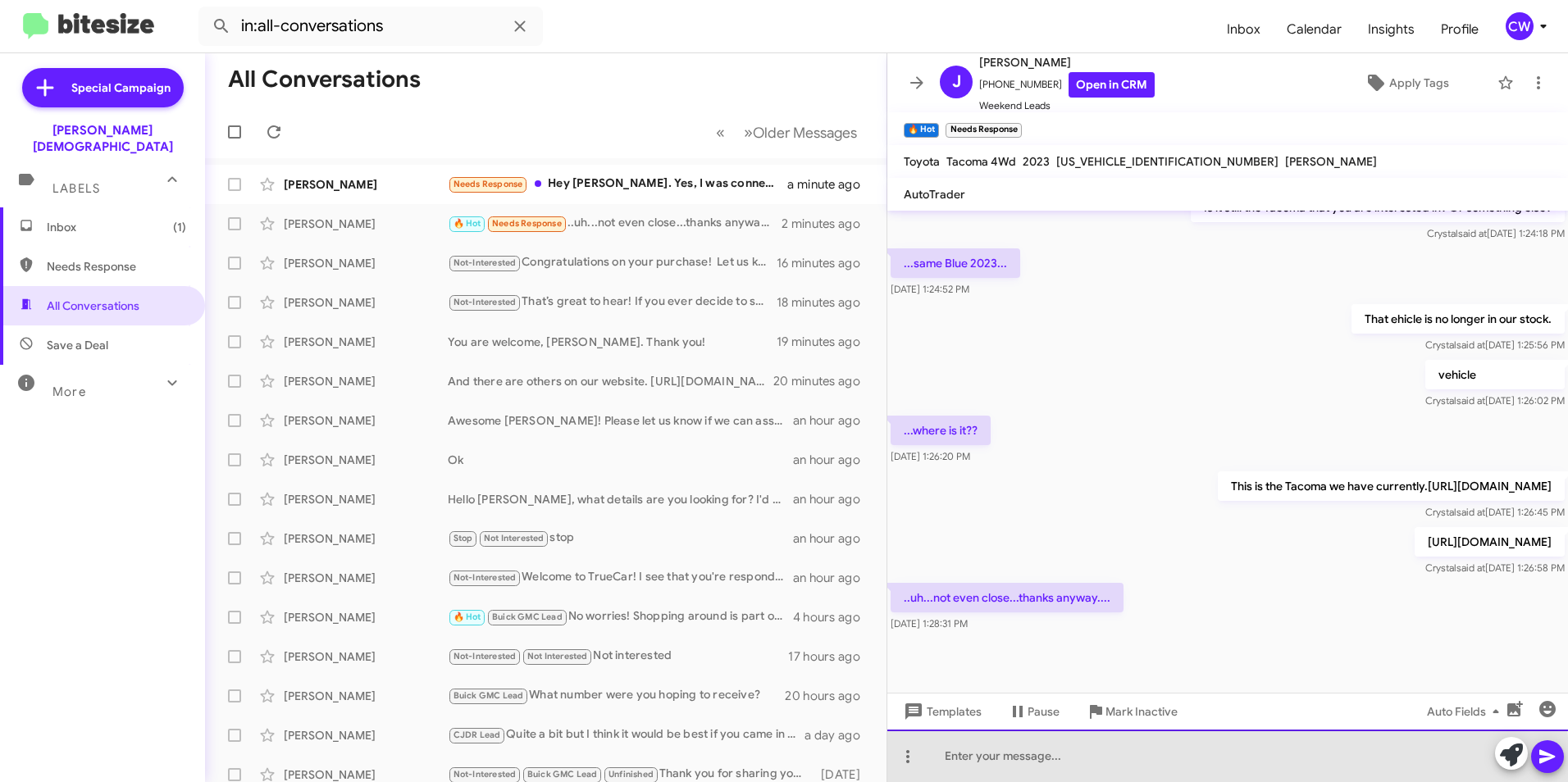
click at [956, 768] on div at bounding box center [1227, 756] width 681 height 52
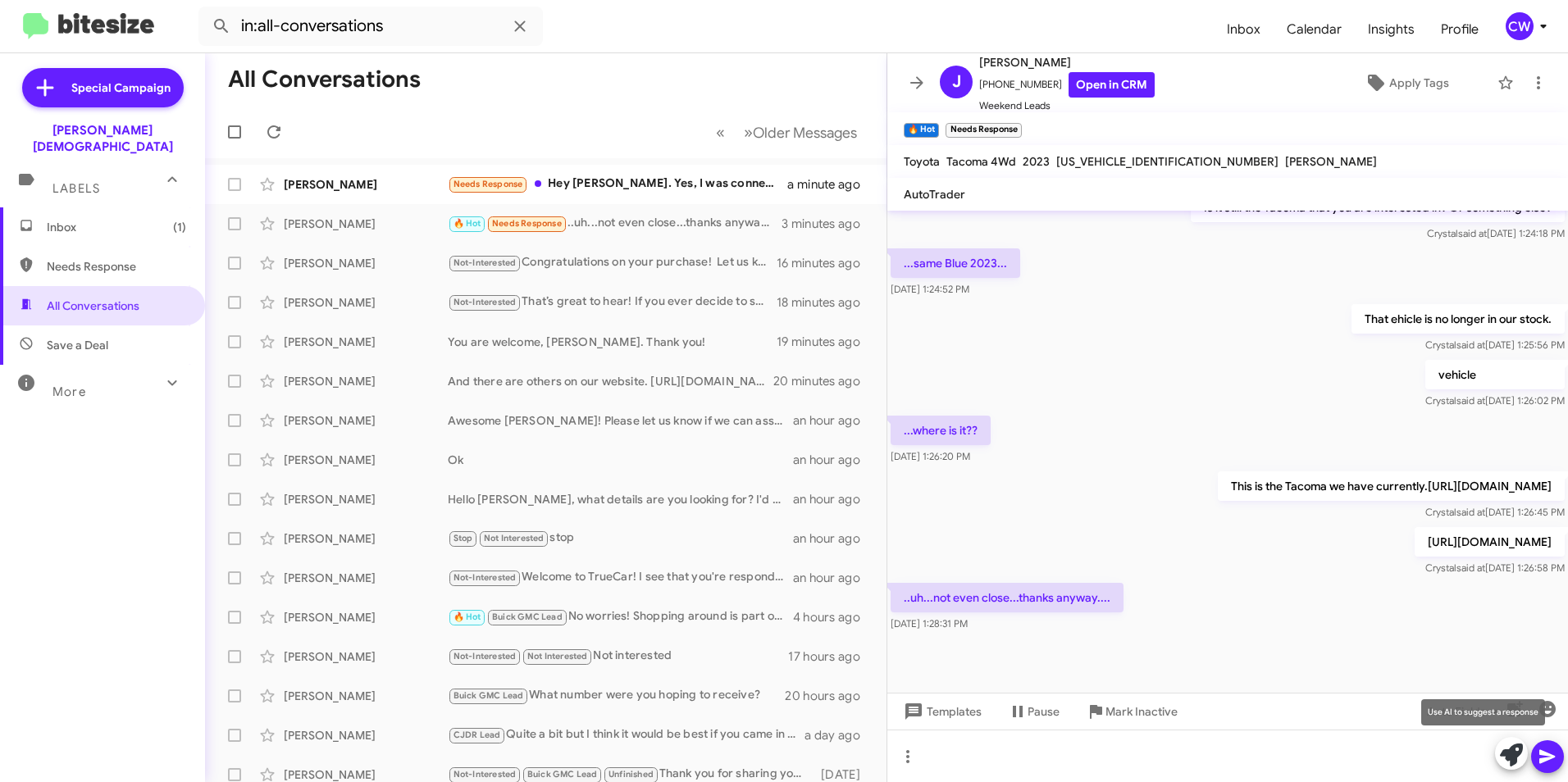
click at [1509, 756] on icon at bounding box center [1510, 755] width 23 height 23
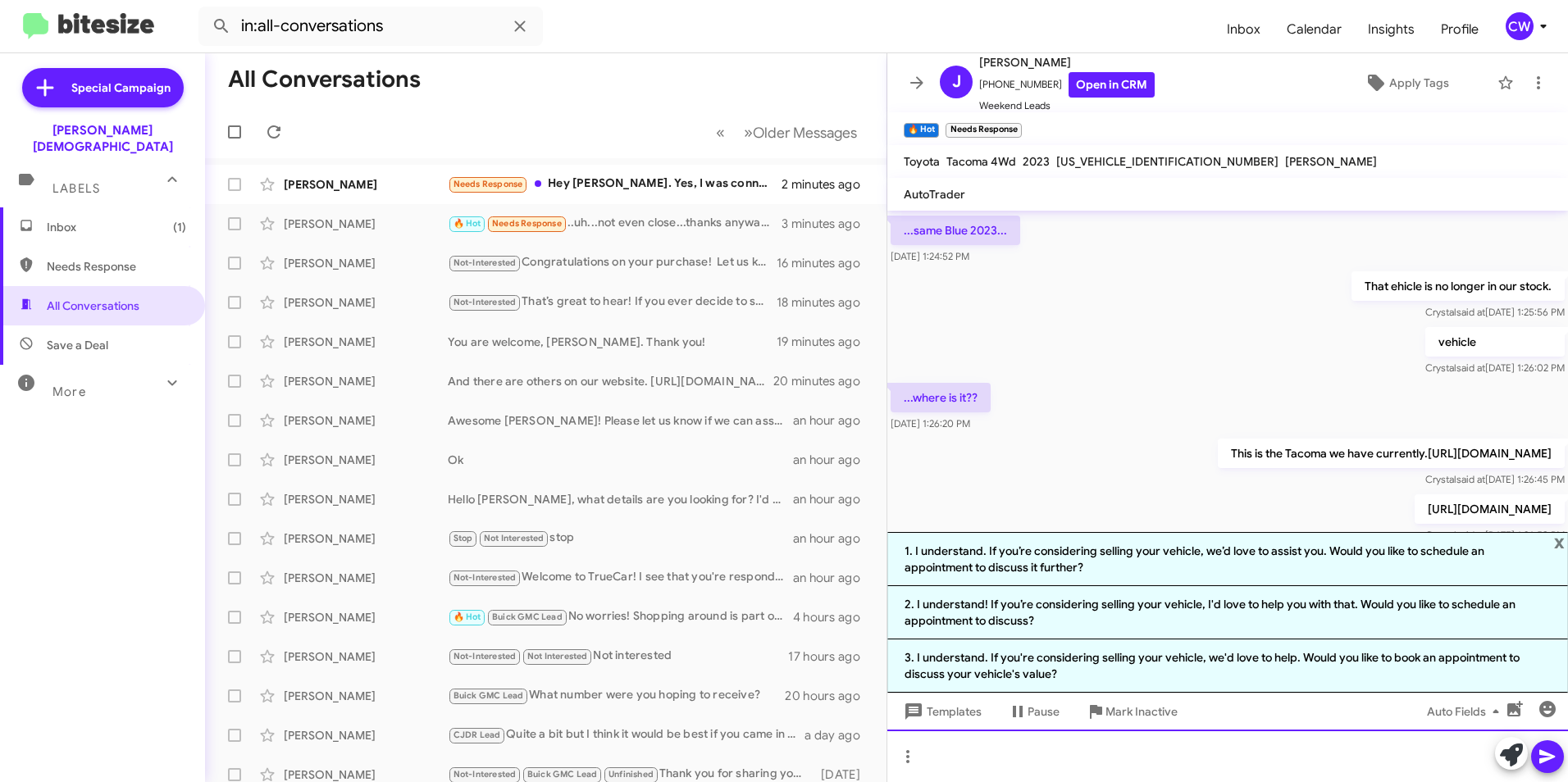
click at [1093, 768] on div at bounding box center [1227, 756] width 681 height 52
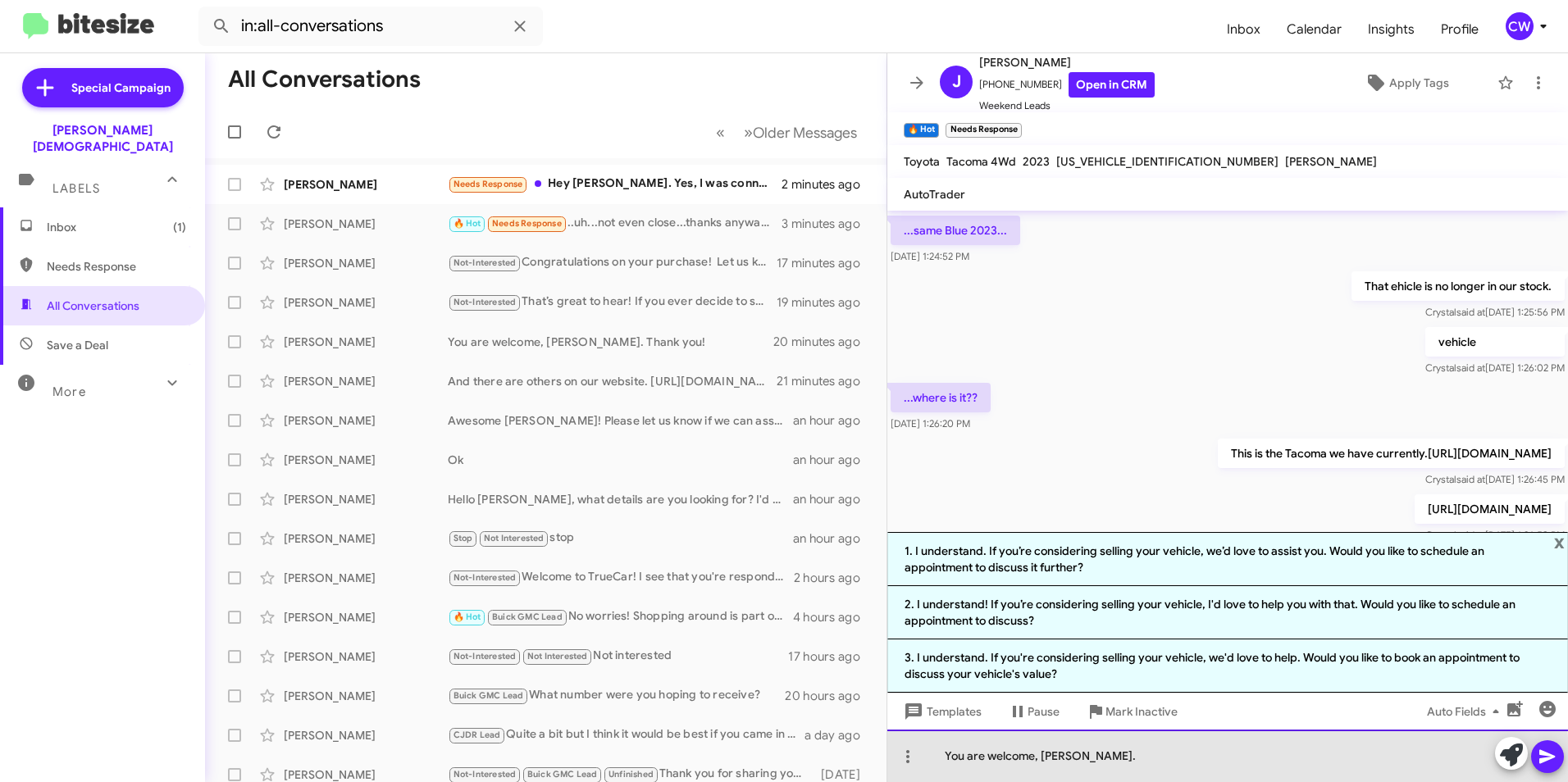
click at [1099, 764] on div "You are welcome, [PERSON_NAME]." at bounding box center [1227, 756] width 681 height 52
click at [1323, 757] on div "You are welcome, [PERSON_NAME]. Please let us know if we can help with anything." at bounding box center [1227, 756] width 681 height 52
click at [1376, 766] on div "You are welcome, [PERSON_NAME]. Please let us know if we can help with anything…" at bounding box center [1227, 756] width 681 height 52
click at [1366, 760] on div "You are welcome, [PERSON_NAME]. Please let us know if we can help with anything…" at bounding box center [1227, 756] width 681 height 52
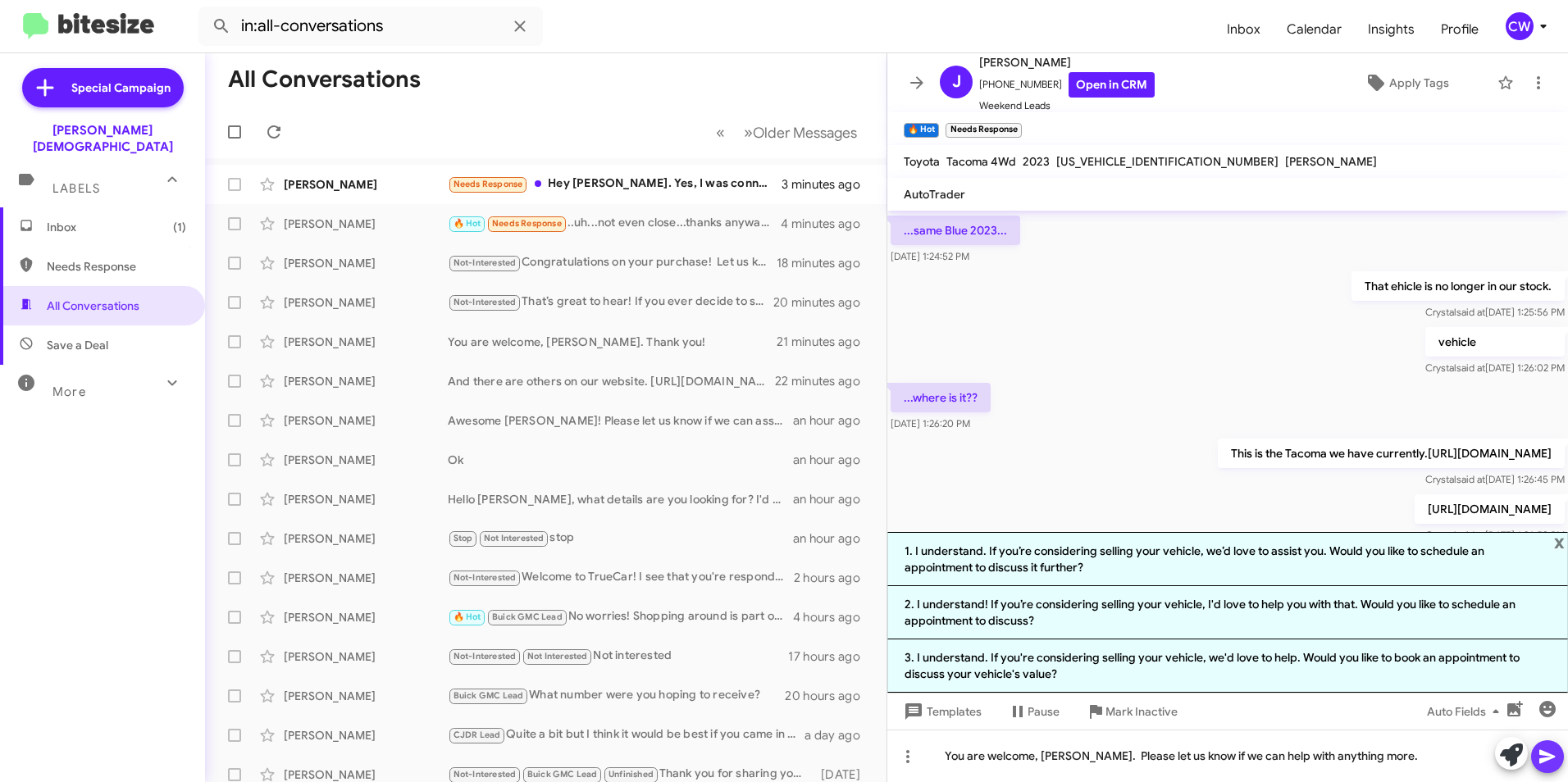
click at [1547, 760] on icon at bounding box center [1546, 756] width 16 height 14
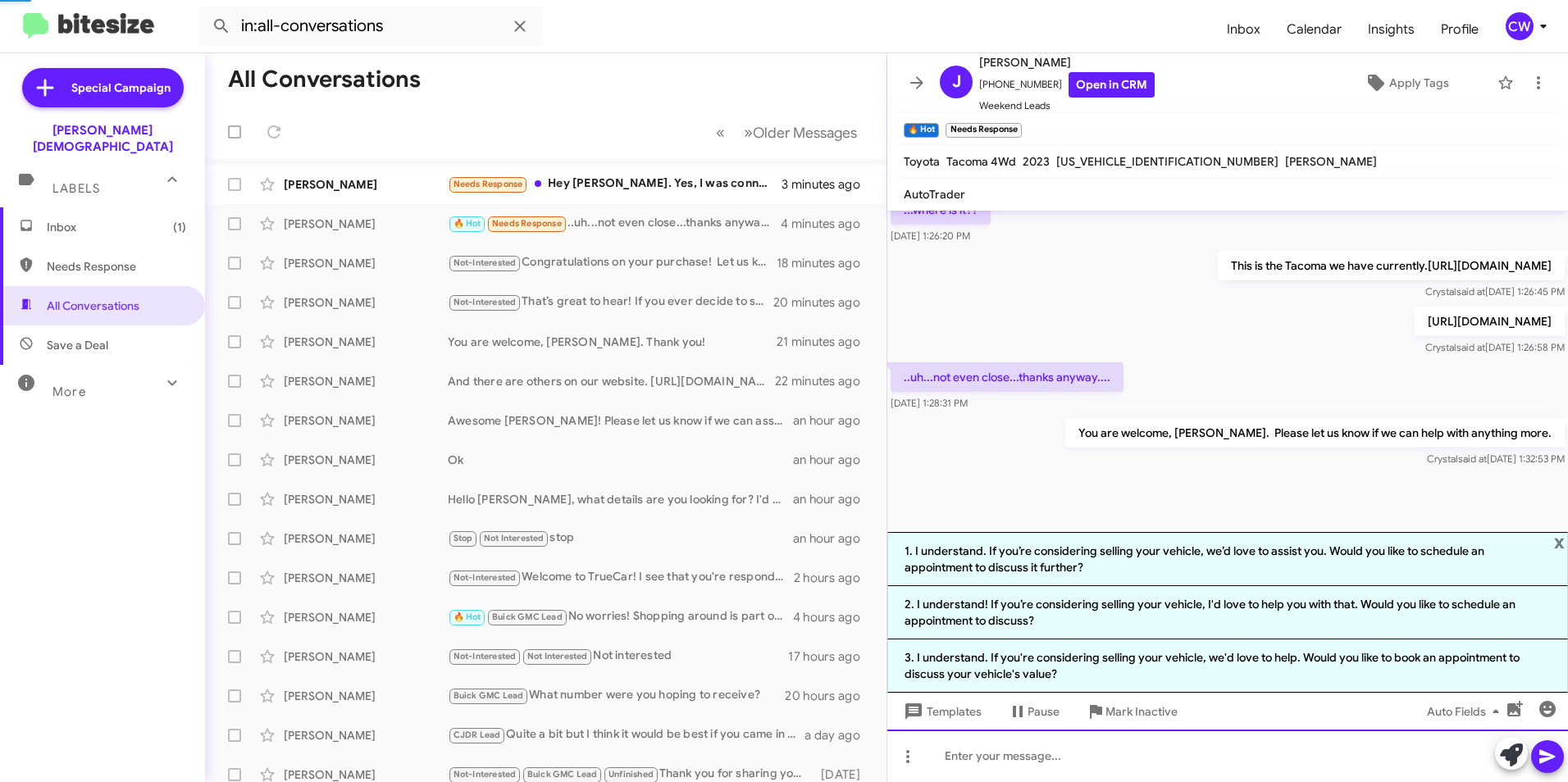
scroll to position [642, 0]
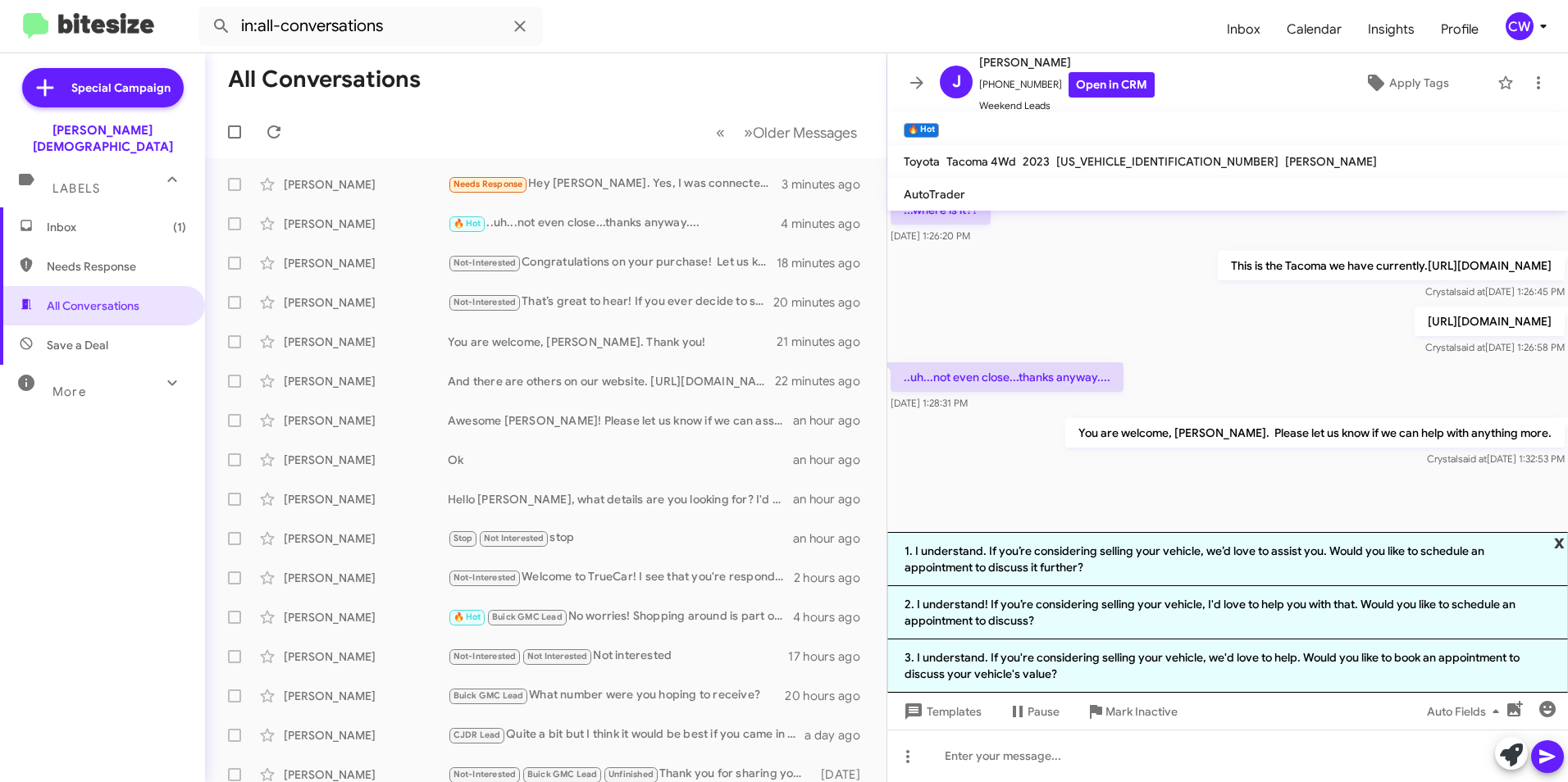
click at [1563, 545] on span "x" at bounding box center [1560, 542] width 11 height 20
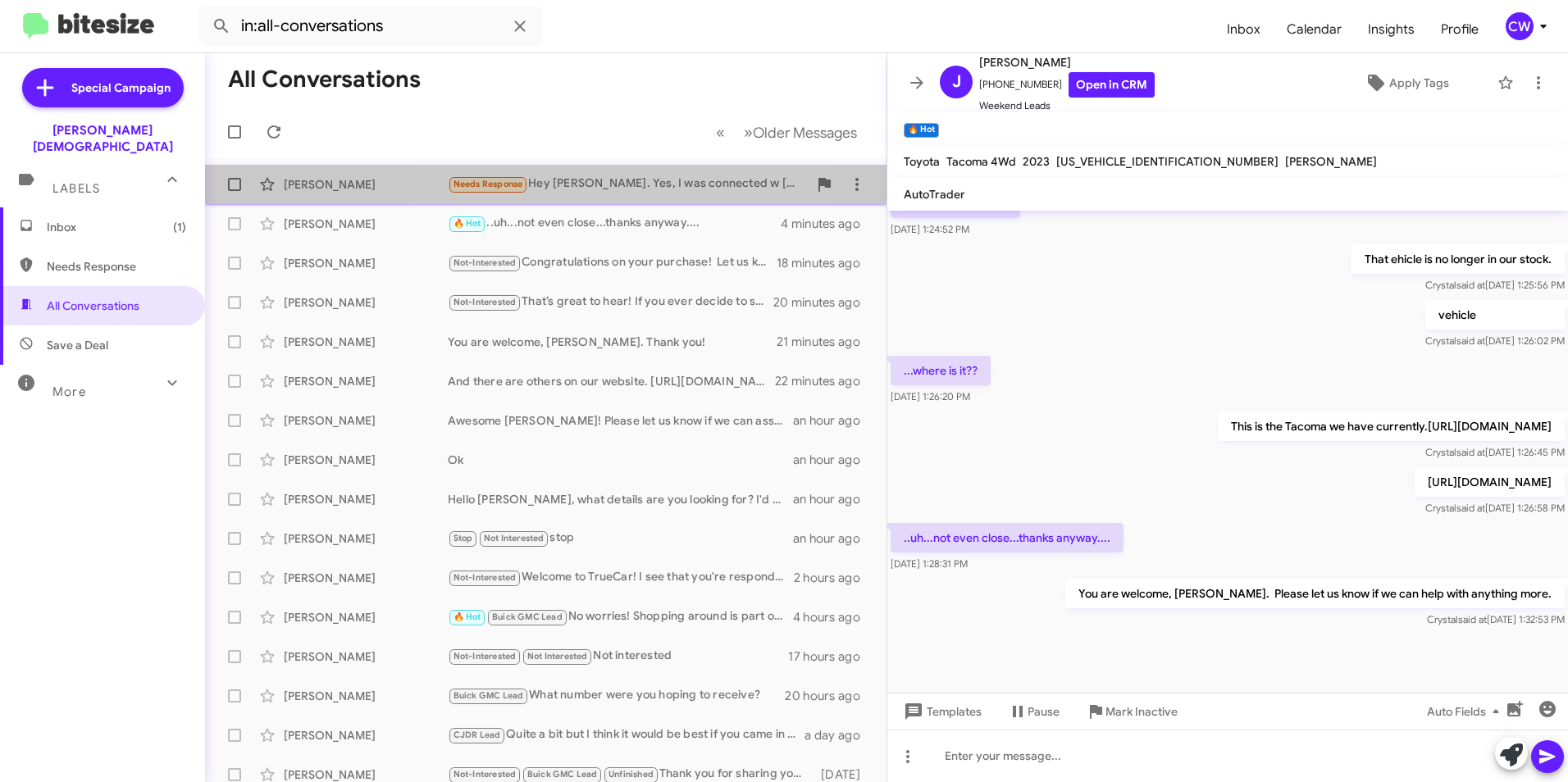
click at [554, 187] on div "Needs Response Hey [PERSON_NAME]. Yes, I was connected w [PERSON_NAME] about it…" at bounding box center [628, 184] width 360 height 19
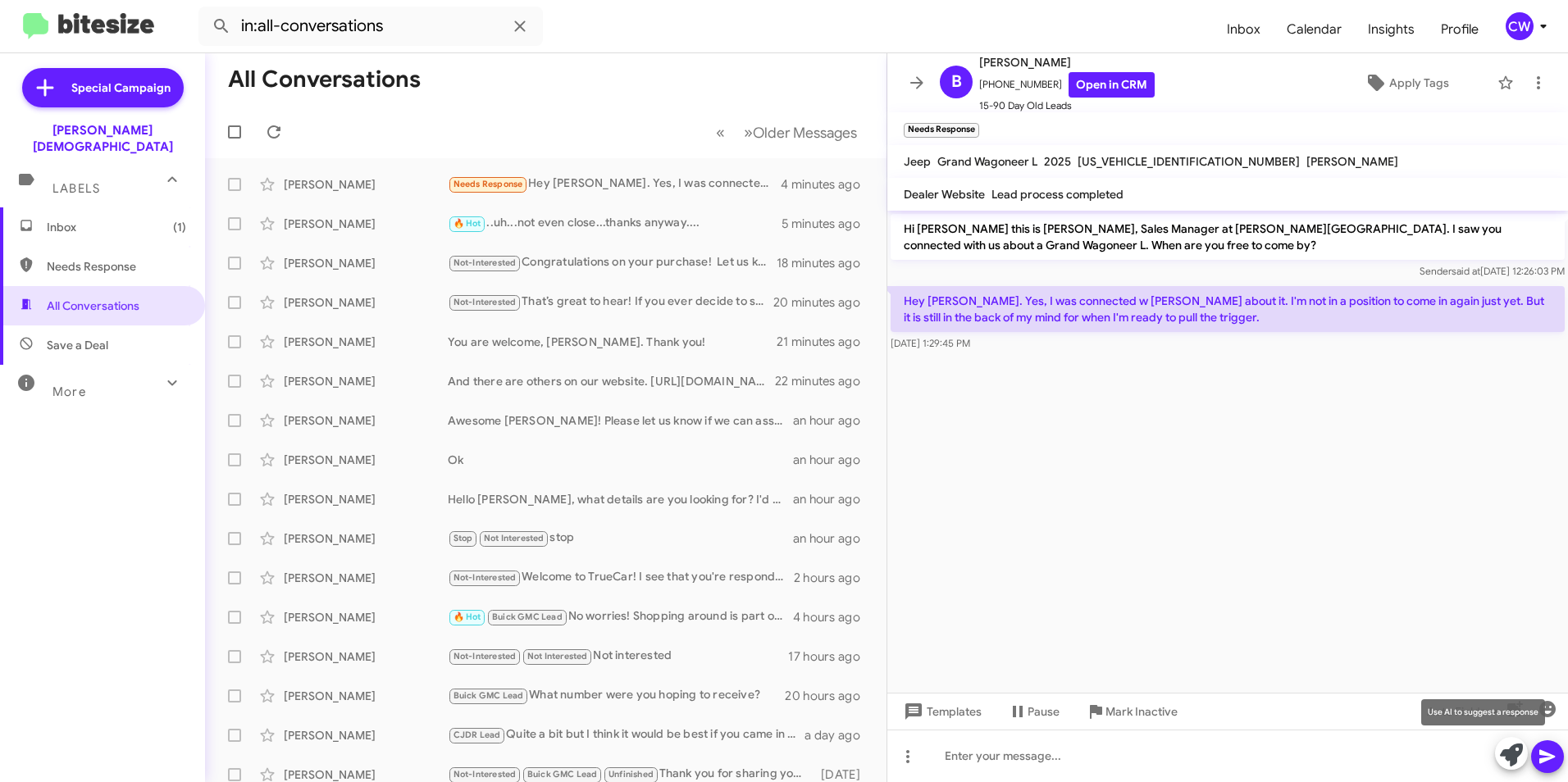
click at [1507, 764] on icon at bounding box center [1510, 755] width 23 height 23
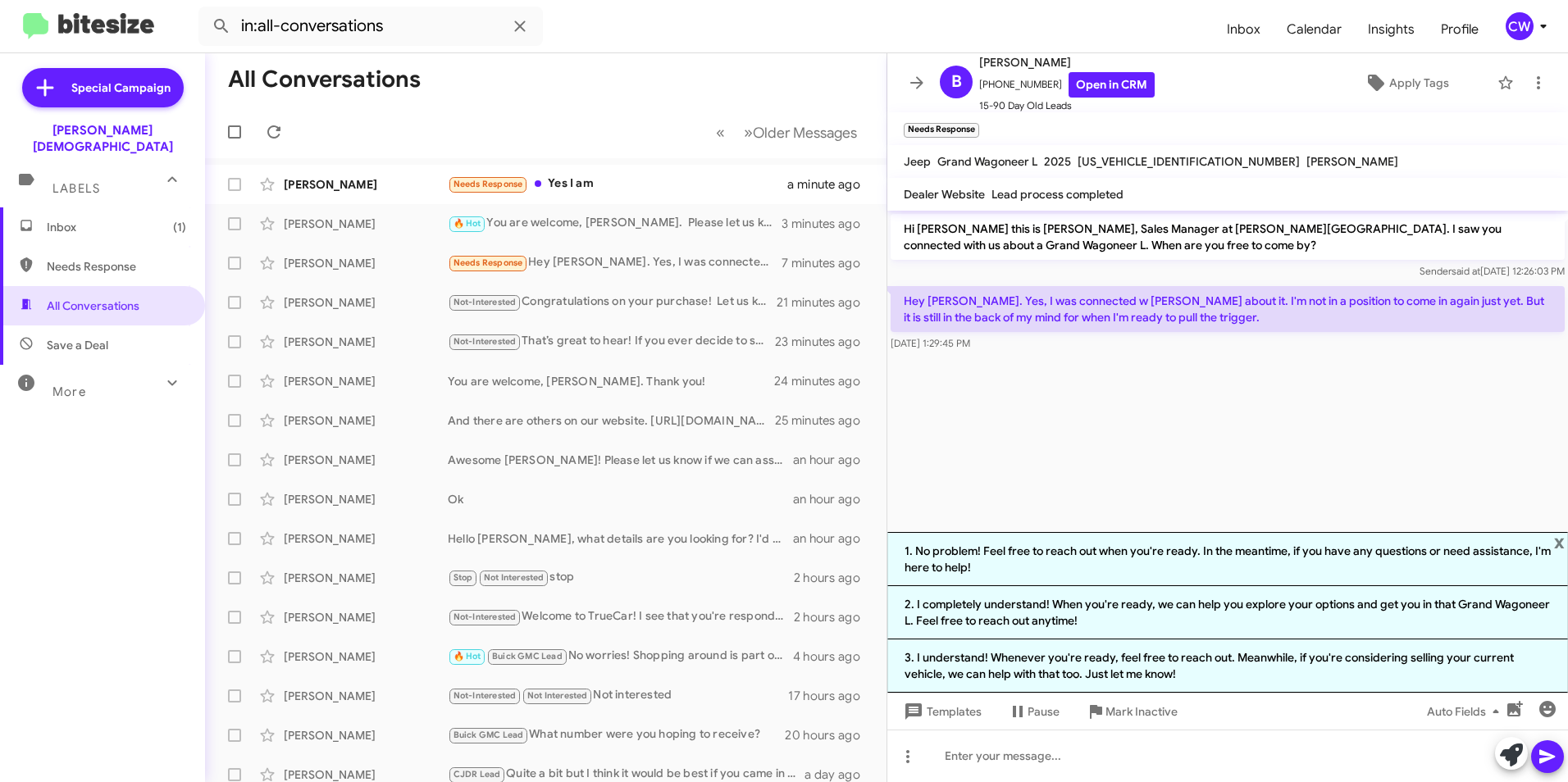
click at [1137, 412] on cdk-virtual-scroll-viewport "Hi [PERSON_NAME] this is [PERSON_NAME], Sales Manager at [PERSON_NAME][GEOGRAPH…" at bounding box center [1227, 372] width 681 height 322
click at [1560, 546] on span "x" at bounding box center [1560, 542] width 11 height 20
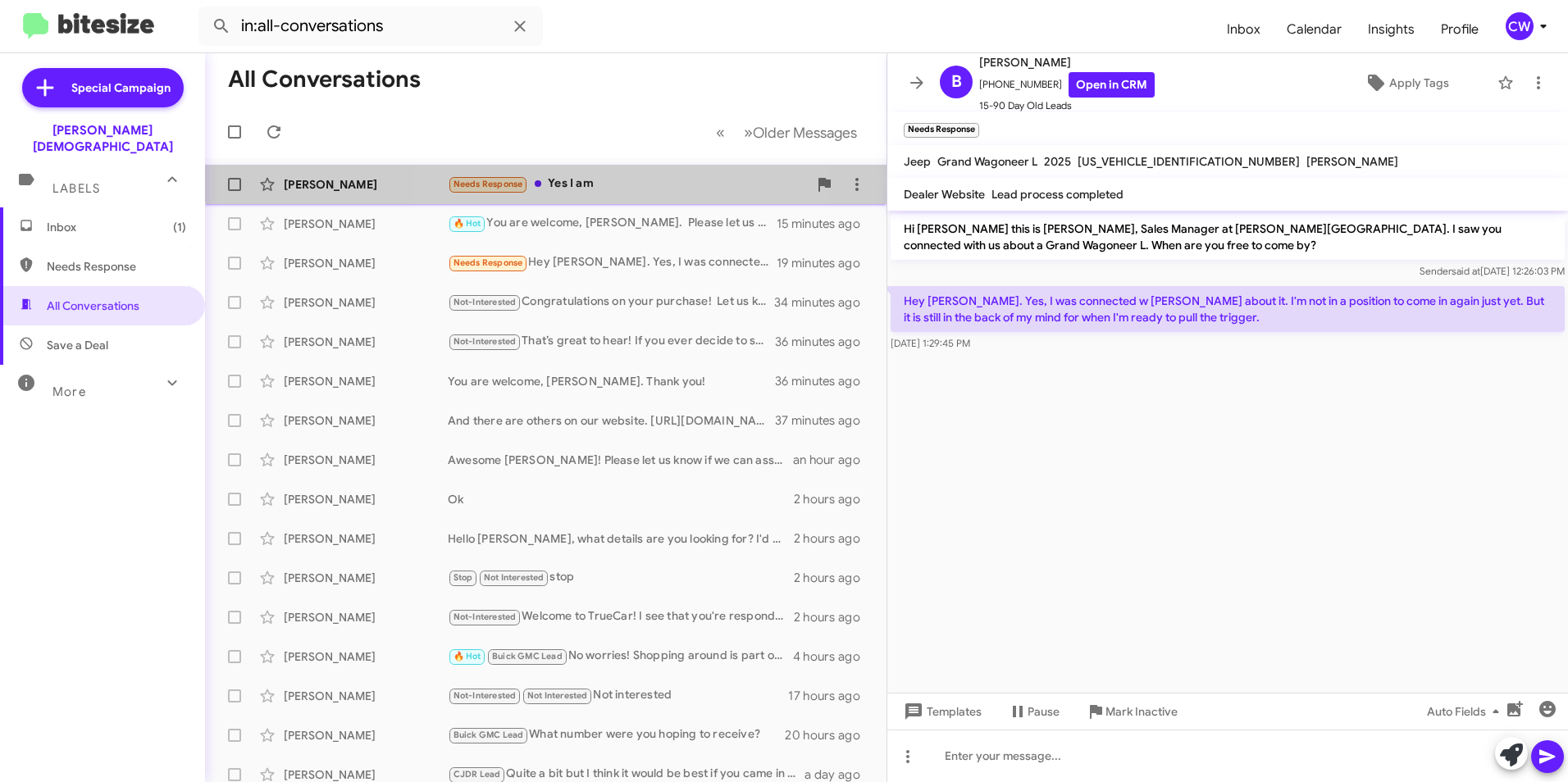
click at [570, 178] on div "Needs Response Yes I am" at bounding box center [628, 184] width 360 height 19
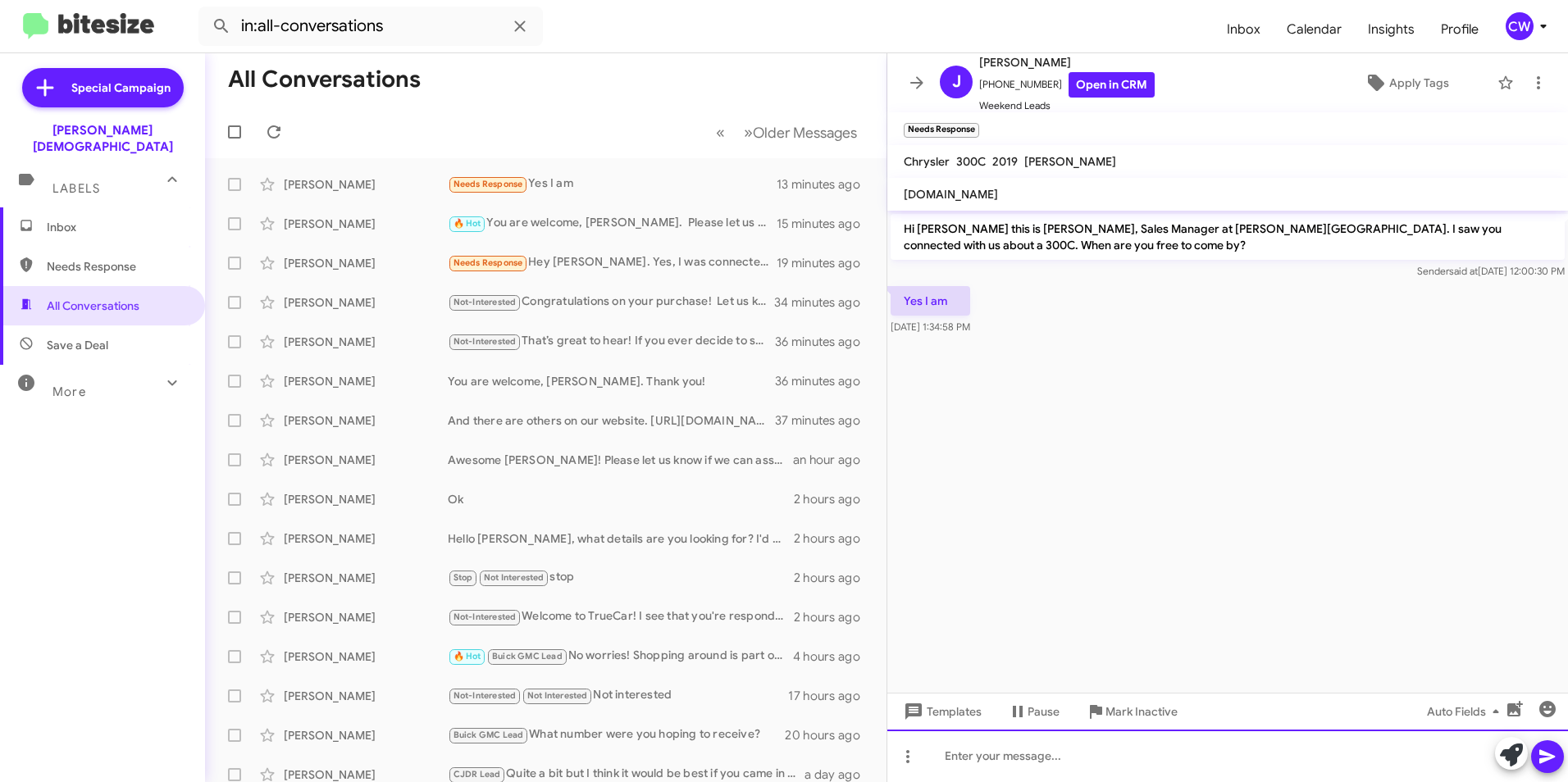
click at [1002, 763] on div at bounding box center [1227, 756] width 681 height 52
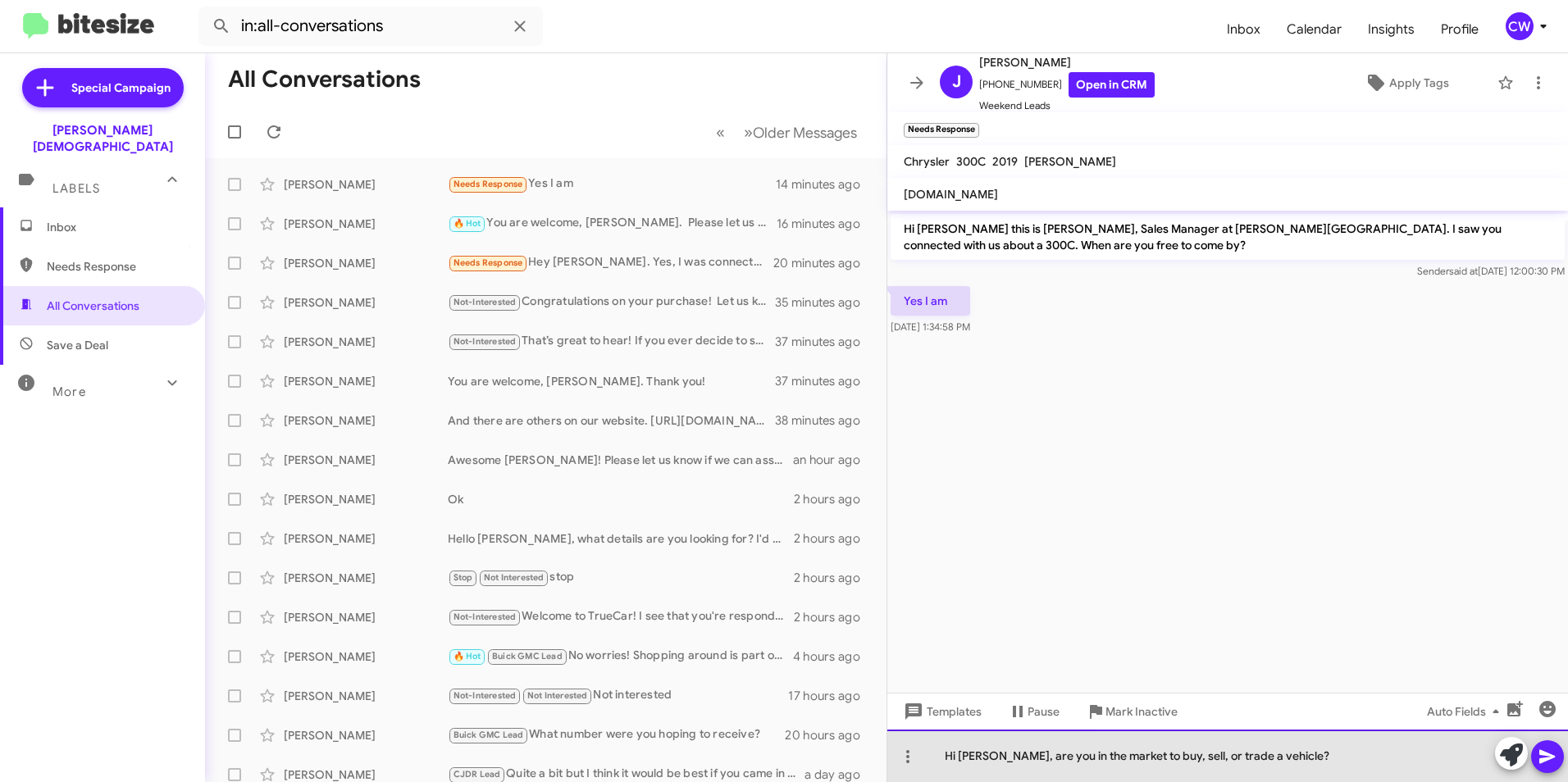
click at [1347, 769] on div "Hi [PERSON_NAME], are you in the market to buy, sell, or trade a vehicle?" at bounding box center [1227, 756] width 681 height 52
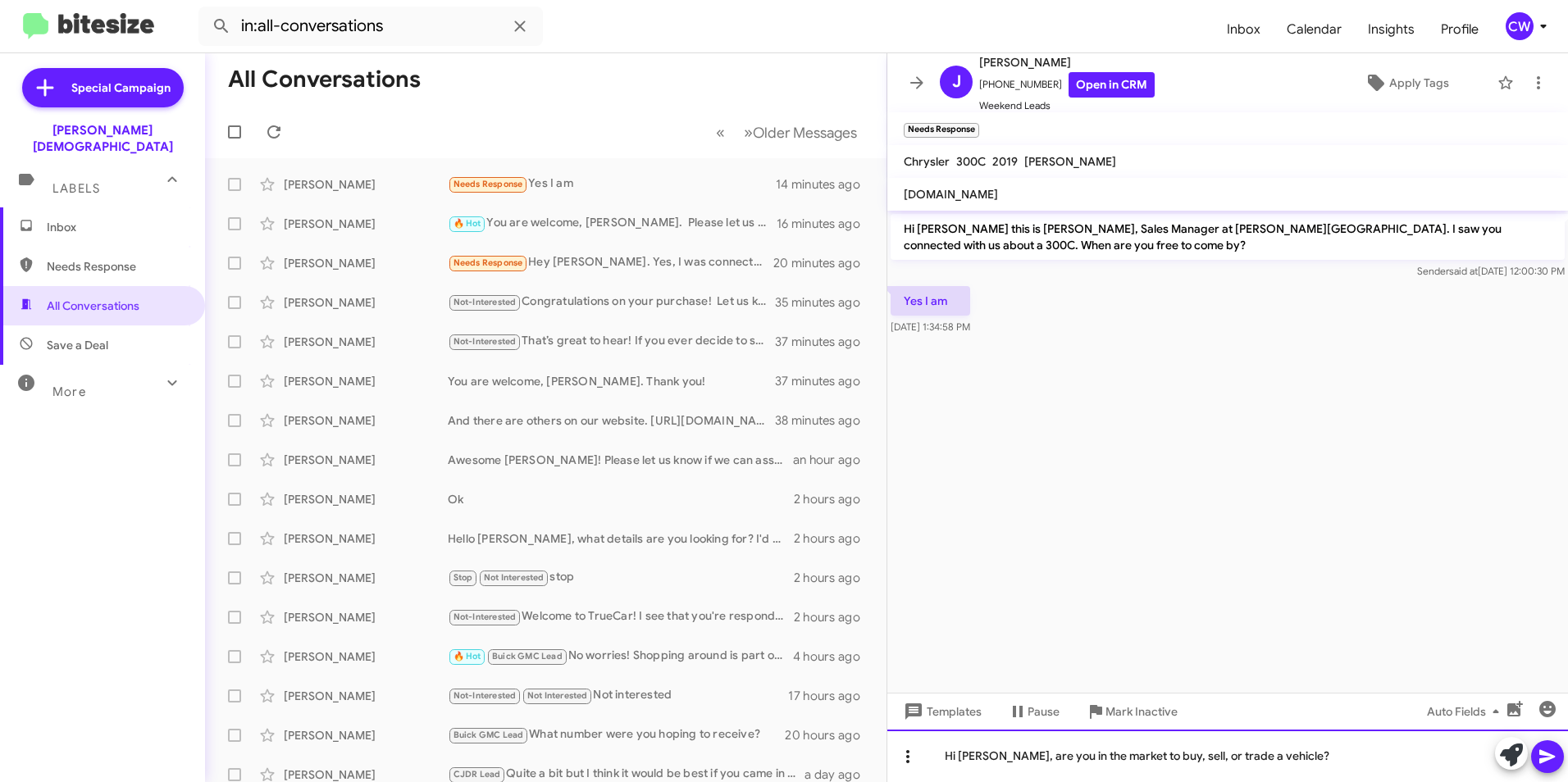
drag, startPoint x: 1261, startPoint y: 755, endPoint x: 901, endPoint y: 756, distance: 360.0
click at [901, 756] on div "Hi [PERSON_NAME], are you in the market to buy, sell, or trade a vehicle?" at bounding box center [1227, 756] width 681 height 52
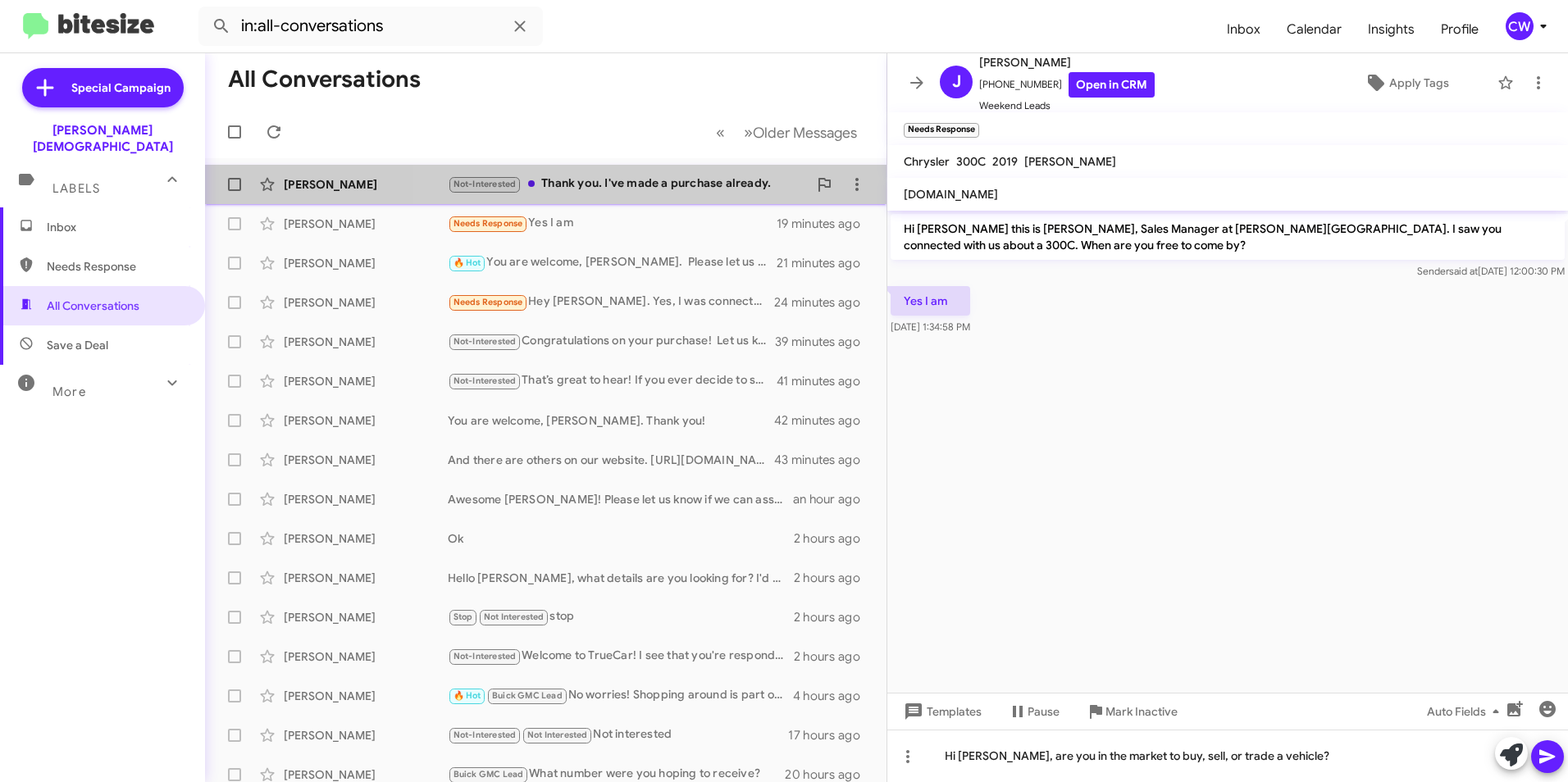
click at [632, 189] on div "Not-Interested Thank you. I've made a purchase already." at bounding box center [628, 184] width 360 height 19
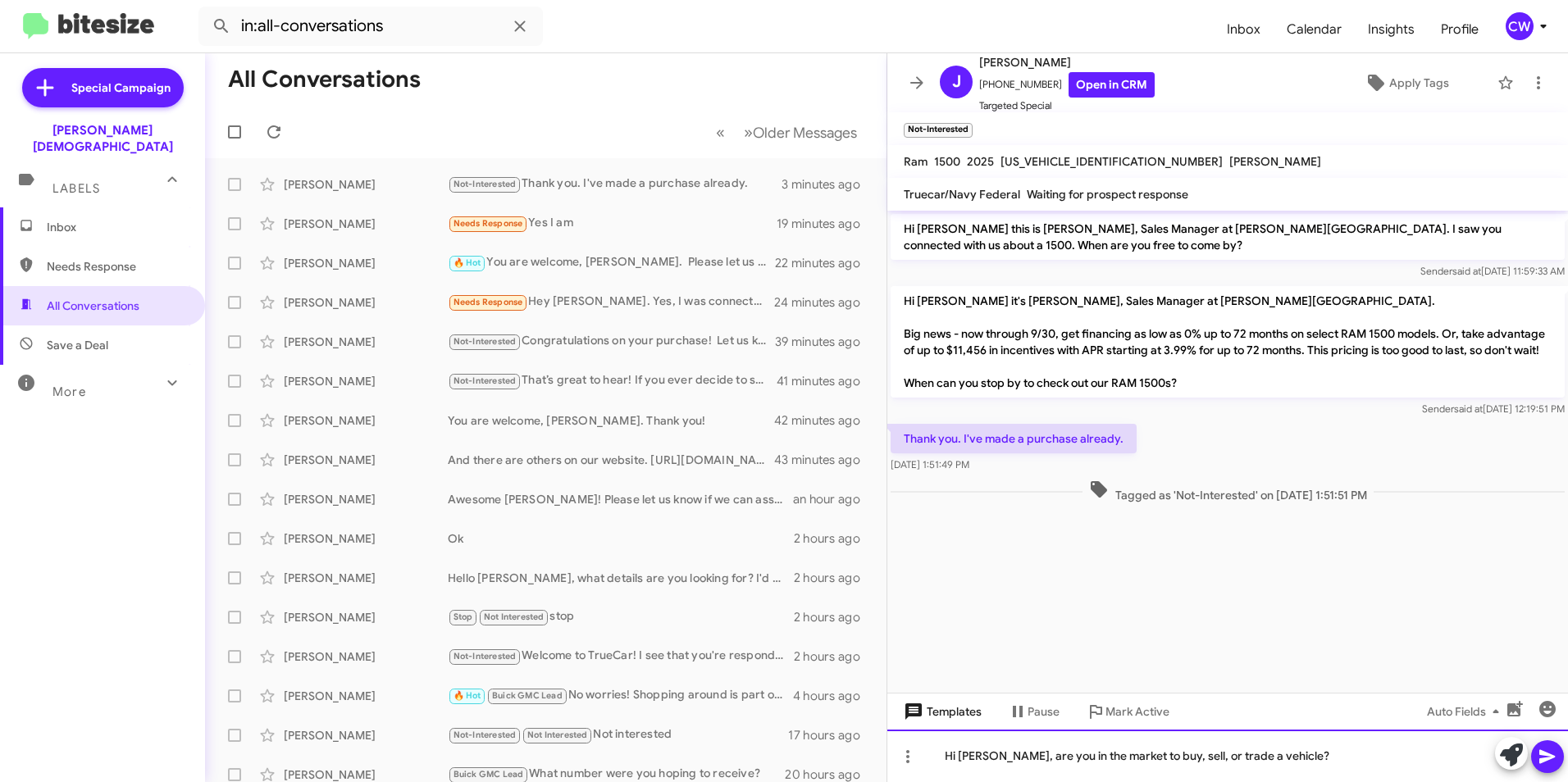
drag, startPoint x: 1299, startPoint y: 764, endPoint x: 901, endPoint y: 713, distance: 401.3
click at [901, 713] on div "Hi [PERSON_NAME] this is [PERSON_NAME], Sales Manager at [PERSON_NAME][GEOGRAPH…" at bounding box center [1227, 497] width 681 height 572
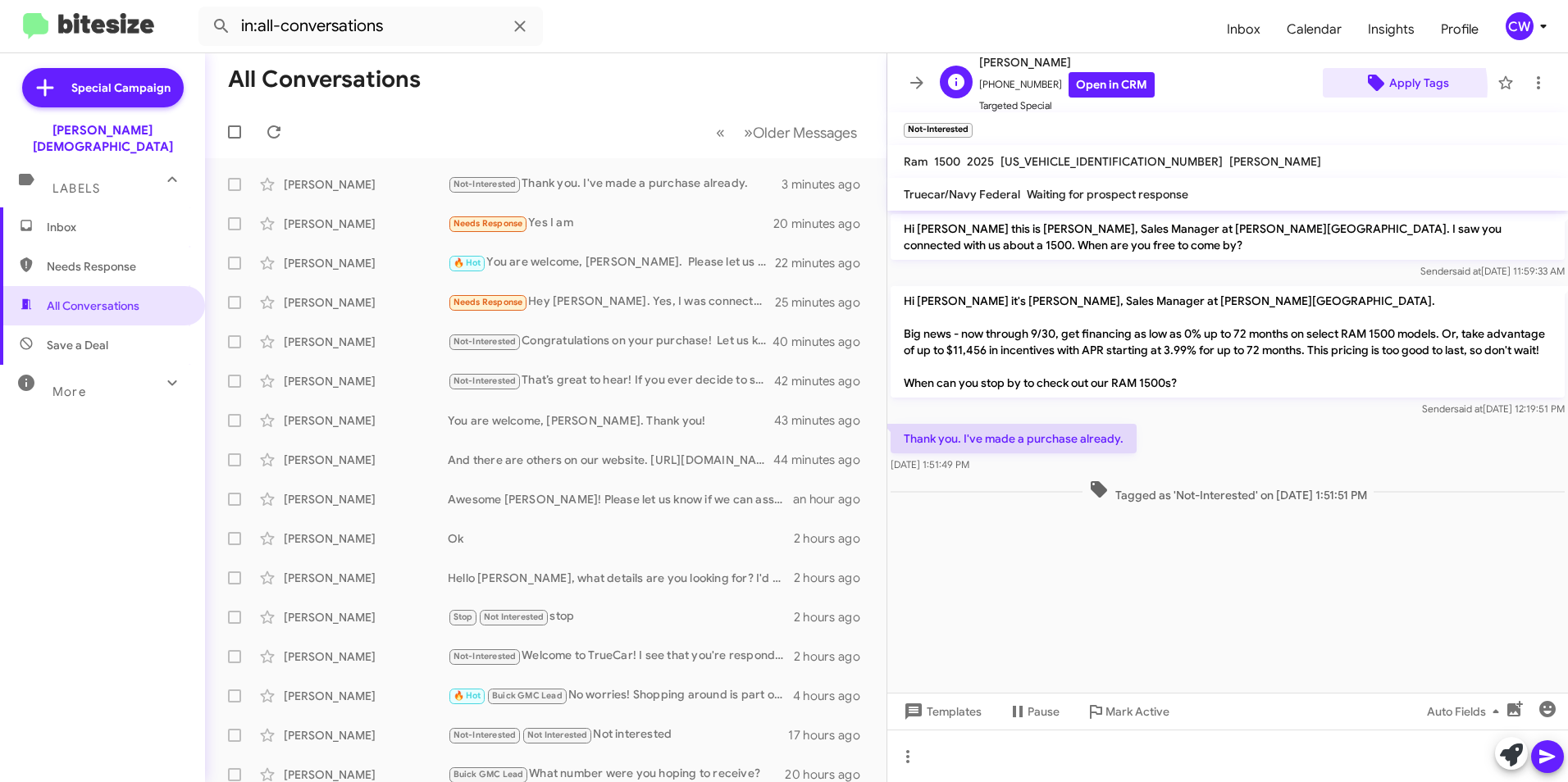
click at [1368, 87] on icon at bounding box center [1376, 83] width 16 height 16
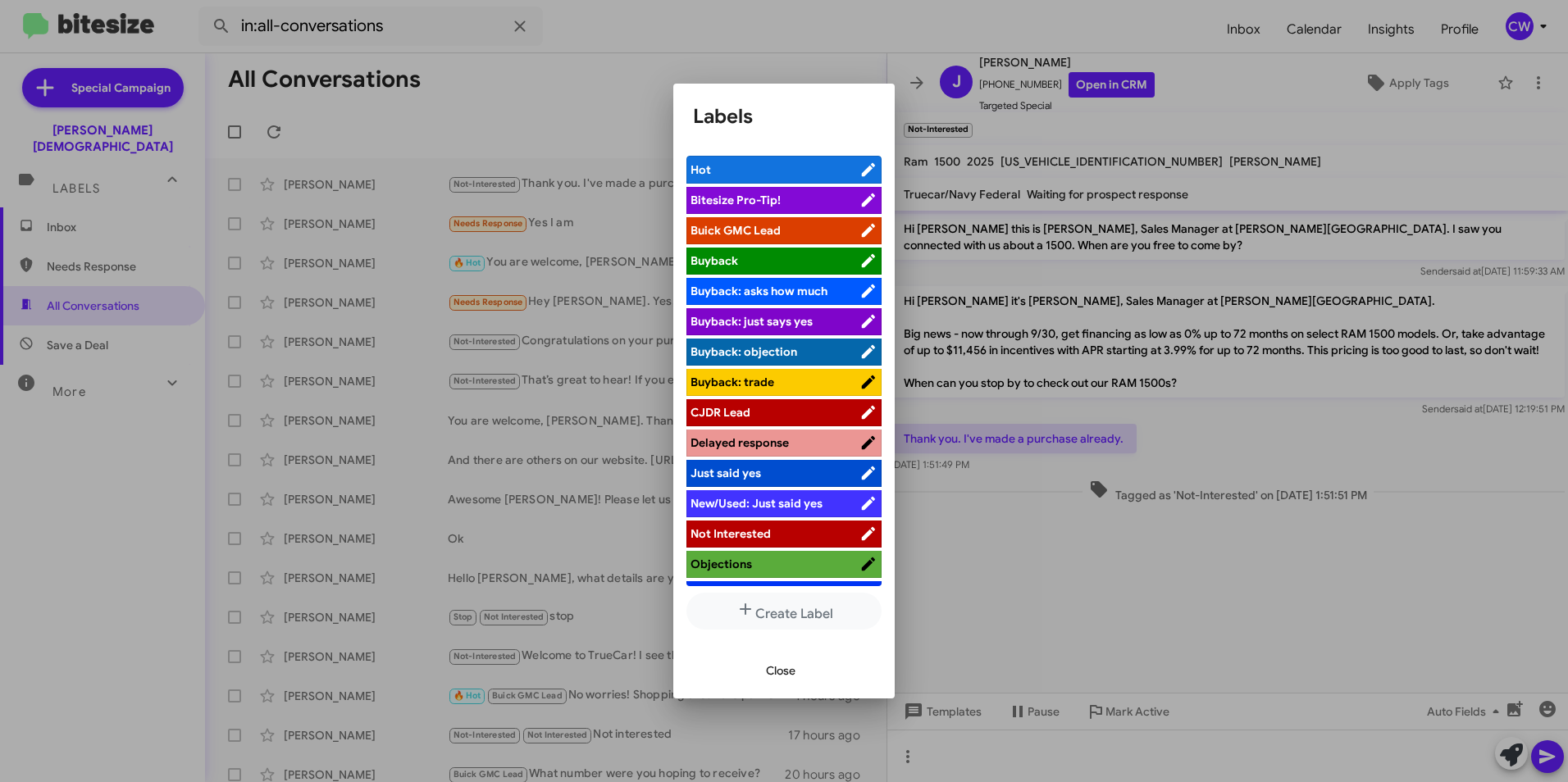
click at [860, 560] on icon at bounding box center [869, 565] width 18 height 20
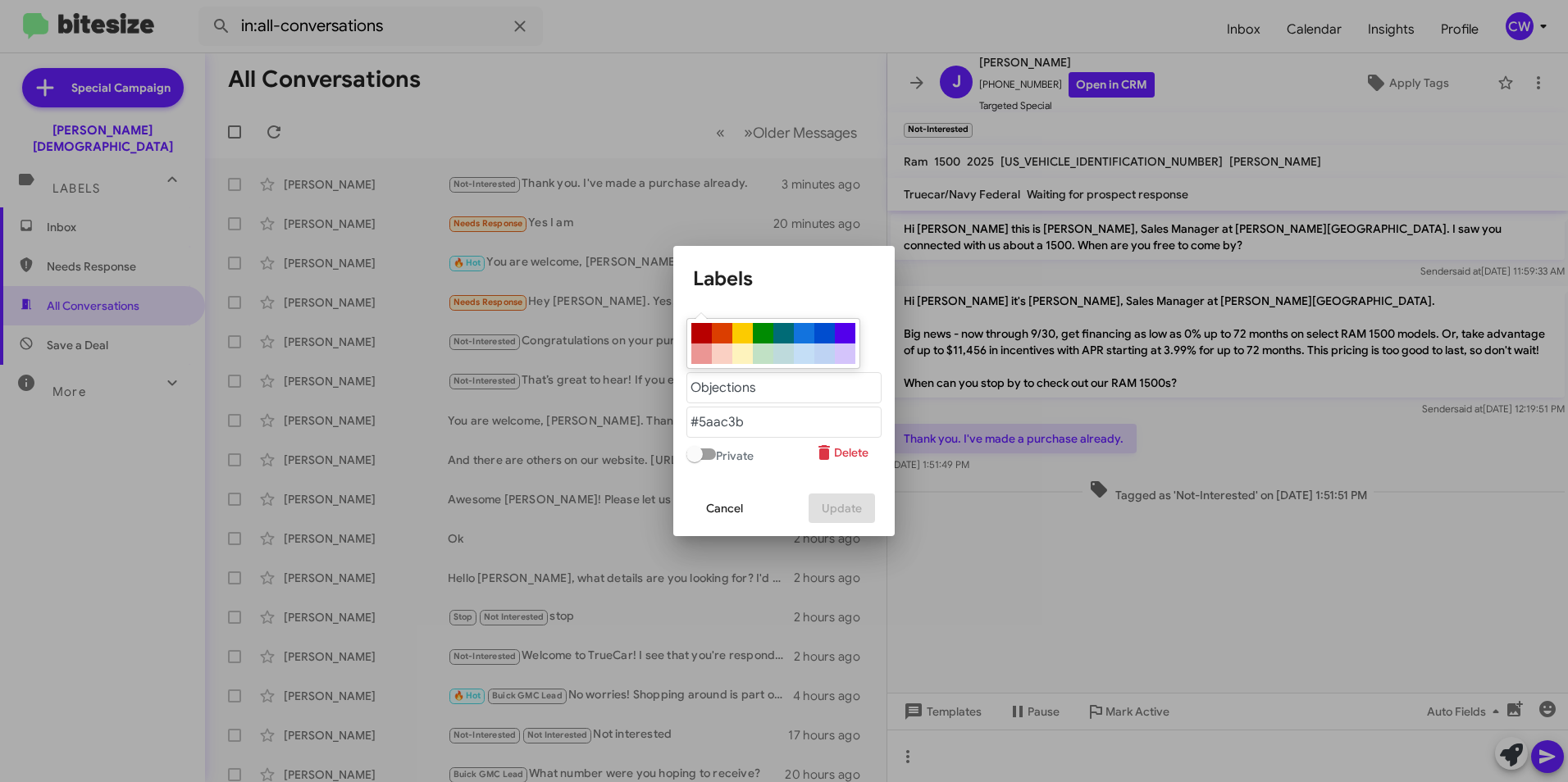
click at [722, 508] on span "Cancel" at bounding box center [725, 508] width 37 height 29
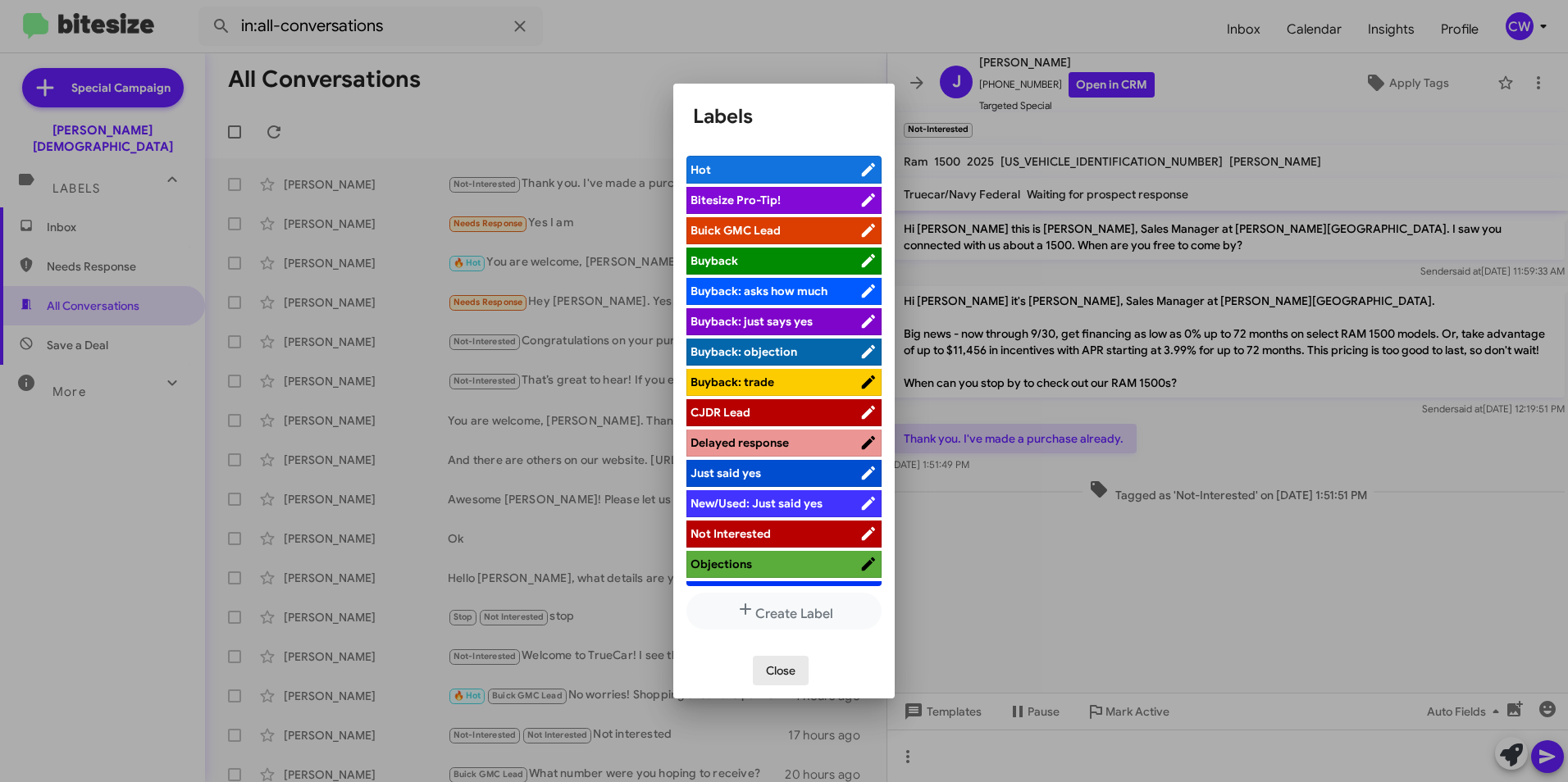
click at [773, 666] on span "Close" at bounding box center [780, 671] width 29 height 29
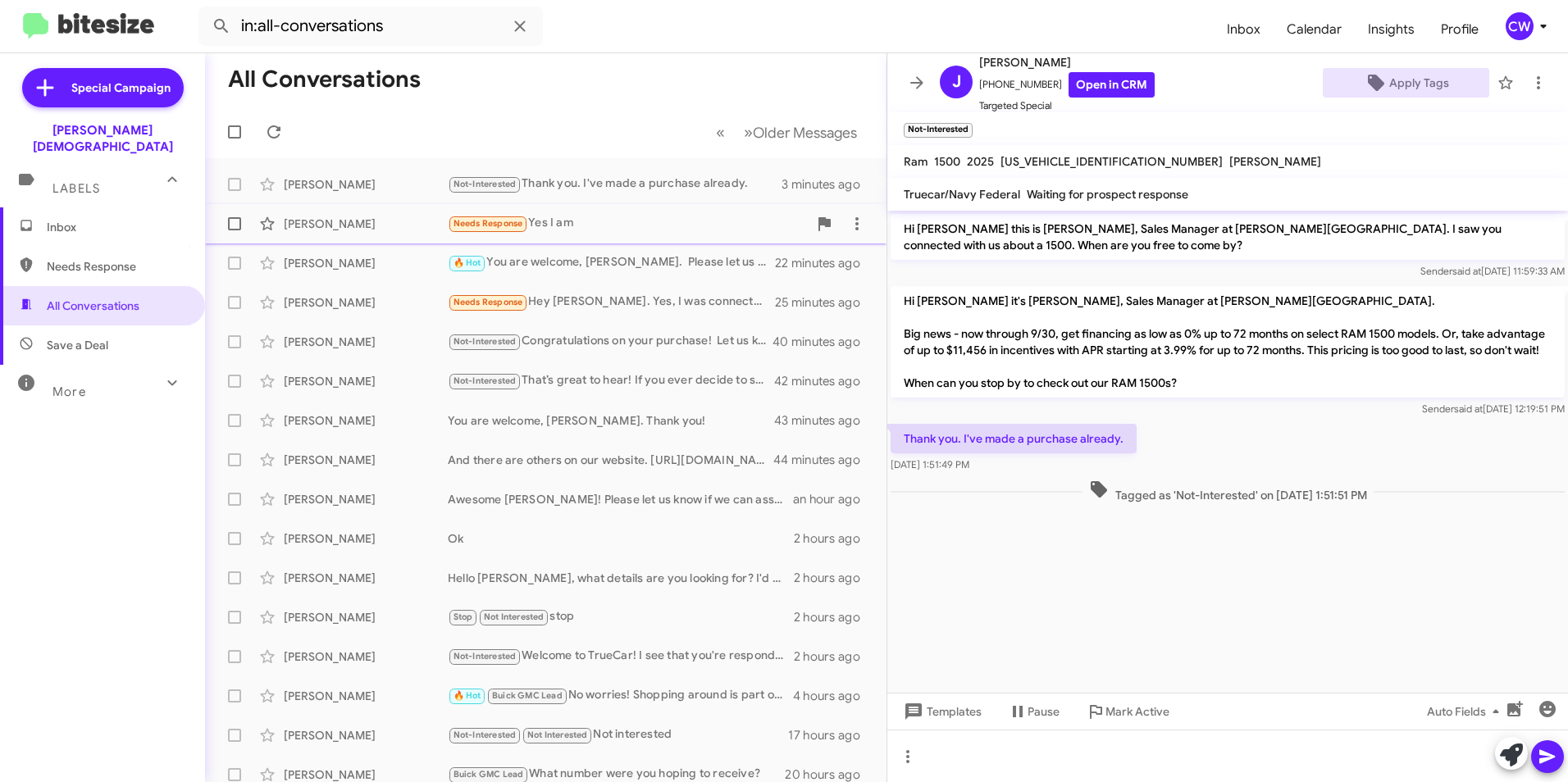
click at [483, 227] on span "Needs Response" at bounding box center [488, 224] width 69 height 11
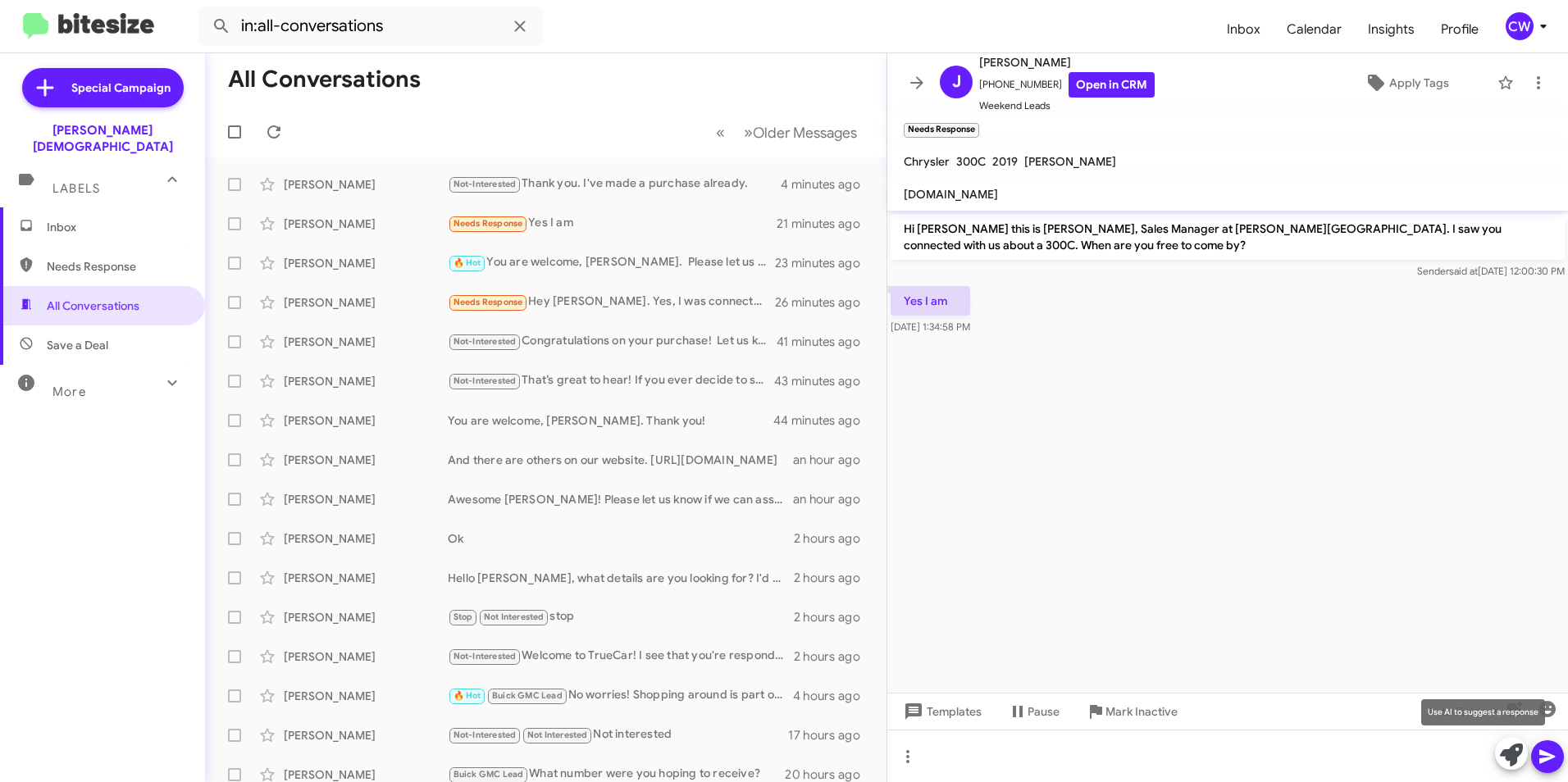
click at [1514, 756] on icon at bounding box center [1510, 755] width 23 height 23
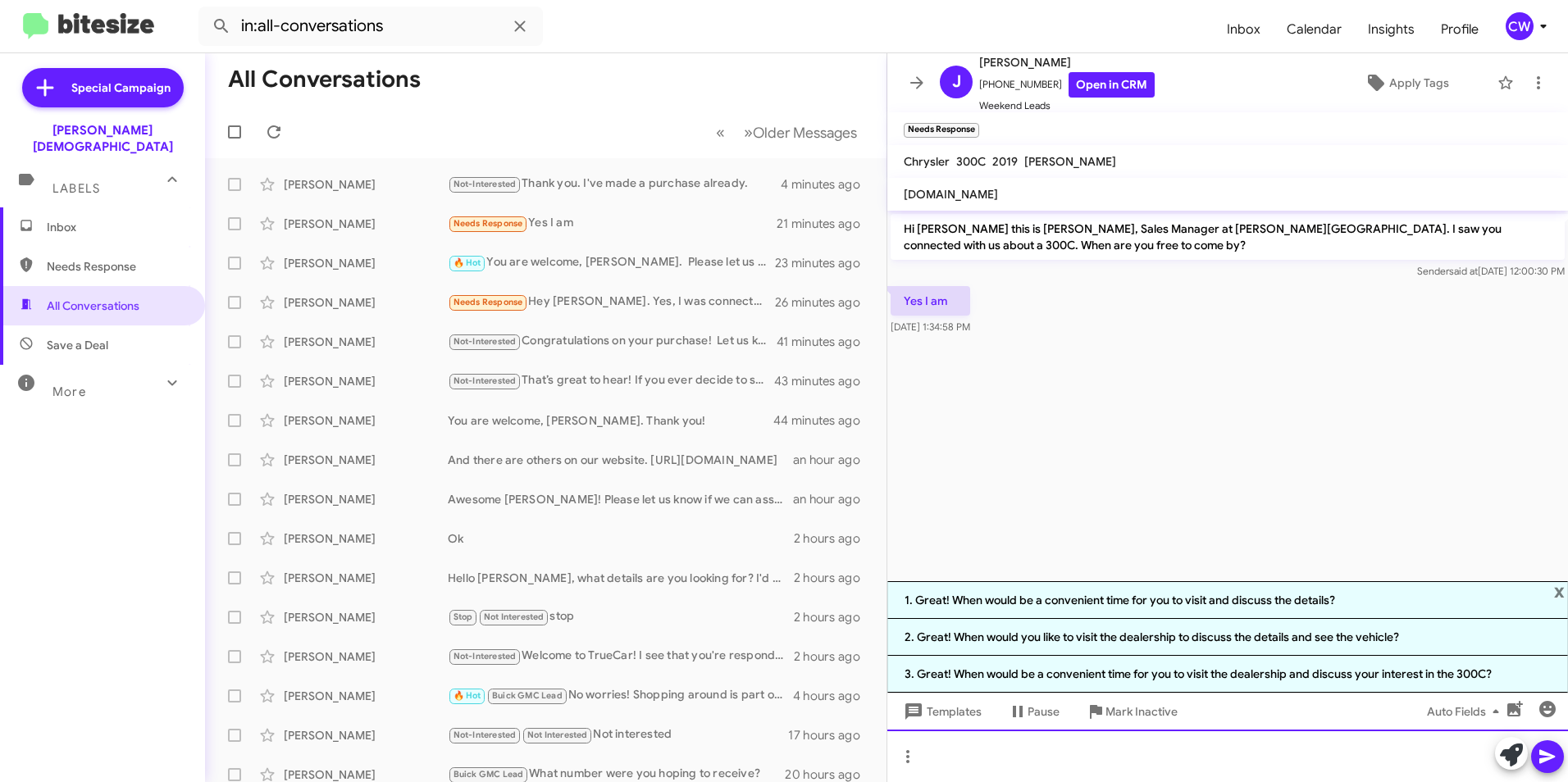
click at [1020, 764] on div at bounding box center [1227, 756] width 681 height 52
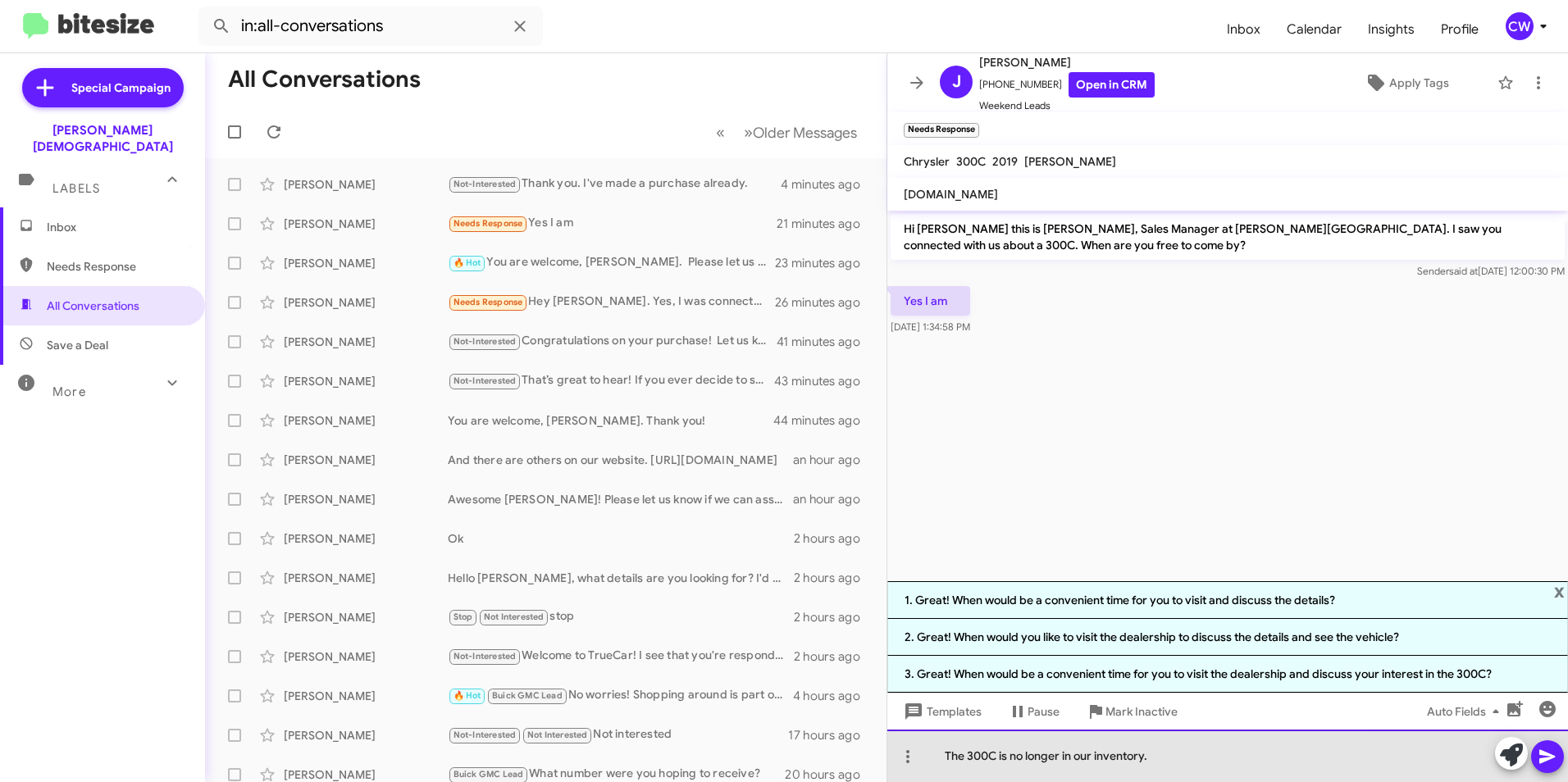
click at [949, 753] on div "The 300C is no longer in our inventory." at bounding box center [1227, 756] width 681 height 52
click at [1162, 760] on div "The 300C is no longer in our inventory." at bounding box center [1227, 756] width 681 height 52
click at [948, 757] on div "The 300C is no longer in our inventory." at bounding box center [1227, 756] width 681 height 52
click at [1189, 758] on div "[PERSON_NAME], the 300C is no longer in our inventory." at bounding box center [1227, 756] width 681 height 52
click at [1201, 758] on div "[PERSON_NAME], the 300C is no longer in our inventory." at bounding box center [1227, 756] width 681 height 52
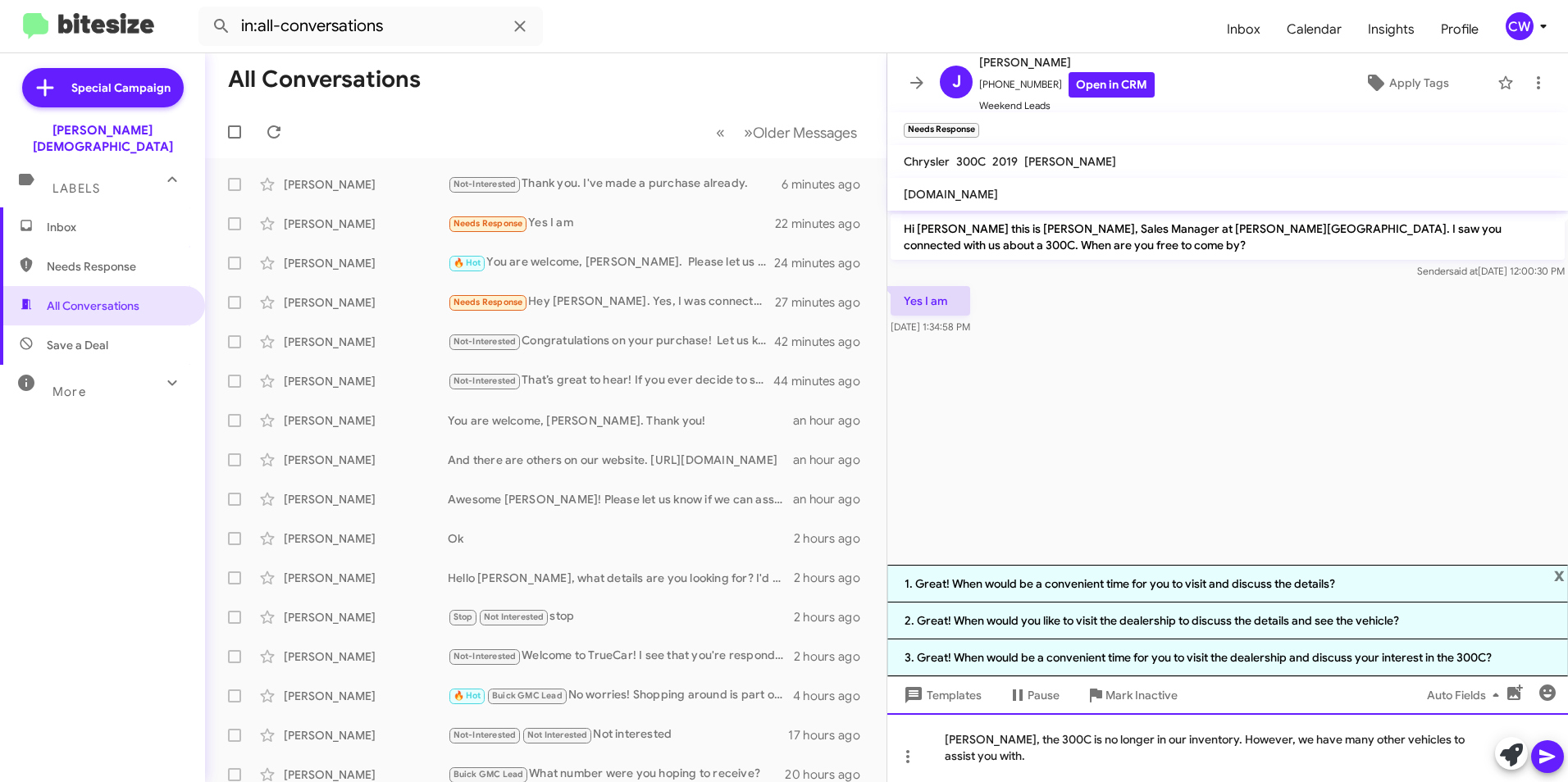
click at [1471, 741] on div "[PERSON_NAME], the 300C is no longer in our inventory. However, we have many ot…" at bounding box center [1227, 747] width 681 height 69
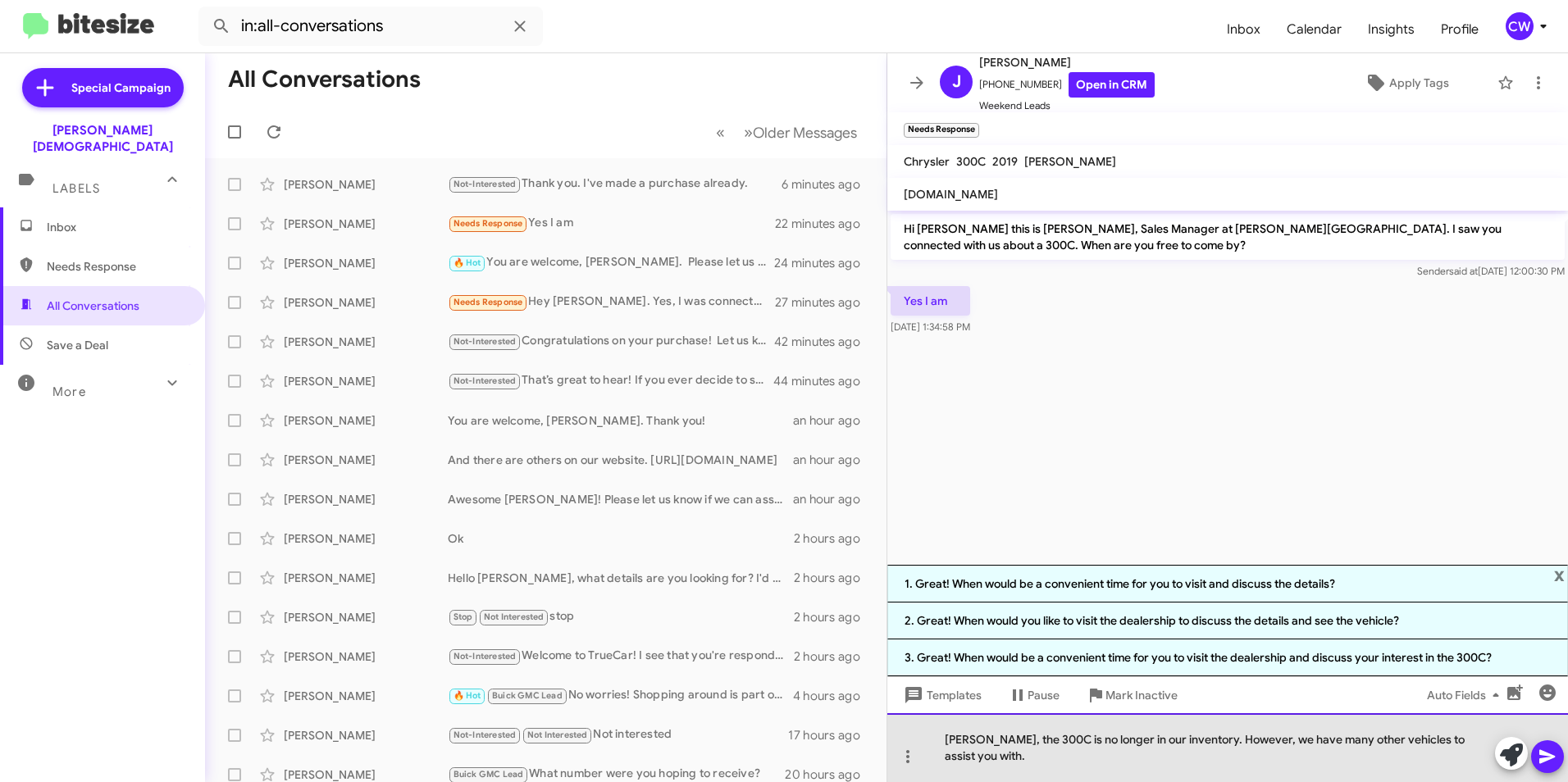
click at [1038, 751] on div "[PERSON_NAME], the 300C is no longer in our inventory. However, we have many ot…" at bounding box center [1227, 747] width 681 height 69
click at [1287, 760] on div "[PERSON_NAME], the 300C is no longer in our inventory. However, we have many ot…" at bounding box center [1227, 747] width 681 height 69
click at [1330, 761] on div "[PERSON_NAME], the 300C is no longer in our inventory. However, we have many ot…" at bounding box center [1227, 747] width 681 height 69
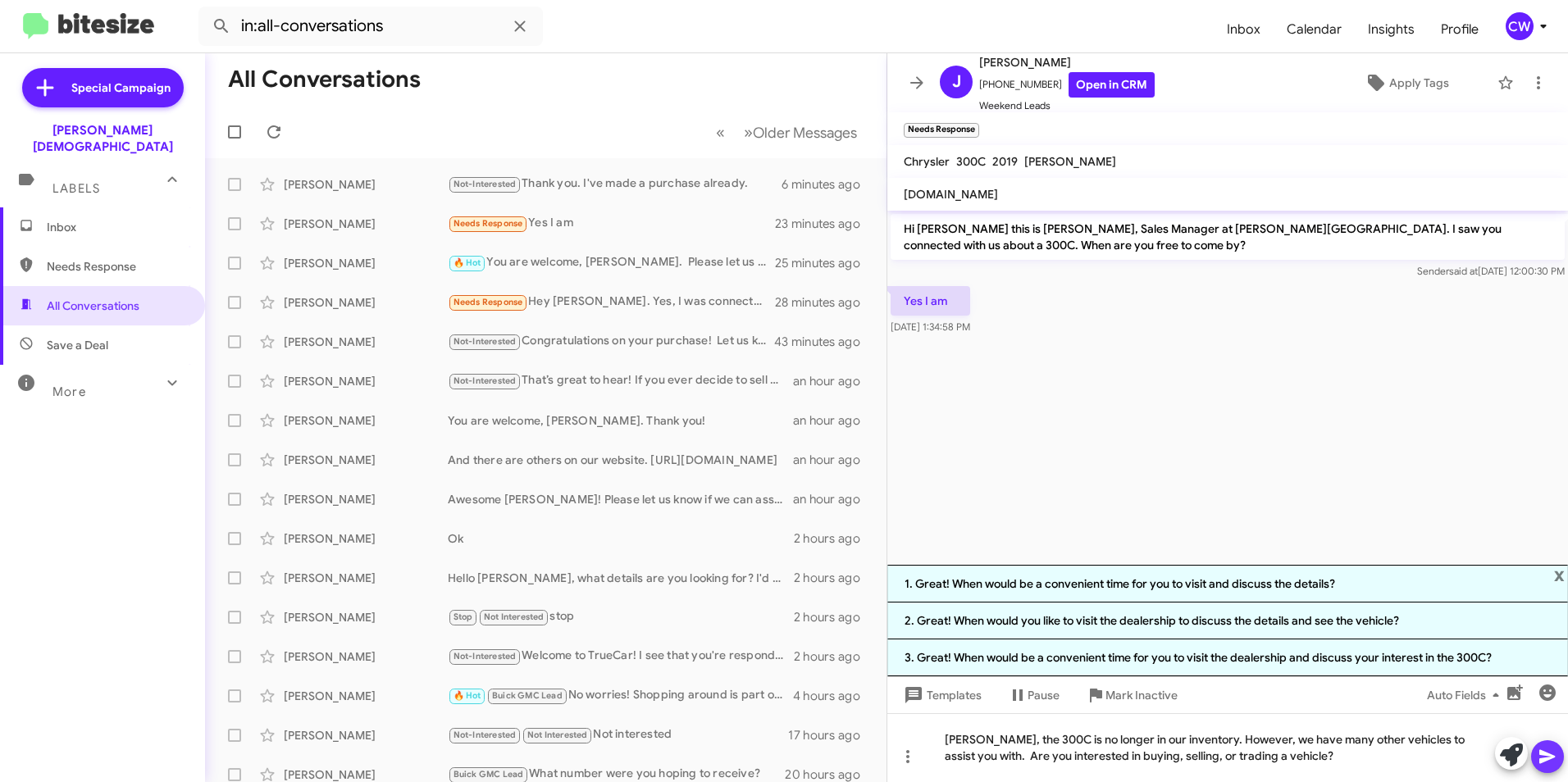
click at [1546, 762] on icon at bounding box center [1548, 757] width 20 height 20
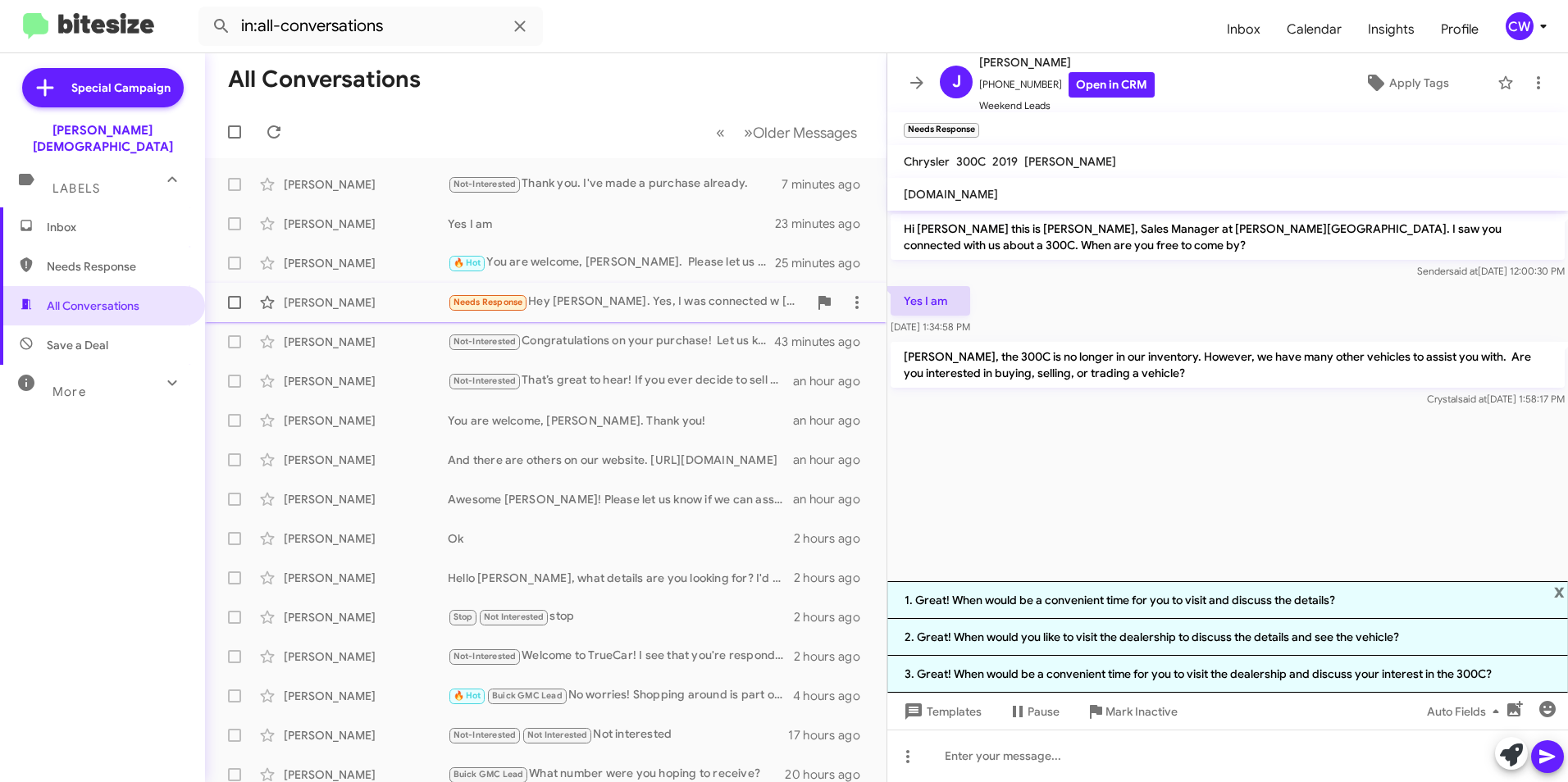
click at [573, 301] on div "Needs Response Hey [PERSON_NAME]. Yes, I was connected w [PERSON_NAME] about it…" at bounding box center [628, 301] width 360 height 19
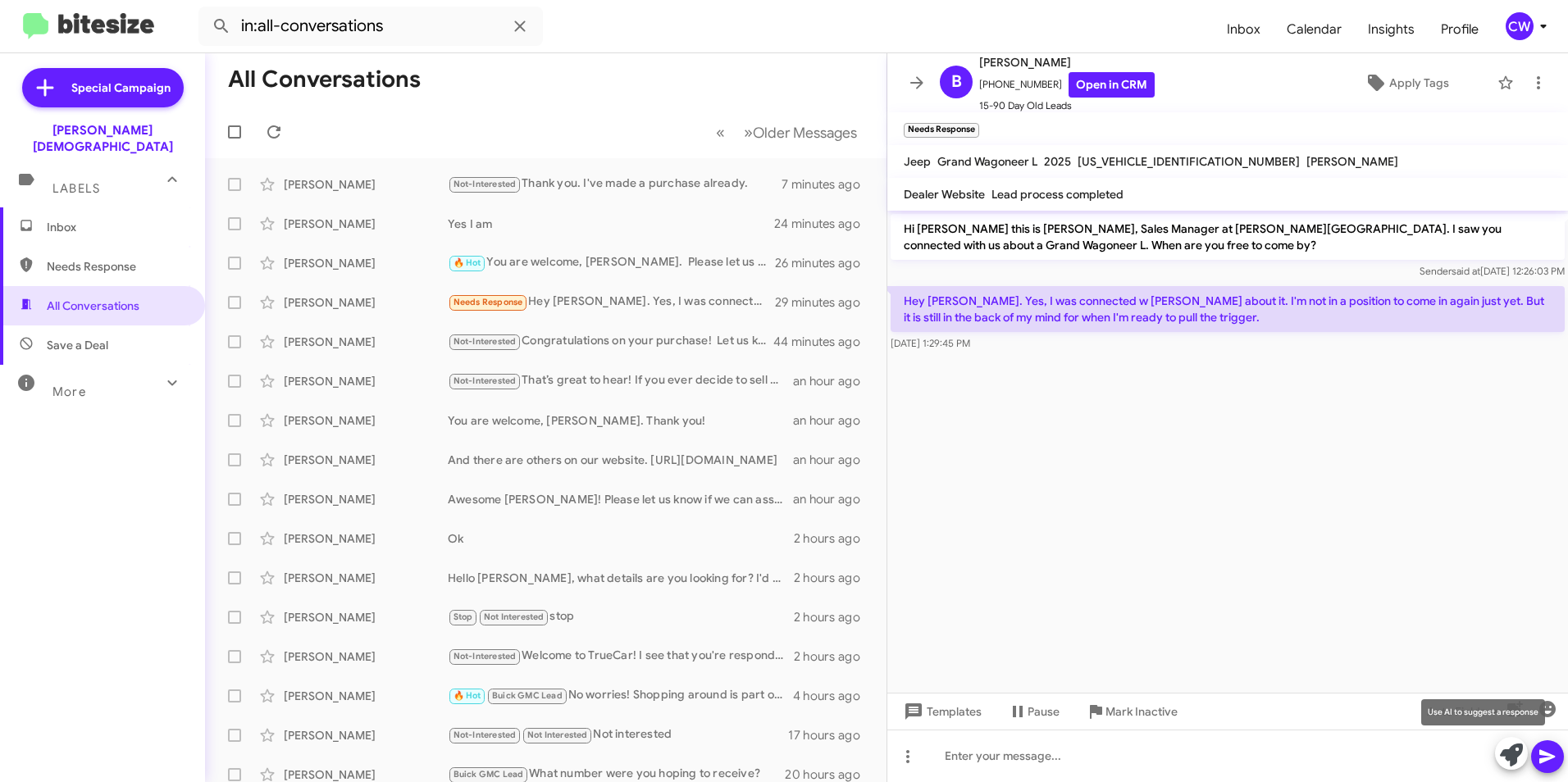
click at [1516, 754] on icon at bounding box center [1510, 755] width 23 height 23
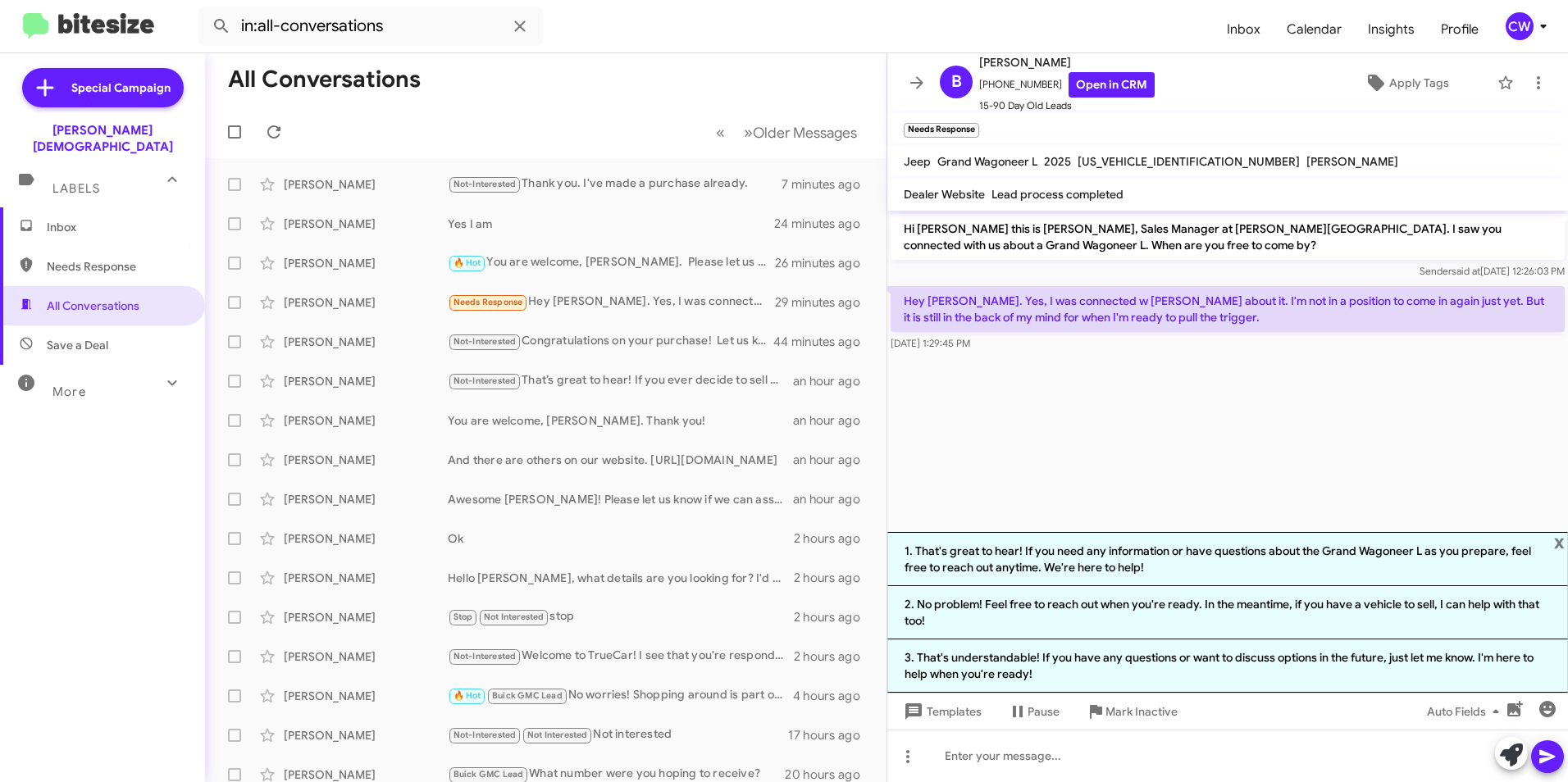
click at [1030, 439] on cdk-virtual-scroll-viewport "Hi [PERSON_NAME] this is [PERSON_NAME], Sales Manager at [PERSON_NAME][GEOGRAPH…" at bounding box center [1227, 372] width 681 height 322
click at [1558, 540] on span "x" at bounding box center [1560, 542] width 11 height 20
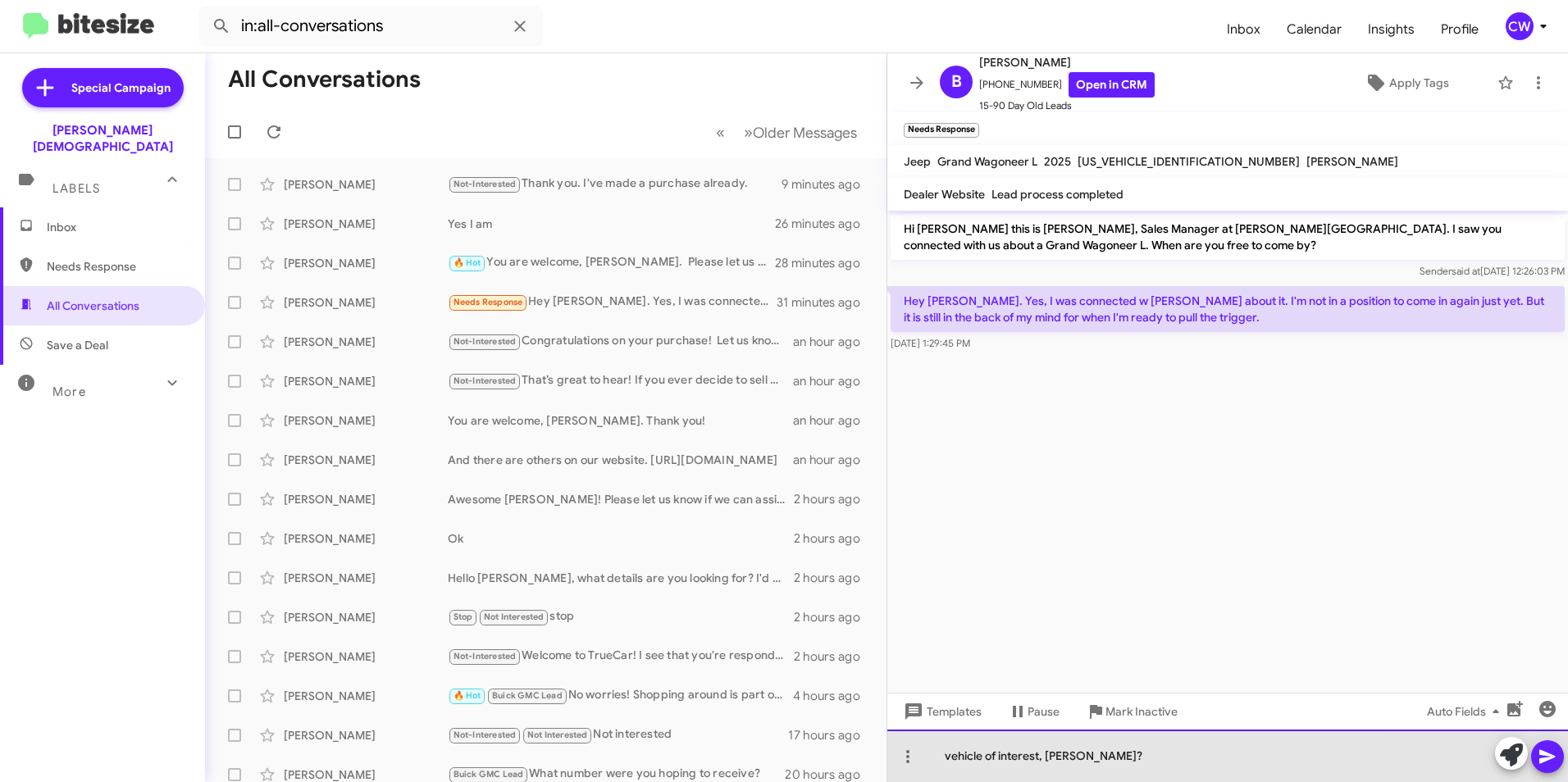
click at [955, 755] on div "vehicle of interest, [PERSON_NAME]?" at bounding box center [1227, 756] width 681 height 52
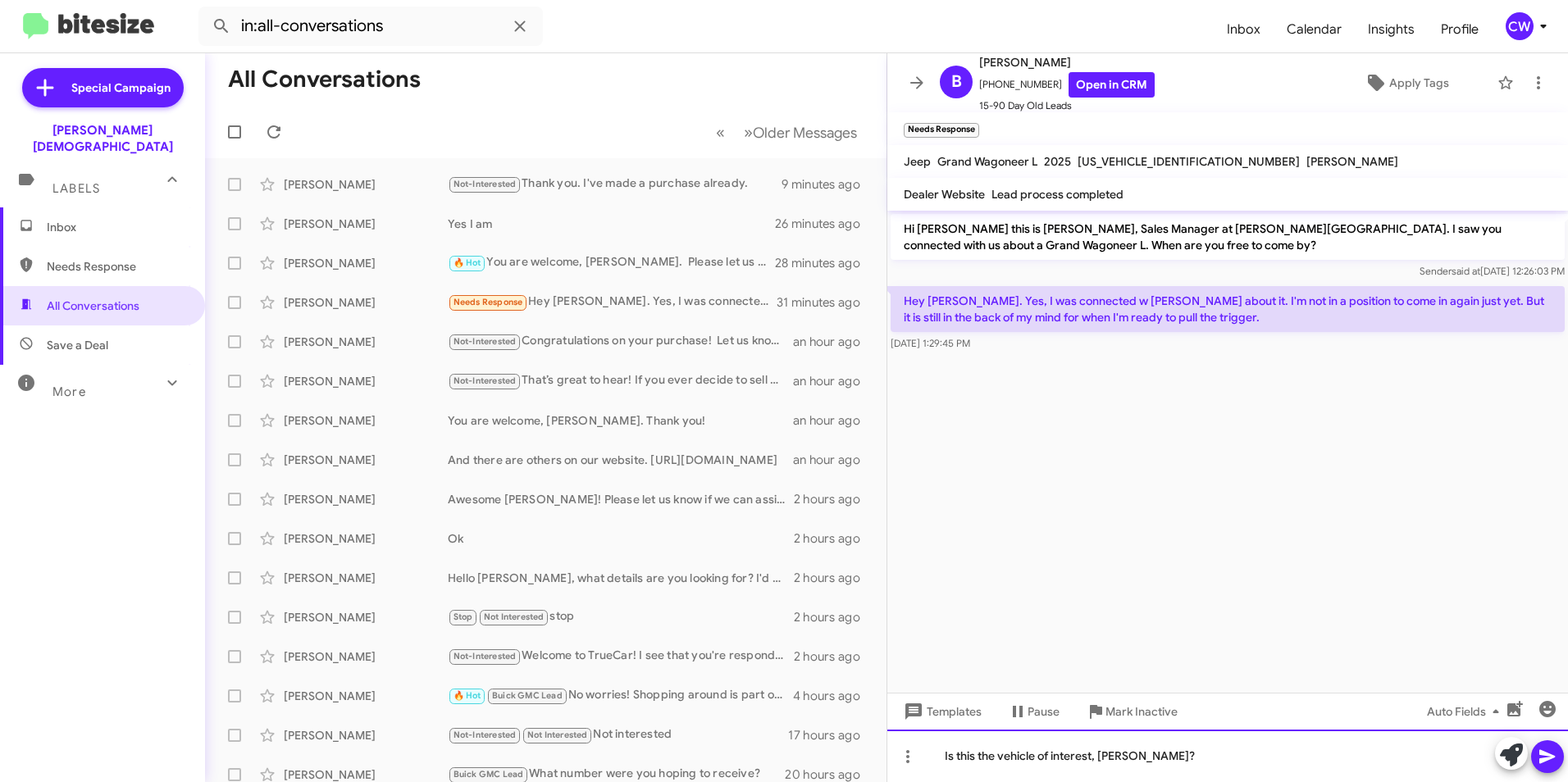
click at [1155, 754] on div "Is this the vehicle of interest, [PERSON_NAME]?" at bounding box center [1227, 756] width 681 height 52
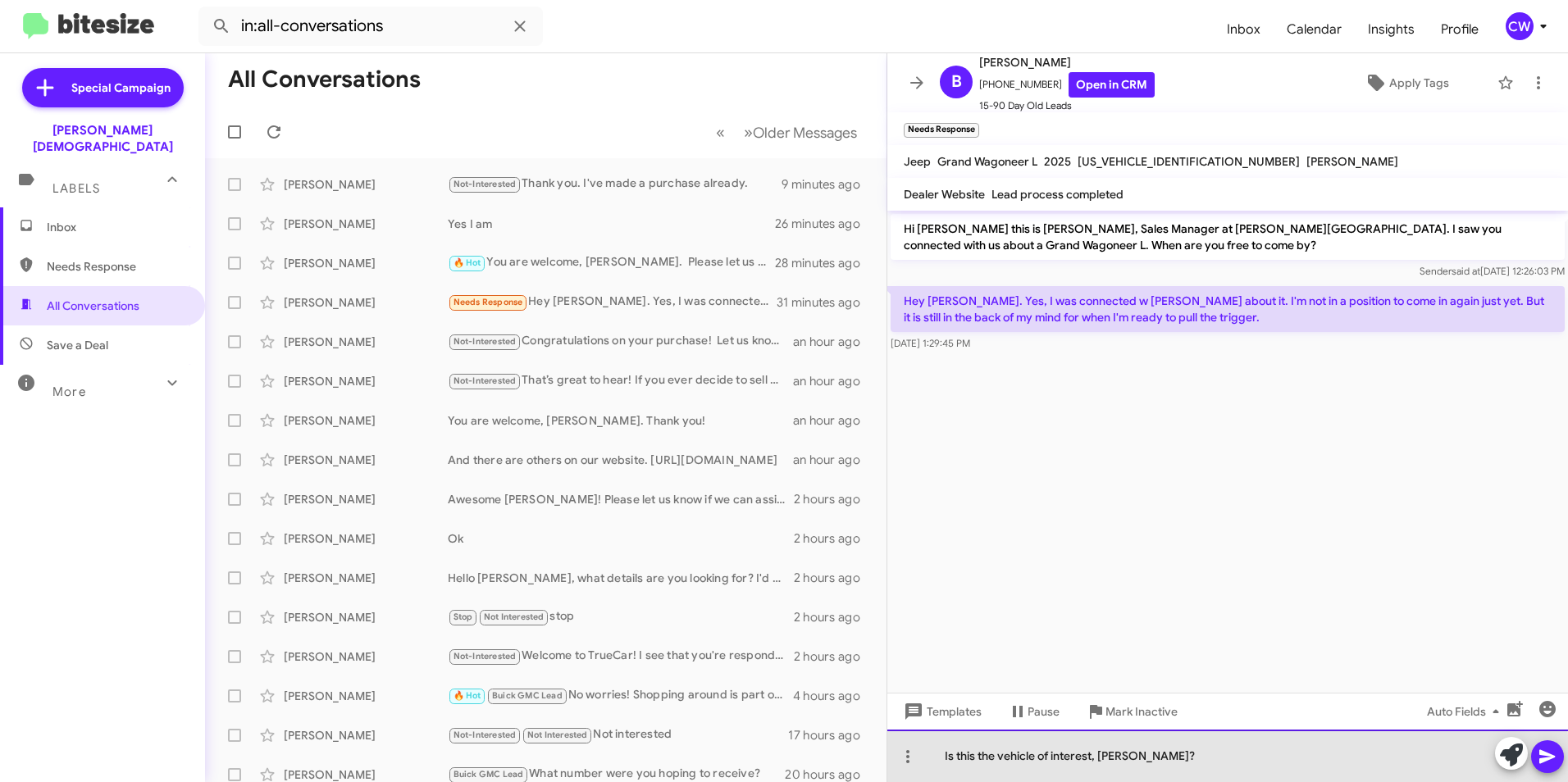
click at [1155, 759] on div "Is this the vehicle of interest, [PERSON_NAME]?" at bounding box center [1227, 756] width 681 height 52
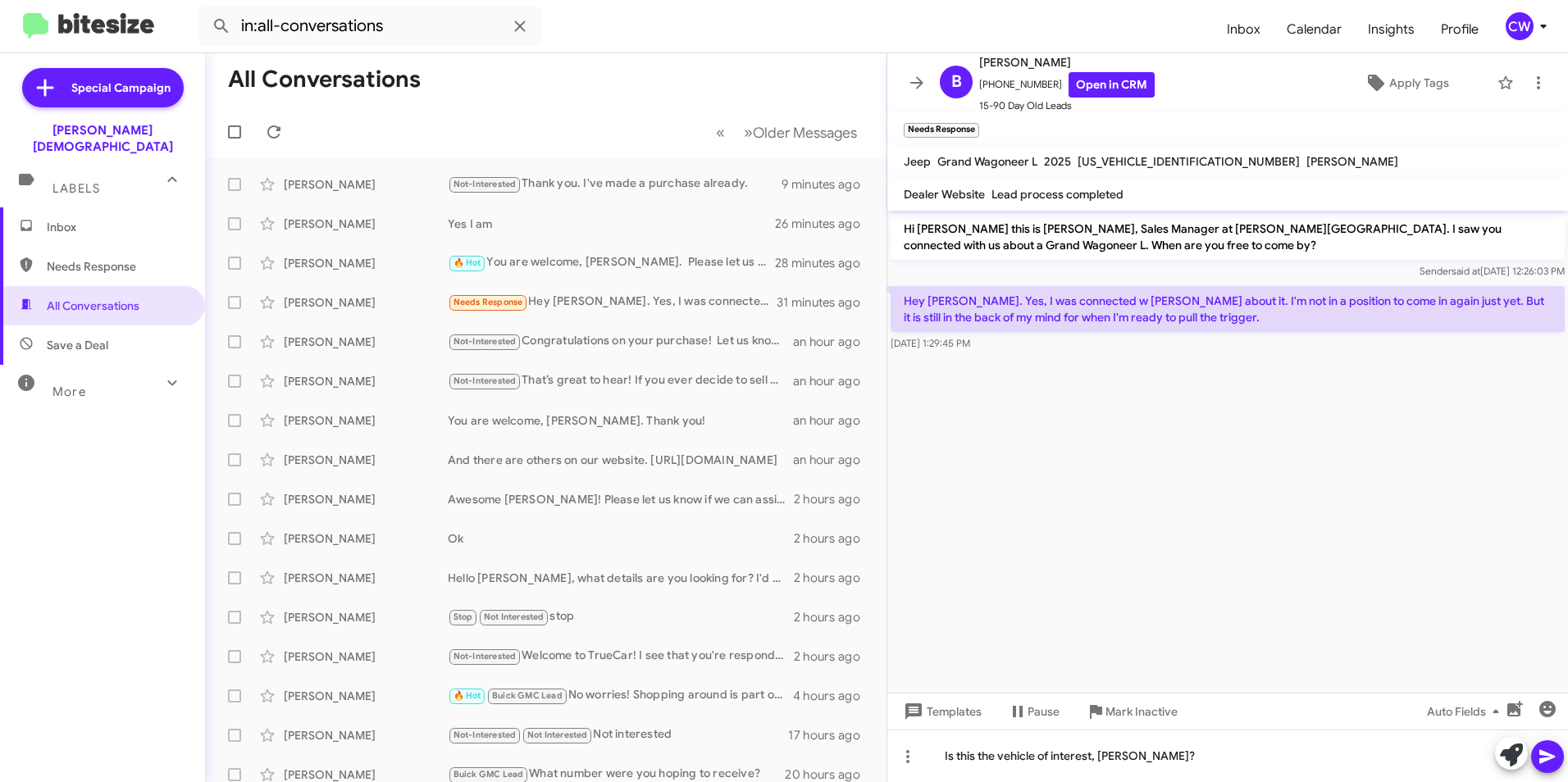
click at [1543, 759] on icon at bounding box center [1546, 756] width 16 height 14
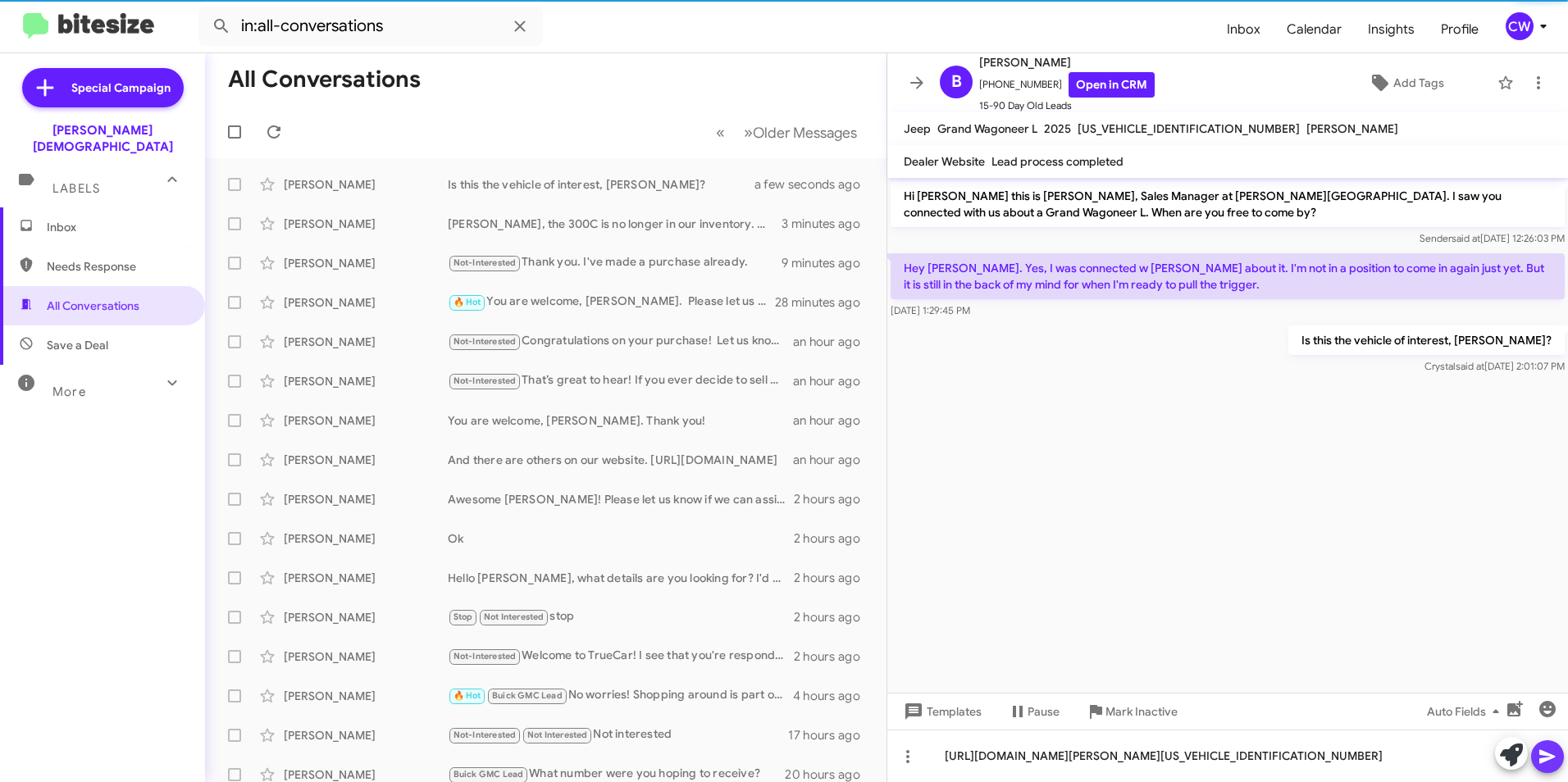
click at [1545, 762] on icon at bounding box center [1548, 757] width 20 height 20
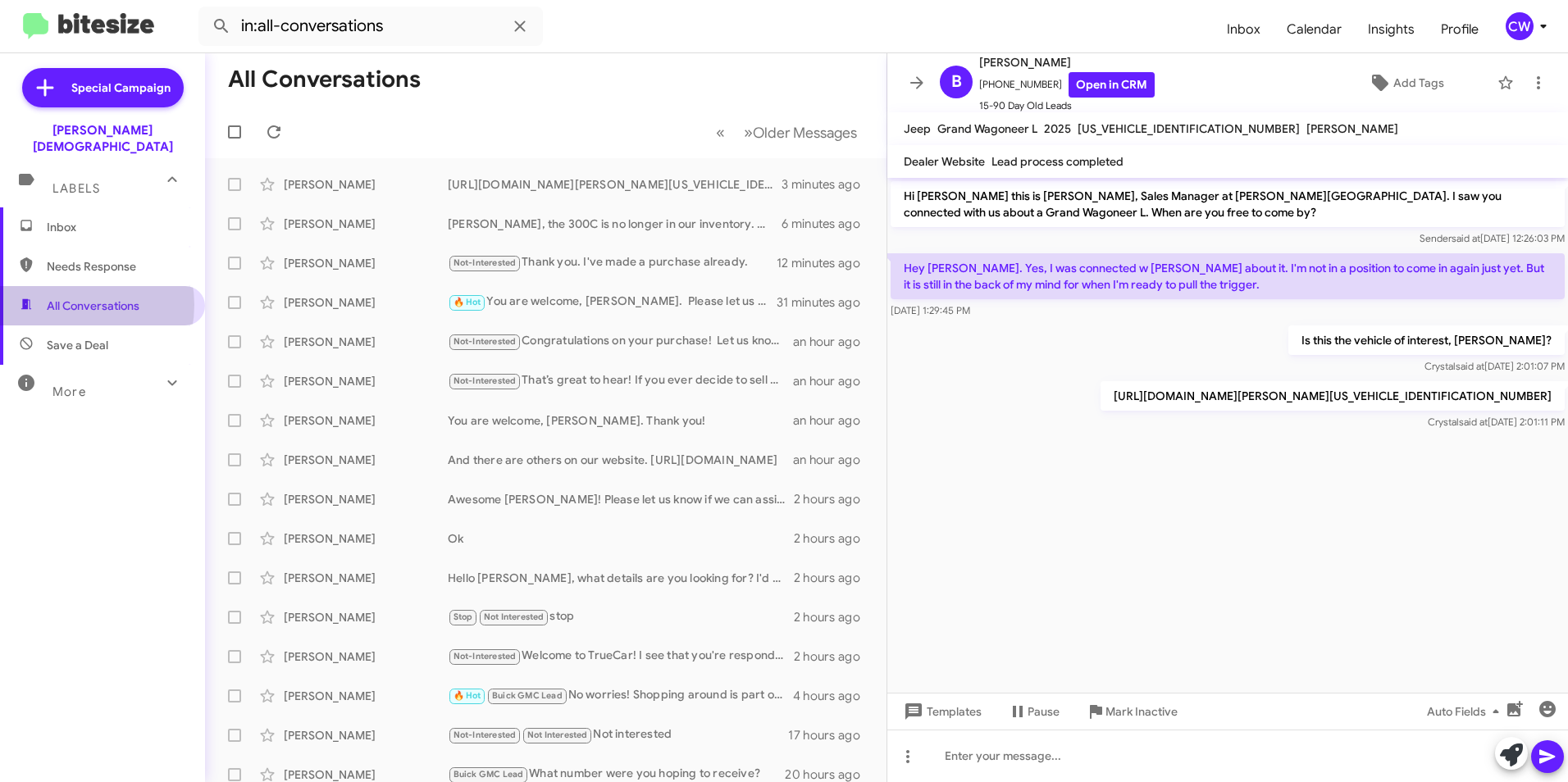
click at [68, 298] on span "All Conversations" at bounding box center [92, 306] width 92 height 16
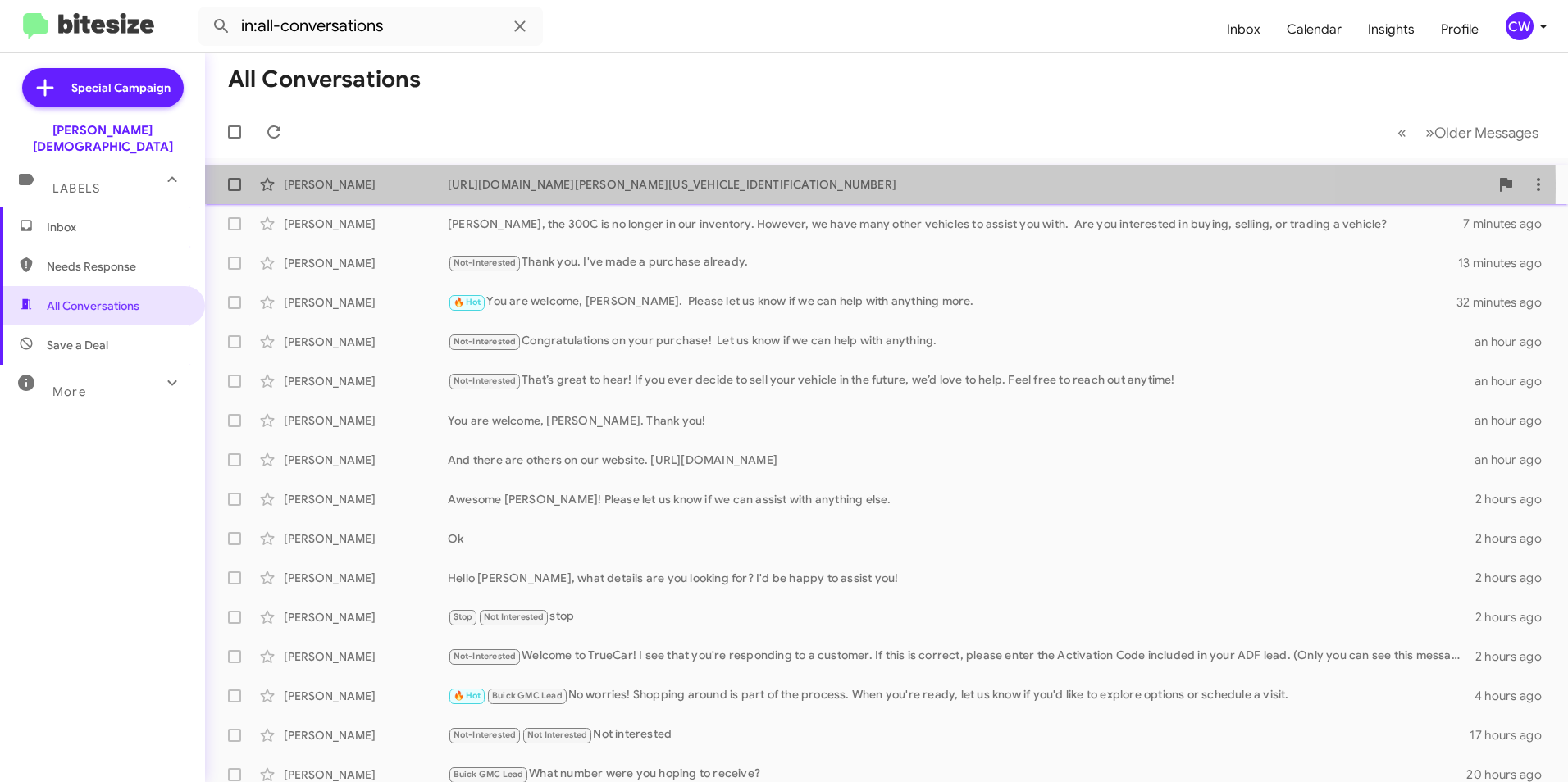
click at [508, 188] on div "[URL][DOMAIN_NAME][PERSON_NAME][US_VEHICLE_IDENTIFICATION_NUMBER]" at bounding box center [969, 185] width 1042 height 16
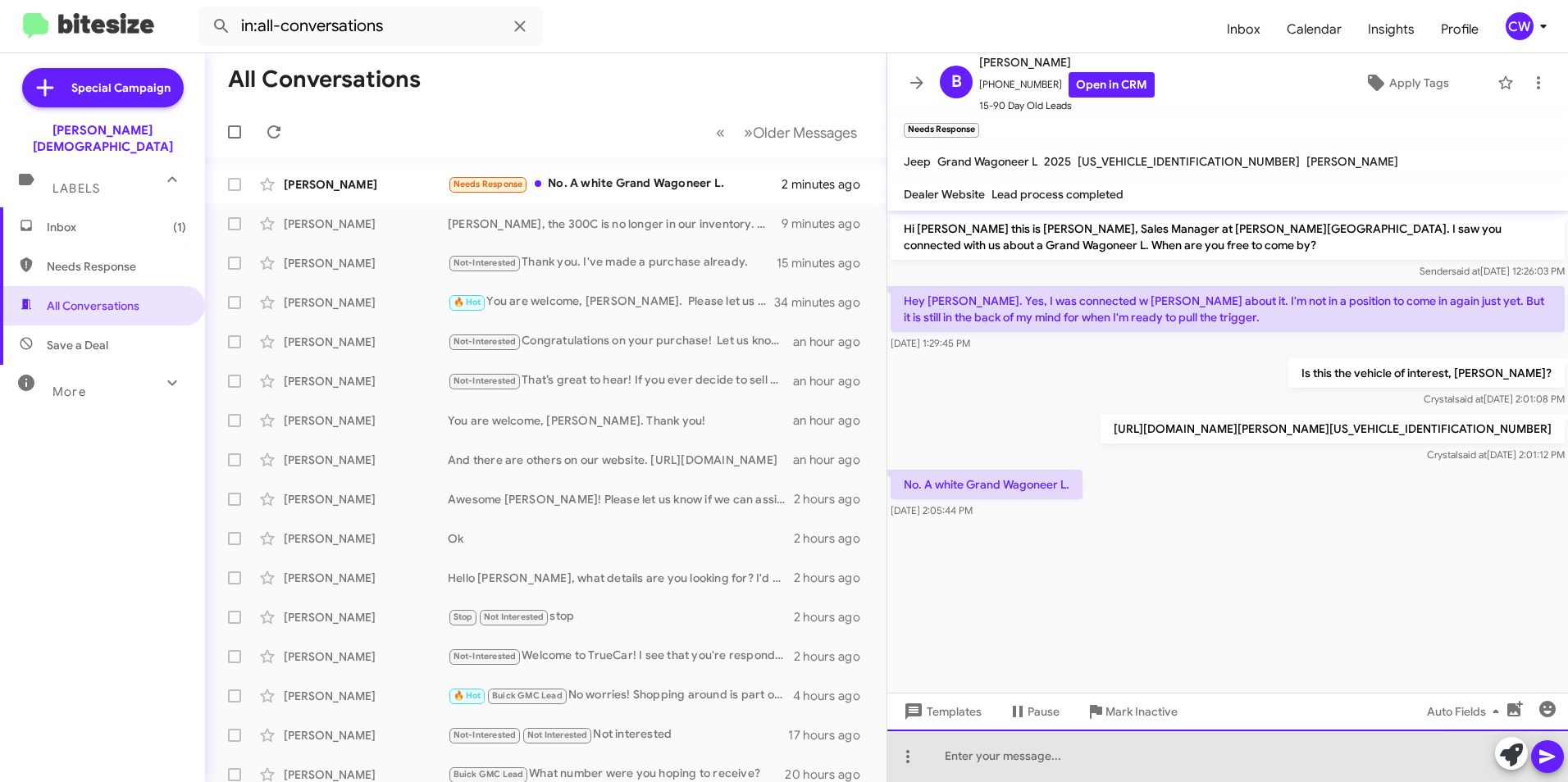
click at [987, 764] on div at bounding box center [1227, 756] width 681 height 52
click at [1017, 762] on div "Ah, I see. Tha vehicle has sold." at bounding box center [1227, 756] width 681 height 52
click at [1159, 772] on div "Ah, I see. That vehicle has sold." at bounding box center [1227, 756] width 681 height 52
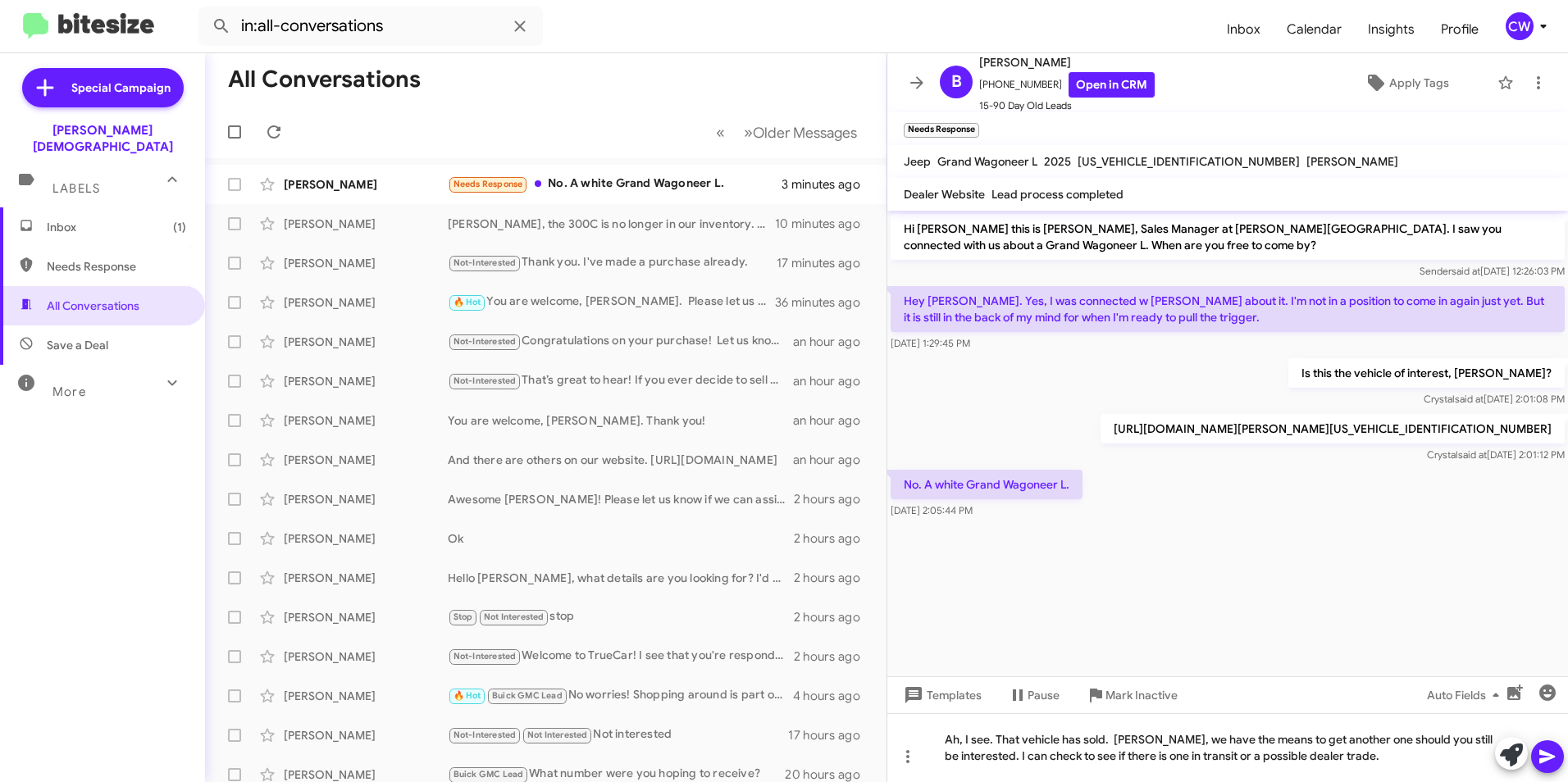
click at [1541, 757] on icon at bounding box center [1548, 757] width 20 height 20
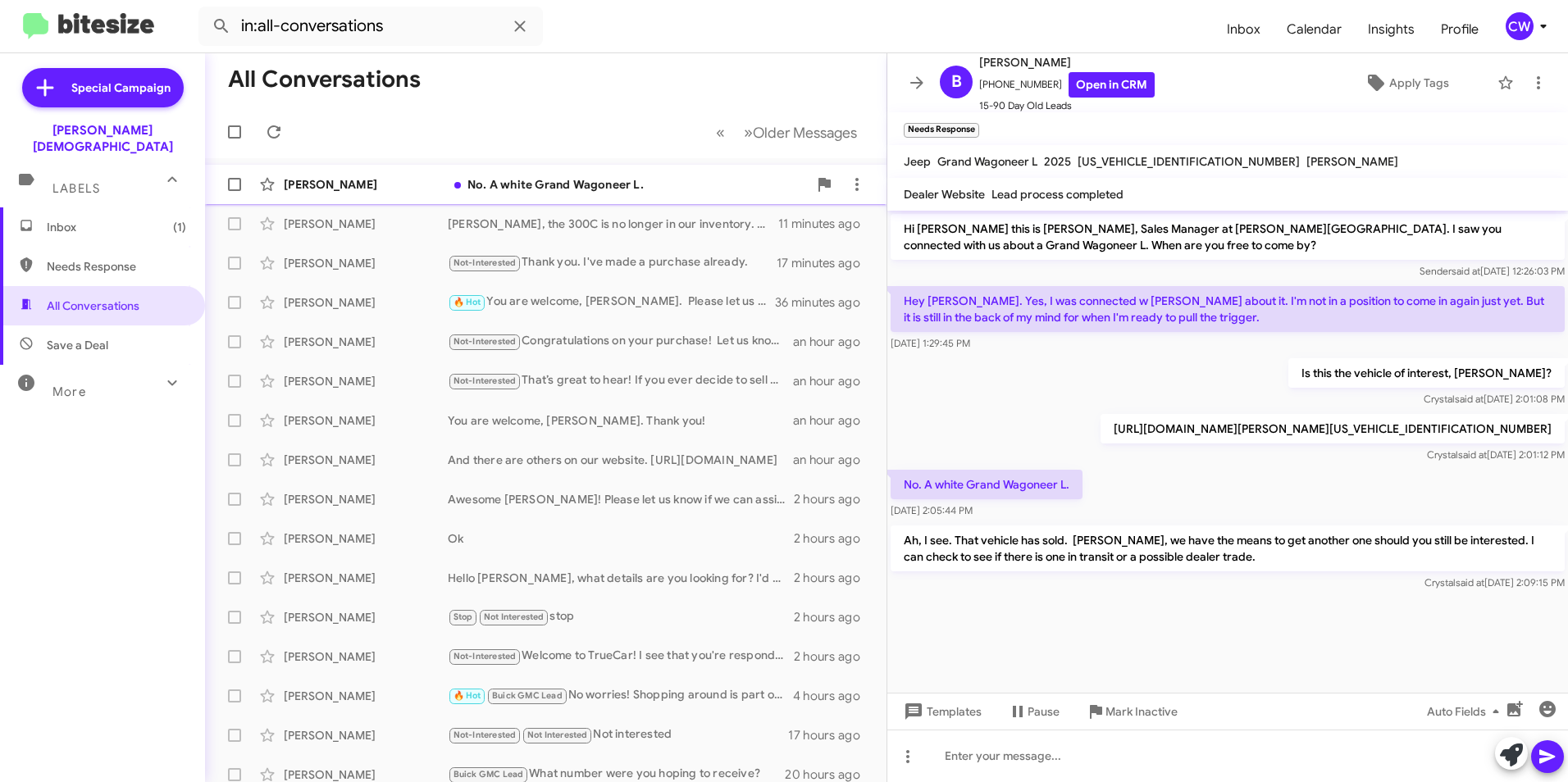
click at [583, 190] on div "No. A white Grand Wagoneer L." at bounding box center [628, 185] width 360 height 16
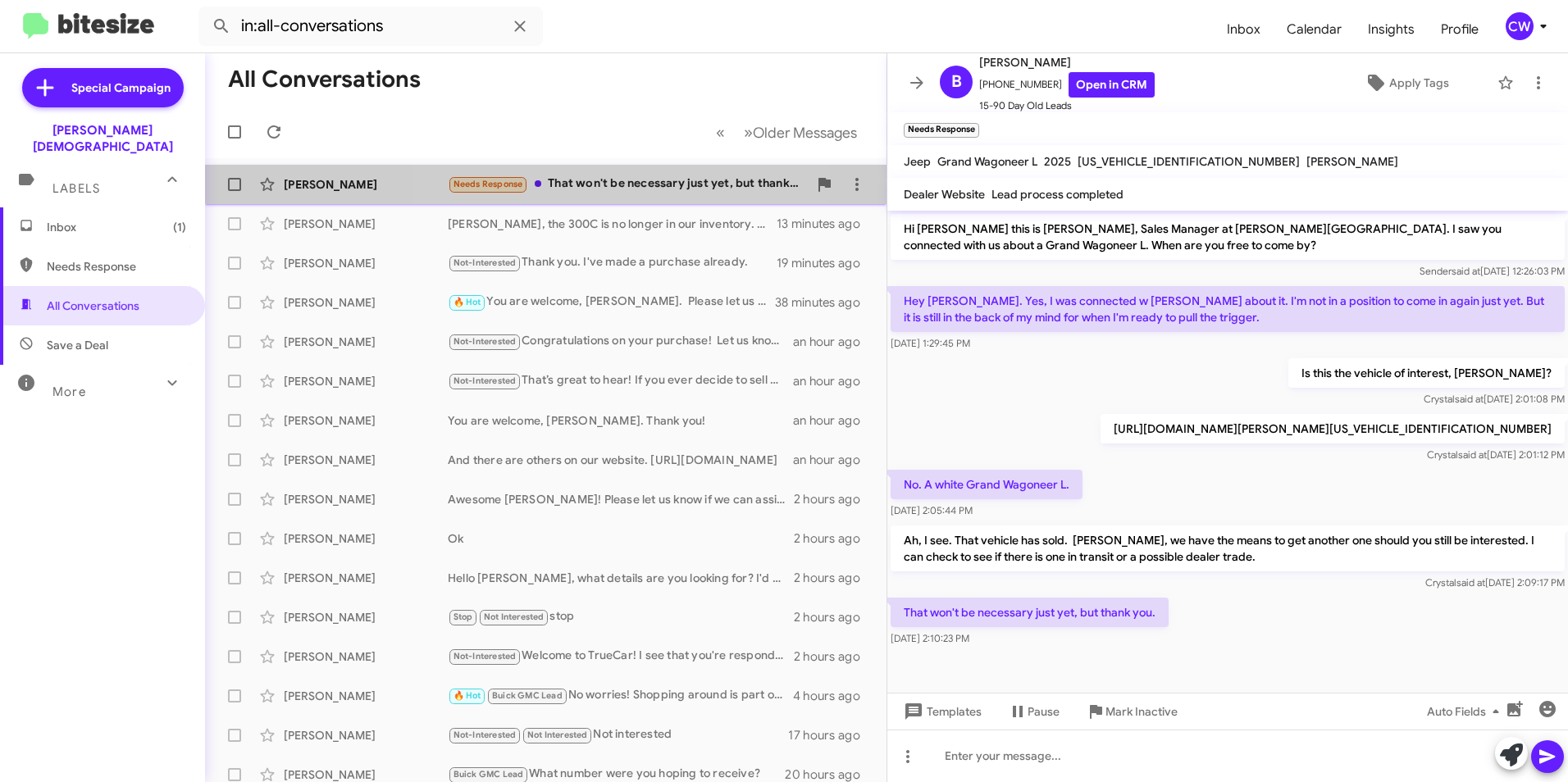
click at [605, 187] on div "Needs Response That won't be necessary just yet, but thank you." at bounding box center [628, 184] width 360 height 19
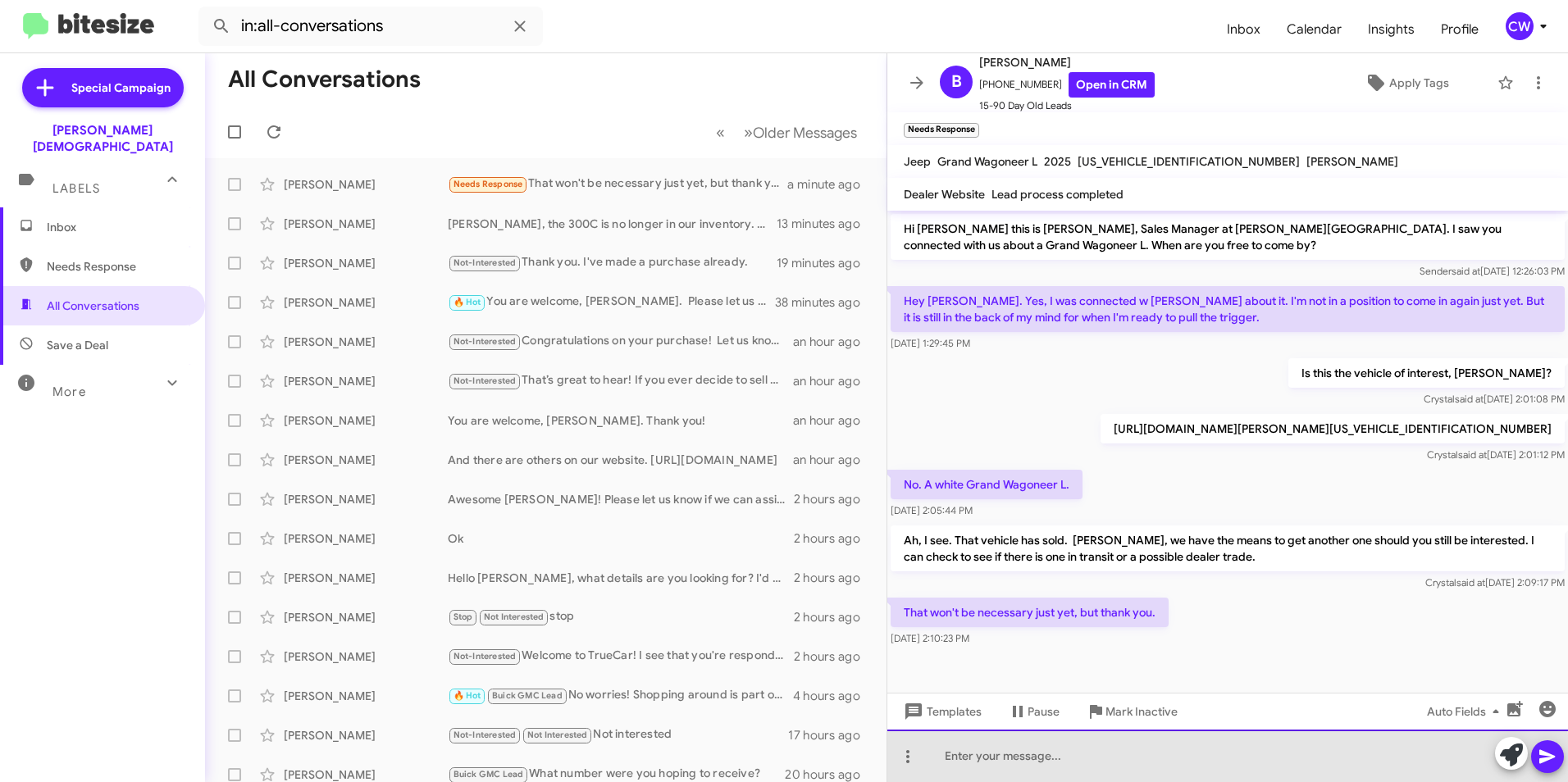
click at [983, 766] on div at bounding box center [1227, 756] width 681 height 52
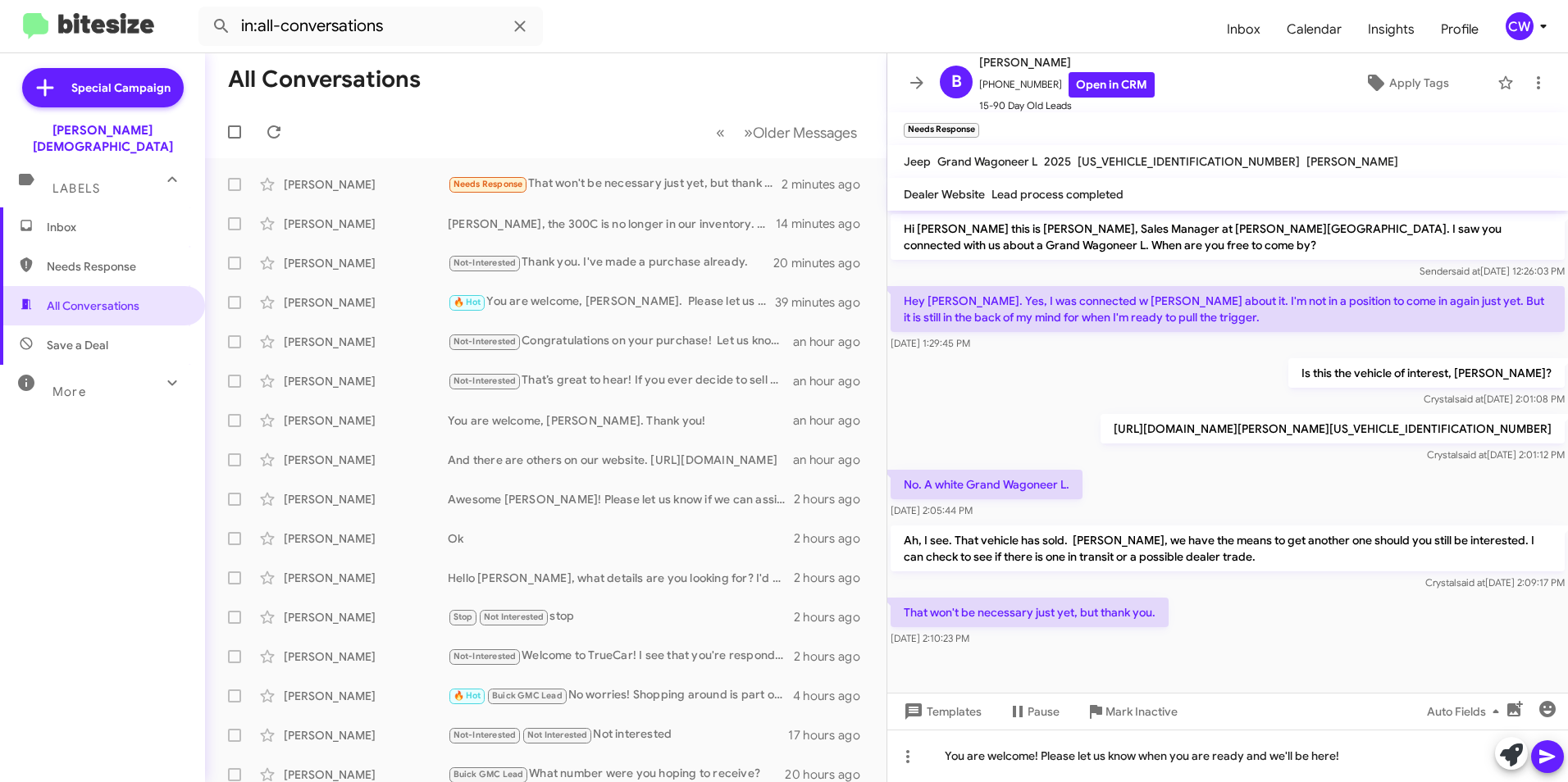
click at [1541, 757] on icon at bounding box center [1548, 757] width 20 height 20
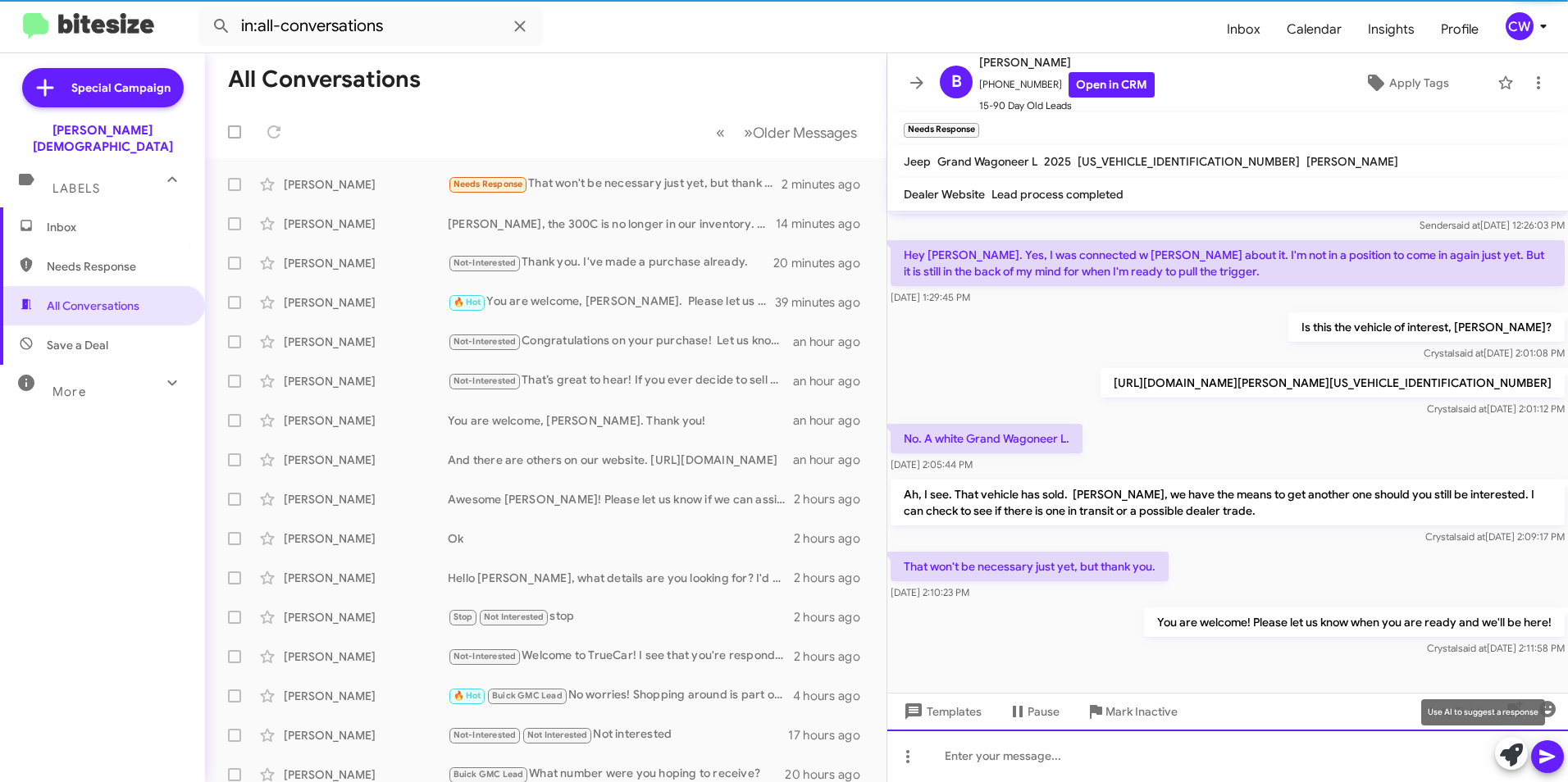
scroll to position [13, 0]
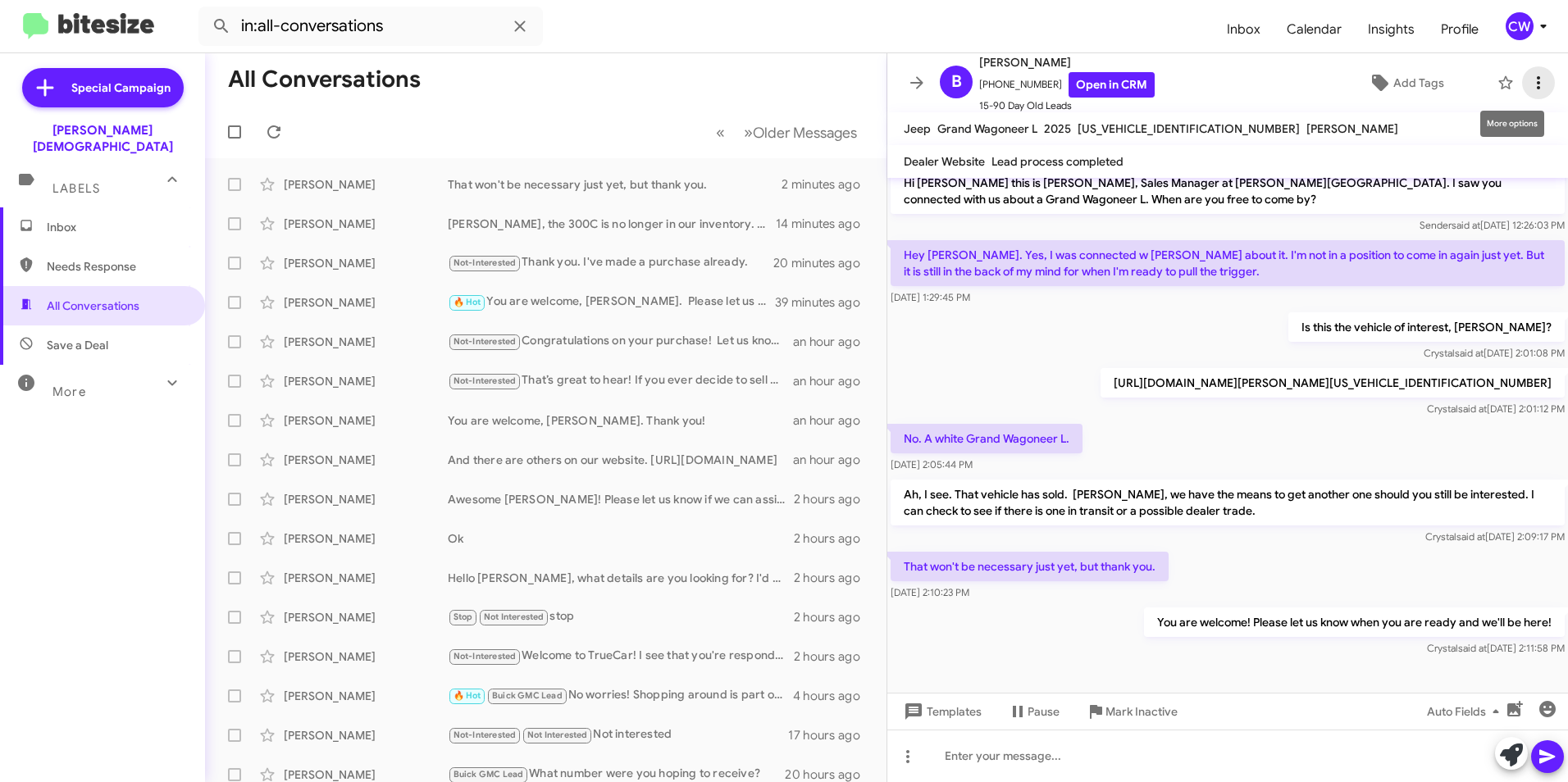
click at [1529, 80] on icon at bounding box center [1539, 83] width 20 height 20
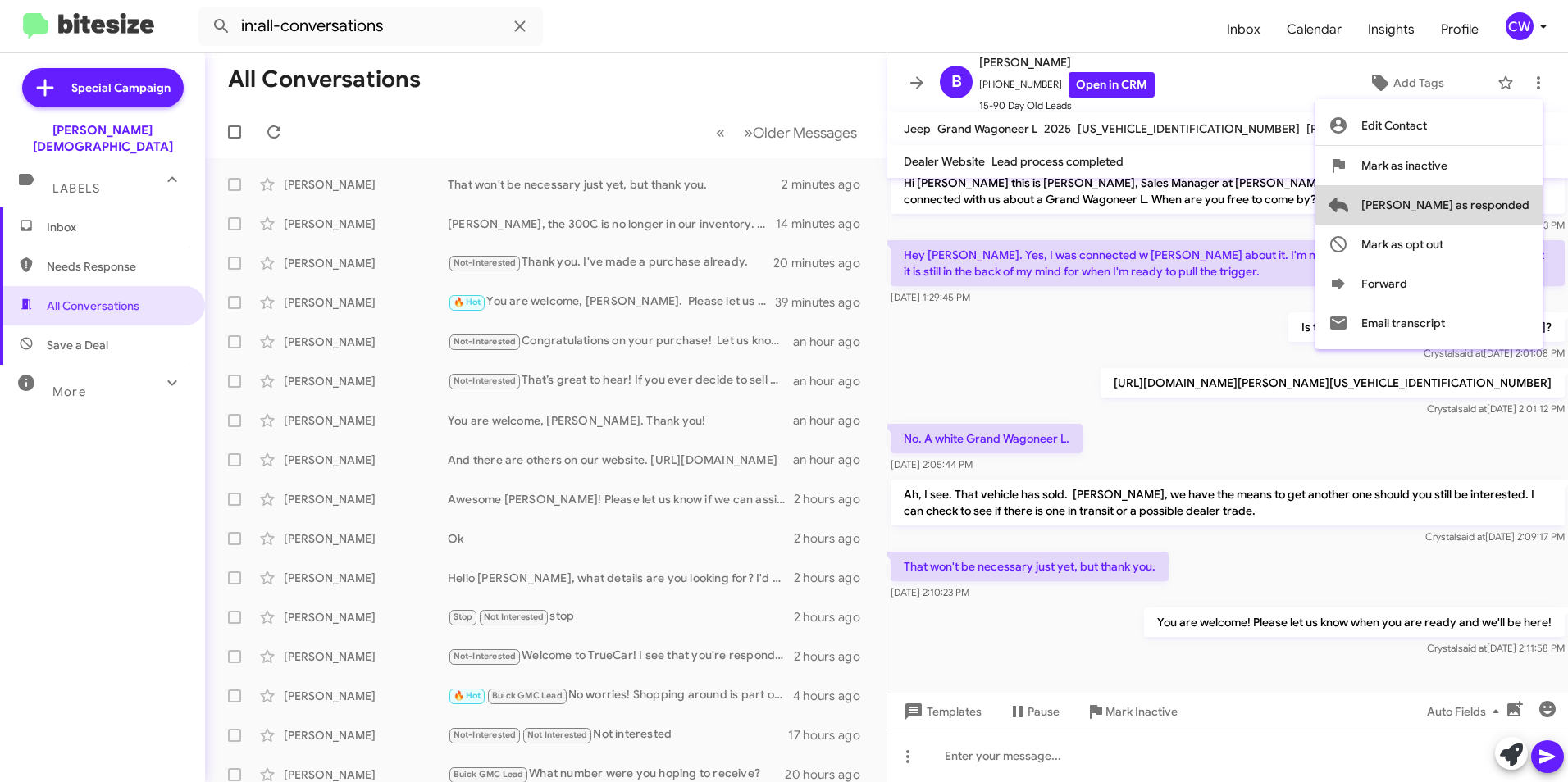
click at [1520, 212] on span "[PERSON_NAME] as responded" at bounding box center [1446, 205] width 168 height 39
